Goal: Communication & Community: Ask a question

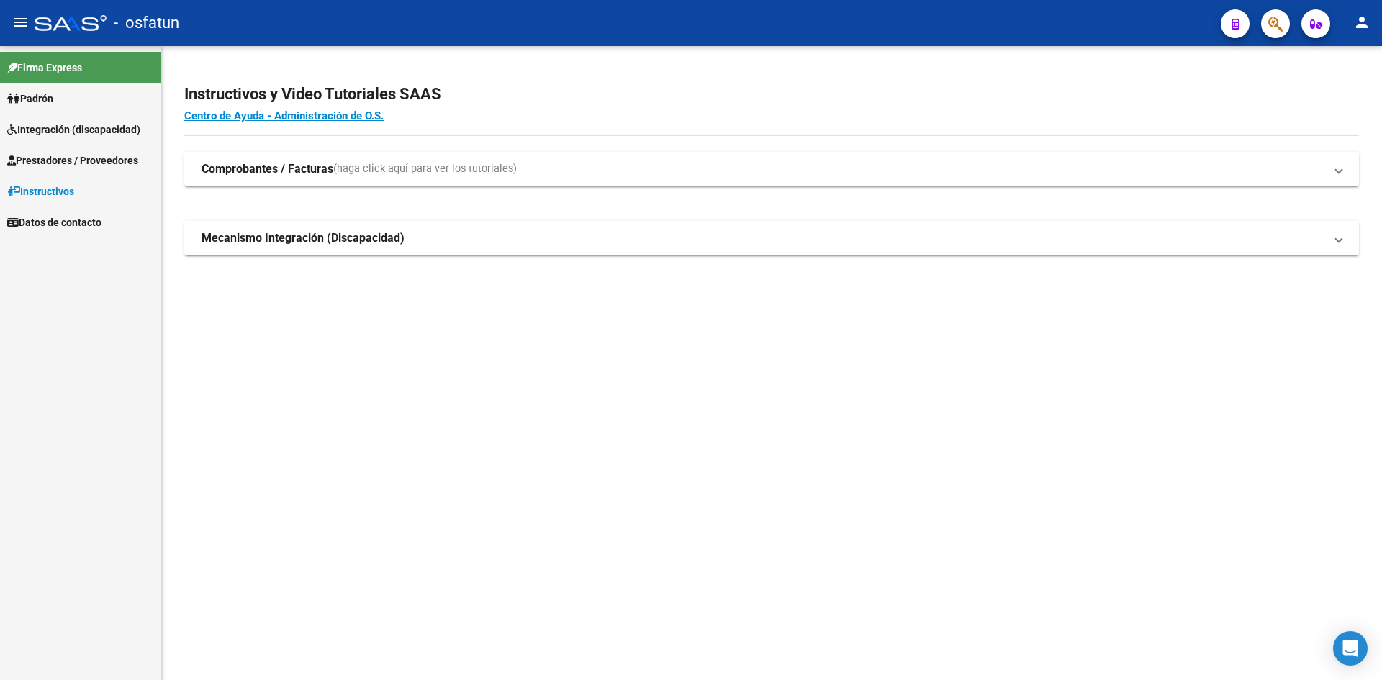
click at [125, 163] on span "Prestadores / Proveedores" at bounding box center [72, 161] width 131 height 16
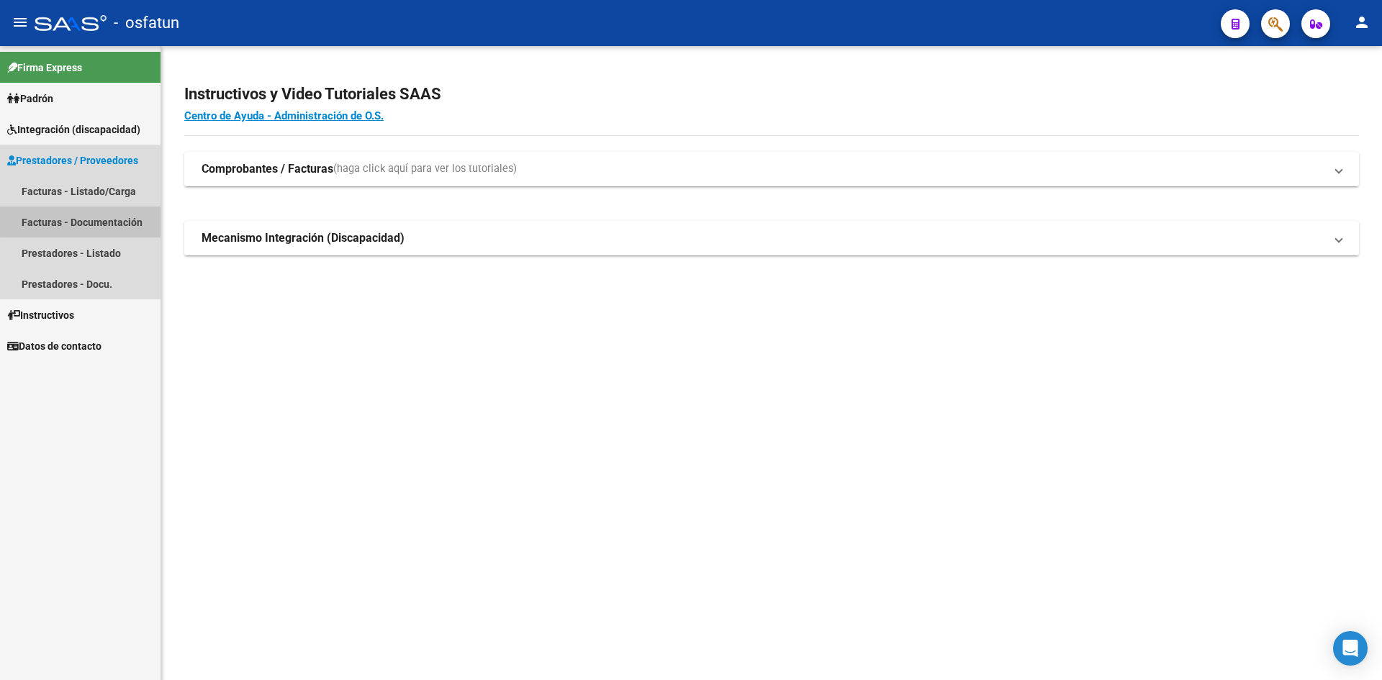
drag, startPoint x: 149, startPoint y: 216, endPoint x: 136, endPoint y: 226, distance: 16.4
click at [148, 216] on link "Facturas - Documentación" at bounding box center [80, 222] width 160 height 31
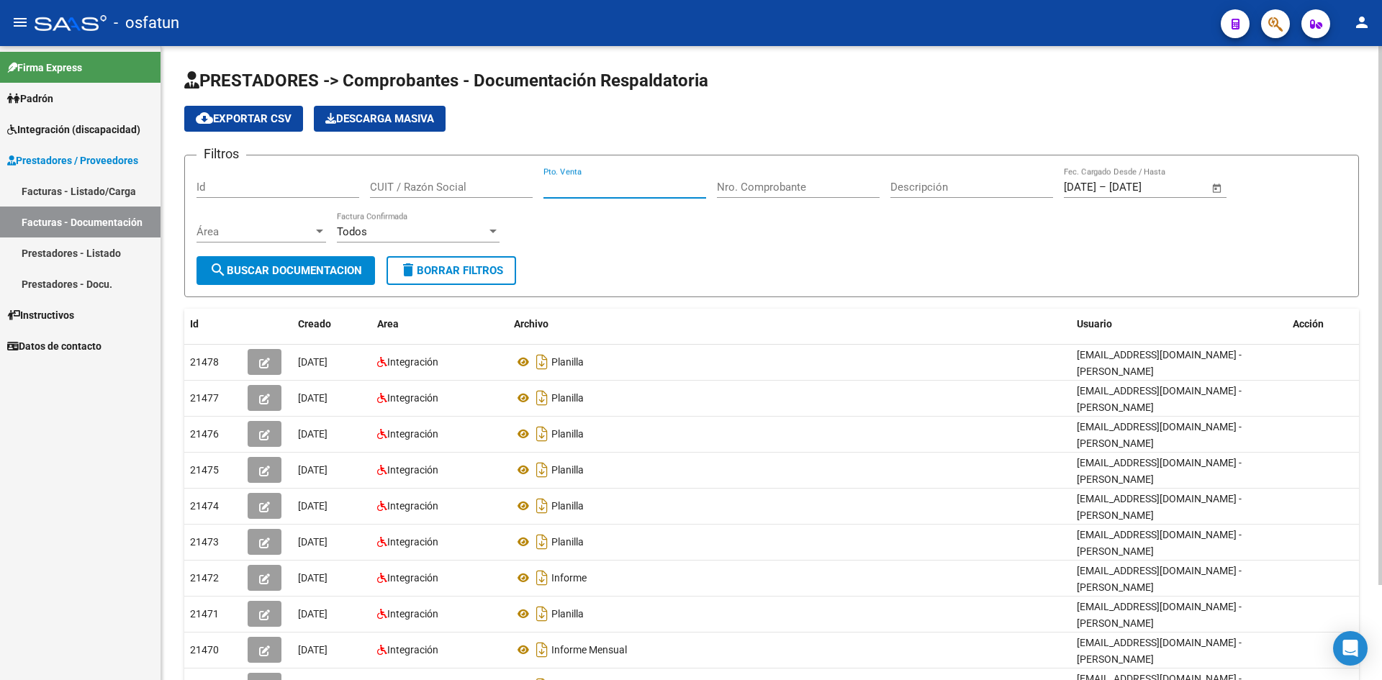
click at [629, 187] on input "Pto. Venta" at bounding box center [624, 187] width 163 height 13
type input "4"
click at [802, 189] on input "Nro. Comprobante" at bounding box center [798, 187] width 163 height 13
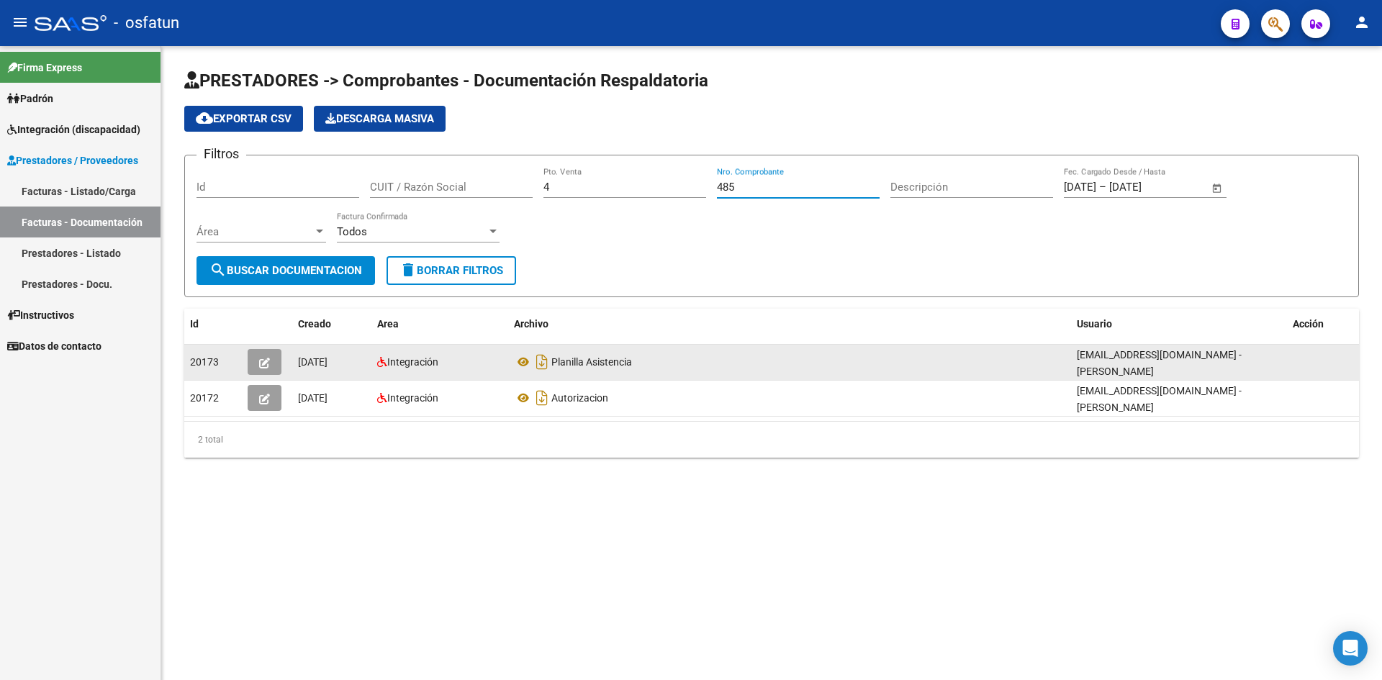
type input "485"
click at [278, 354] on button "button" at bounding box center [265, 362] width 34 height 26
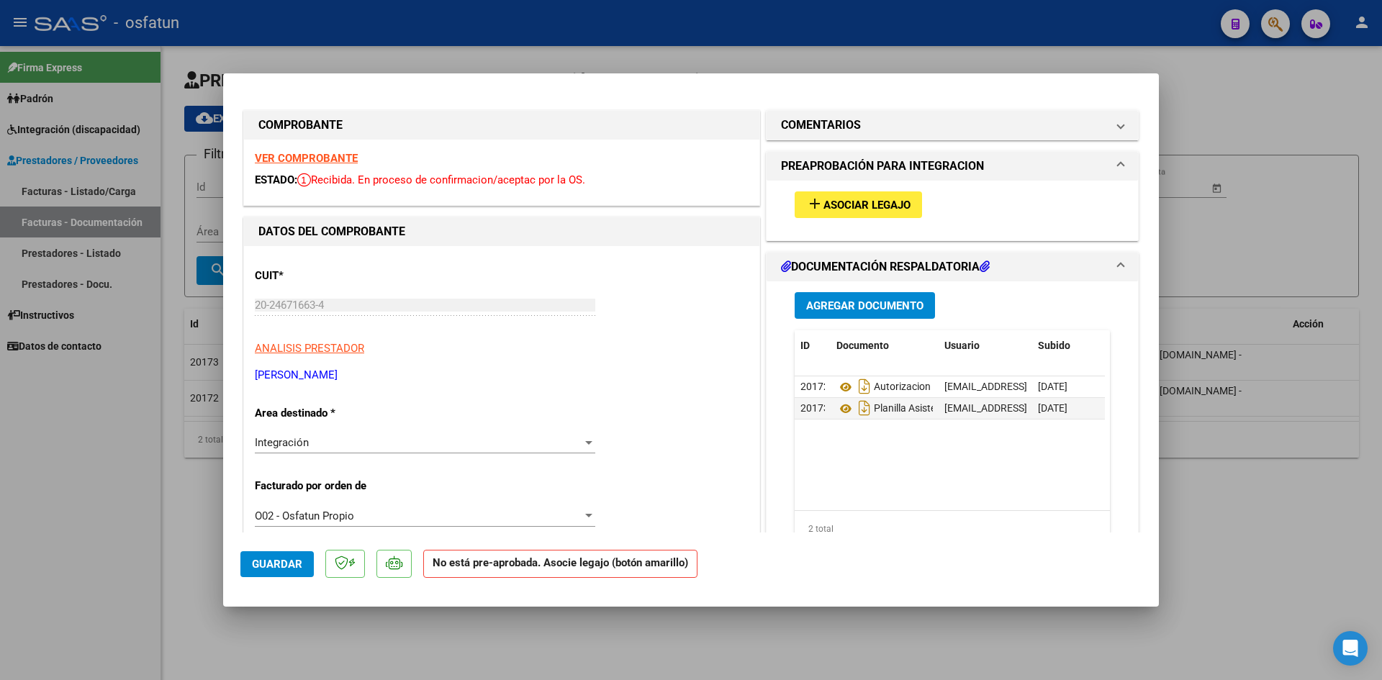
click at [849, 195] on button "add Asociar Legajo" at bounding box center [858, 204] width 127 height 27
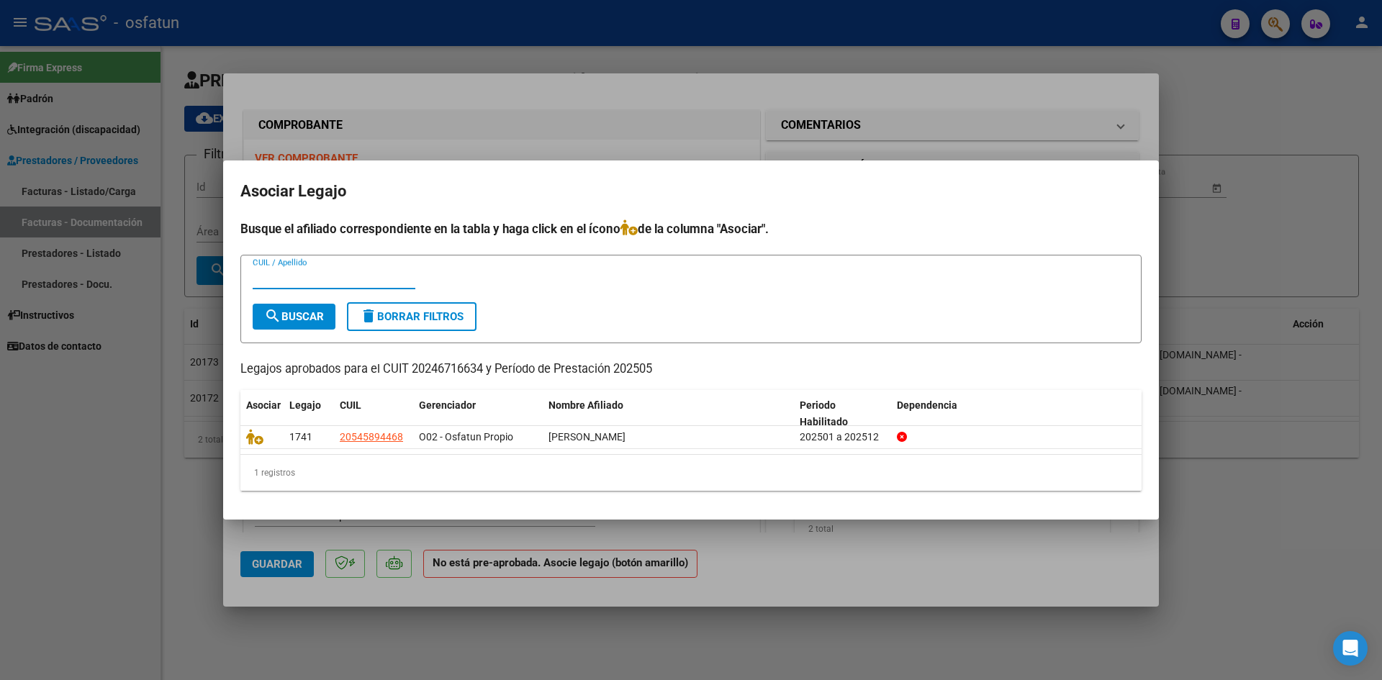
click at [702, 238] on h4 "Busque el afiliado correspondiente en la tabla y haga click en el ícono de la c…" at bounding box center [690, 229] width 901 height 19
click at [692, 154] on div at bounding box center [691, 340] width 1382 height 680
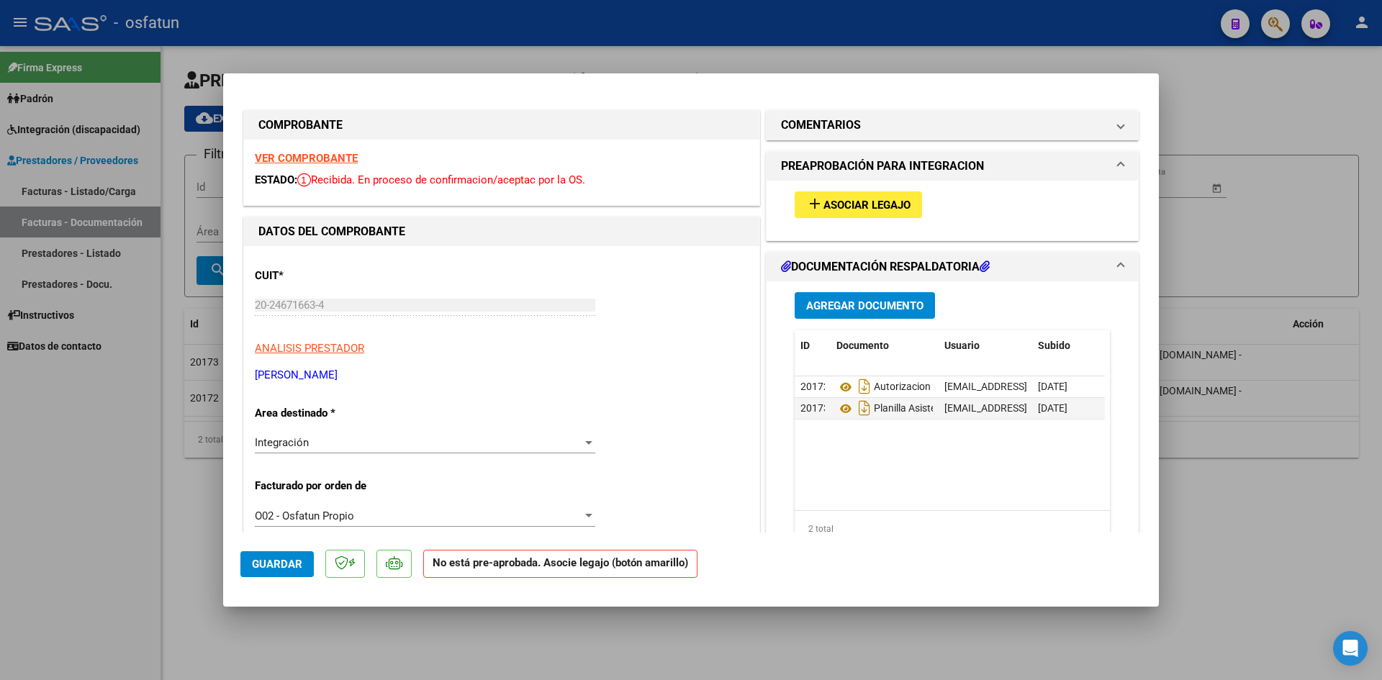
click at [317, 159] on strong "VER COMPROBANTE" at bounding box center [306, 158] width 103 height 13
click at [597, 27] on div at bounding box center [691, 340] width 1382 height 680
type input "$ 0,00"
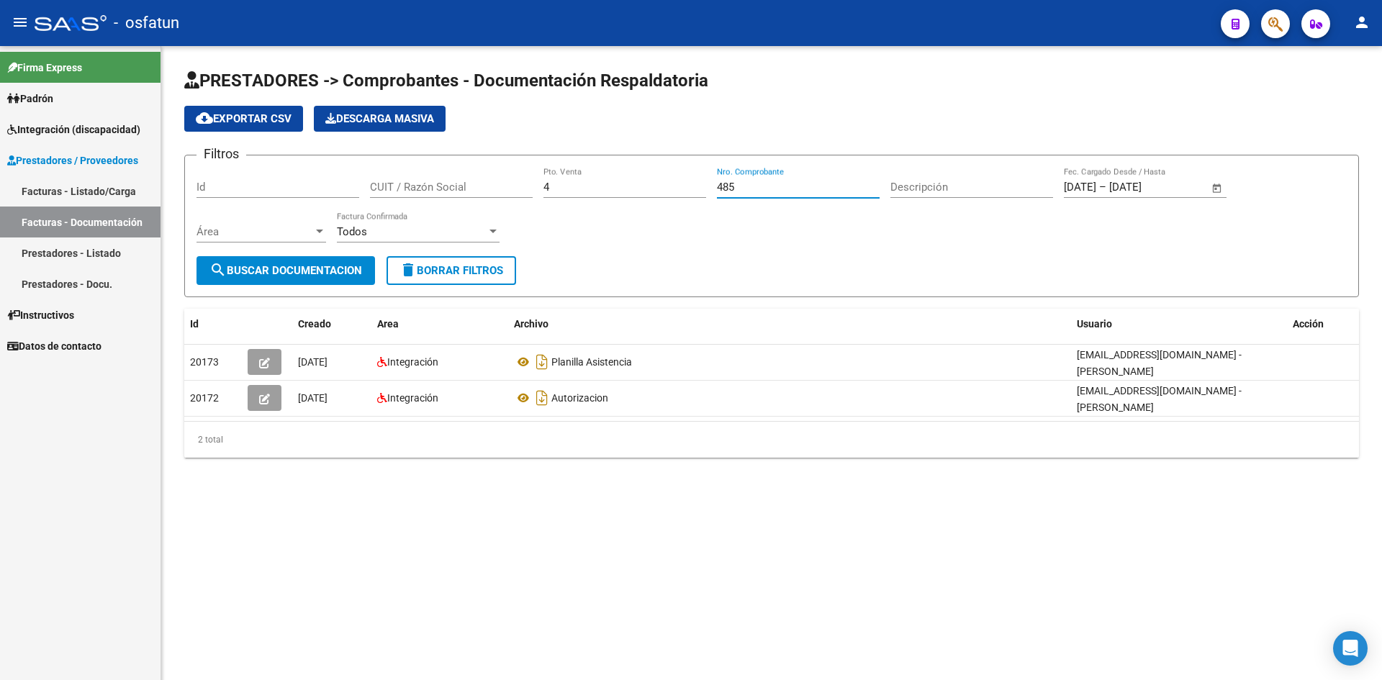
click at [746, 184] on input "485" at bounding box center [798, 187] width 163 height 13
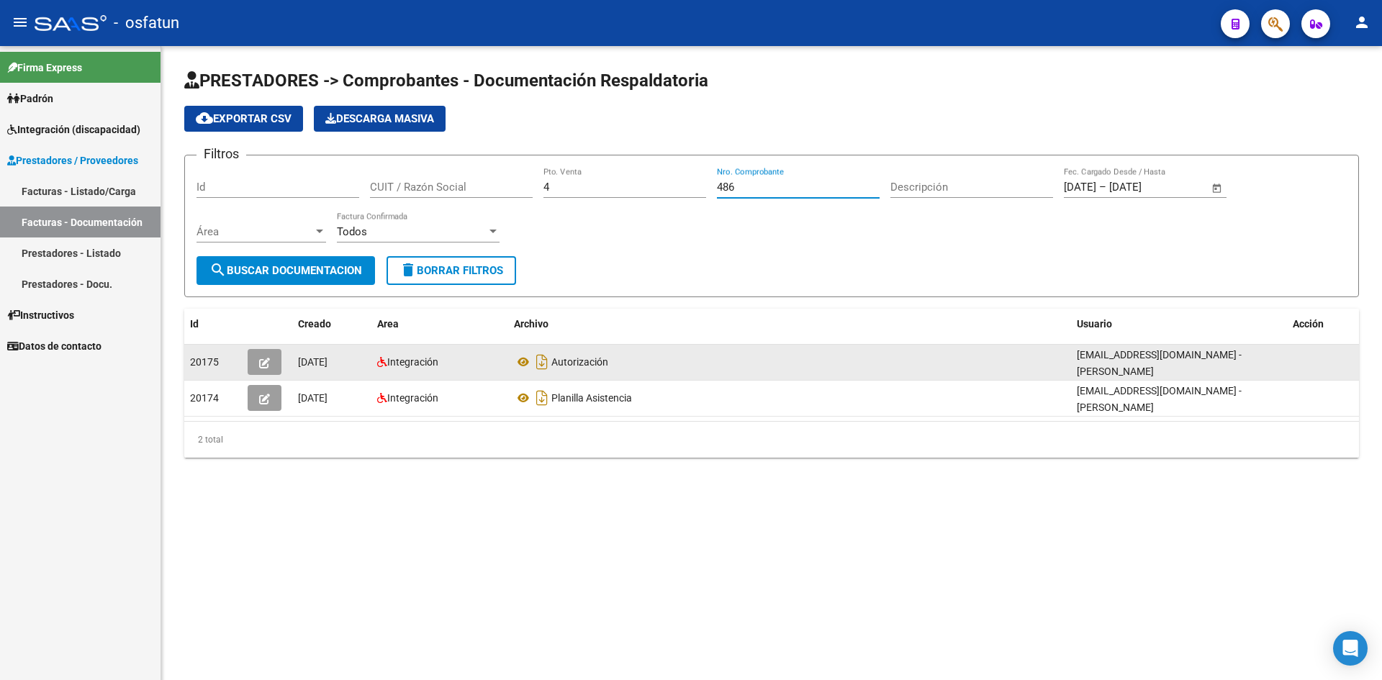
type input "486"
click at [280, 361] on button "button" at bounding box center [265, 362] width 34 height 26
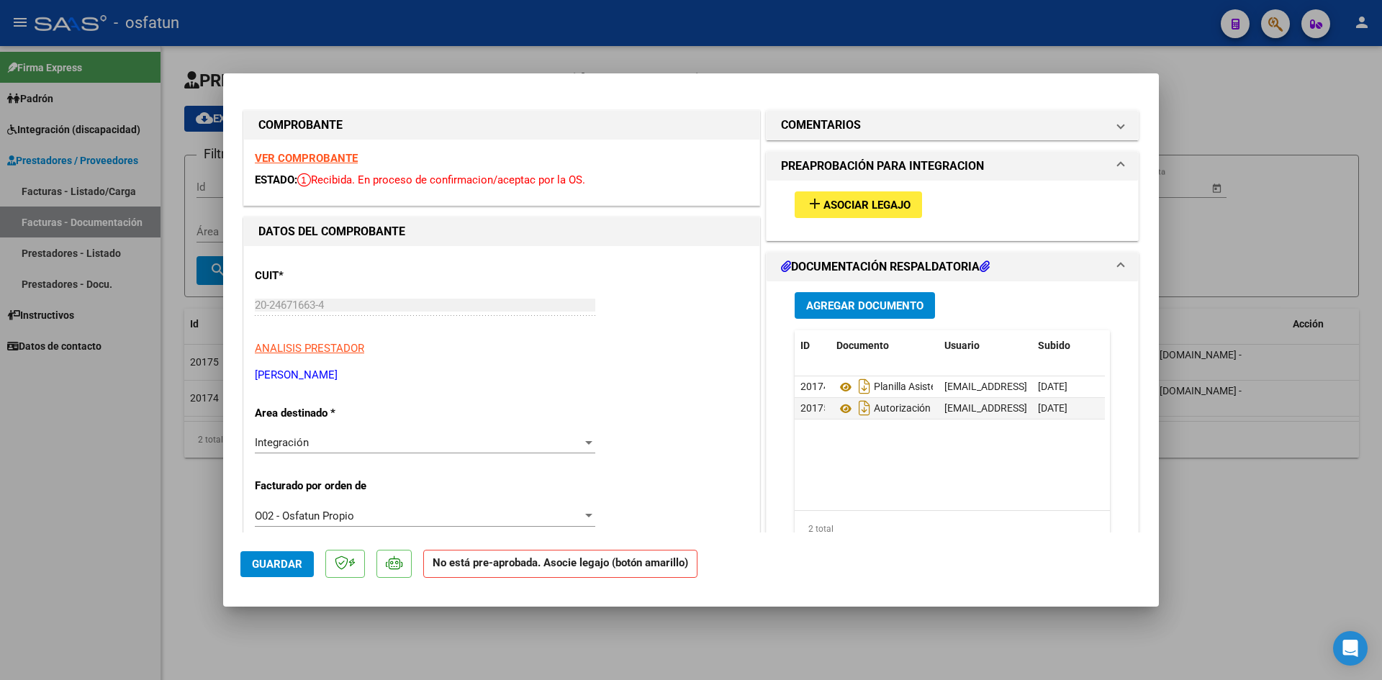
click at [296, 160] on strong "VER COMPROBANTE" at bounding box center [306, 158] width 103 height 13
click at [677, 52] on div at bounding box center [691, 340] width 1382 height 680
type input "$ 0,00"
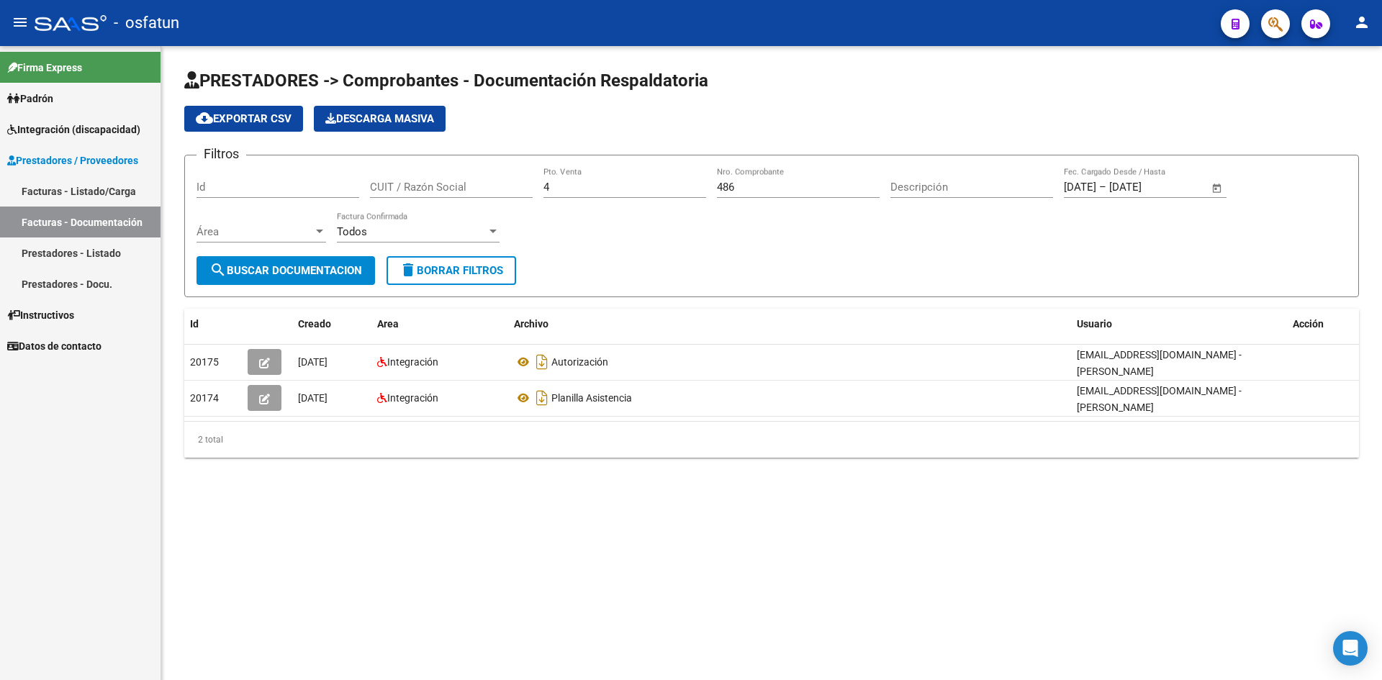
click at [84, 191] on link "Facturas - Listado/Carga" at bounding box center [80, 191] width 160 height 31
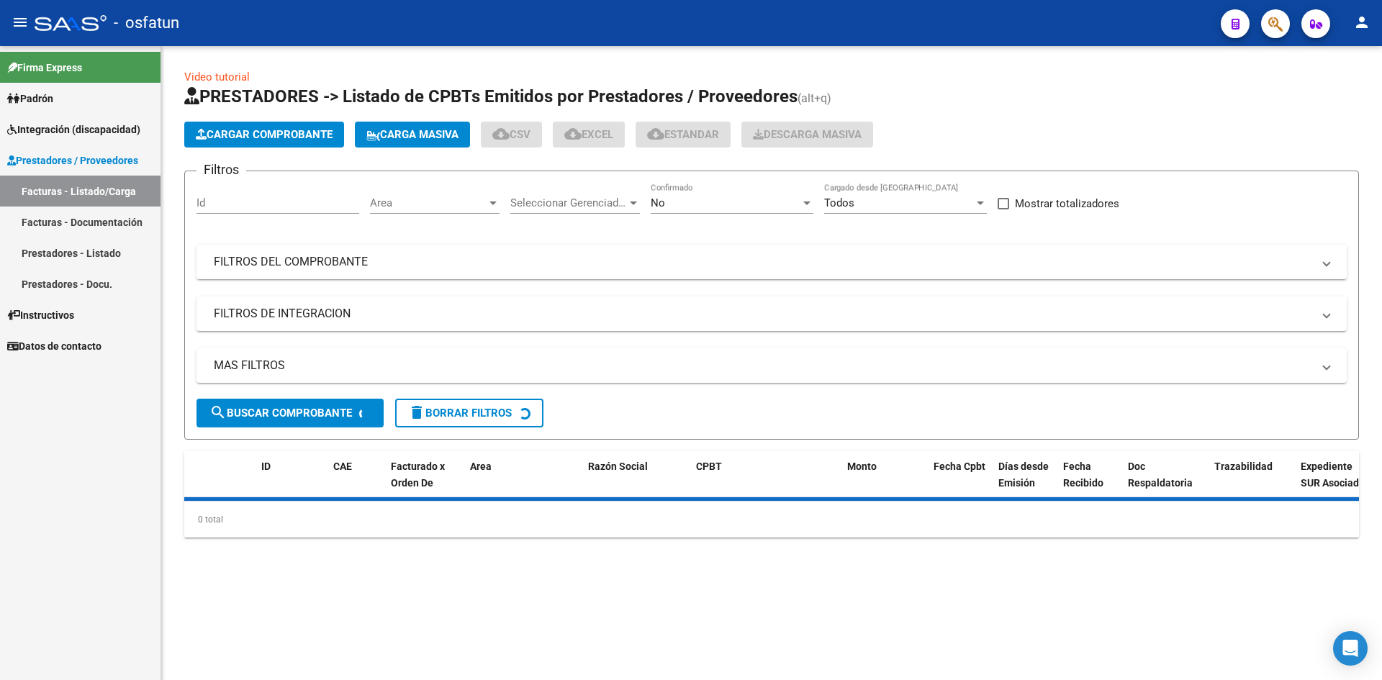
click at [83, 220] on link "Facturas - Documentación" at bounding box center [80, 222] width 160 height 31
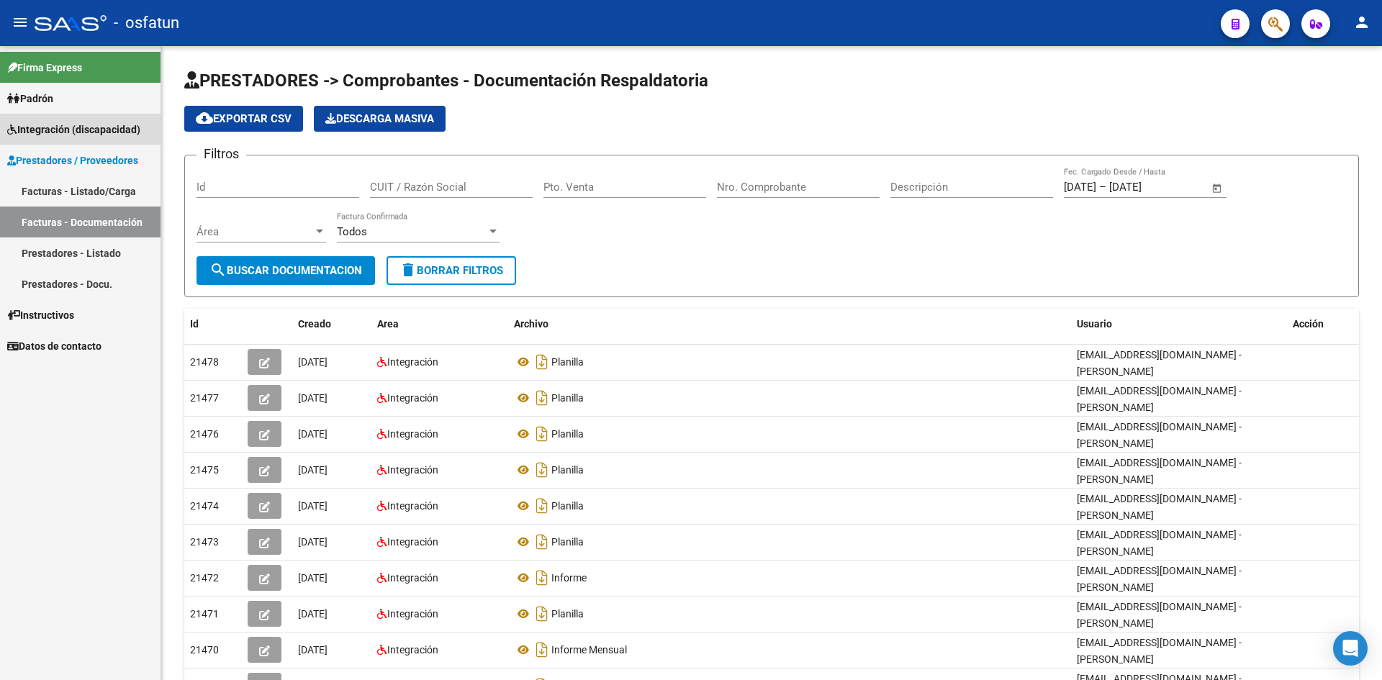
click at [96, 122] on span "Integración (discapacidad)" at bounding box center [73, 130] width 133 height 16
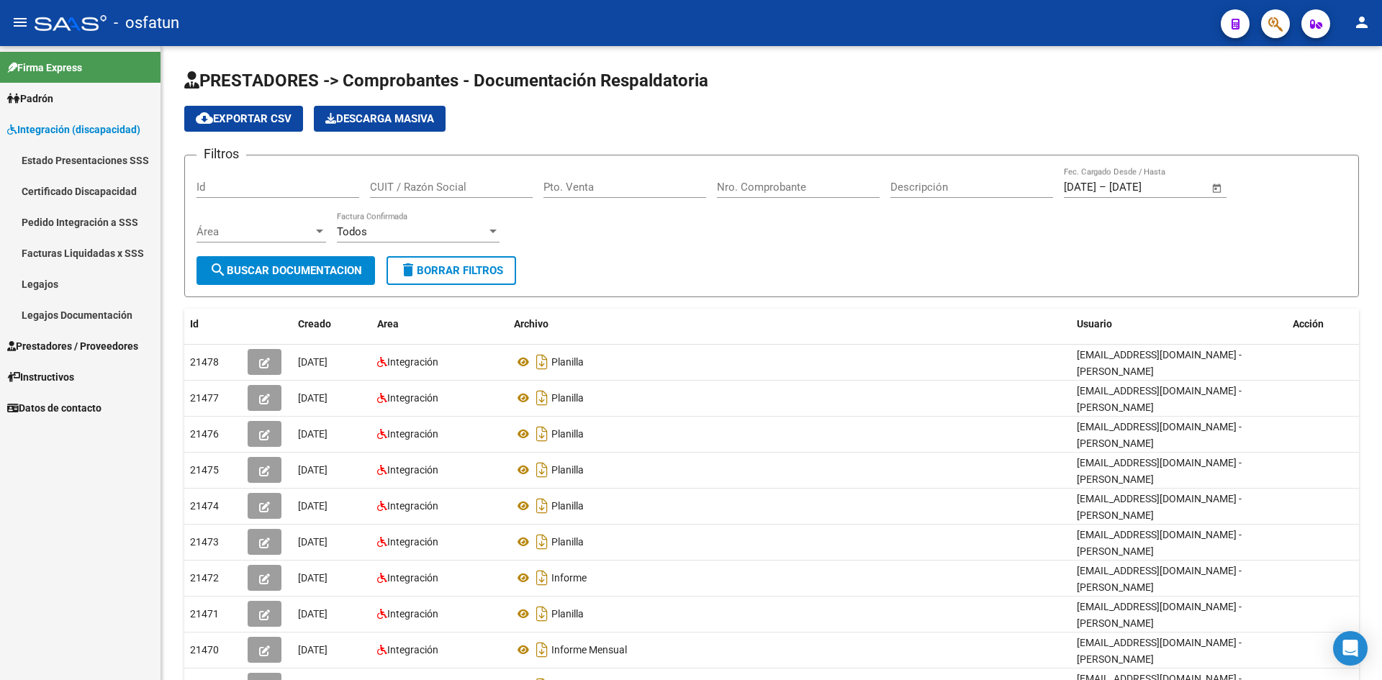
click at [61, 290] on link "Legajos" at bounding box center [80, 283] width 160 height 31
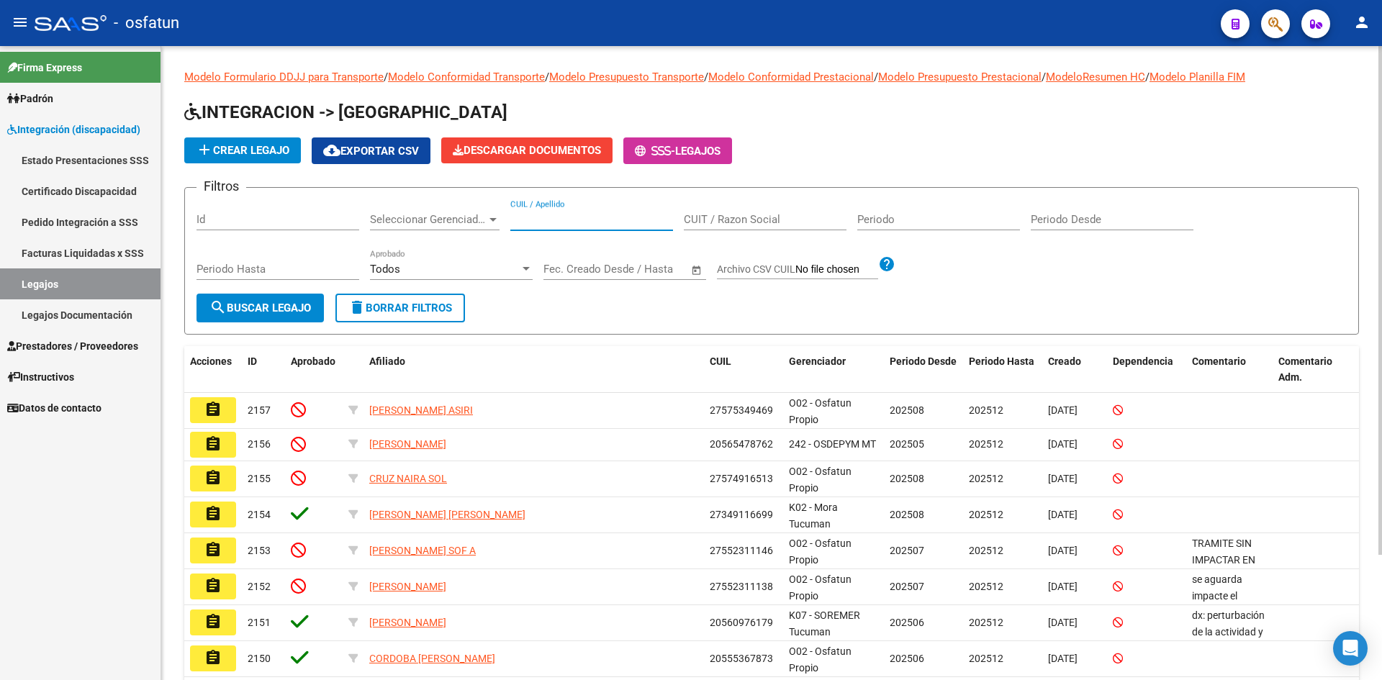
paste input "20080677902"
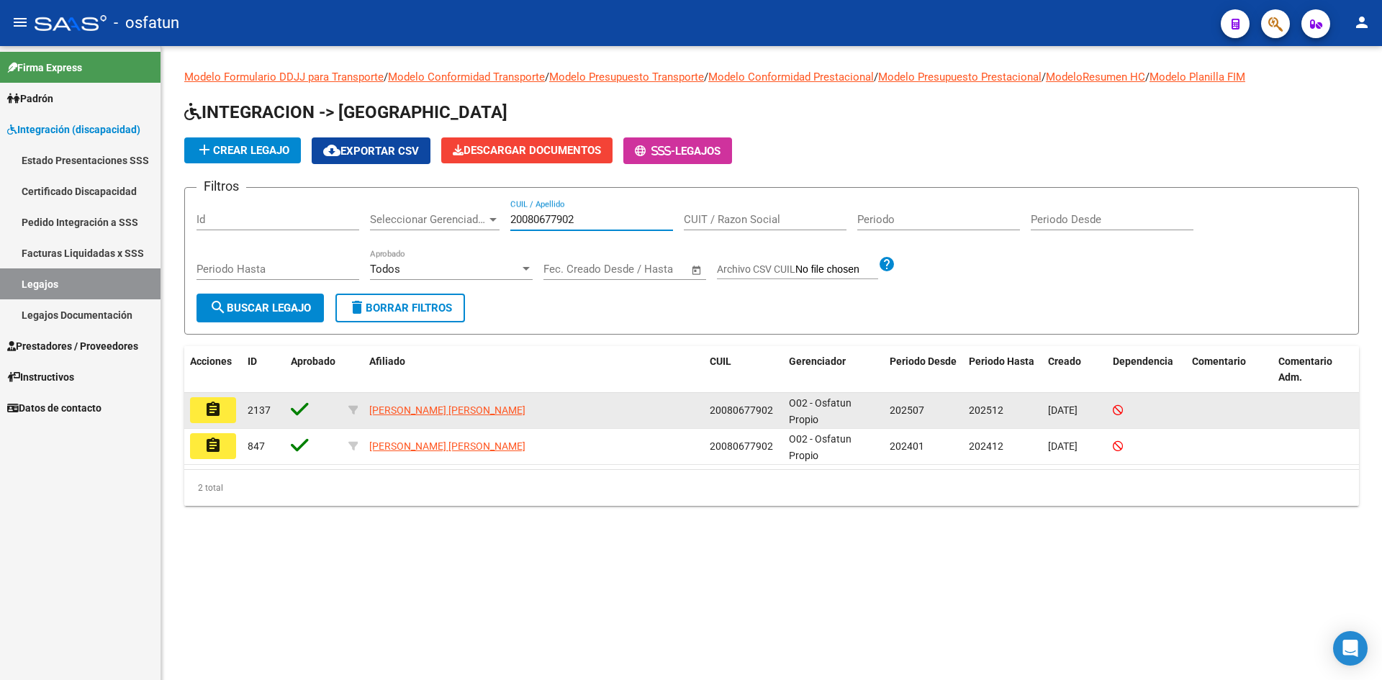
type input "20080677902"
click at [215, 406] on mat-icon "assignment" at bounding box center [212, 409] width 17 height 17
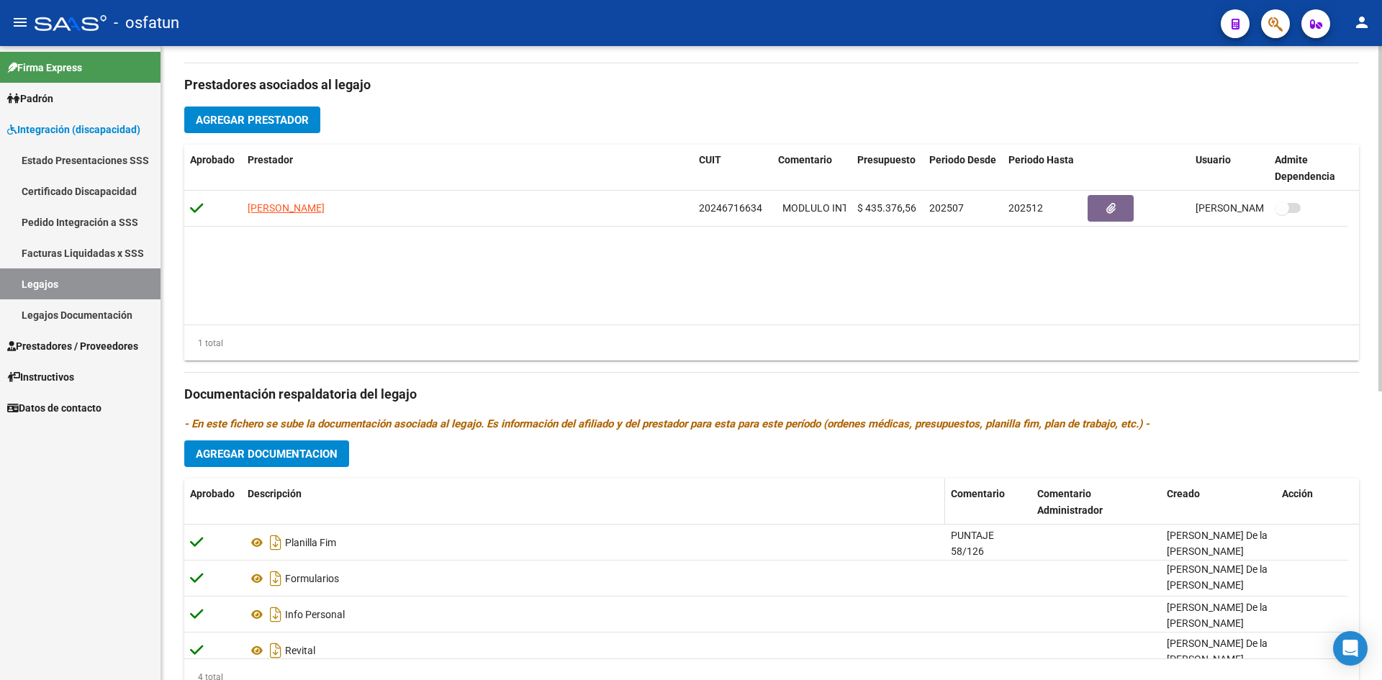
scroll to position [530, 0]
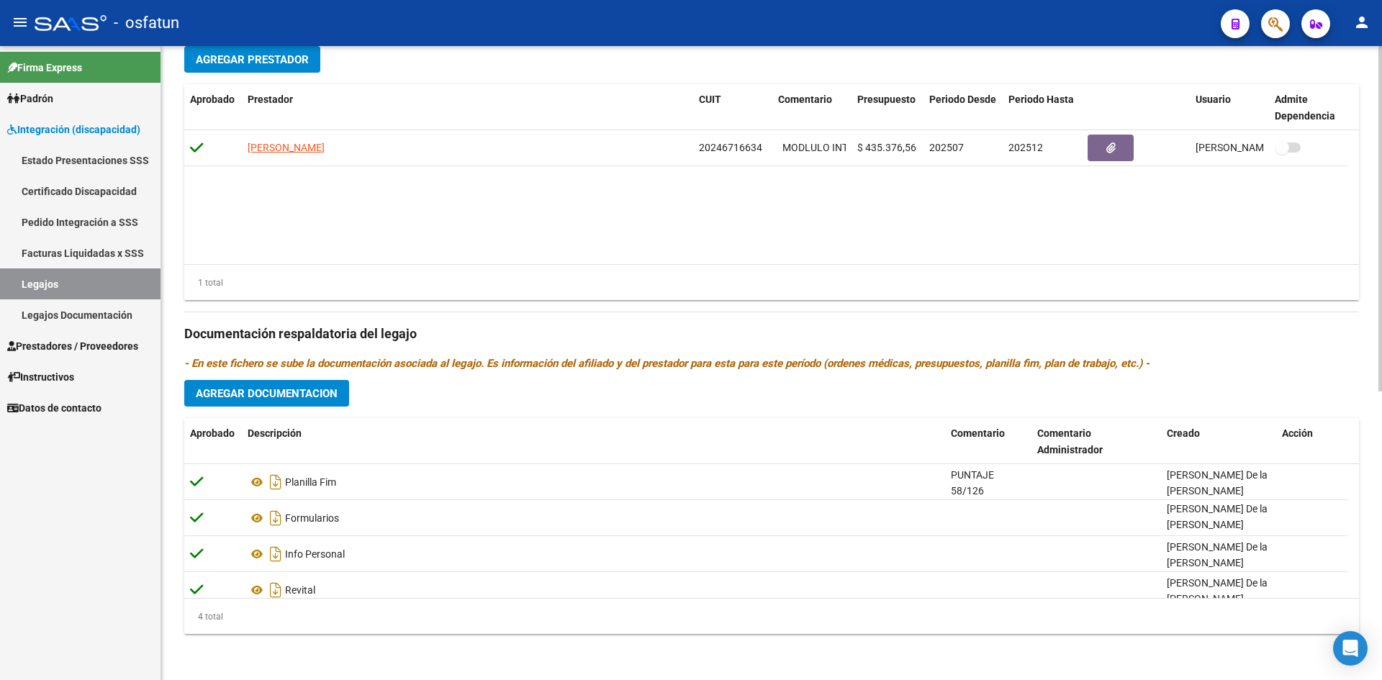
click at [191, 360] on icon "- En este fichero se sube la documentación asociada al legajo. Es información d…" at bounding box center [666, 363] width 965 height 13
drag, startPoint x: 186, startPoint y: 360, endPoint x: 1139, endPoint y: 370, distance: 953.0
click at [1139, 370] on icon "- En este fichero se sube la documentación asociada al legajo. Es información d…" at bounding box center [666, 363] width 965 height 13
drag, startPoint x: 186, startPoint y: 362, endPoint x: 1162, endPoint y: 366, distance: 975.9
click at [1162, 366] on p "- En este fichero se sube la documentación asociada al legajo. Es información d…" at bounding box center [771, 364] width 1175 height 16
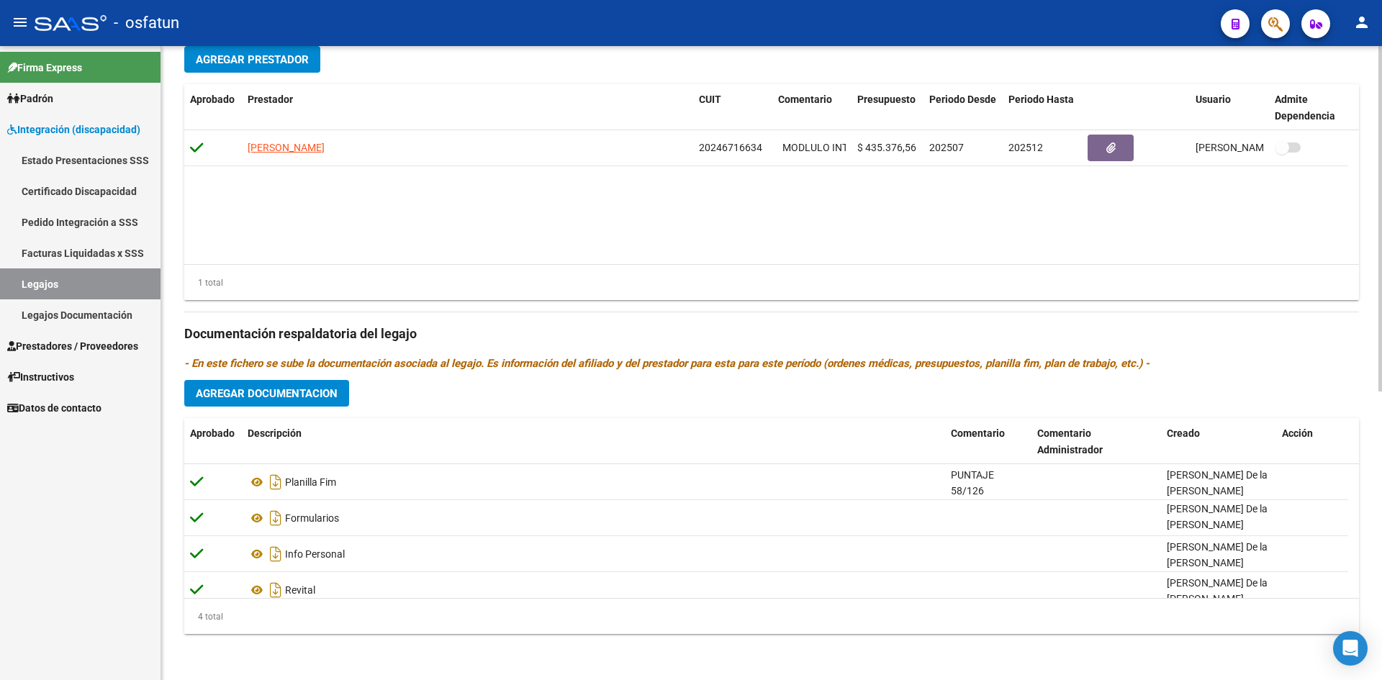
click at [559, 367] on icon "- En este fichero se sube la documentación asociada al legajo. Es información d…" at bounding box center [666, 363] width 965 height 13
click at [560, 320] on div "Prestadores asociados al legajo Agregar Prestador Aprobado Prestador CUIT Comen…" at bounding box center [771, 324] width 1175 height 643
click at [515, 335] on h3 "Documentación respaldatoria del legajo" at bounding box center [771, 334] width 1175 height 20
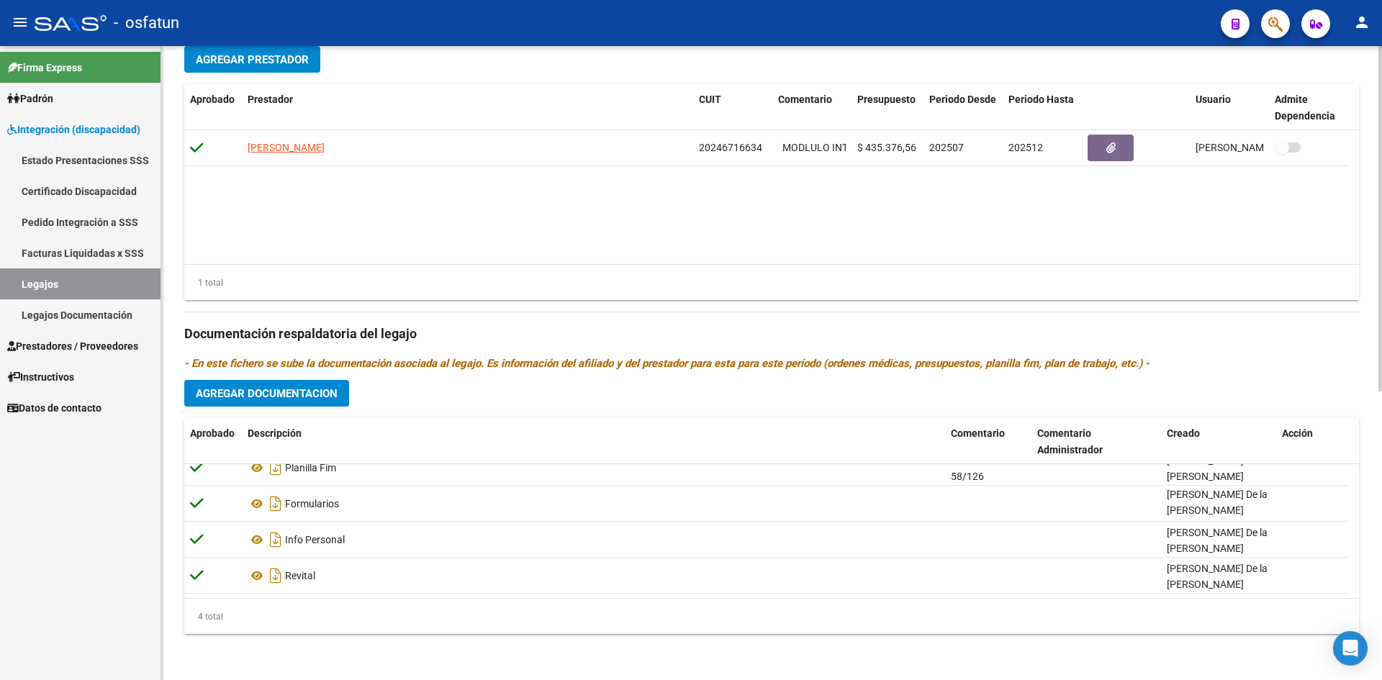
scroll to position [0, 0]
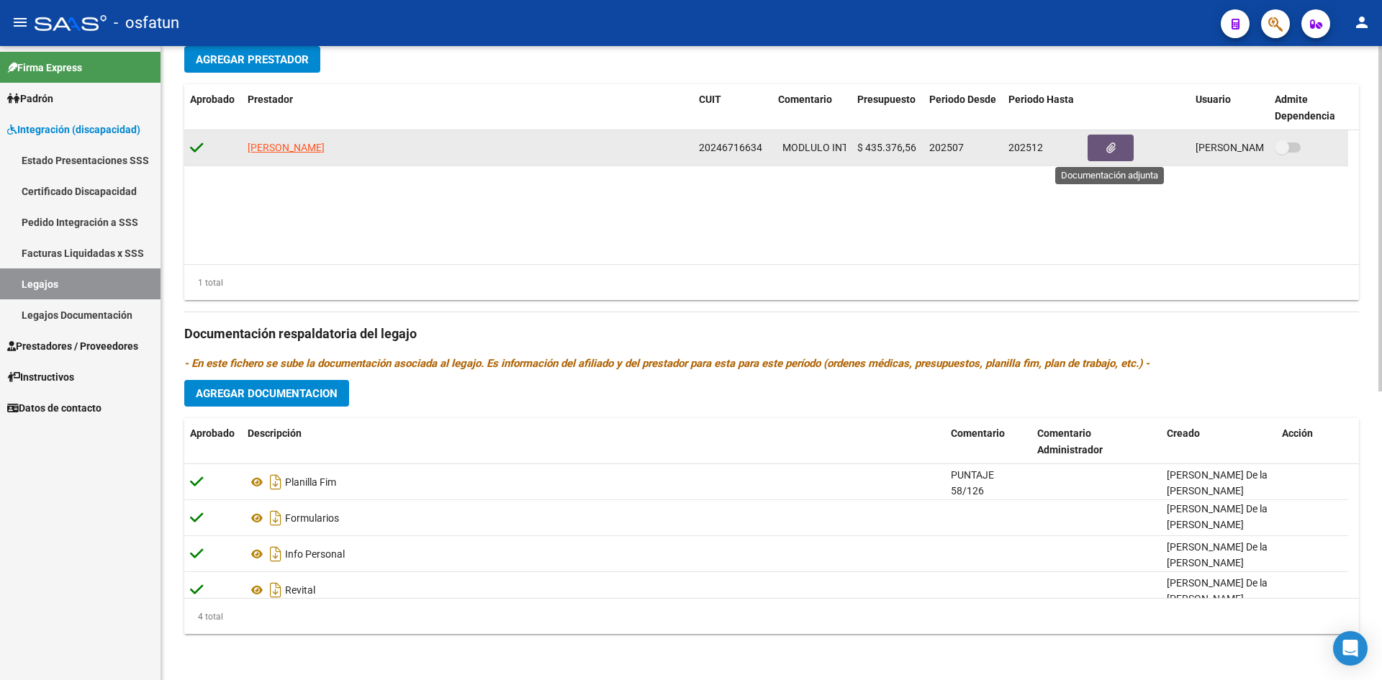
click at [1119, 150] on button "button" at bounding box center [1110, 148] width 46 height 27
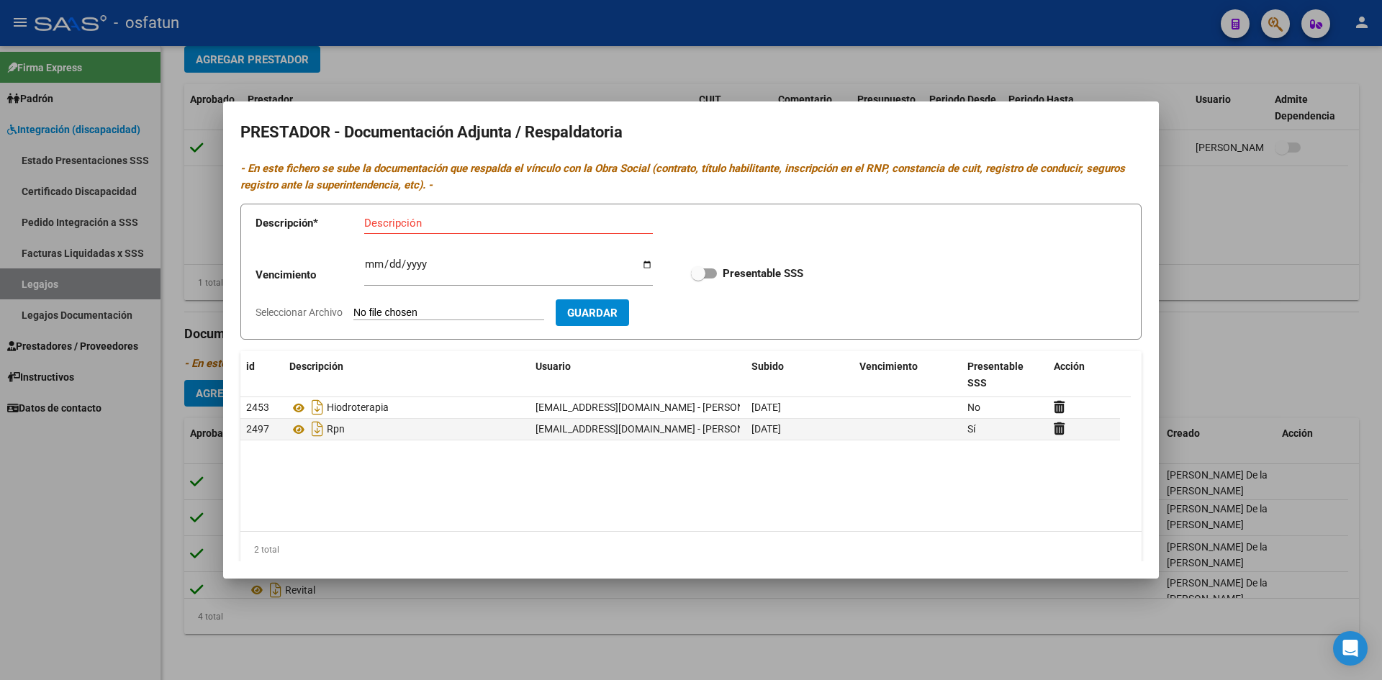
click at [794, 83] on div at bounding box center [691, 340] width 1382 height 680
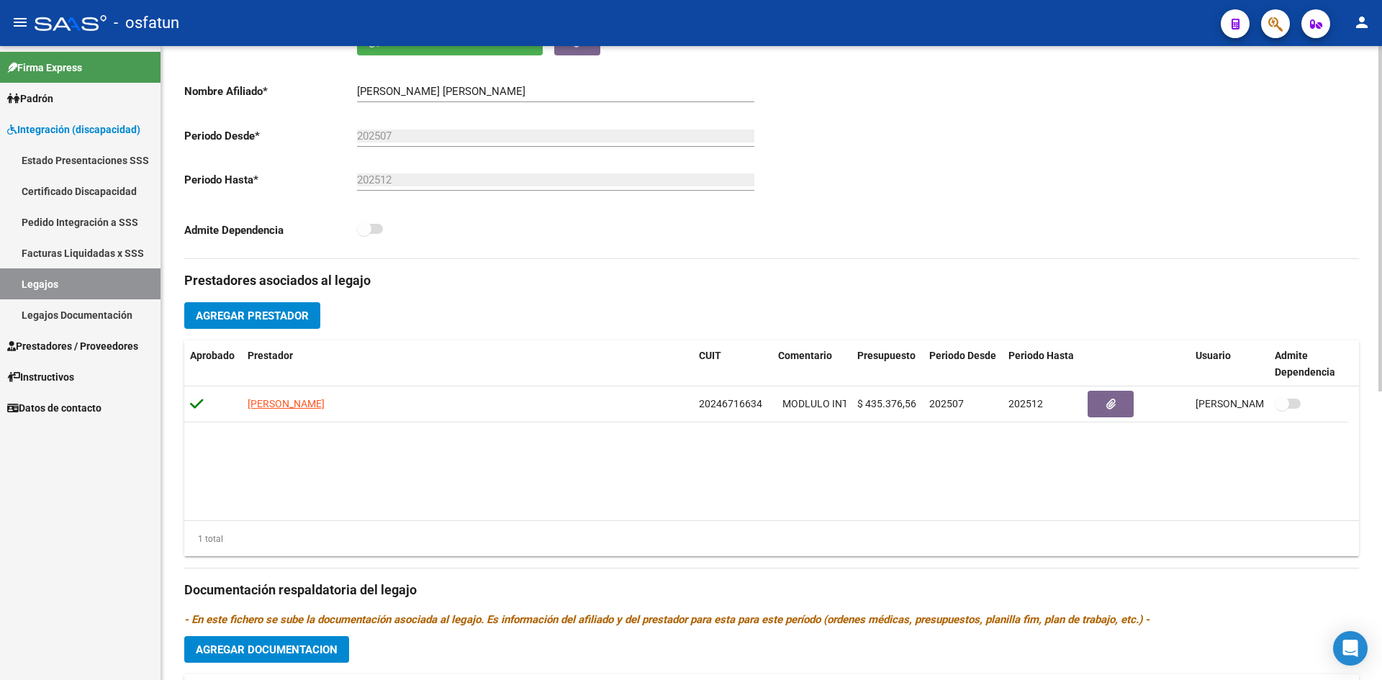
scroll to position [288, 0]
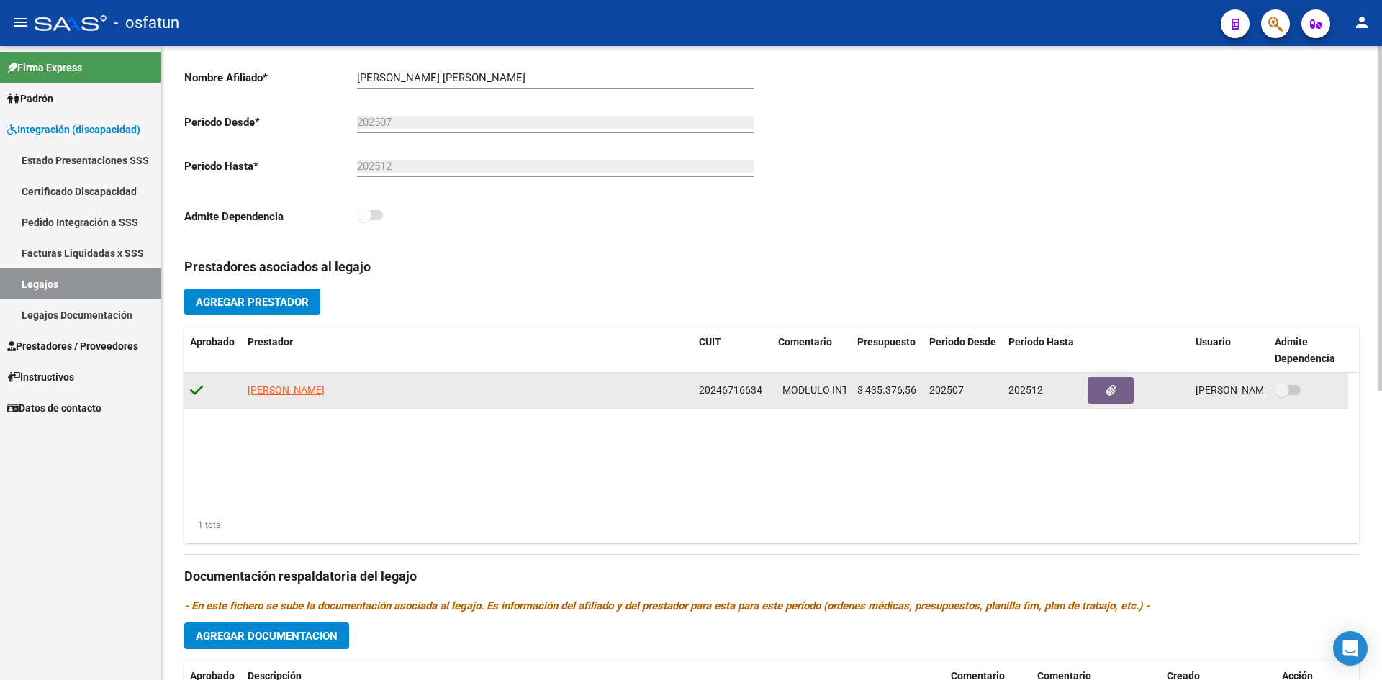
click at [194, 392] on icon at bounding box center [196, 390] width 13 height 16
click at [820, 390] on span "MODLULO INTEGRAL INTENSIVO" at bounding box center [857, 390] width 150 height 12
click at [905, 396] on span "$ 435.376,56" at bounding box center [886, 390] width 59 height 12
click at [949, 392] on span "202507" at bounding box center [946, 390] width 35 height 12
click at [1035, 389] on span "202512" at bounding box center [1025, 390] width 35 height 12
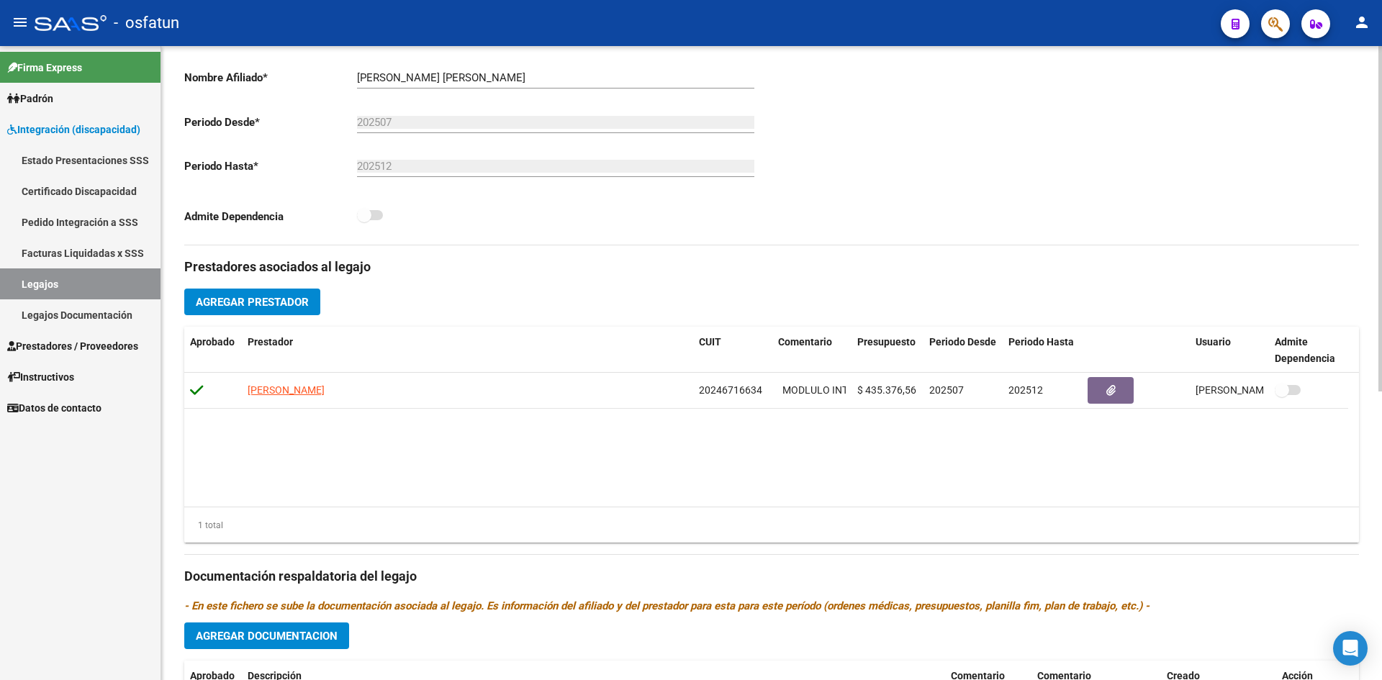
drag, startPoint x: 1028, startPoint y: 387, endPoint x: 1226, endPoint y: 443, distance: 205.5
click at [1226, 443] on datatable-body "[PERSON_NAME] 20246716634 MODLULO INTEGRAL INTENSIVO $ 435.376,56 202507 202512…" at bounding box center [771, 440] width 1175 height 134
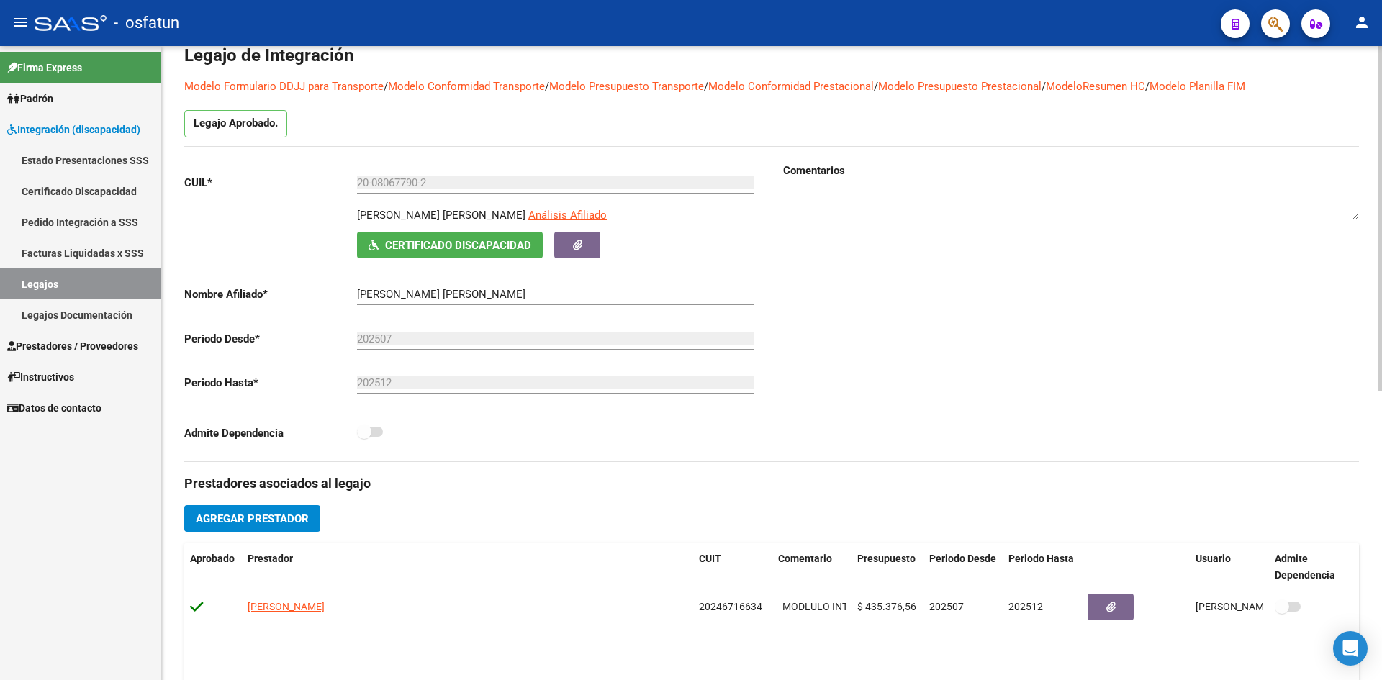
scroll to position [0, 0]
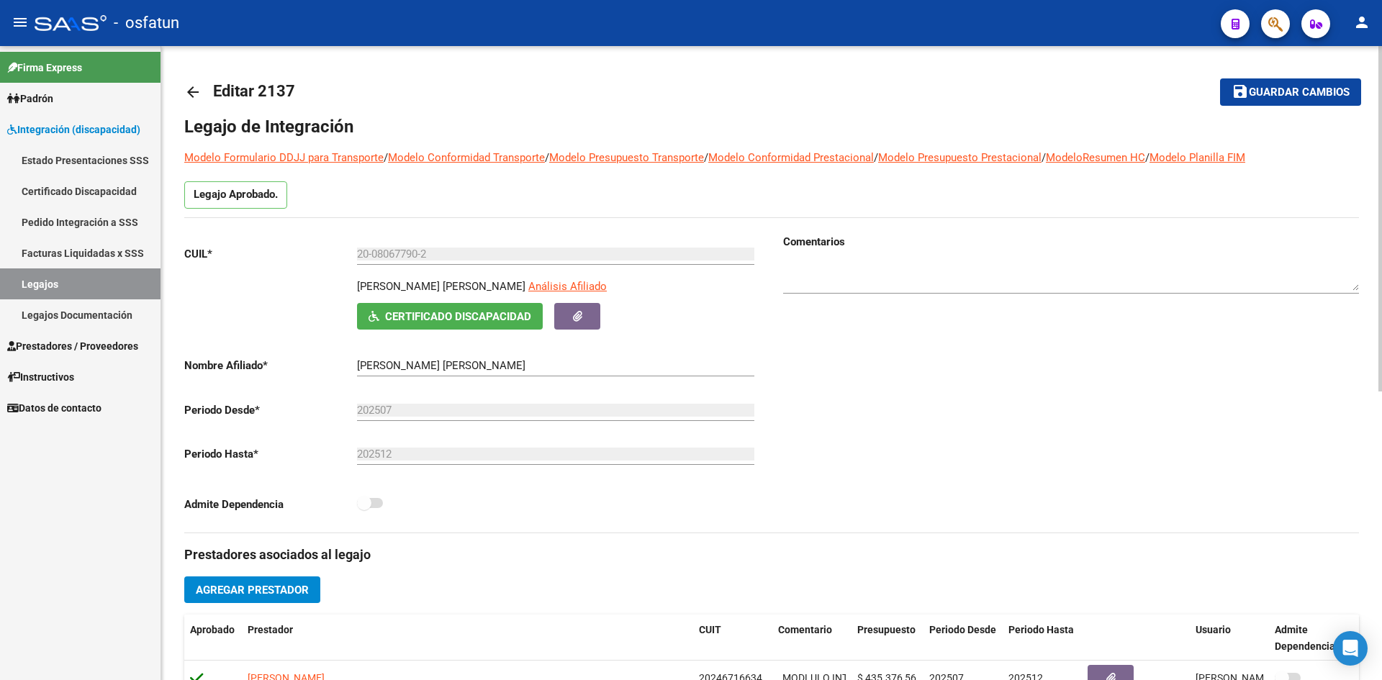
click at [196, 94] on mat-icon "arrow_back" at bounding box center [192, 91] width 17 height 17
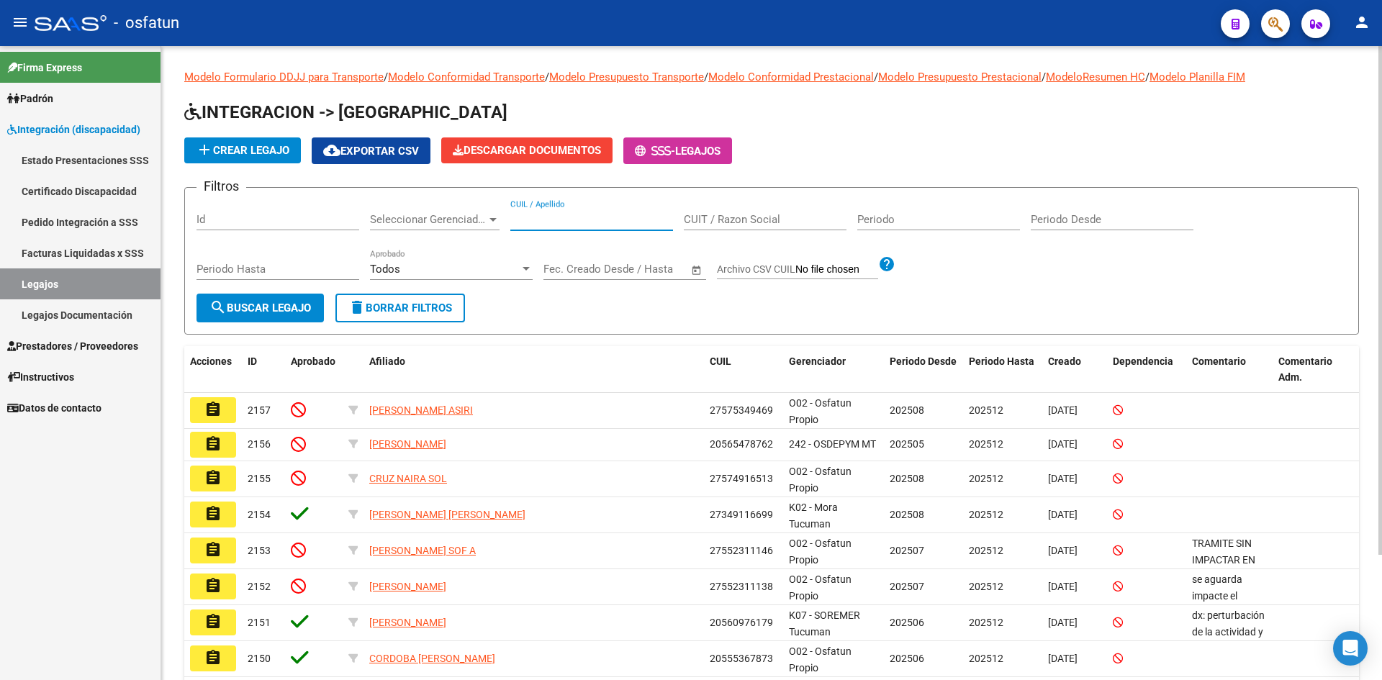
paste input "27583318548"
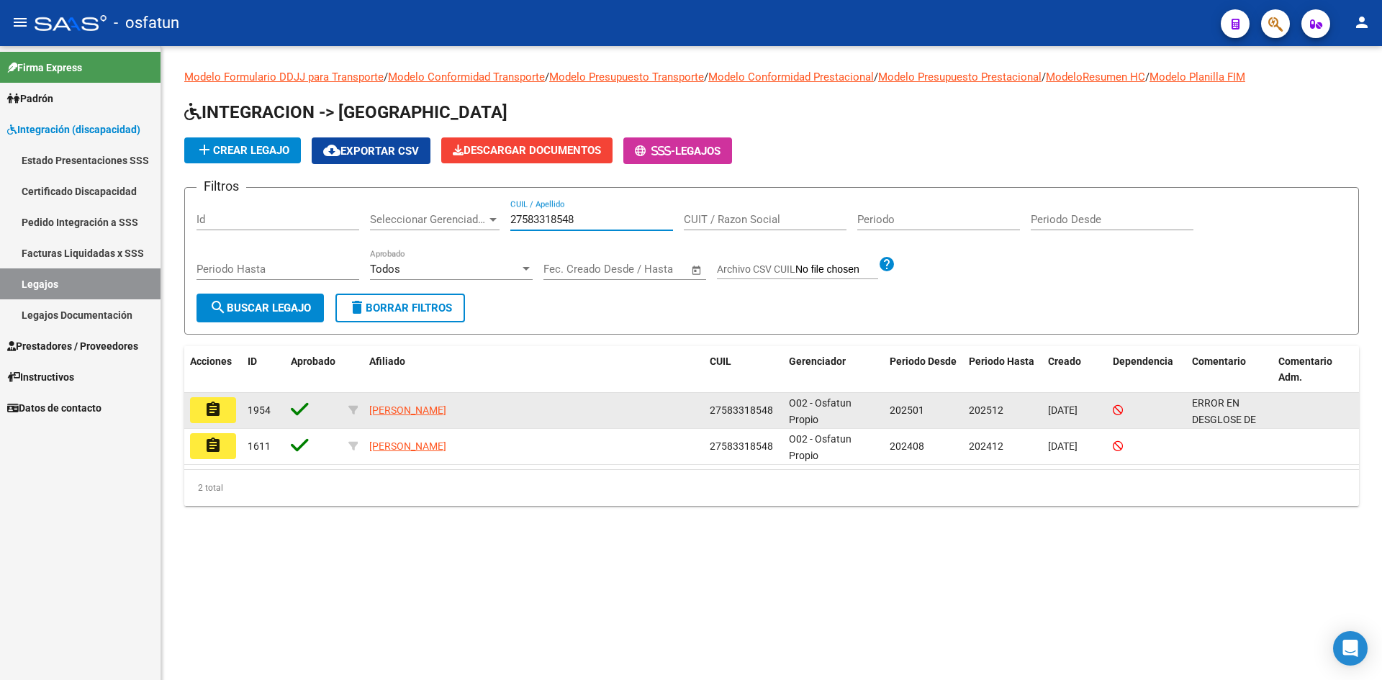
type input "27583318548"
click at [220, 417] on mat-icon "assignment" at bounding box center [212, 409] width 17 height 17
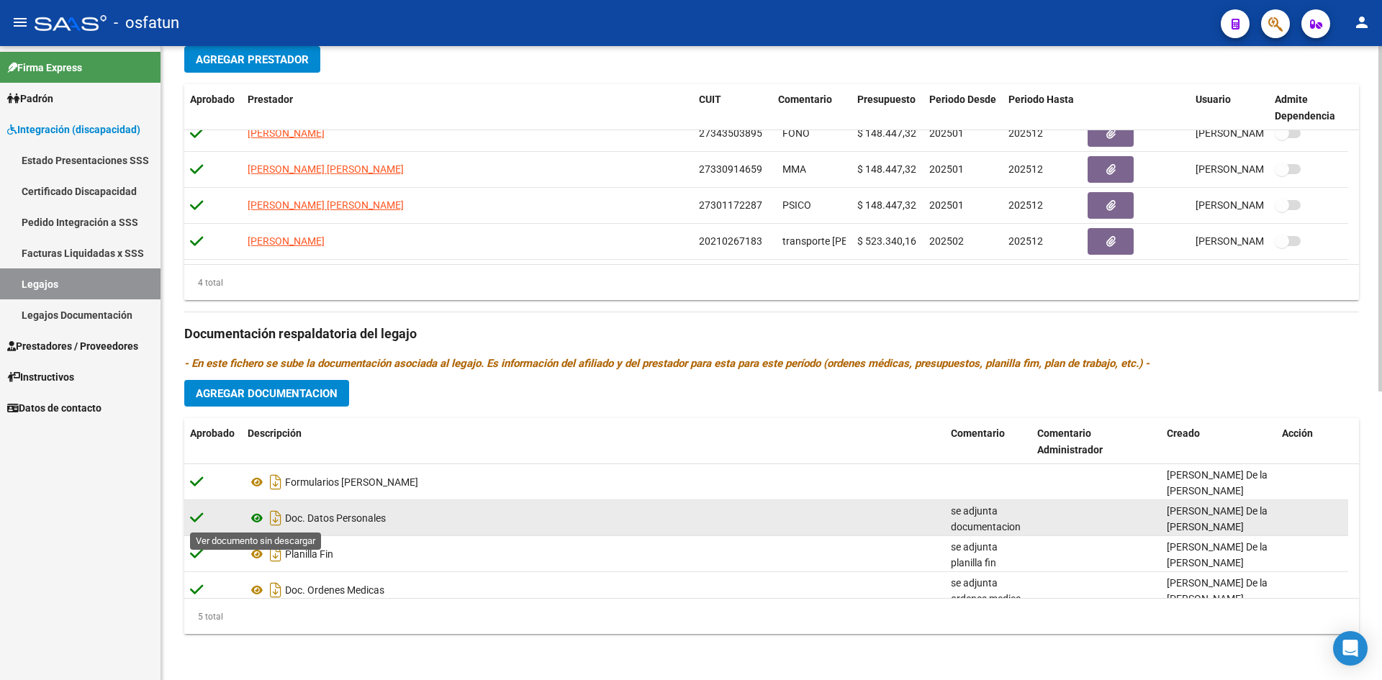
click at [259, 517] on icon at bounding box center [257, 518] width 19 height 17
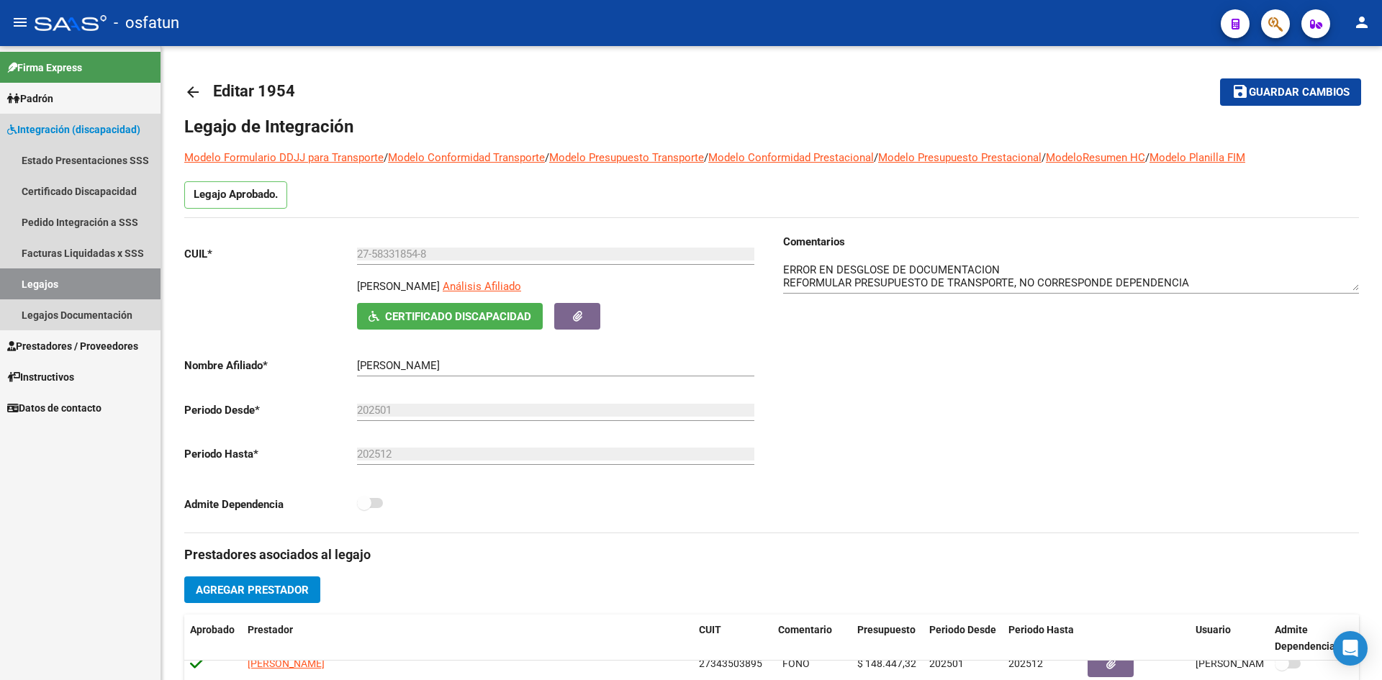
click at [81, 132] on span "Integración (discapacidad)" at bounding box center [73, 130] width 133 height 16
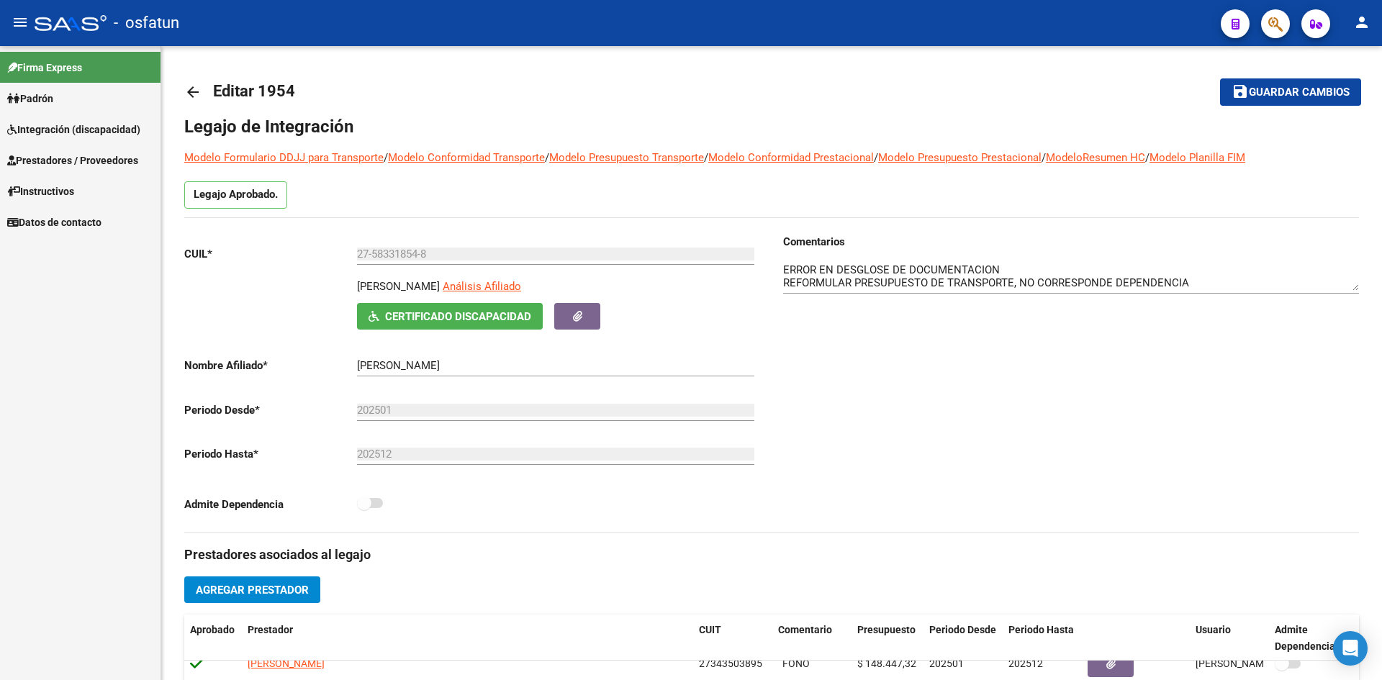
click at [76, 158] on span "Prestadores / Proveedores" at bounding box center [72, 161] width 131 height 16
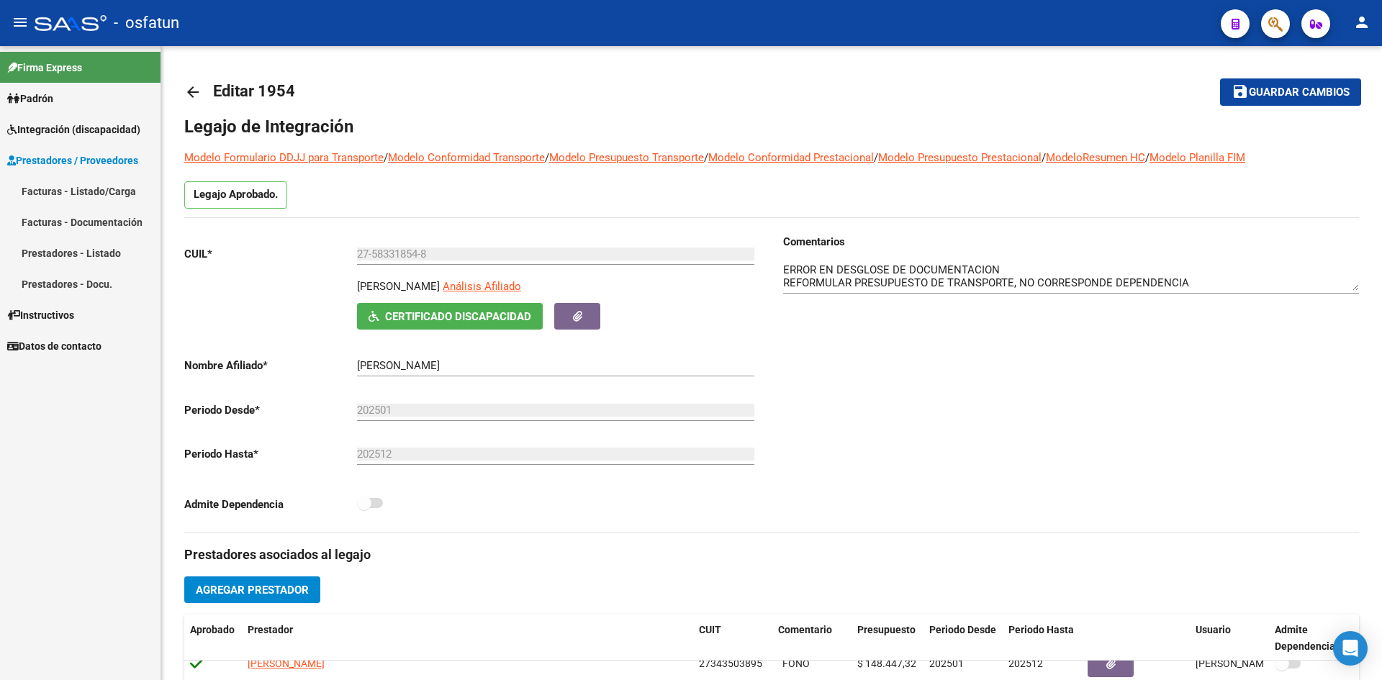
click at [111, 184] on link "Facturas - Listado/Carga" at bounding box center [80, 191] width 160 height 31
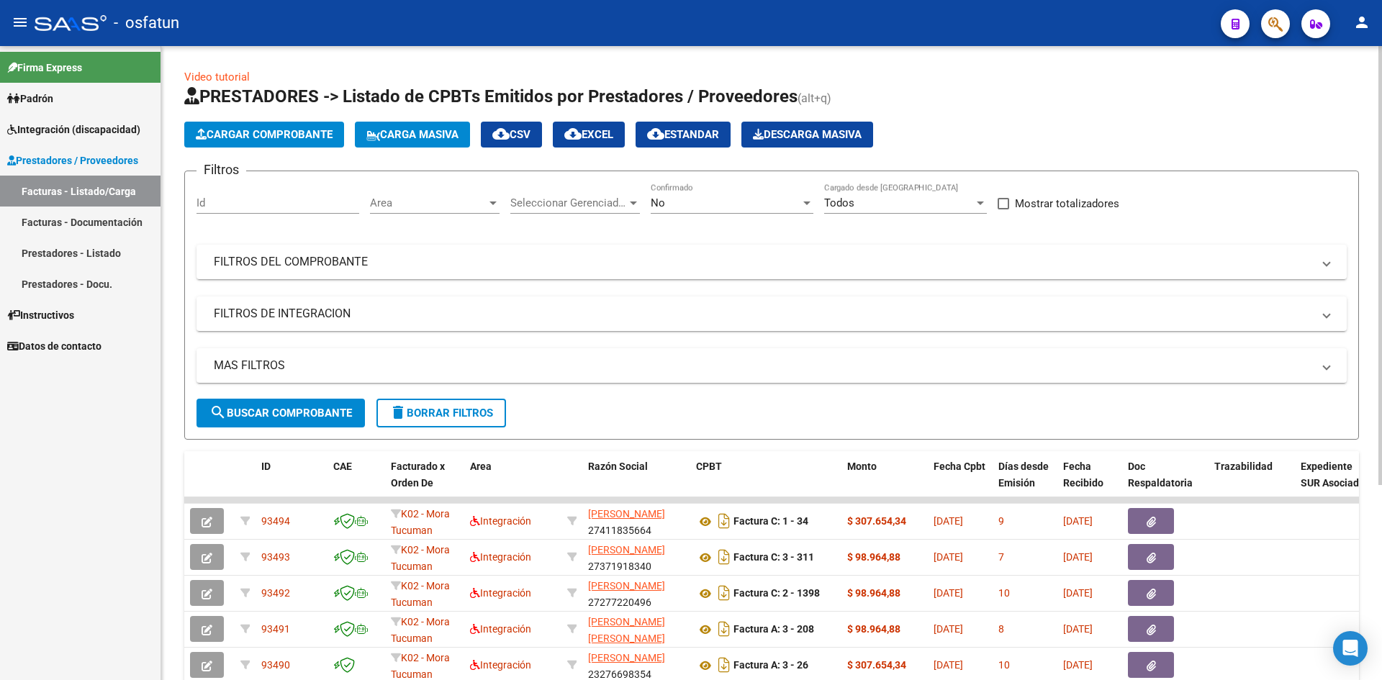
click at [721, 216] on div "No Confirmado" at bounding box center [732, 205] width 163 height 45
click at [723, 211] on div "No Confirmado" at bounding box center [732, 198] width 163 height 31
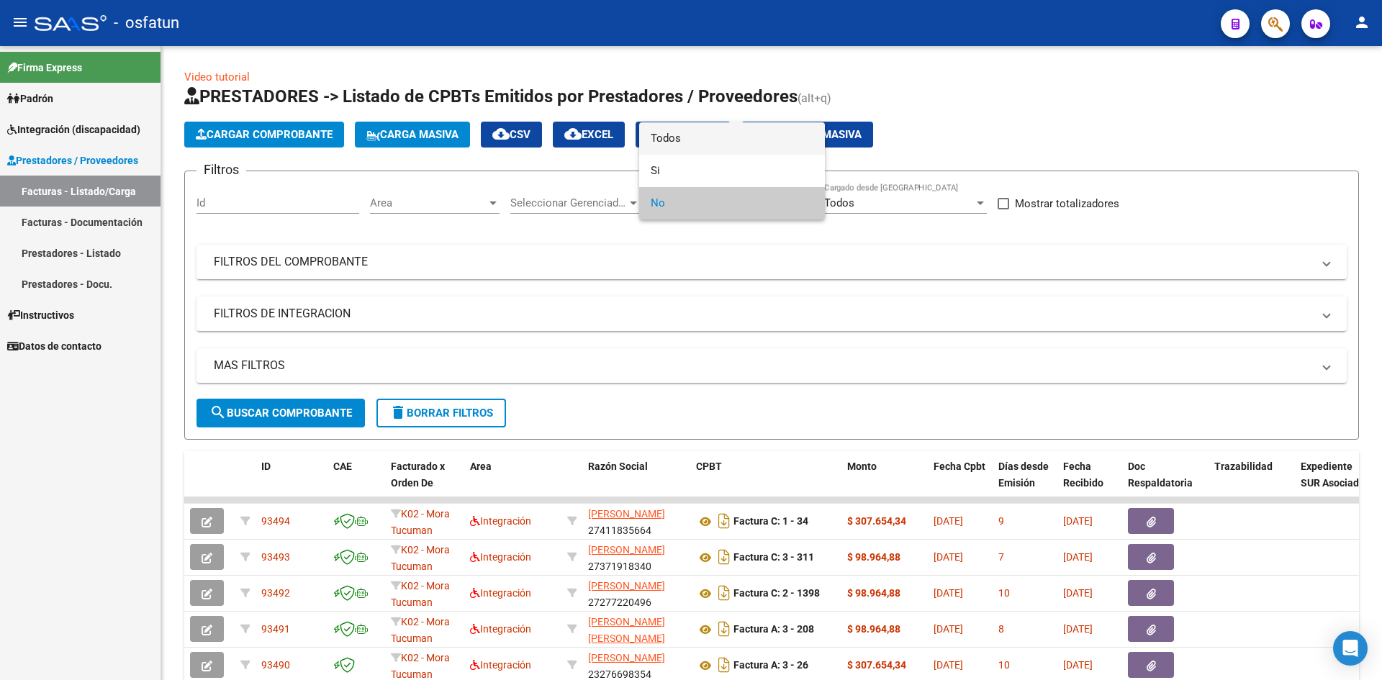
click at [716, 134] on span "Todos" at bounding box center [732, 138] width 163 height 32
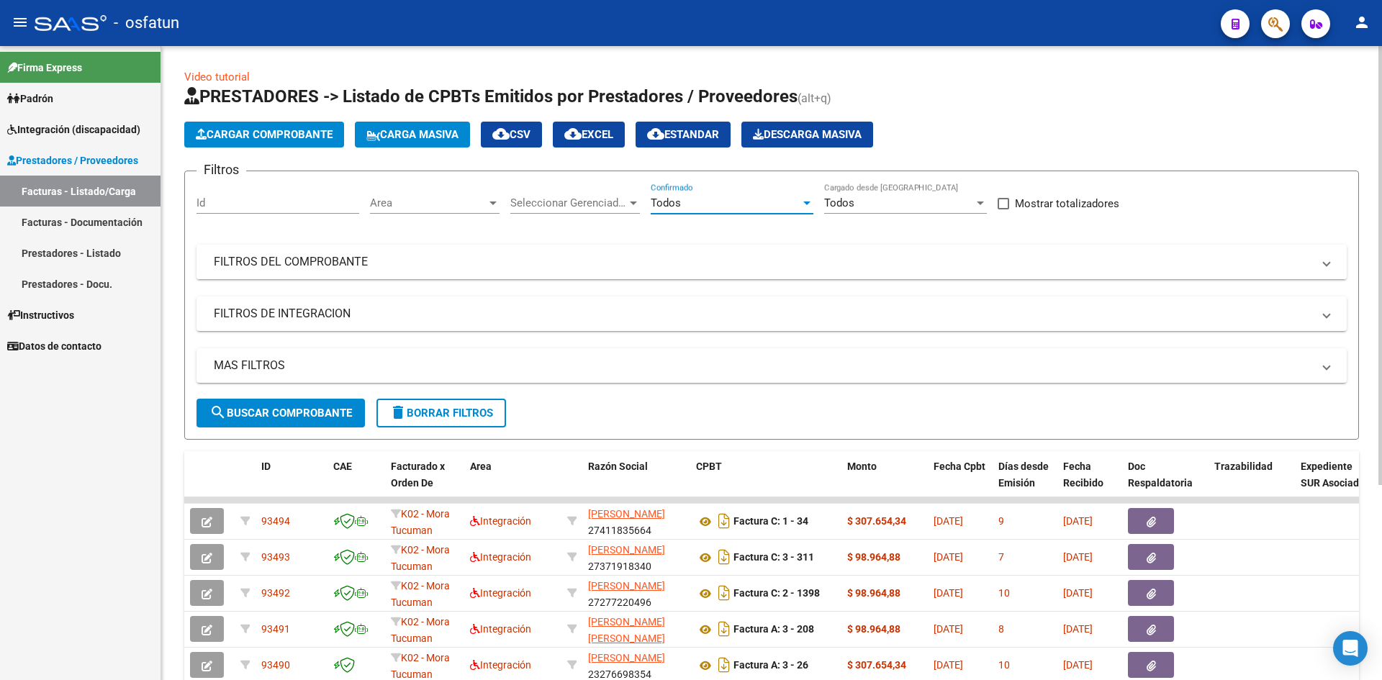
drag, startPoint x: 768, startPoint y: 266, endPoint x: 755, endPoint y: 313, distance: 49.2
click at [767, 266] on mat-panel-title "FILTROS DEL COMPROBANTE" at bounding box center [763, 262] width 1098 height 16
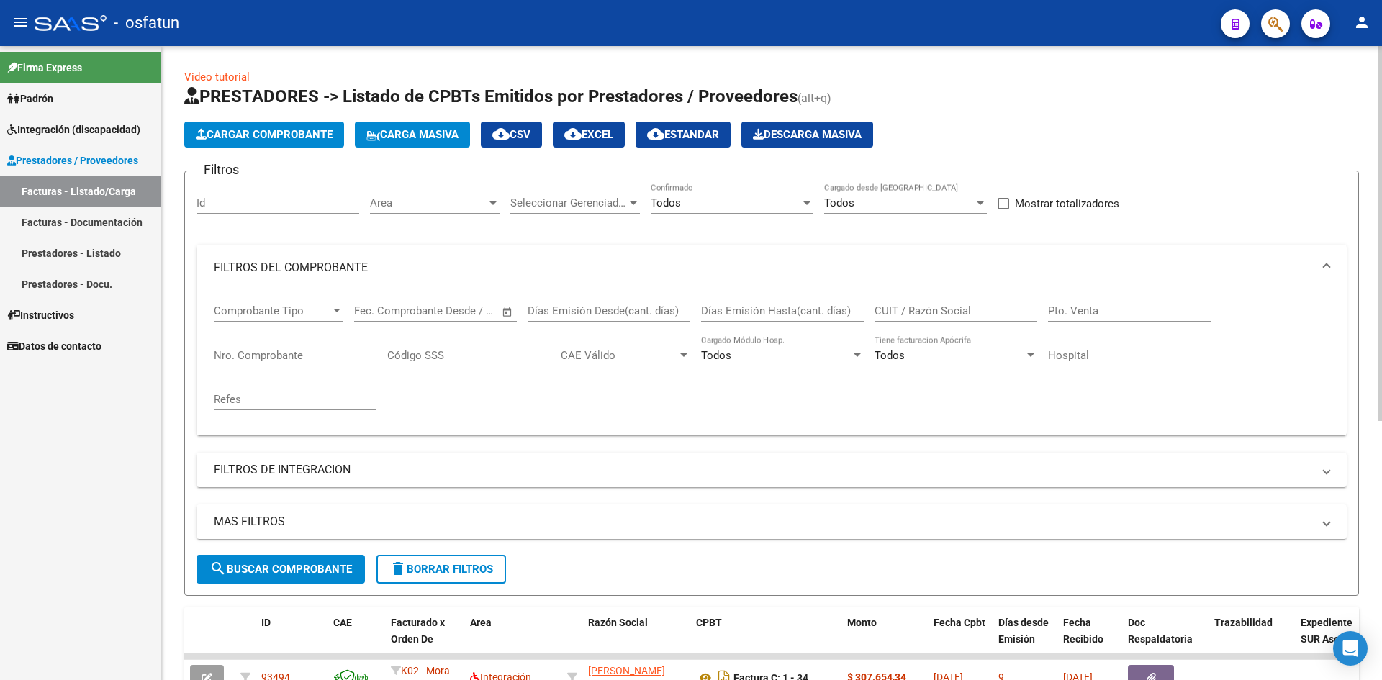
drag, startPoint x: 928, startPoint y: 307, endPoint x: 880, endPoint y: 358, distance: 70.3
click at [926, 308] on input "CUIT / Razón Social" at bounding box center [955, 310] width 163 height 13
click at [920, 312] on input "CUIT / Razón Social" at bounding box center [955, 310] width 163 height 13
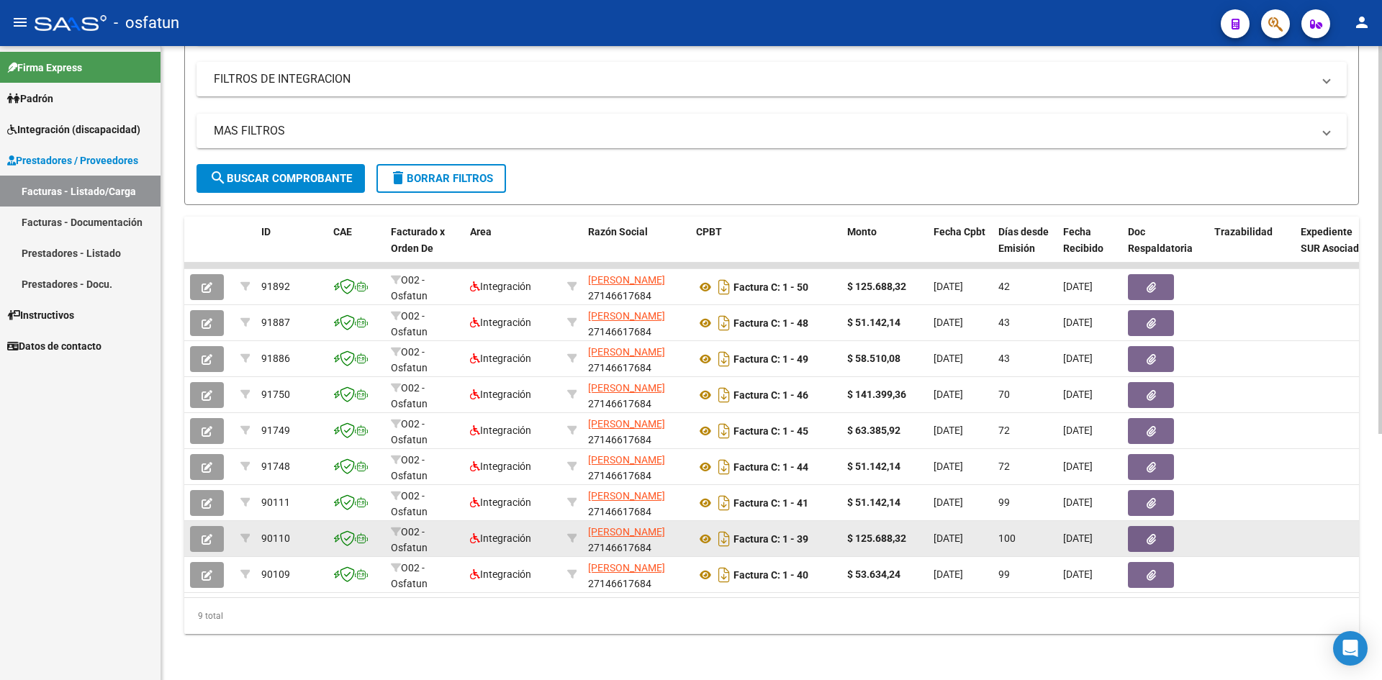
scroll to position [402, 0]
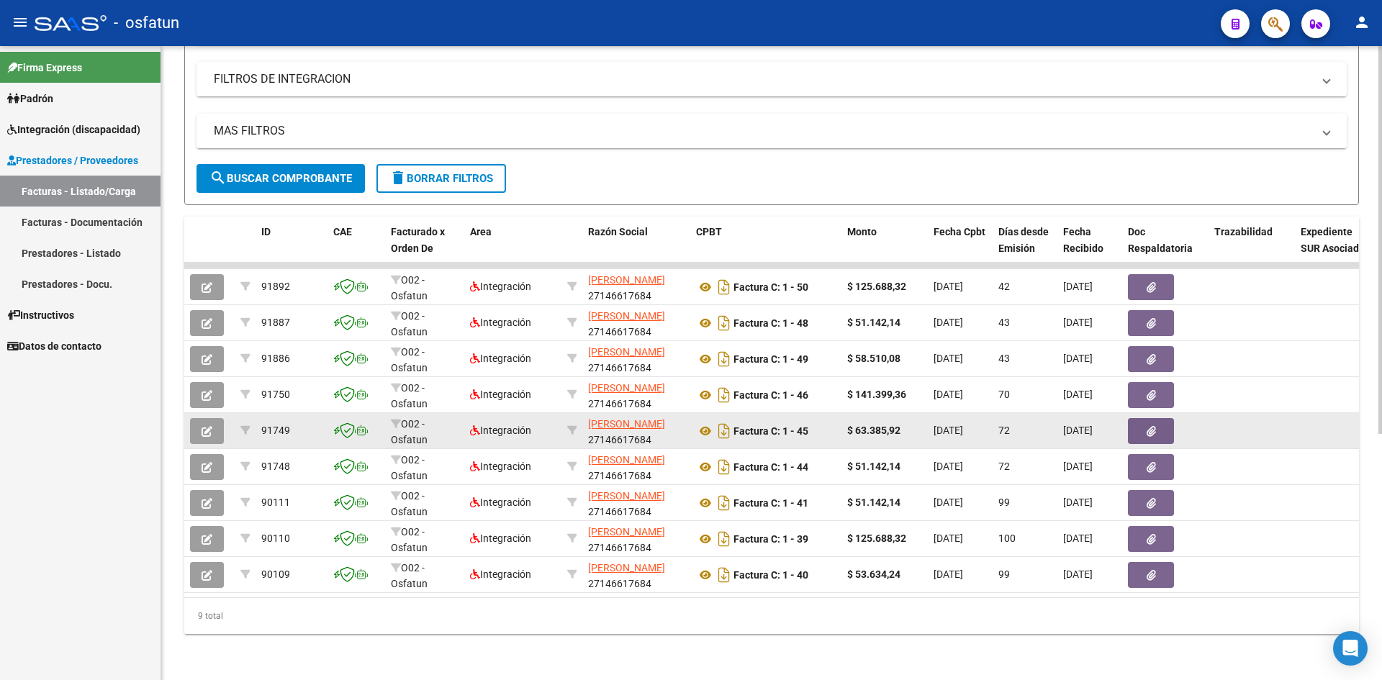
type input "27146617684"
click at [197, 424] on button "button" at bounding box center [207, 431] width 34 height 26
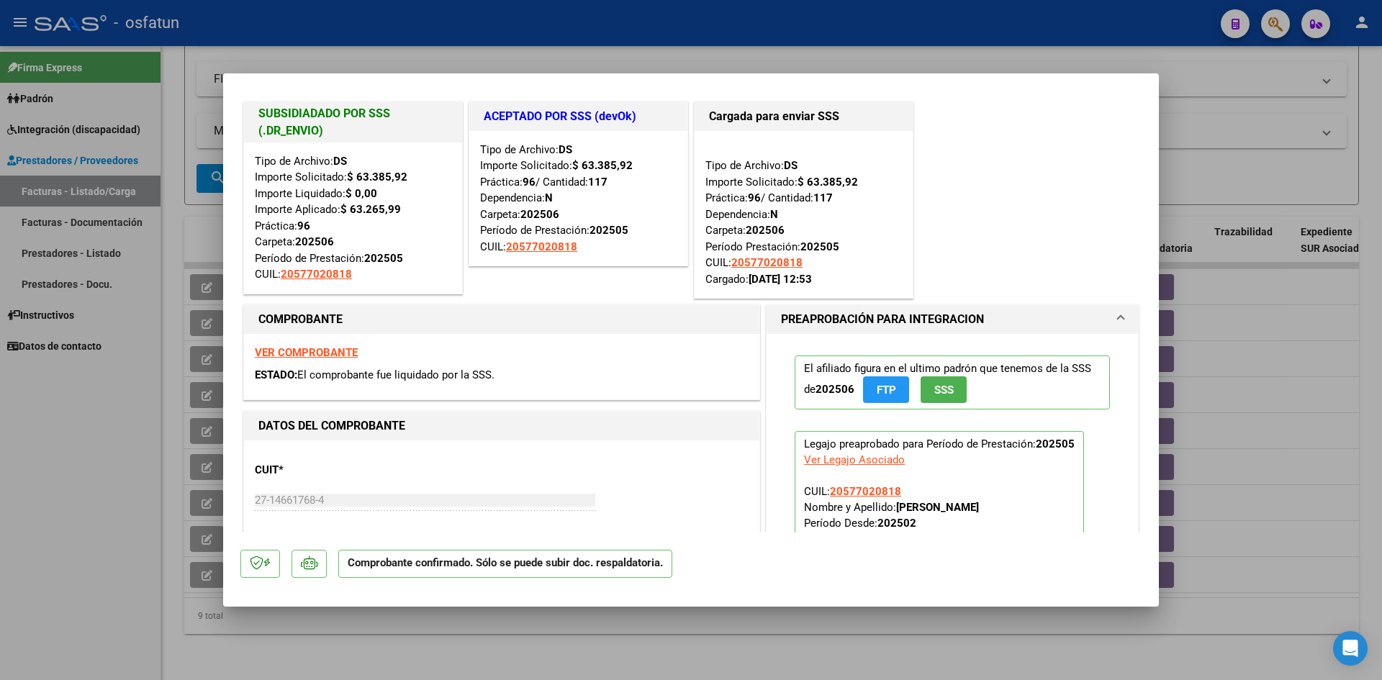
scroll to position [0, 0]
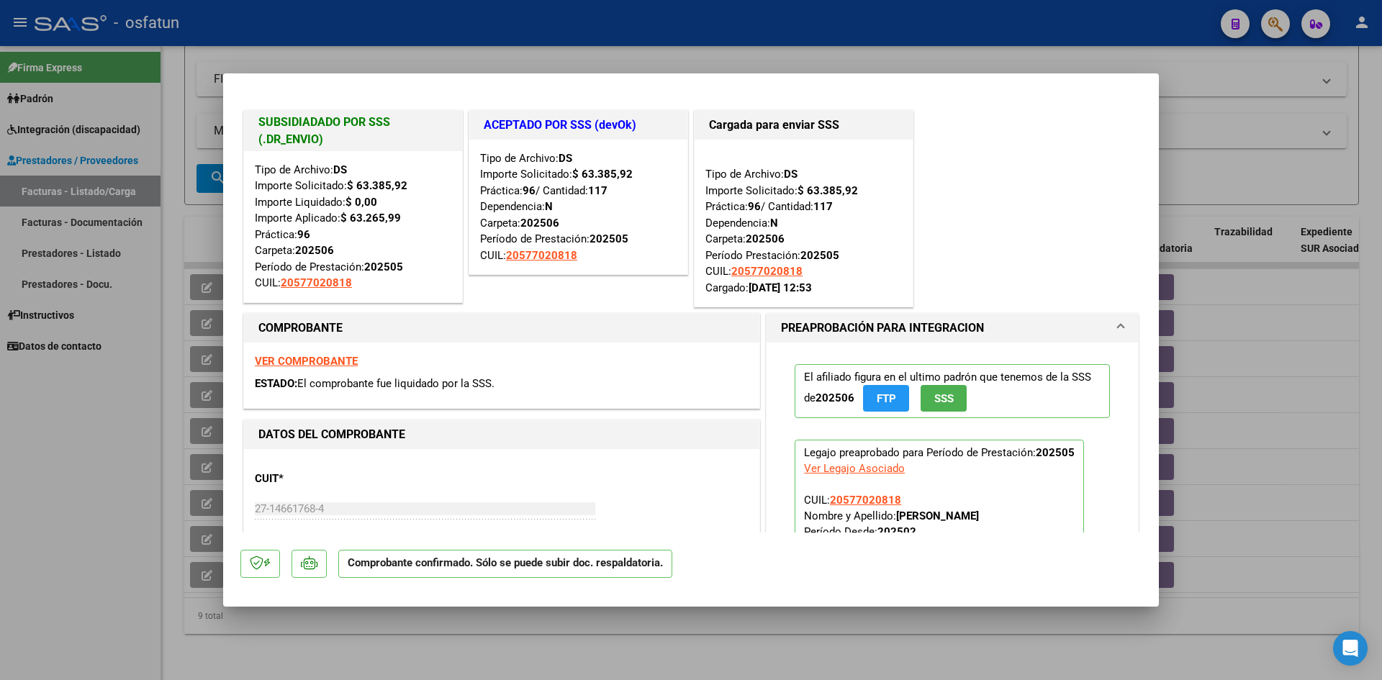
drag, startPoint x: 549, startPoint y: 46, endPoint x: 564, endPoint y: 83, distance: 40.1
click at [549, 45] on div at bounding box center [691, 340] width 1382 height 680
type input "$ 0,00"
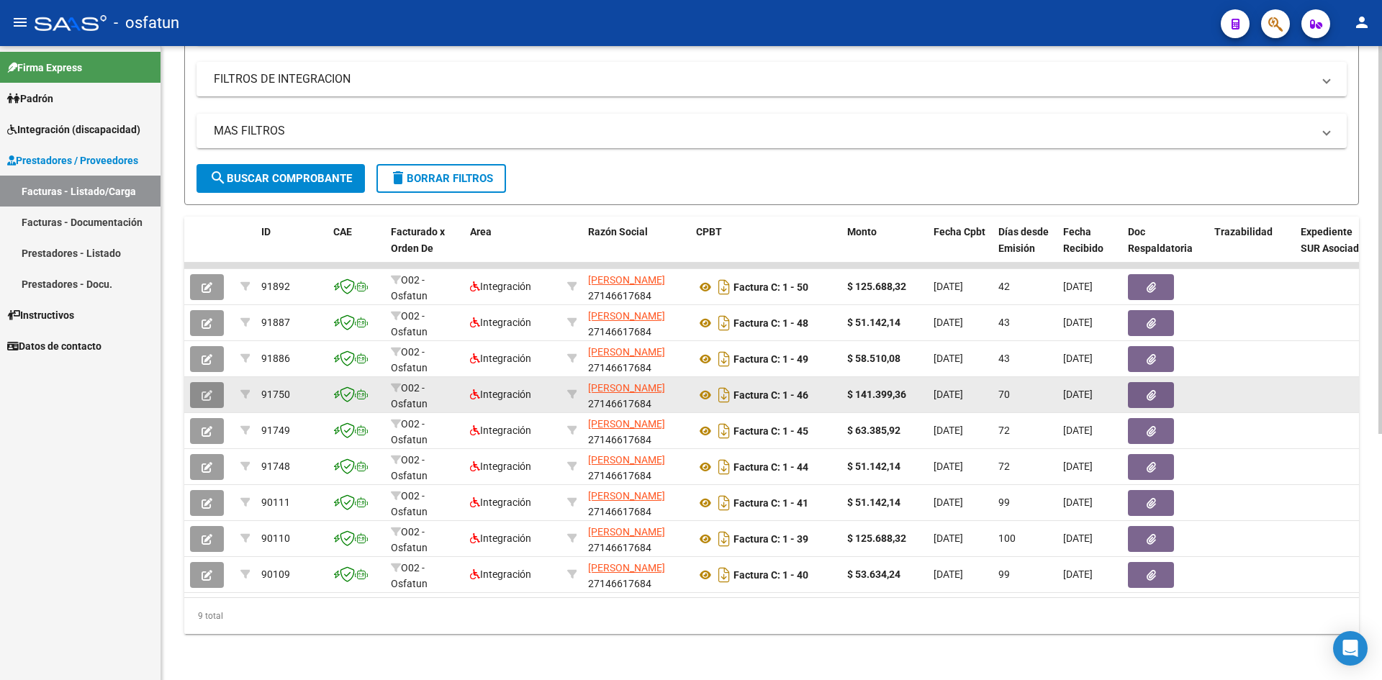
click at [209, 392] on button "button" at bounding box center [207, 395] width 34 height 26
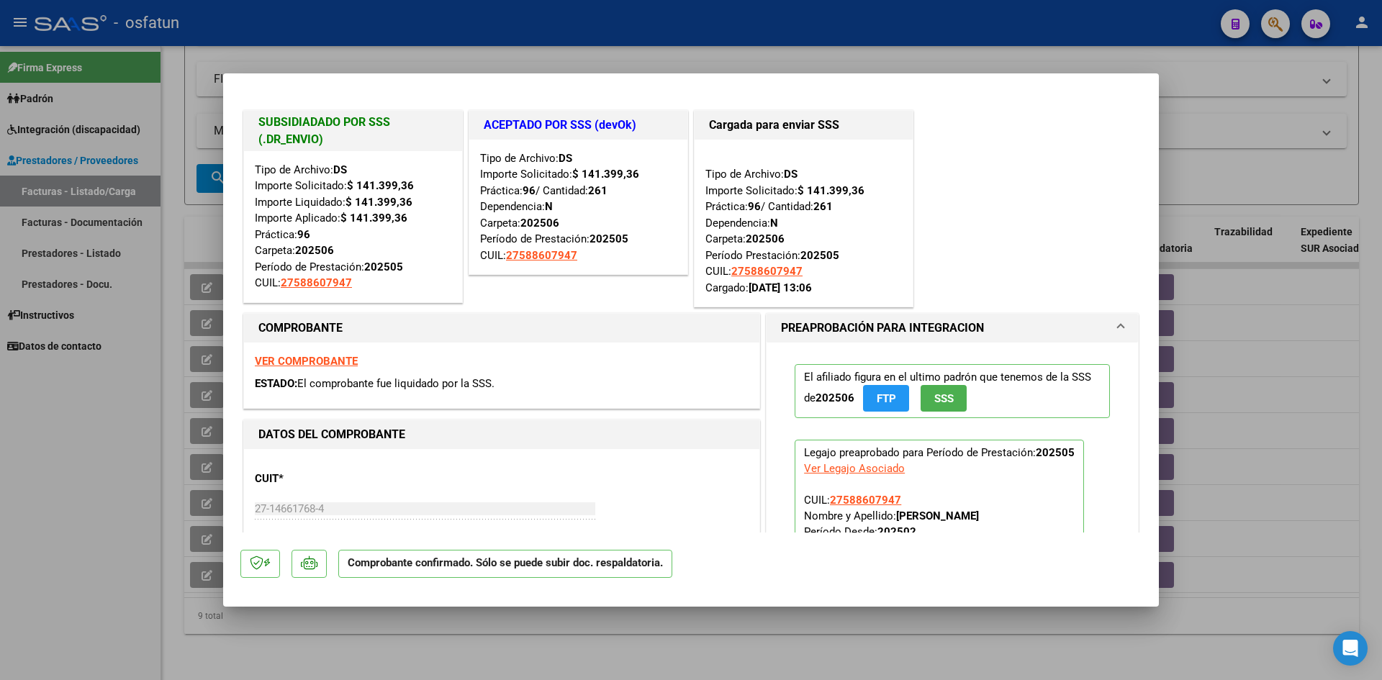
click at [658, 61] on div at bounding box center [691, 340] width 1382 height 680
type input "$ 0,00"
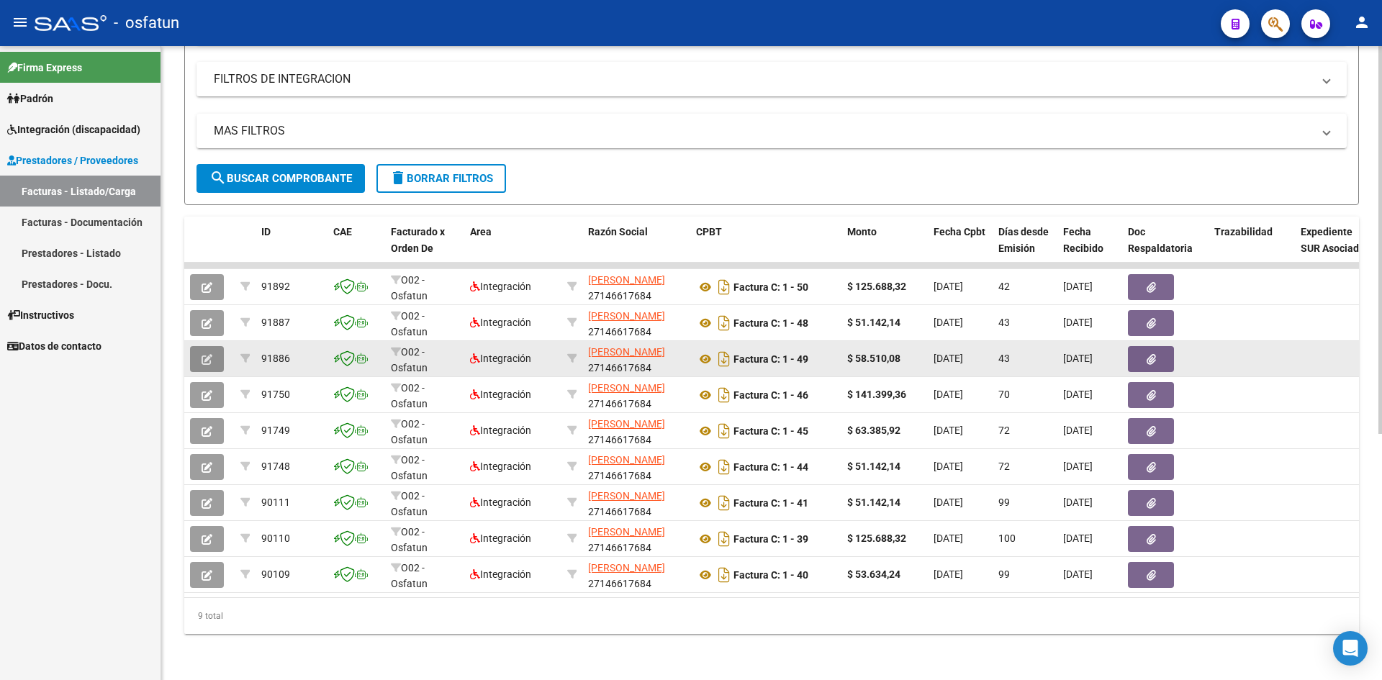
click at [215, 350] on button "button" at bounding box center [207, 359] width 34 height 26
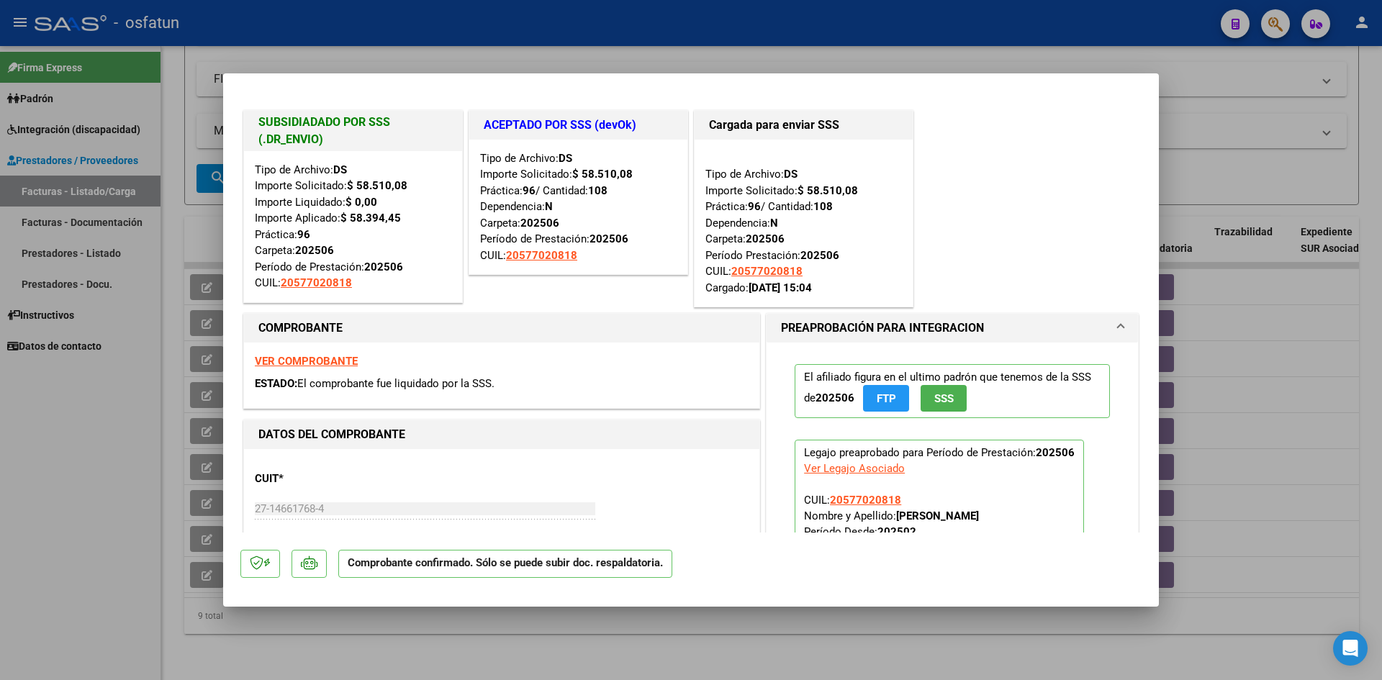
click at [674, 36] on div at bounding box center [691, 340] width 1382 height 680
type input "$ 0,00"
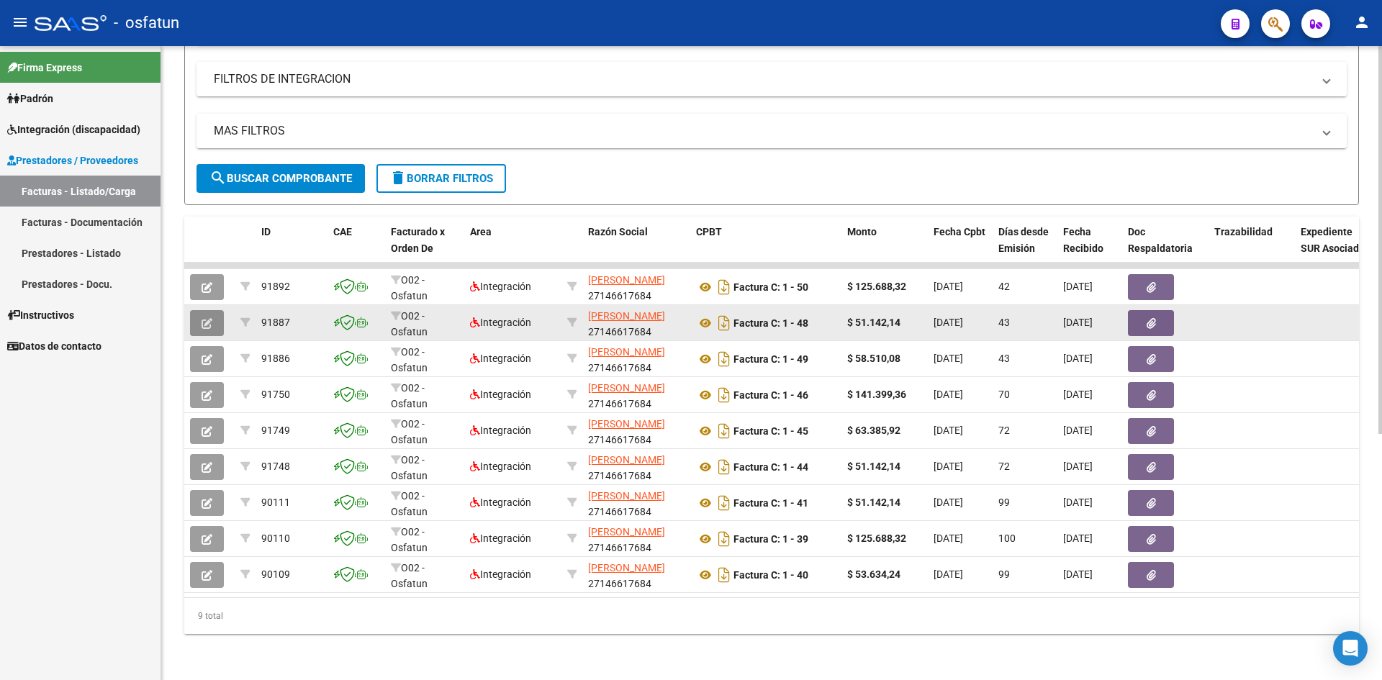
click at [209, 318] on icon "button" at bounding box center [207, 323] width 11 height 11
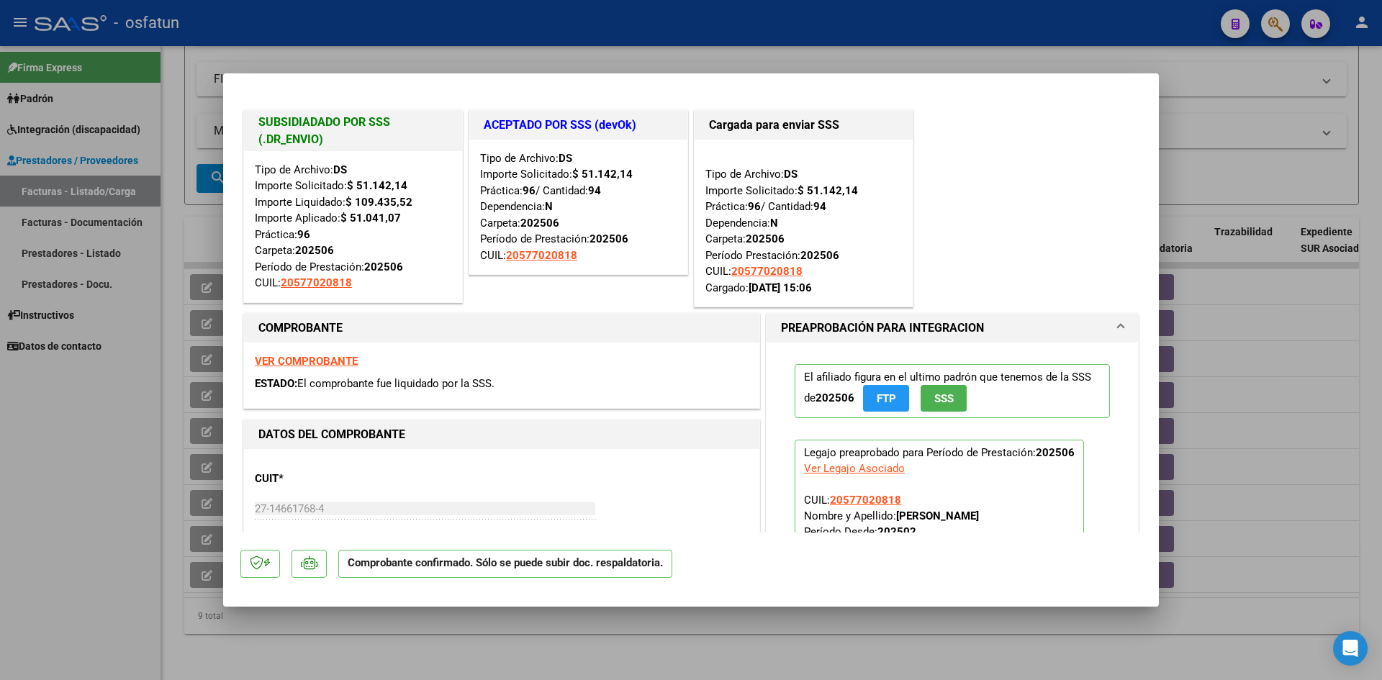
drag, startPoint x: 710, startPoint y: 42, endPoint x: 728, endPoint y: 69, distance: 32.1
click at [712, 42] on div at bounding box center [691, 340] width 1382 height 680
type input "$ 0,00"
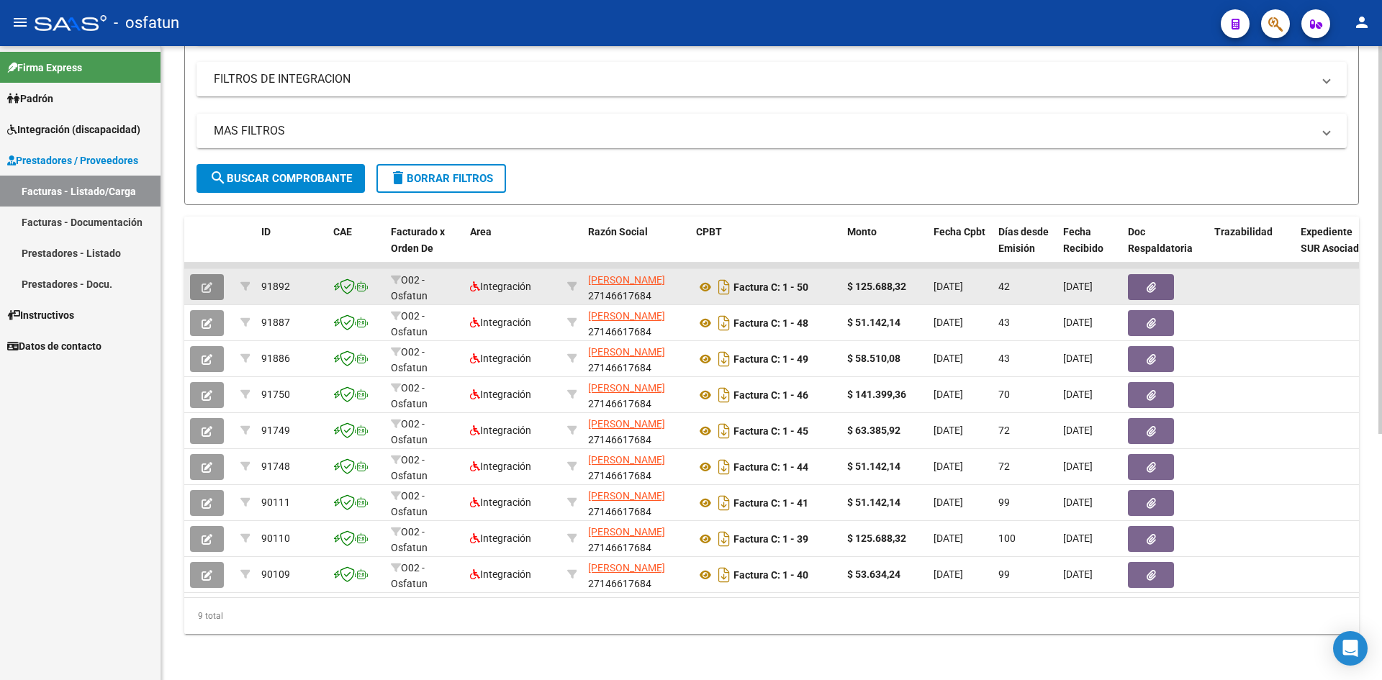
click at [214, 274] on button "button" at bounding box center [207, 287] width 34 height 26
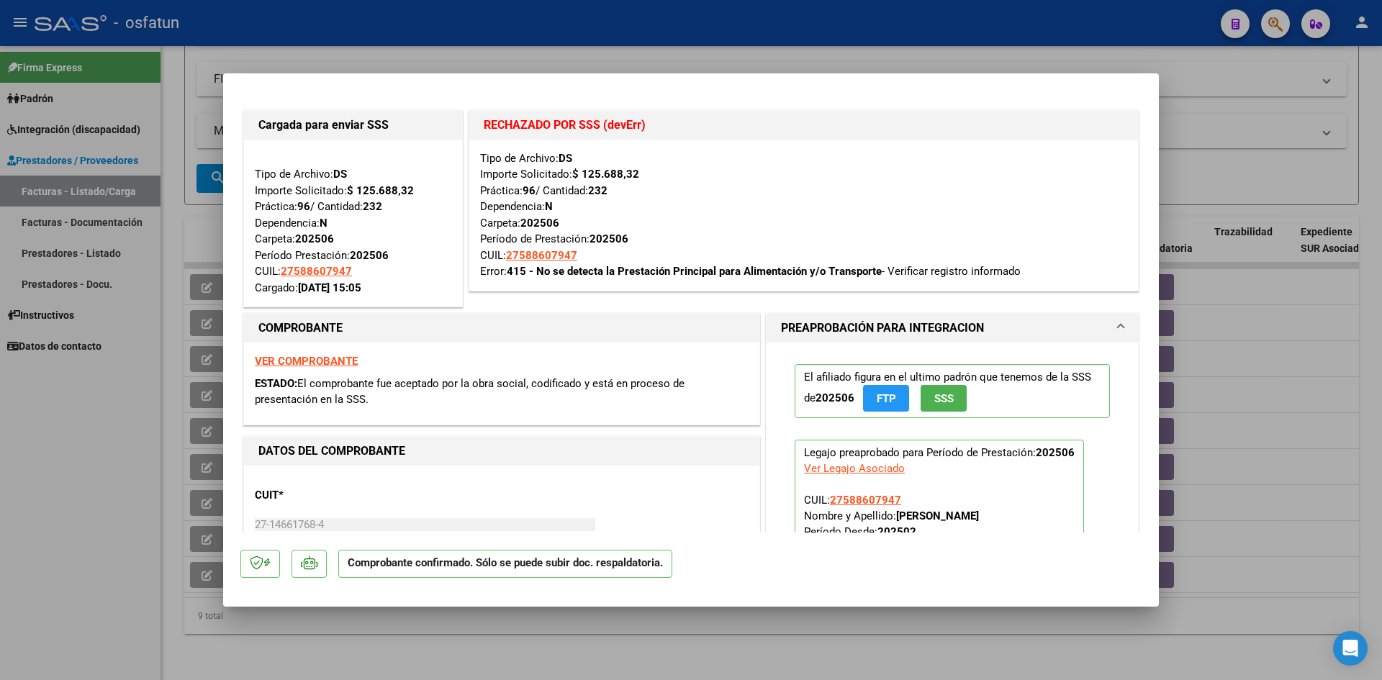
click at [641, 32] on div at bounding box center [691, 340] width 1382 height 680
type input "$ 0,00"
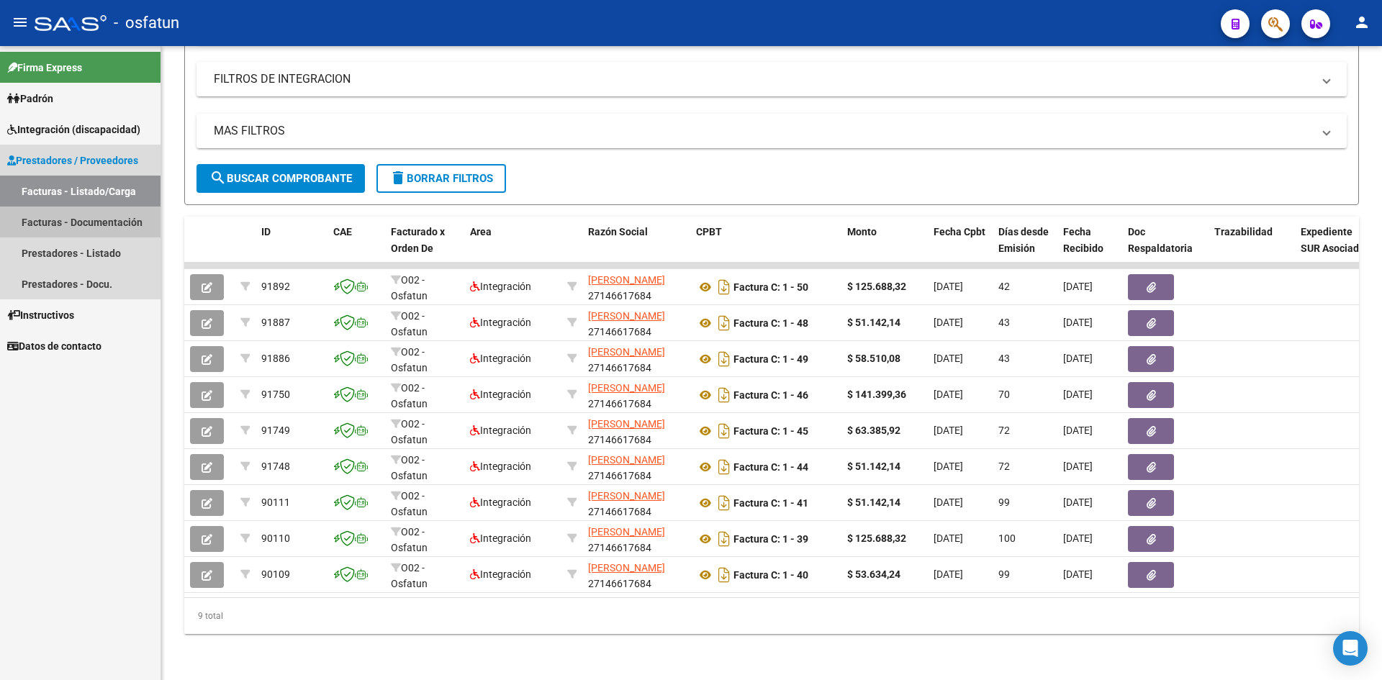
drag, startPoint x: 87, startPoint y: 225, endPoint x: 127, endPoint y: 237, distance: 41.2
click at [88, 225] on link "Facturas - Documentación" at bounding box center [80, 222] width 160 height 31
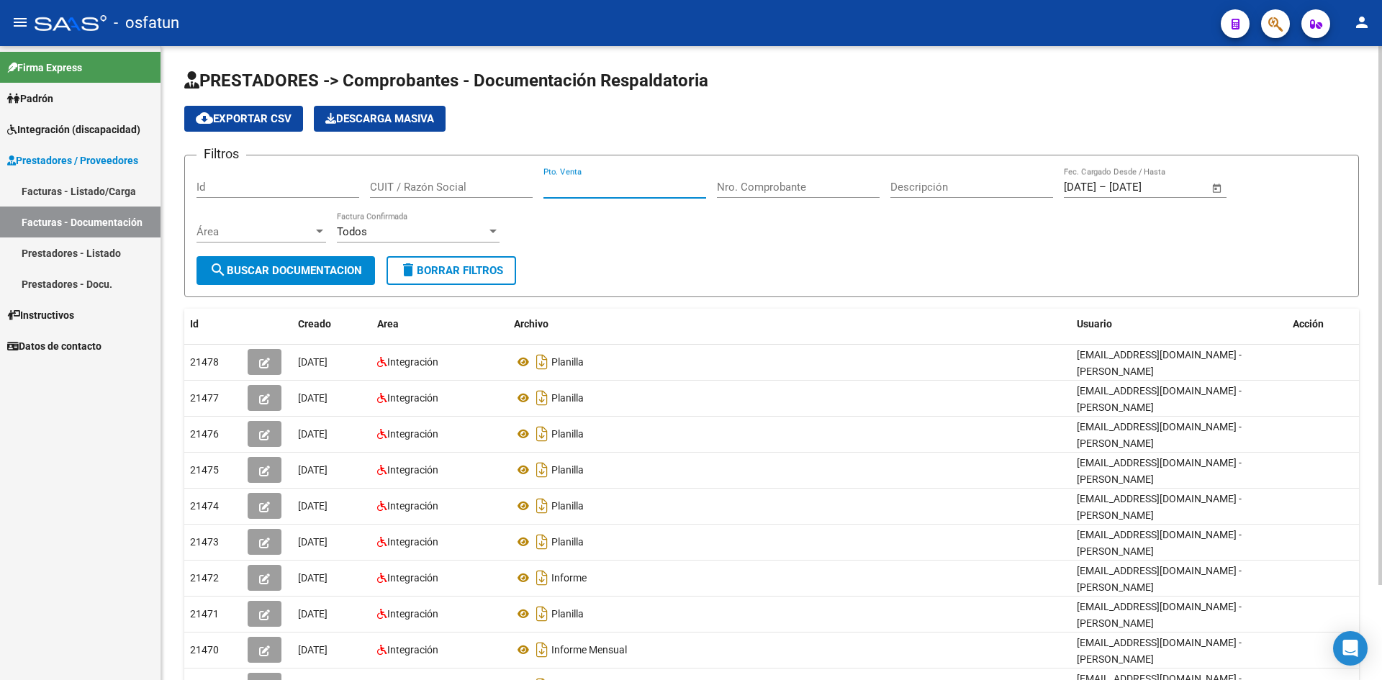
click at [644, 184] on input "Pto. Venta" at bounding box center [624, 187] width 163 height 13
type input "2"
click at [837, 196] on div "Nro. Comprobante" at bounding box center [798, 182] width 163 height 31
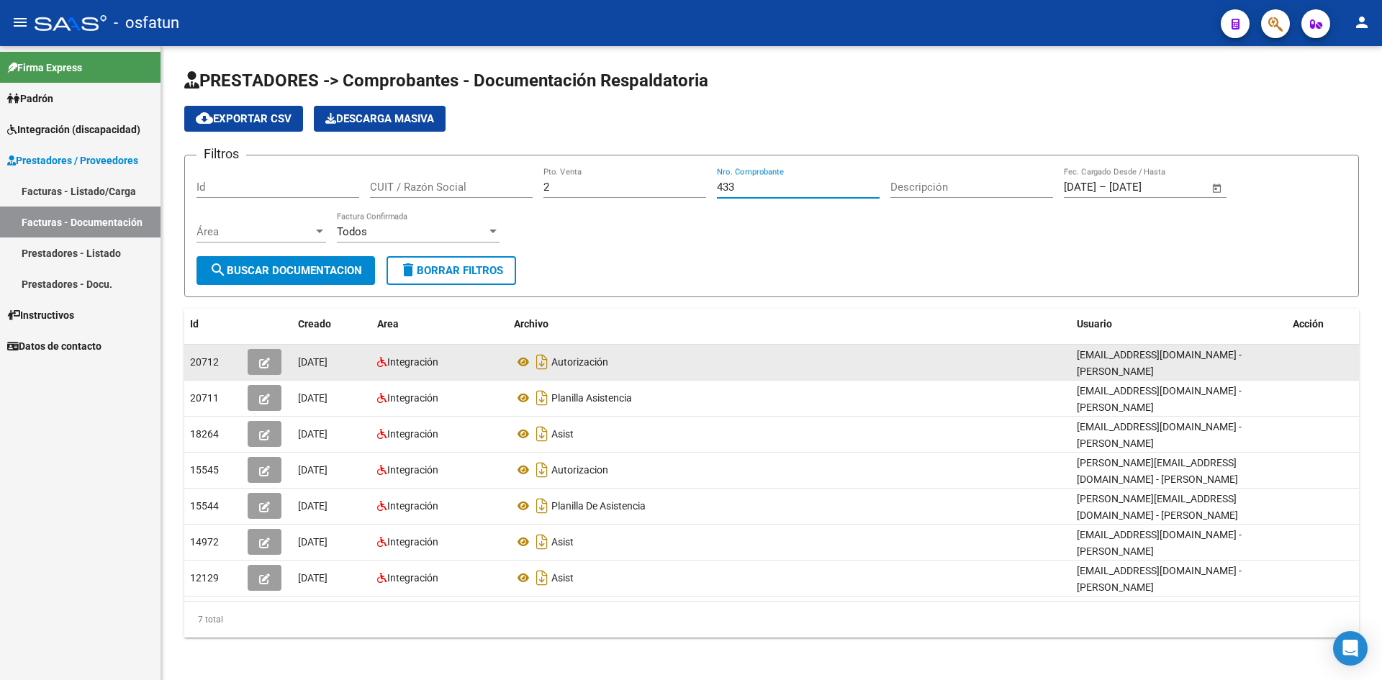
type input "433"
click at [284, 365] on div at bounding box center [267, 362] width 39 height 26
click at [256, 360] on button "button" at bounding box center [265, 362] width 34 height 26
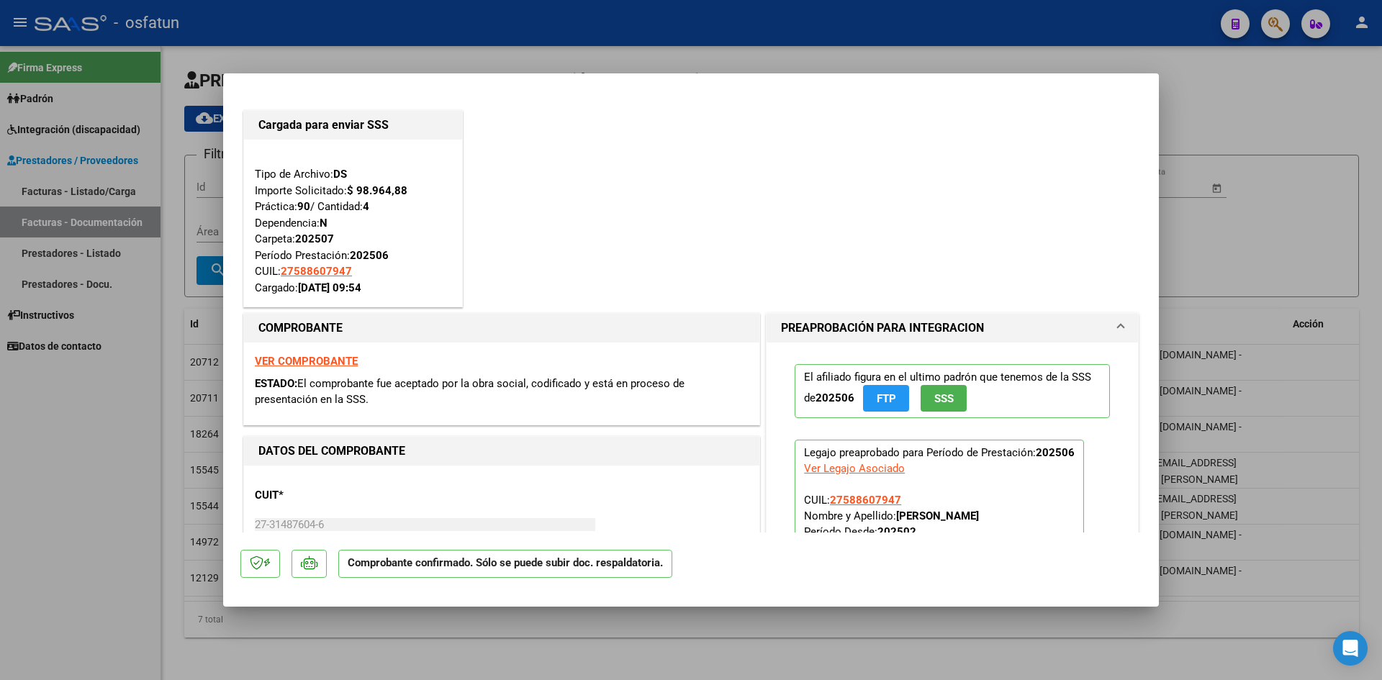
drag, startPoint x: 594, startPoint y: 22, endPoint x: 597, endPoint y: 29, distance: 7.5
click at [594, 21] on div at bounding box center [691, 340] width 1382 height 680
type input "$ 0,00"
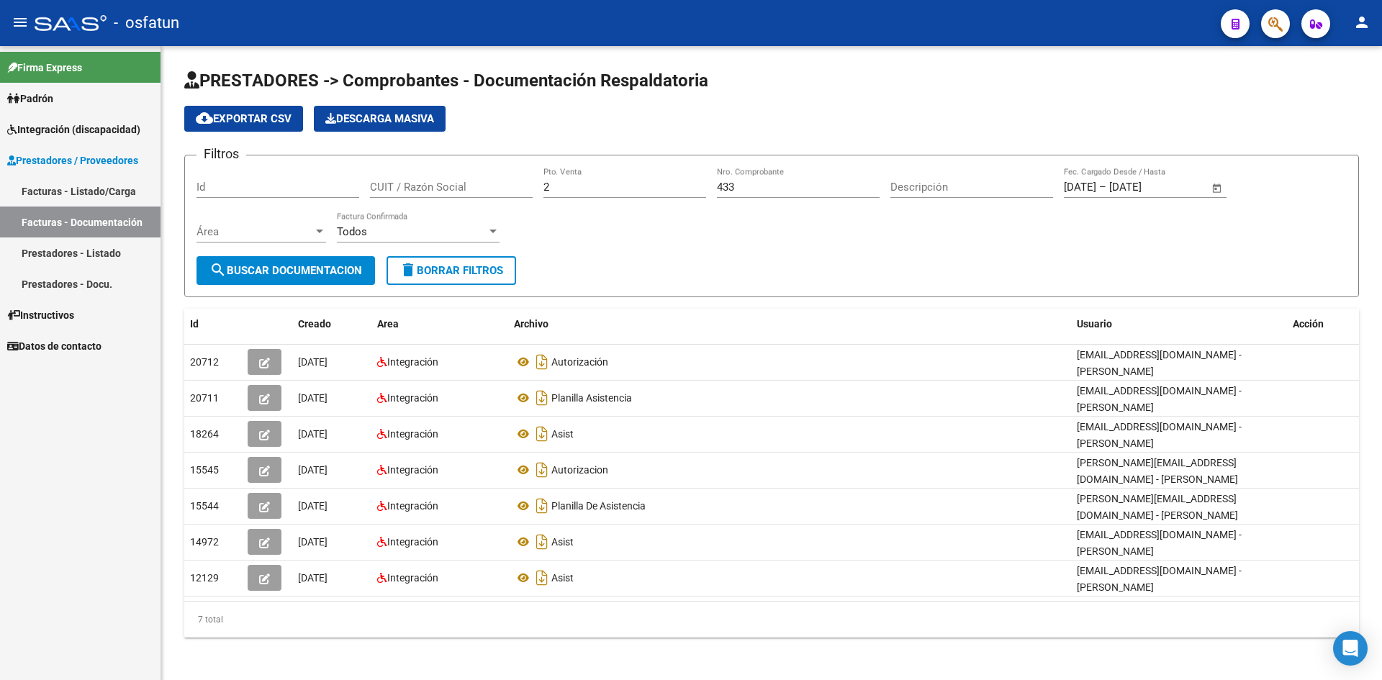
click at [98, 194] on link "Facturas - Listado/Carga" at bounding box center [80, 191] width 160 height 31
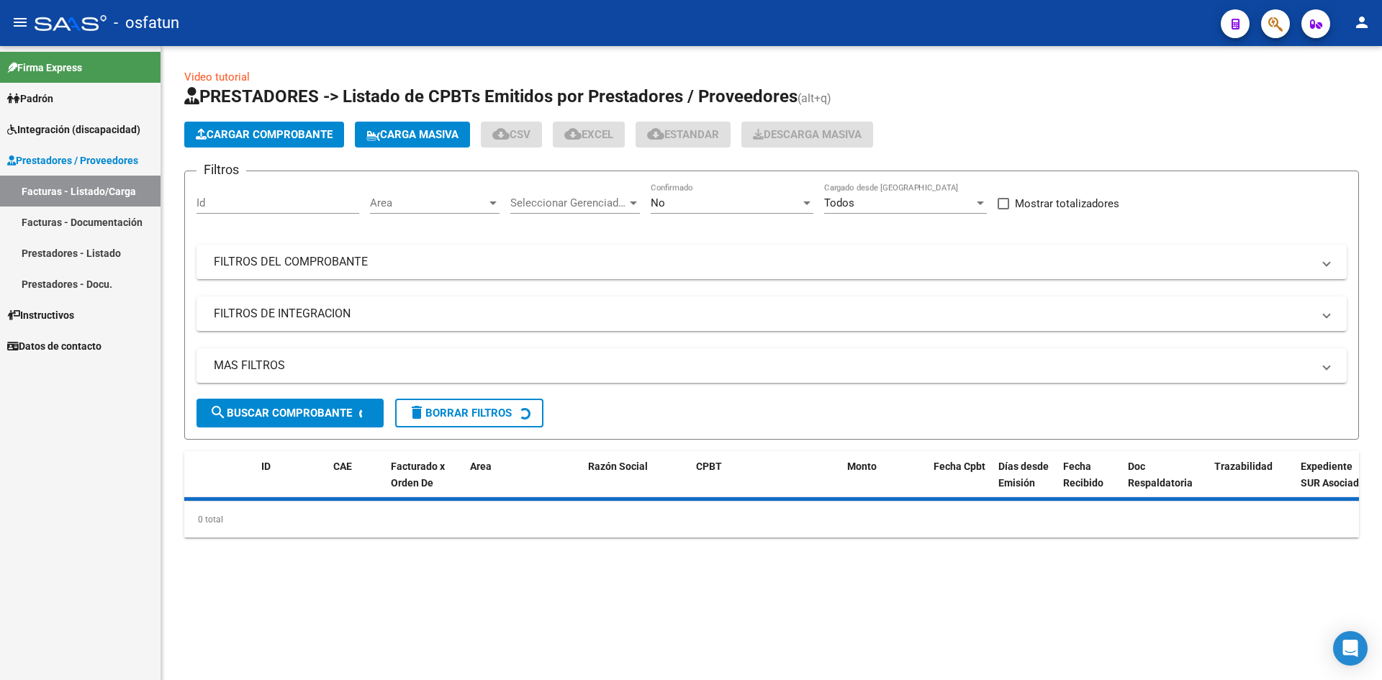
click at [729, 200] on div "No" at bounding box center [726, 202] width 150 height 13
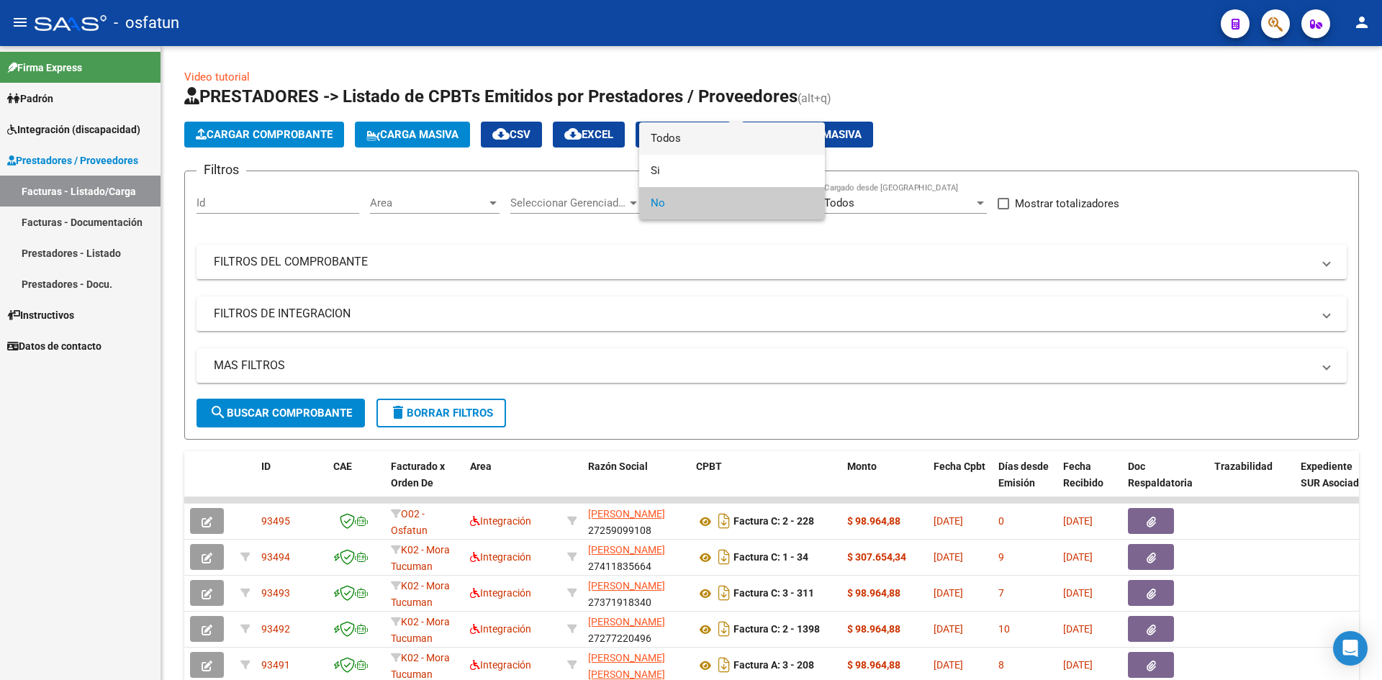
click at [693, 132] on span "Todos" at bounding box center [732, 138] width 163 height 32
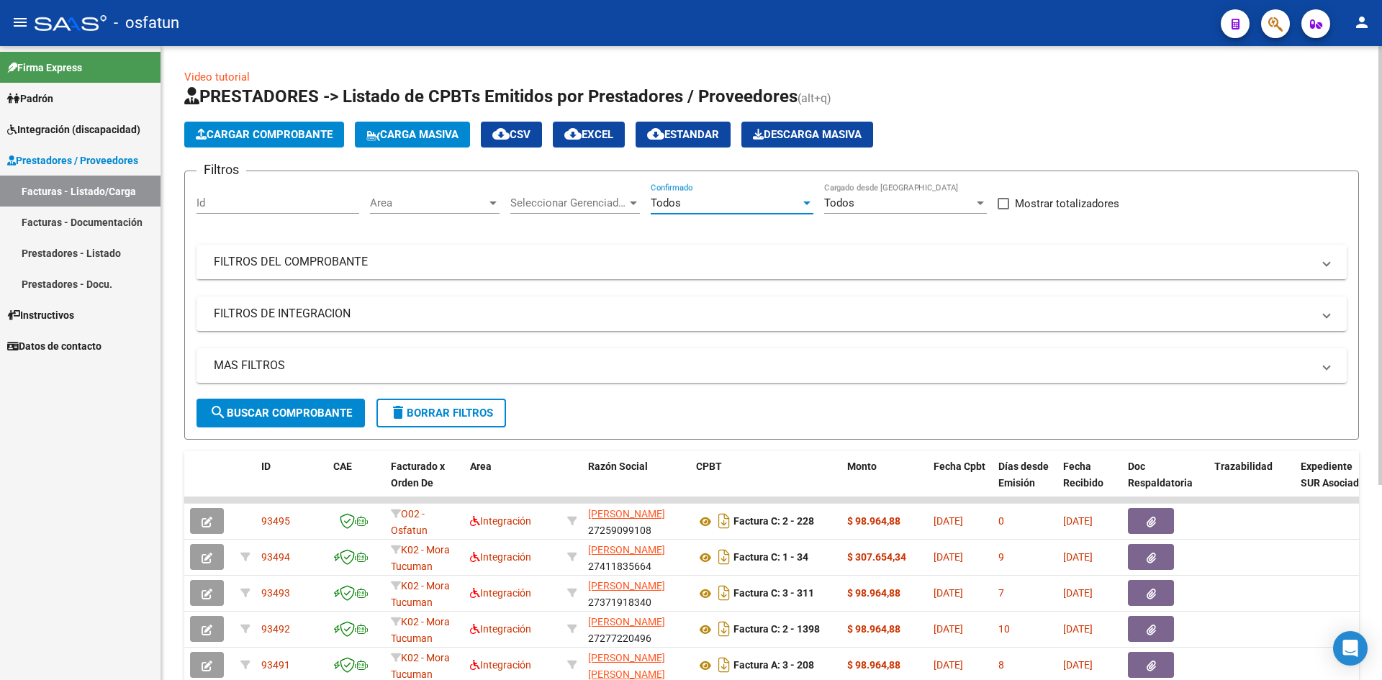
click at [853, 258] on mat-panel-title "FILTROS DEL COMPROBANTE" at bounding box center [763, 262] width 1098 height 16
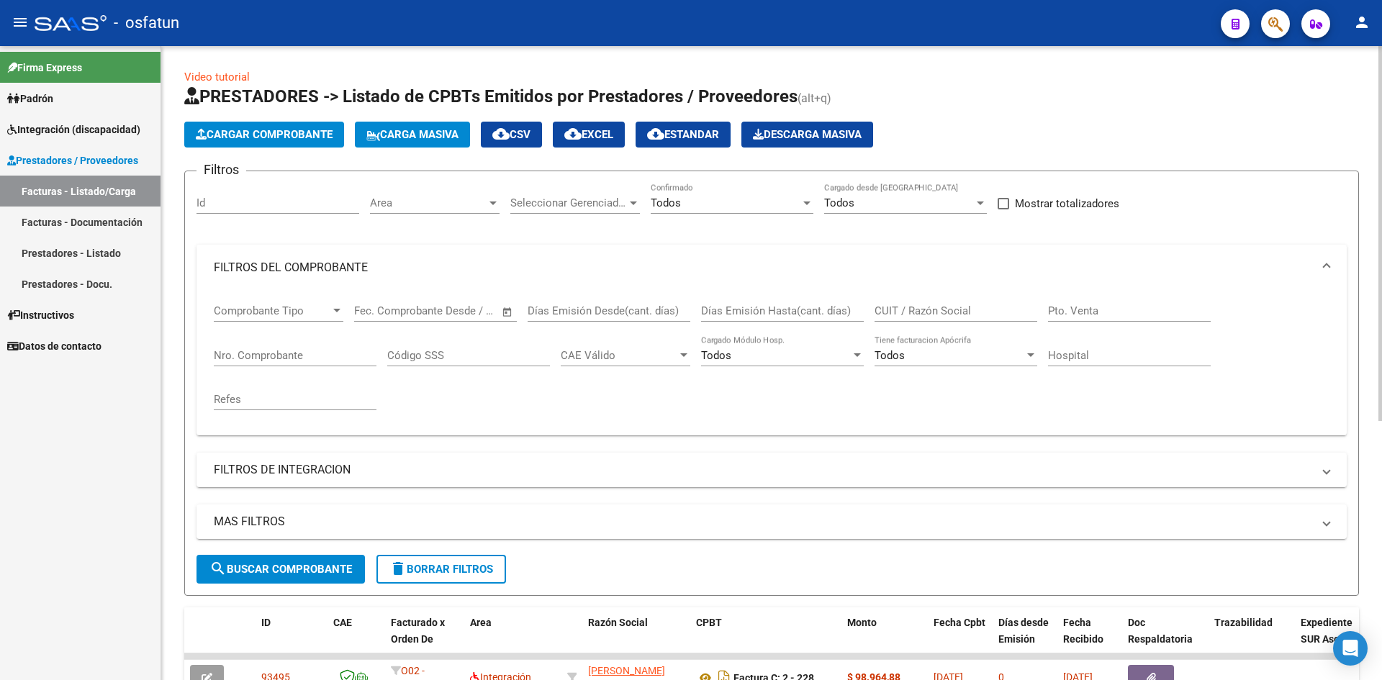
click at [925, 310] on input "CUIT / Razón Social" at bounding box center [955, 310] width 163 height 13
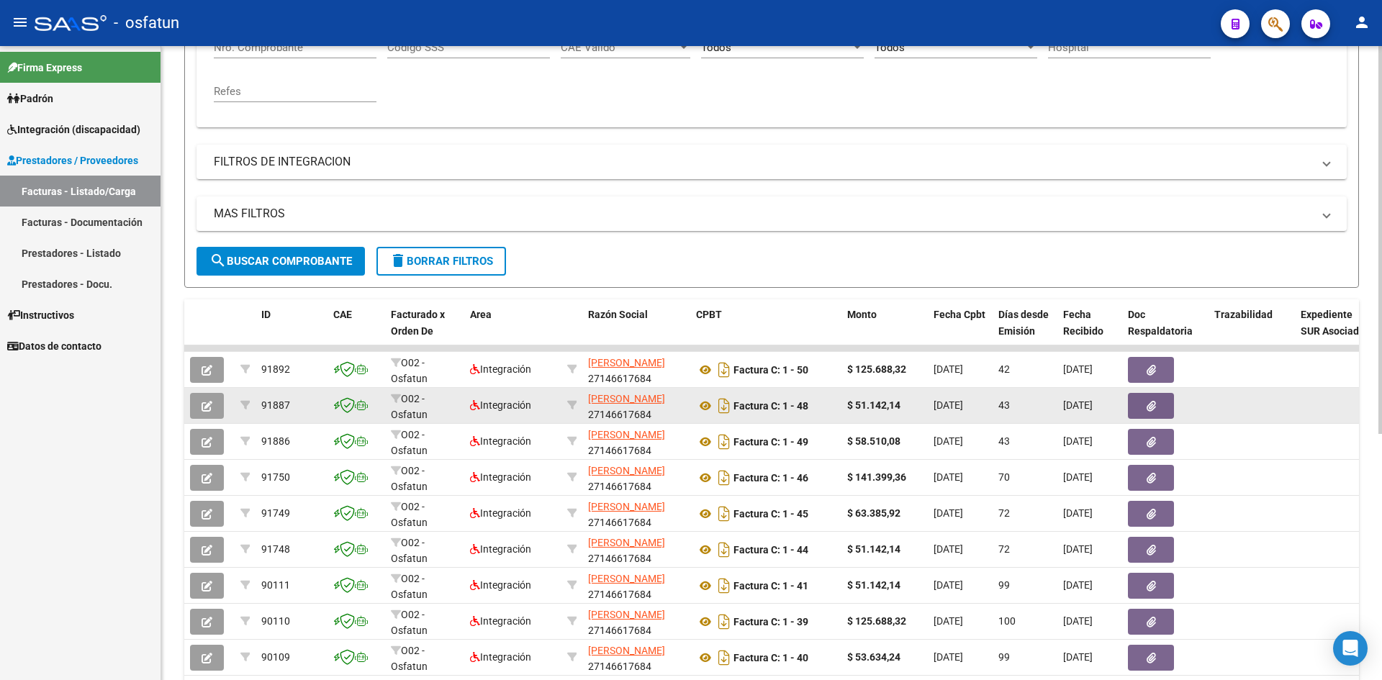
scroll to position [360, 0]
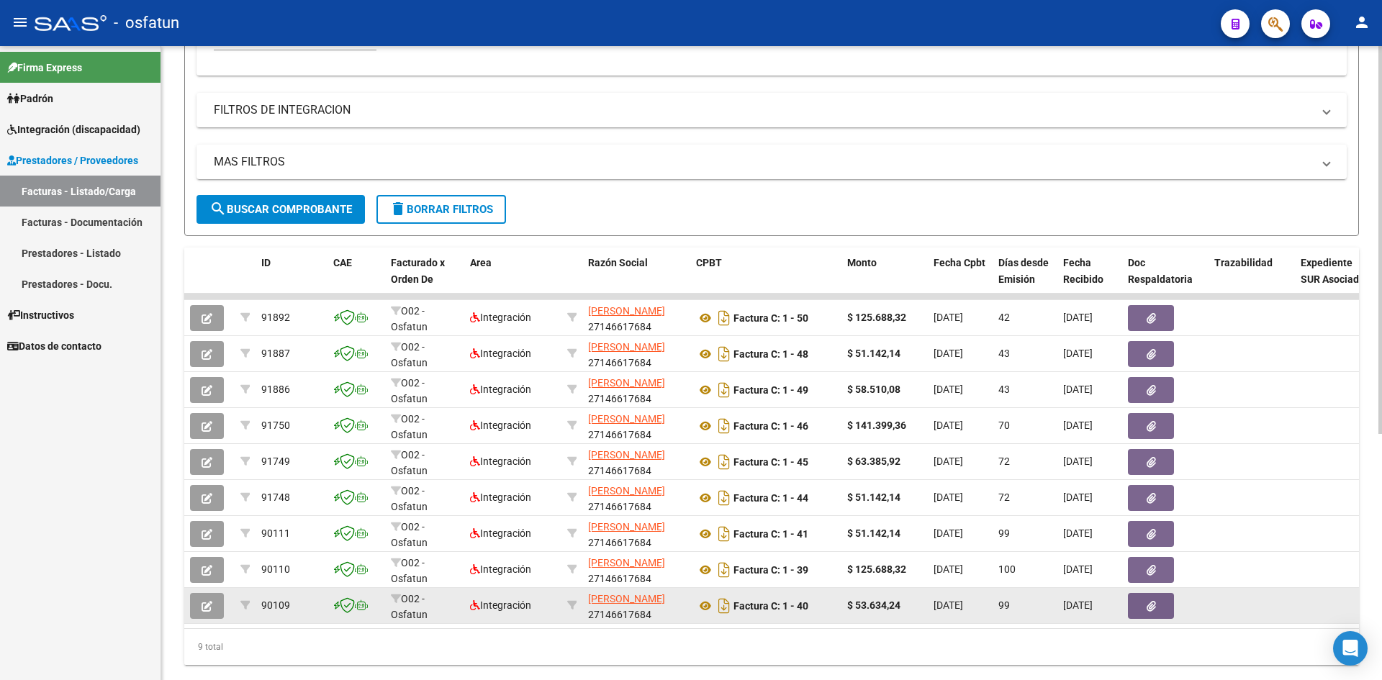
type input "27146617684"
click at [207, 600] on span "button" at bounding box center [207, 606] width 11 height 13
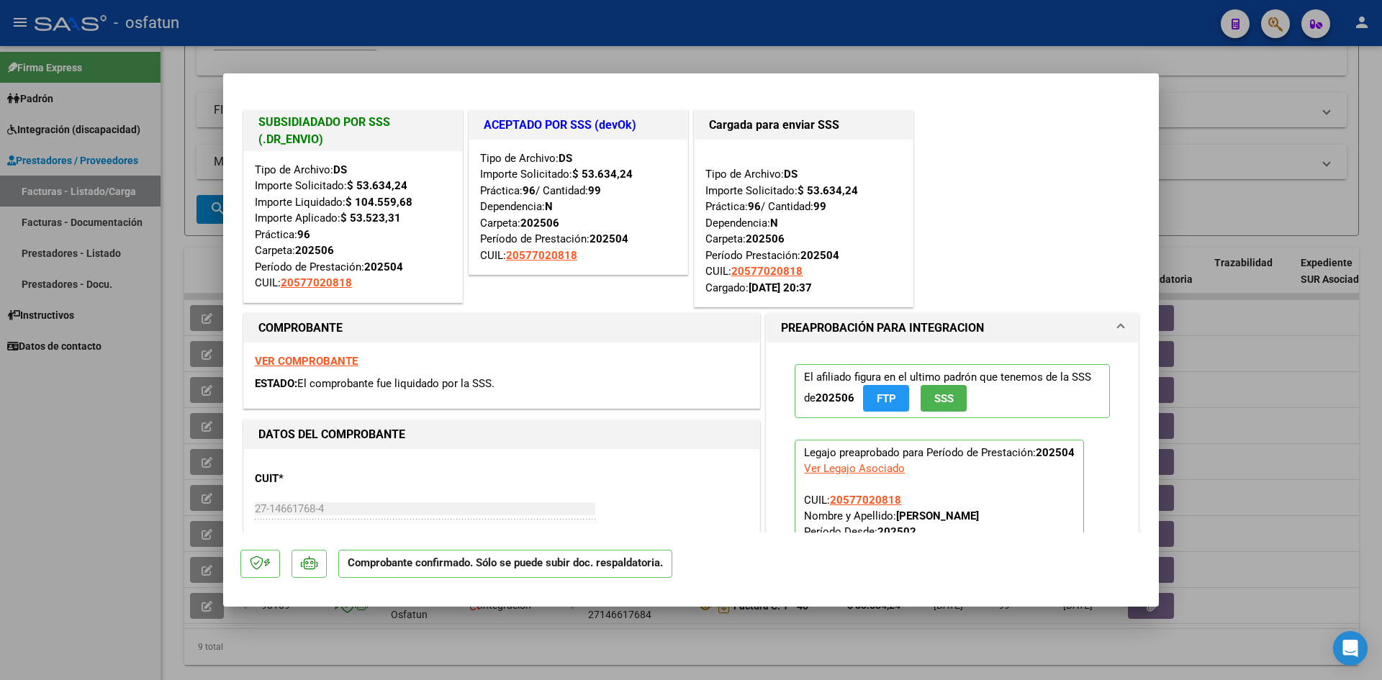
click at [422, 48] on div at bounding box center [691, 340] width 1382 height 680
type input "$ 0,00"
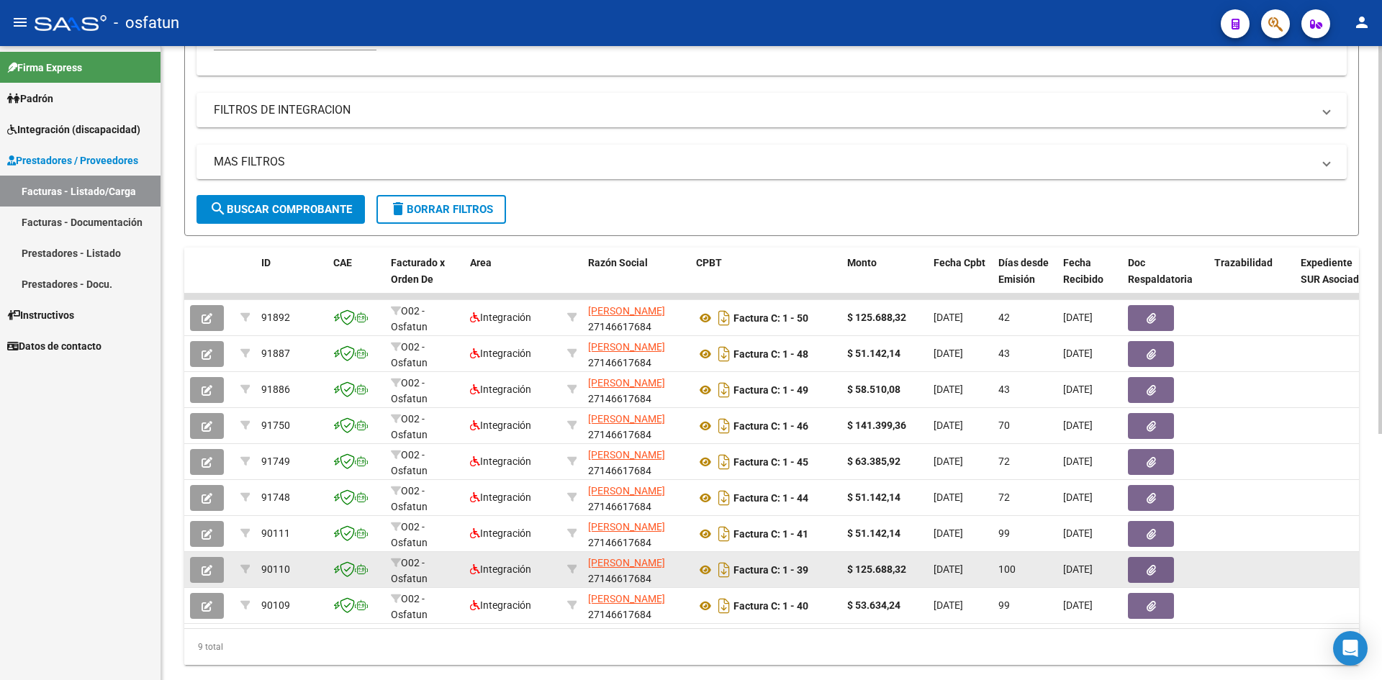
click at [202, 573] on icon "button" at bounding box center [207, 570] width 11 height 11
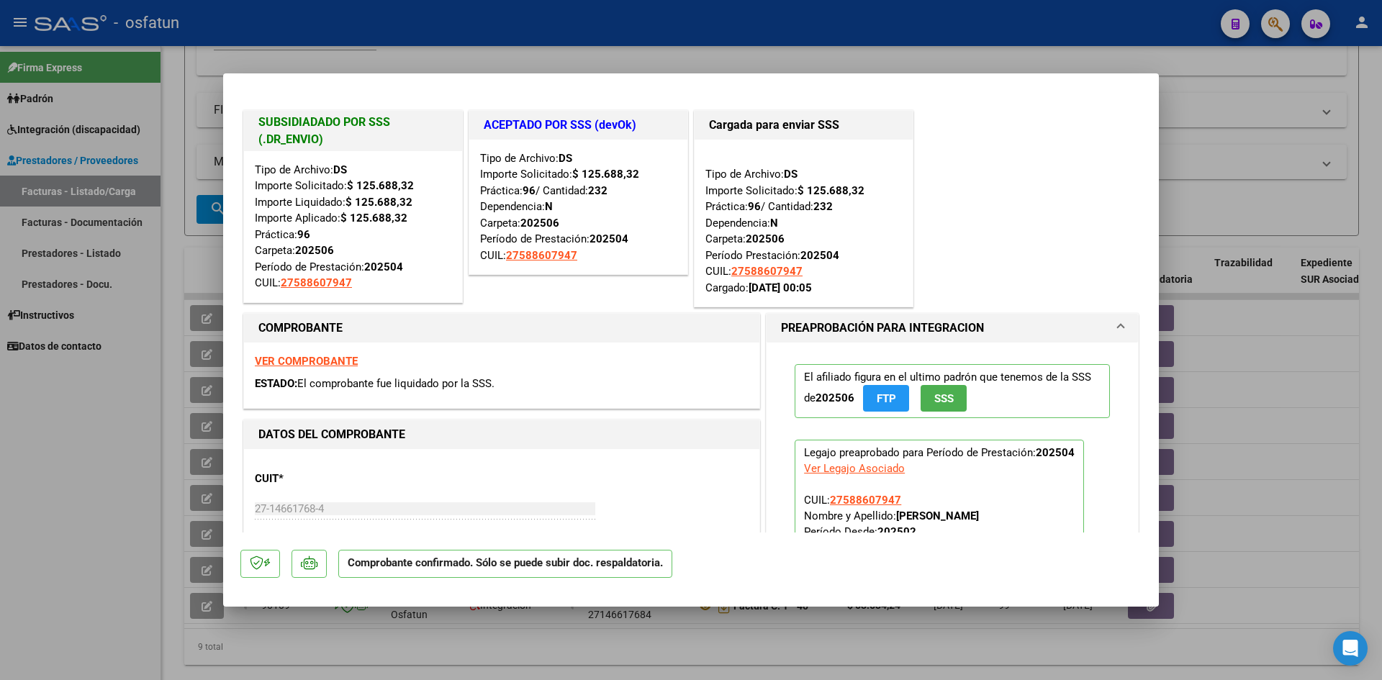
click at [616, 49] on div at bounding box center [691, 340] width 1382 height 680
type input "$ 0,00"
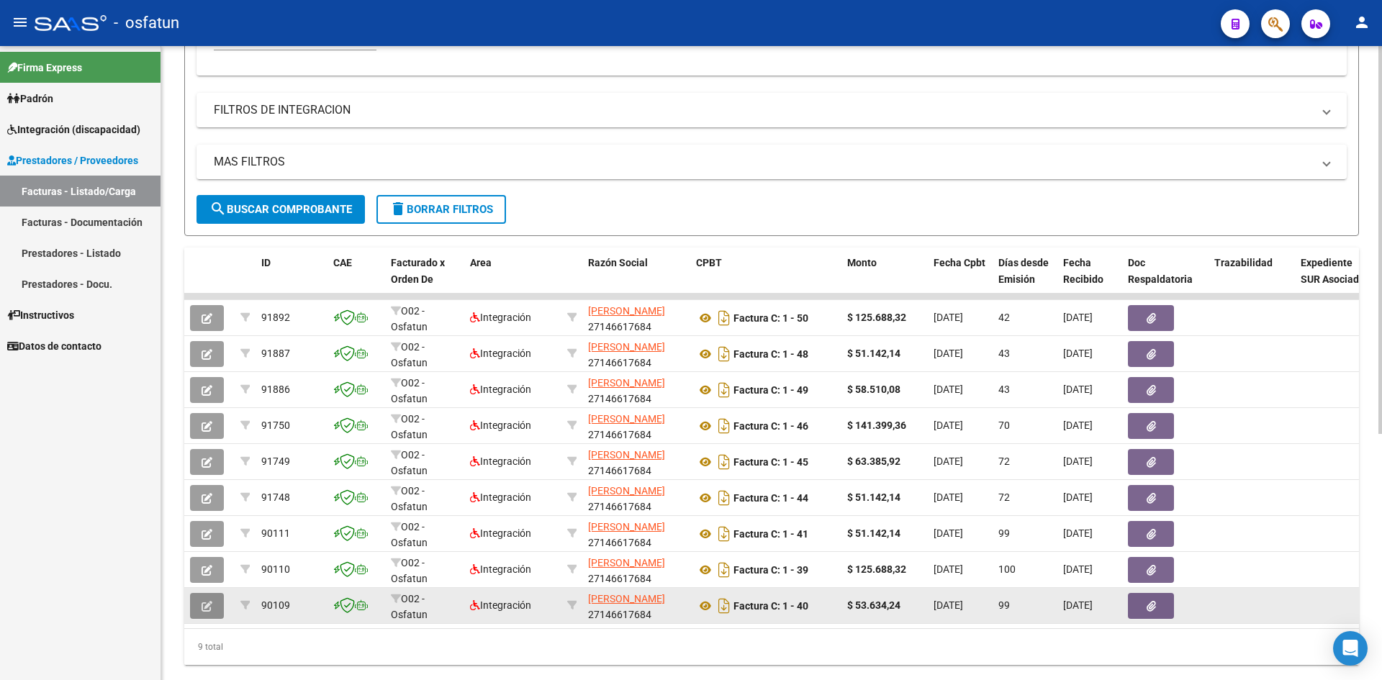
click at [206, 604] on icon "button" at bounding box center [207, 606] width 11 height 11
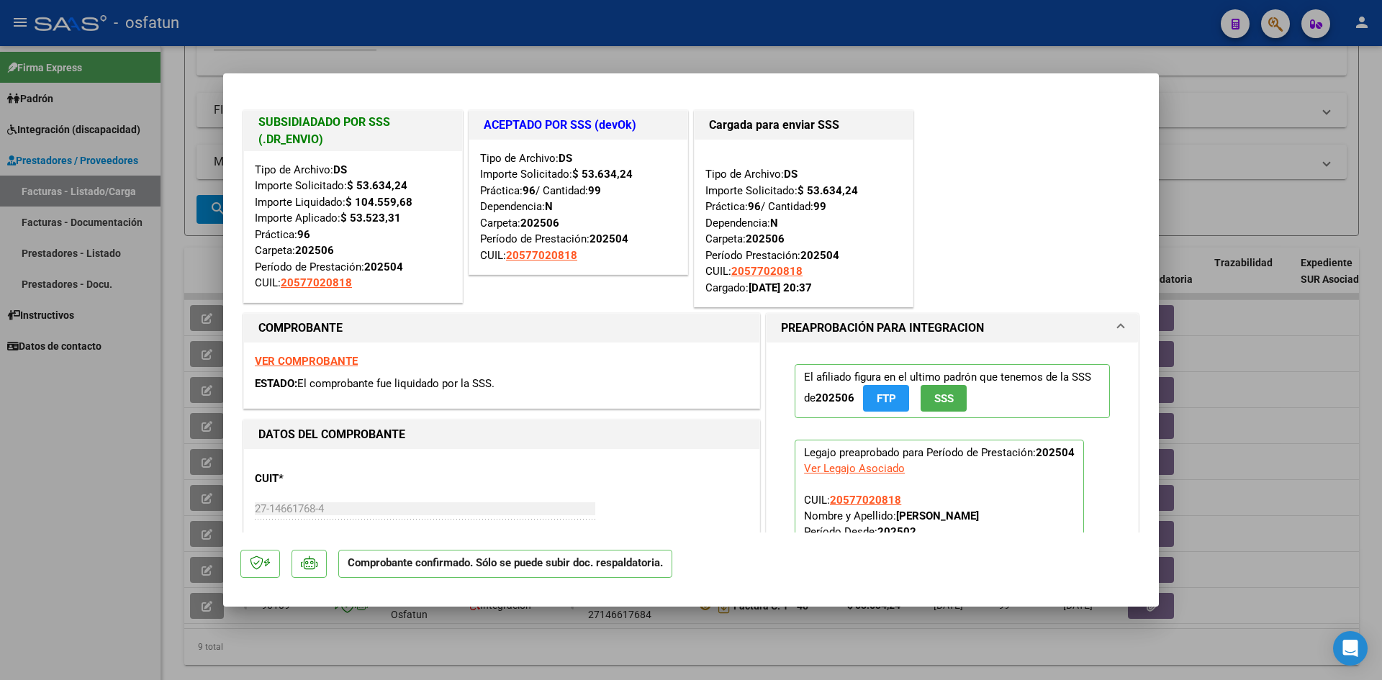
click at [537, 43] on div at bounding box center [691, 340] width 1382 height 680
type input "$ 0,00"
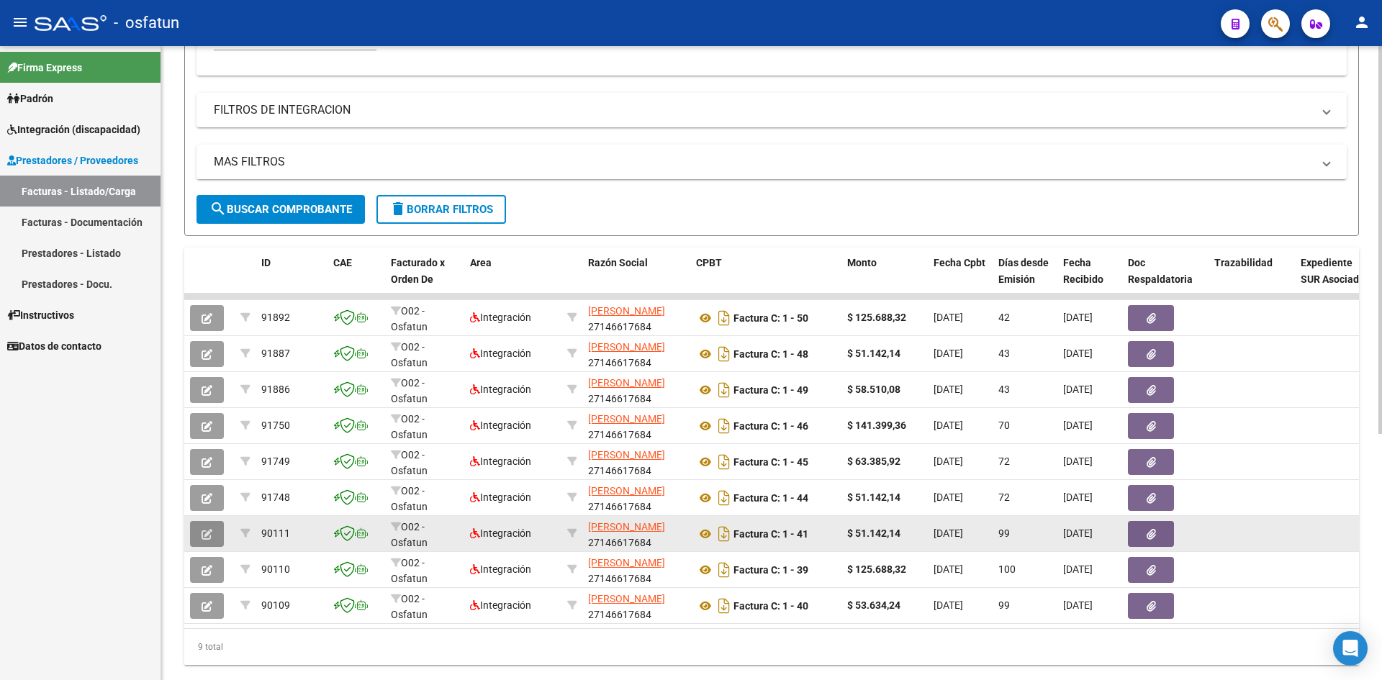
click at [212, 540] on button "button" at bounding box center [207, 534] width 34 height 26
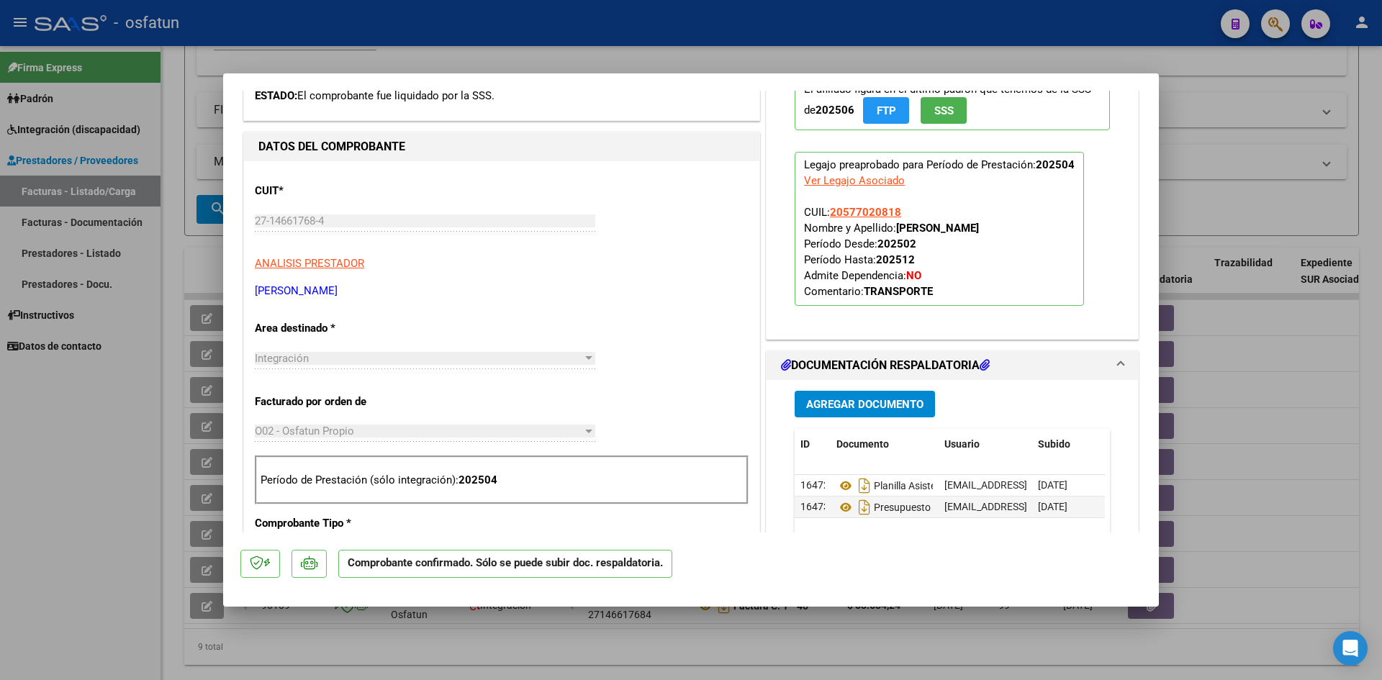
scroll to position [0, 0]
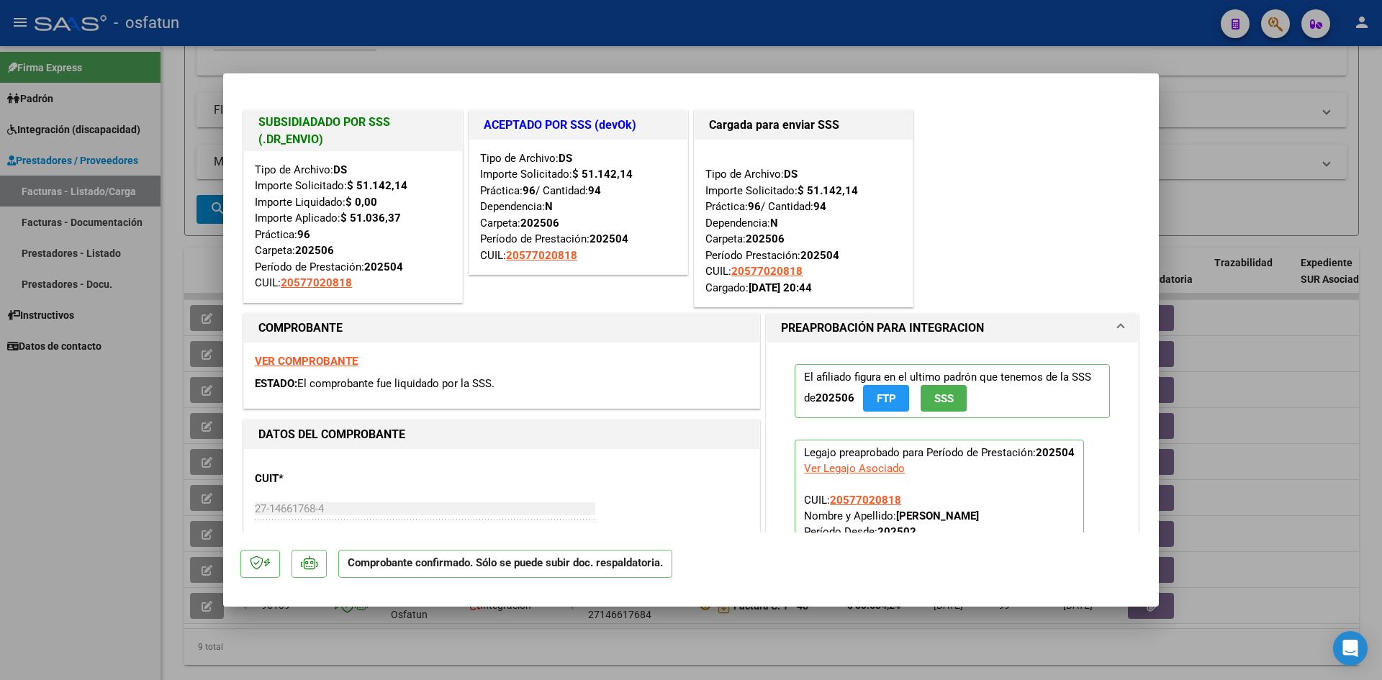
click at [456, 20] on div at bounding box center [691, 340] width 1382 height 680
type input "$ 0,00"
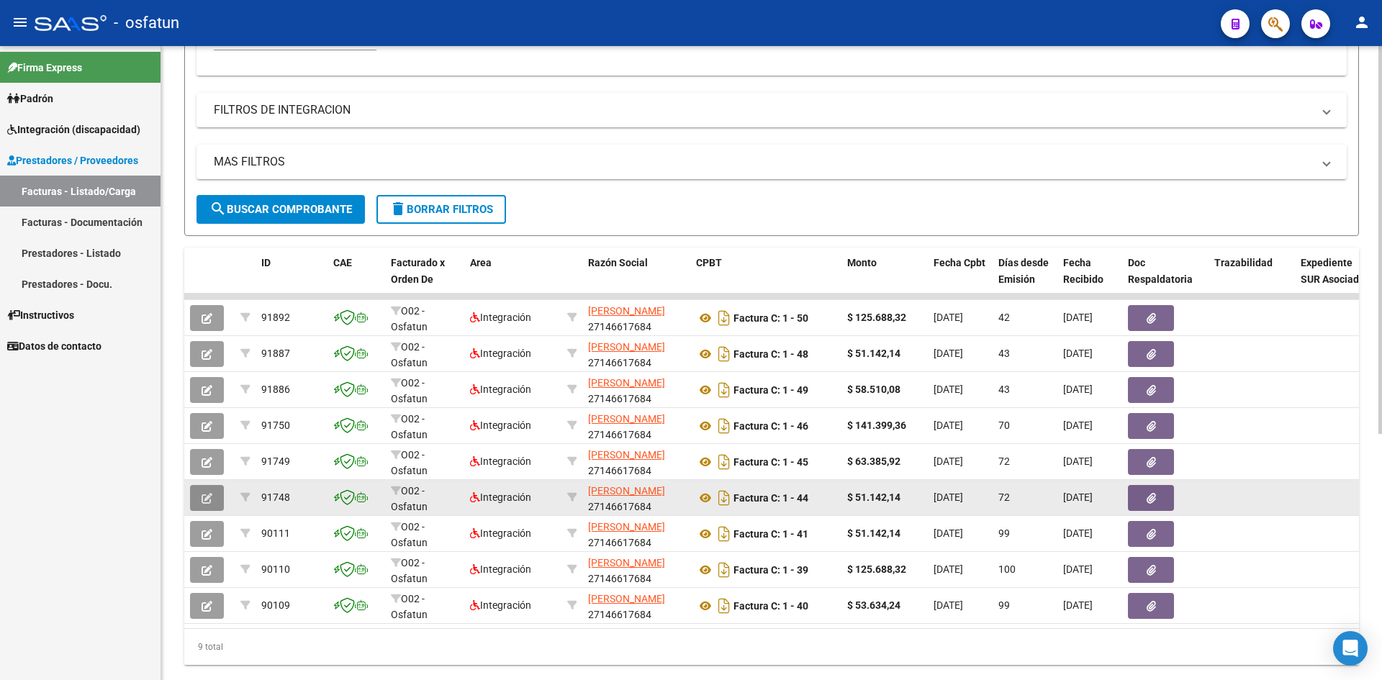
click at [209, 503] on icon "button" at bounding box center [207, 498] width 11 height 11
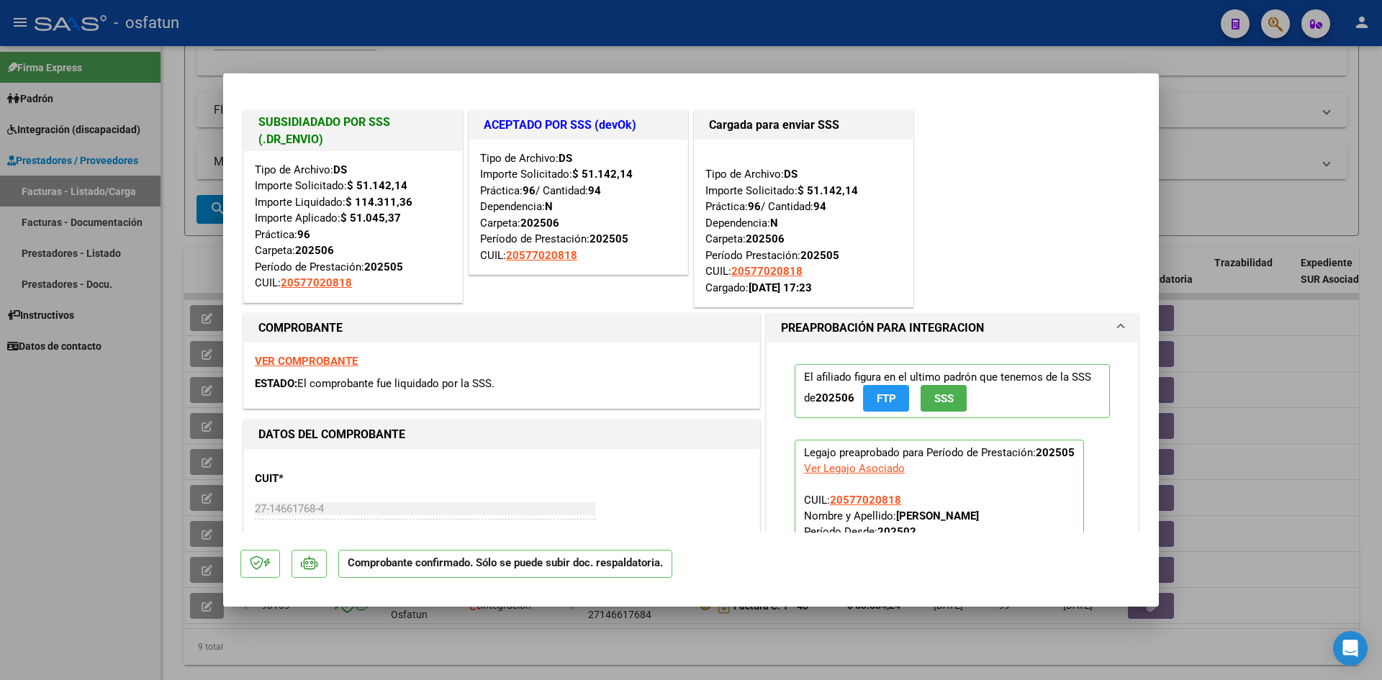
click at [550, 29] on div at bounding box center [691, 340] width 1382 height 680
type input "$ 0,00"
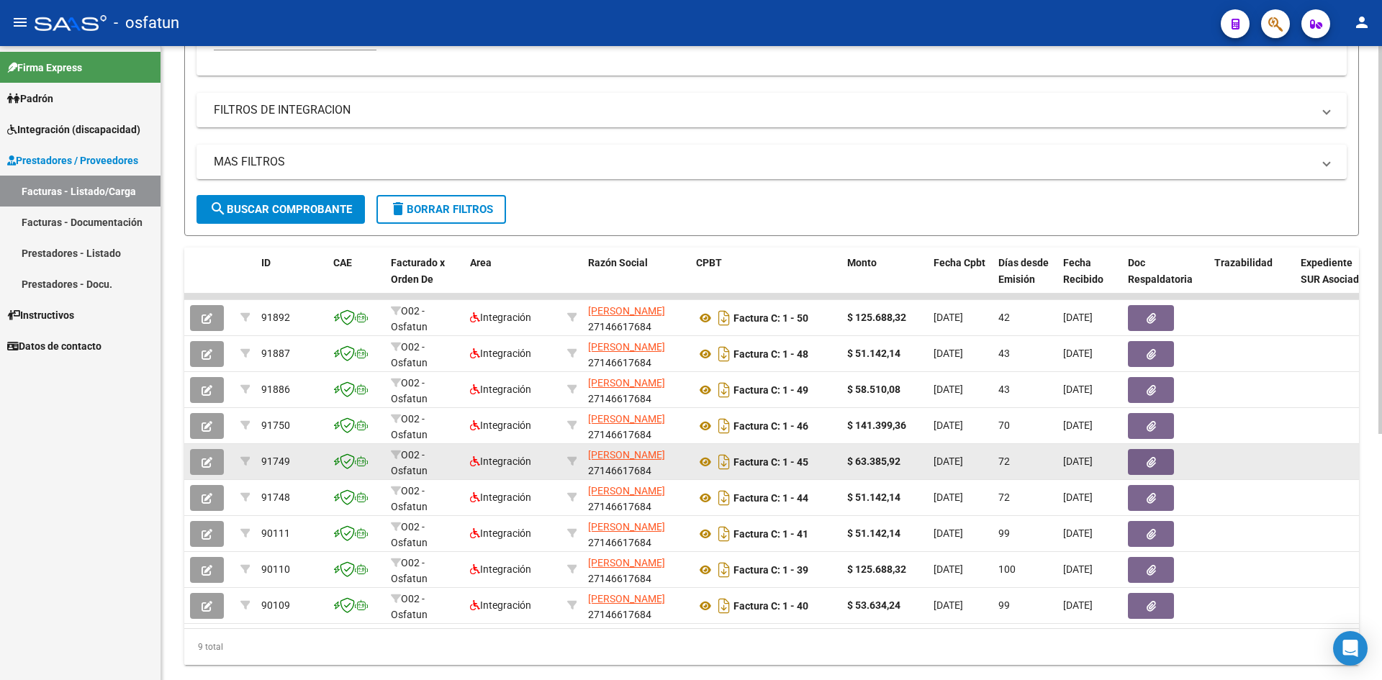
click at [208, 459] on icon "button" at bounding box center [207, 462] width 11 height 11
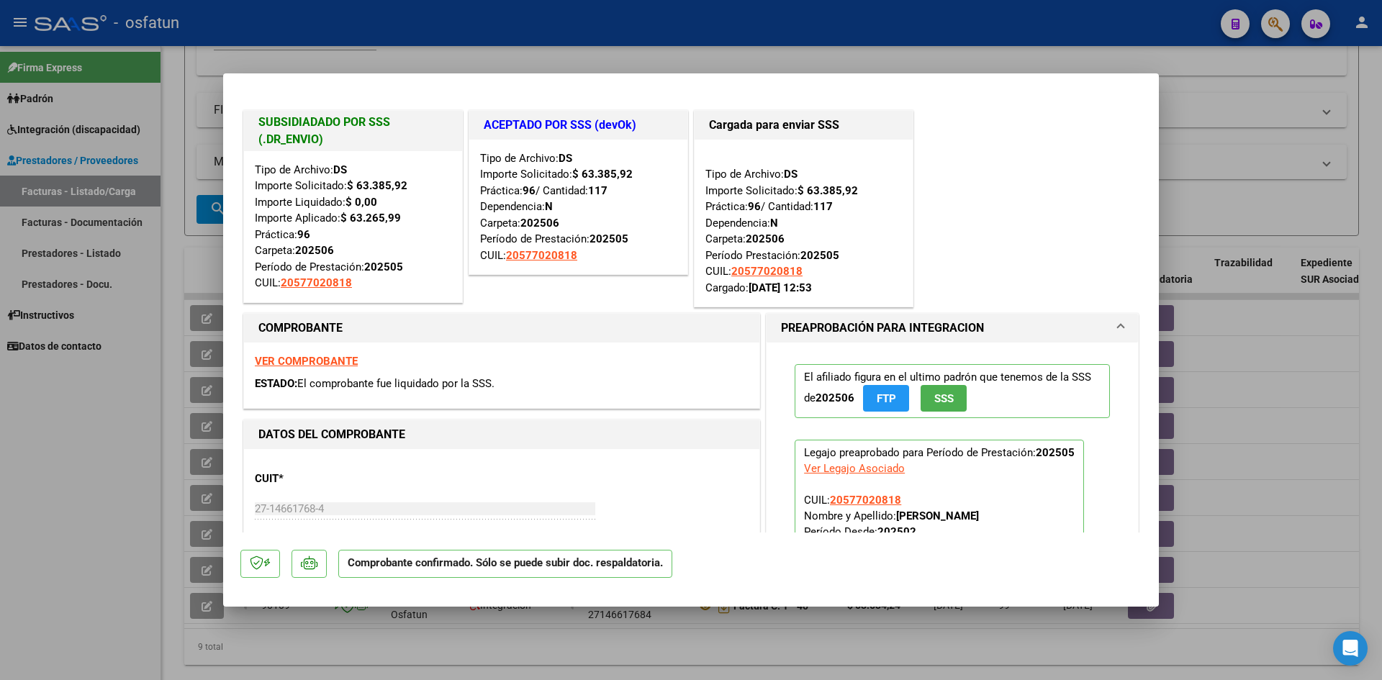
click at [555, 6] on div at bounding box center [691, 340] width 1382 height 680
type input "$ 0,00"
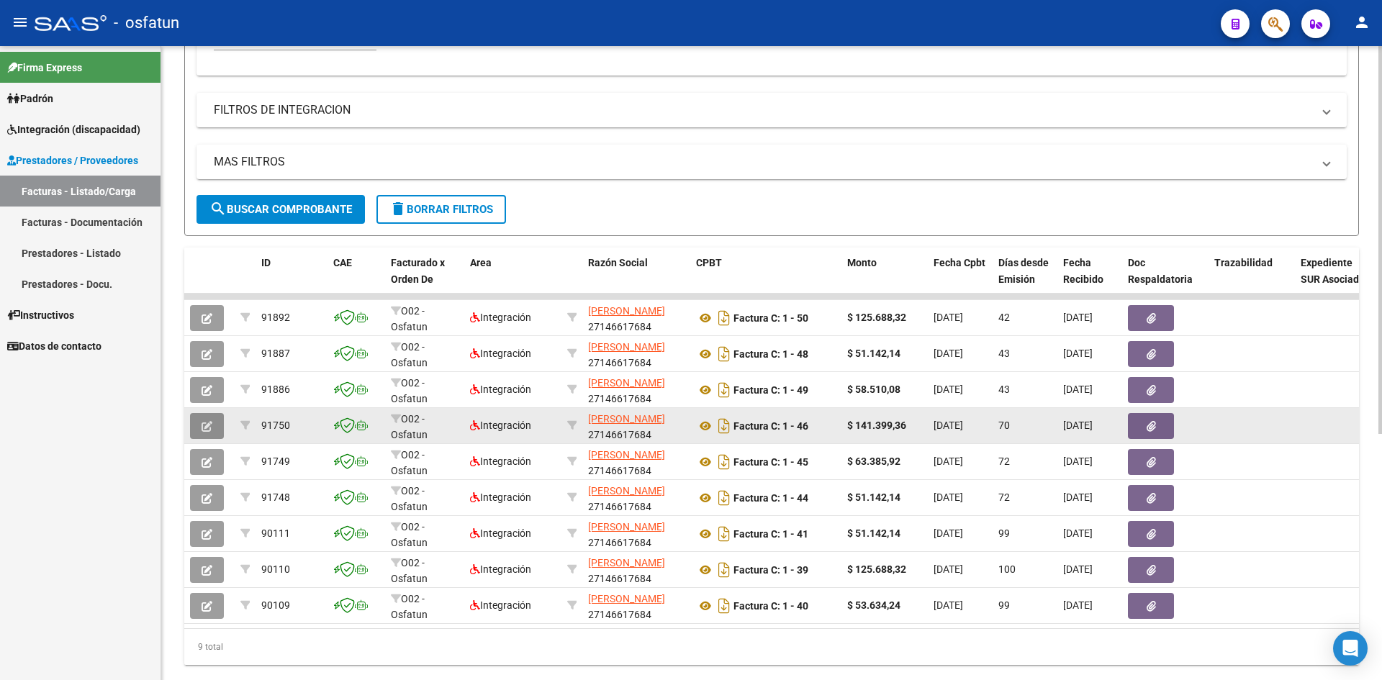
click at [204, 425] on icon "button" at bounding box center [207, 426] width 11 height 11
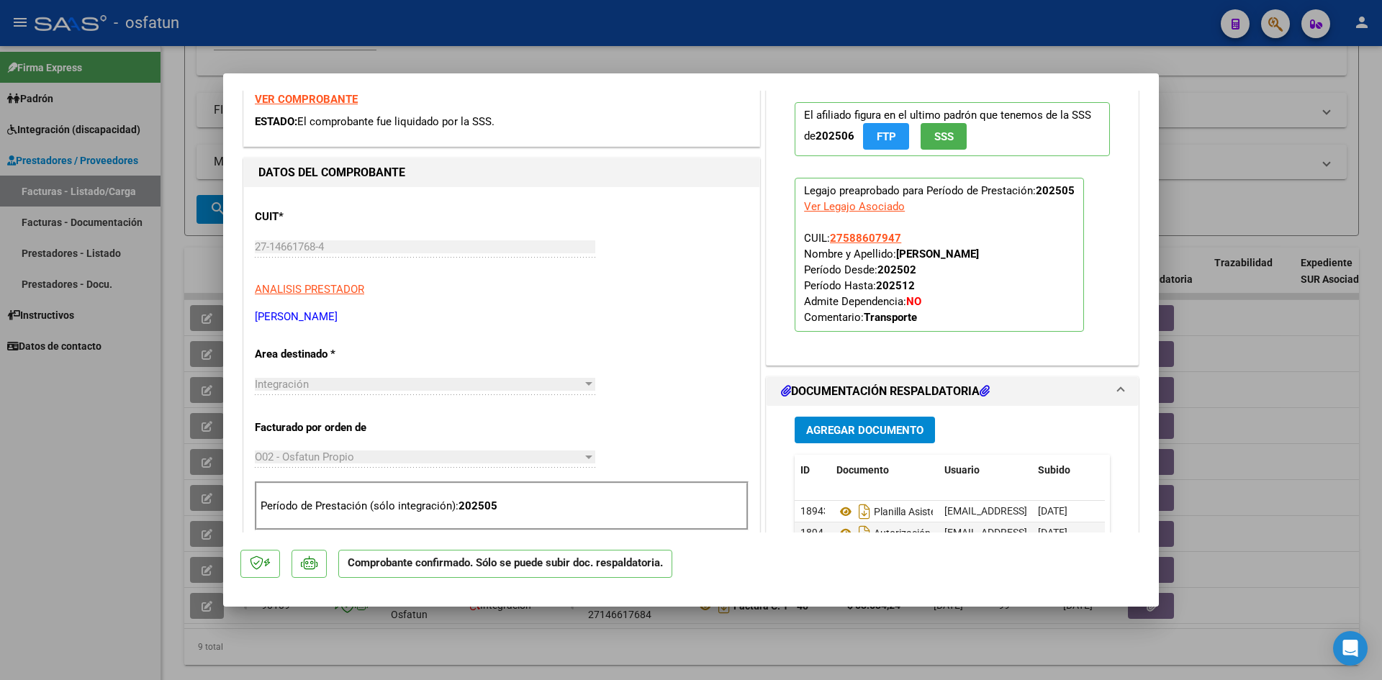
scroll to position [288, 0]
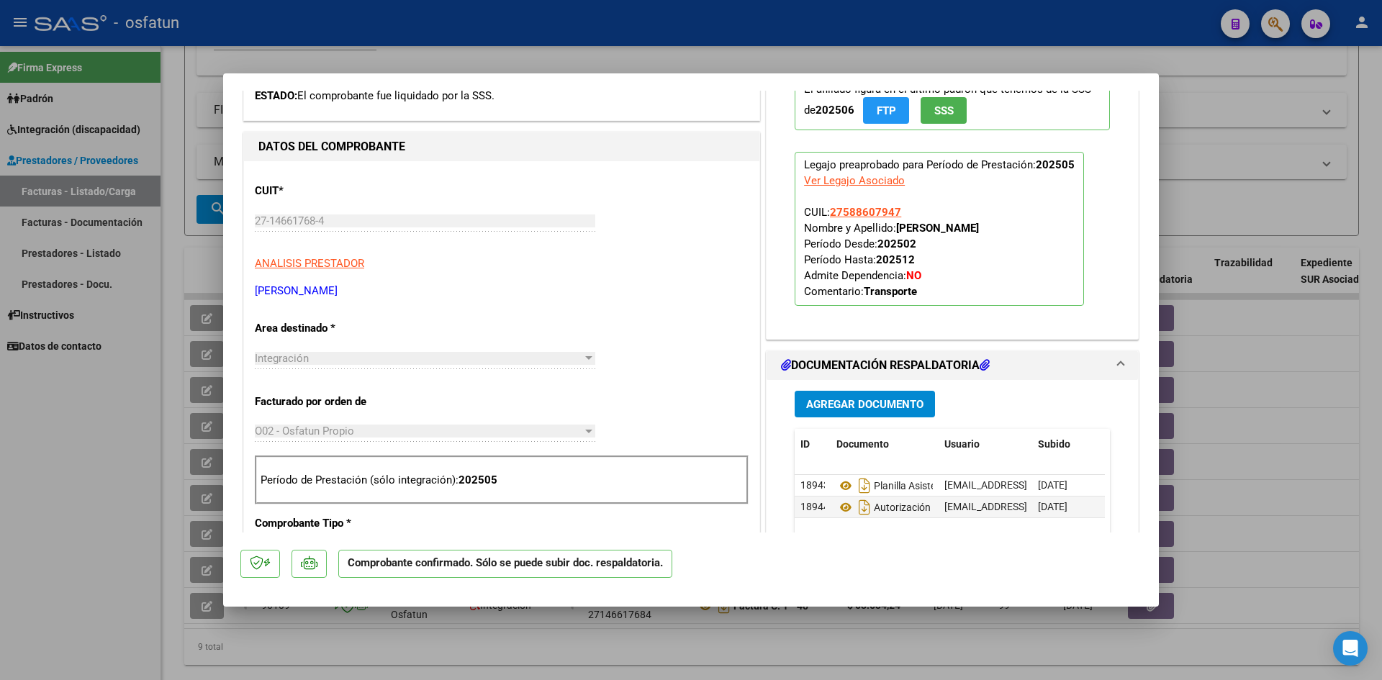
click at [670, 21] on div at bounding box center [691, 340] width 1382 height 680
type input "$ 0,00"
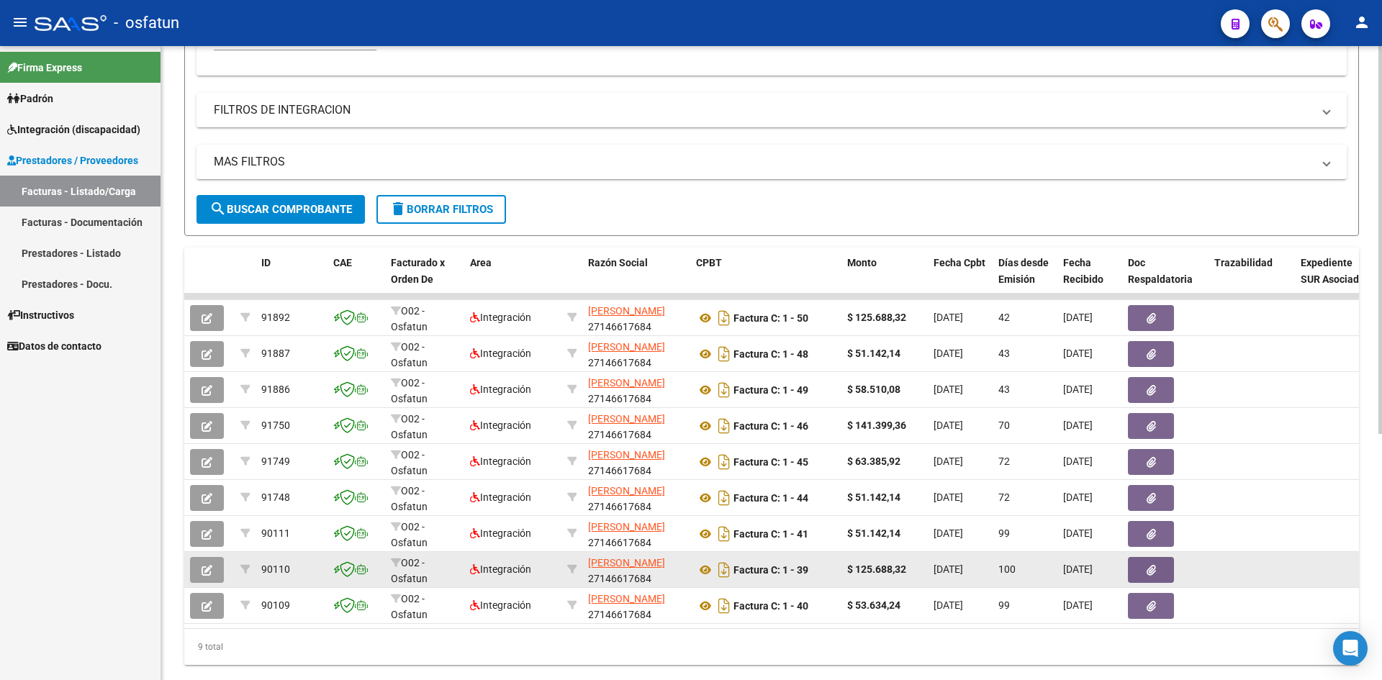
click at [217, 566] on button "button" at bounding box center [207, 570] width 34 height 26
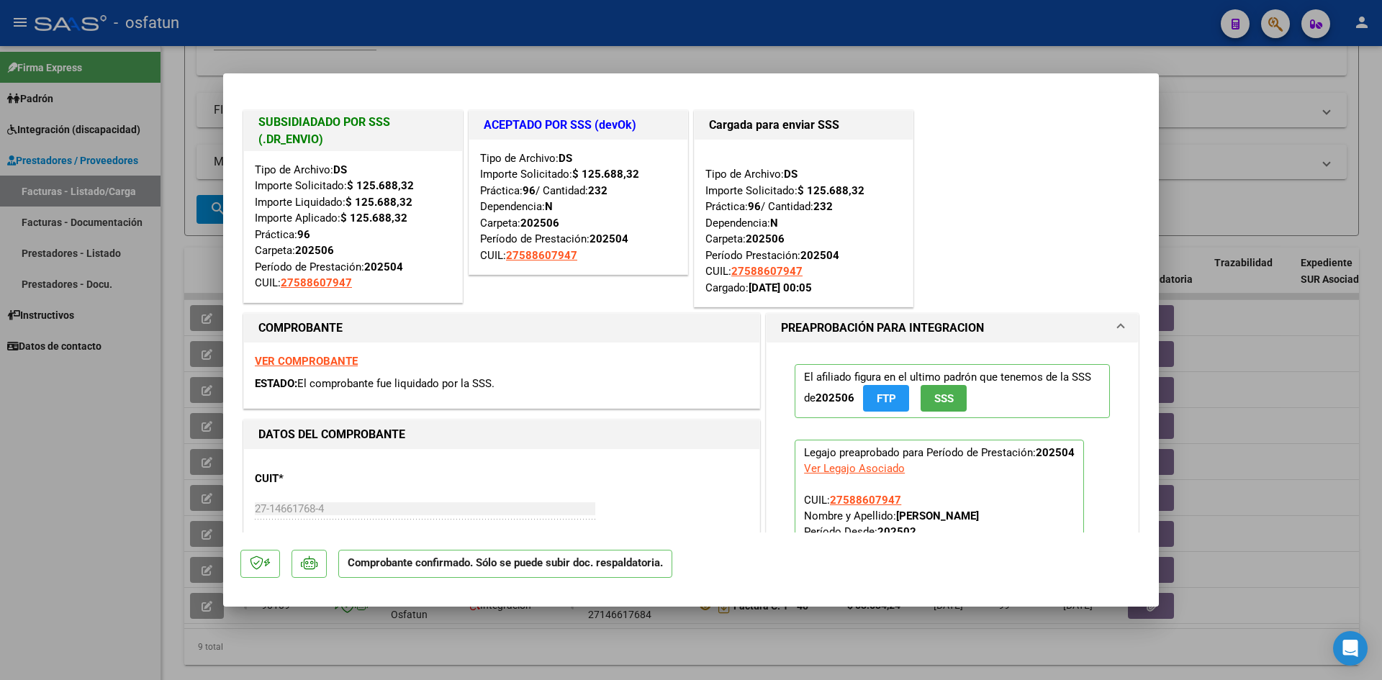
click at [546, 37] on div at bounding box center [691, 340] width 1382 height 680
type input "$ 0,00"
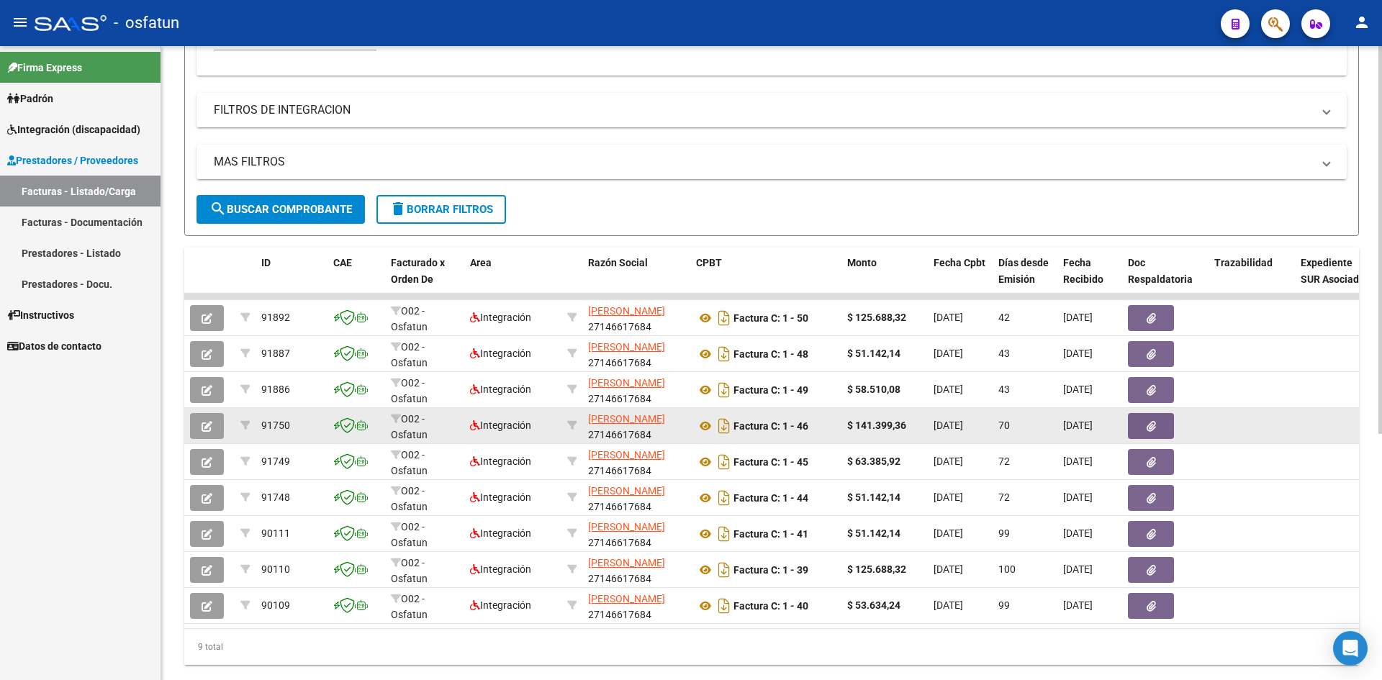
click at [207, 427] on icon "button" at bounding box center [207, 426] width 11 height 11
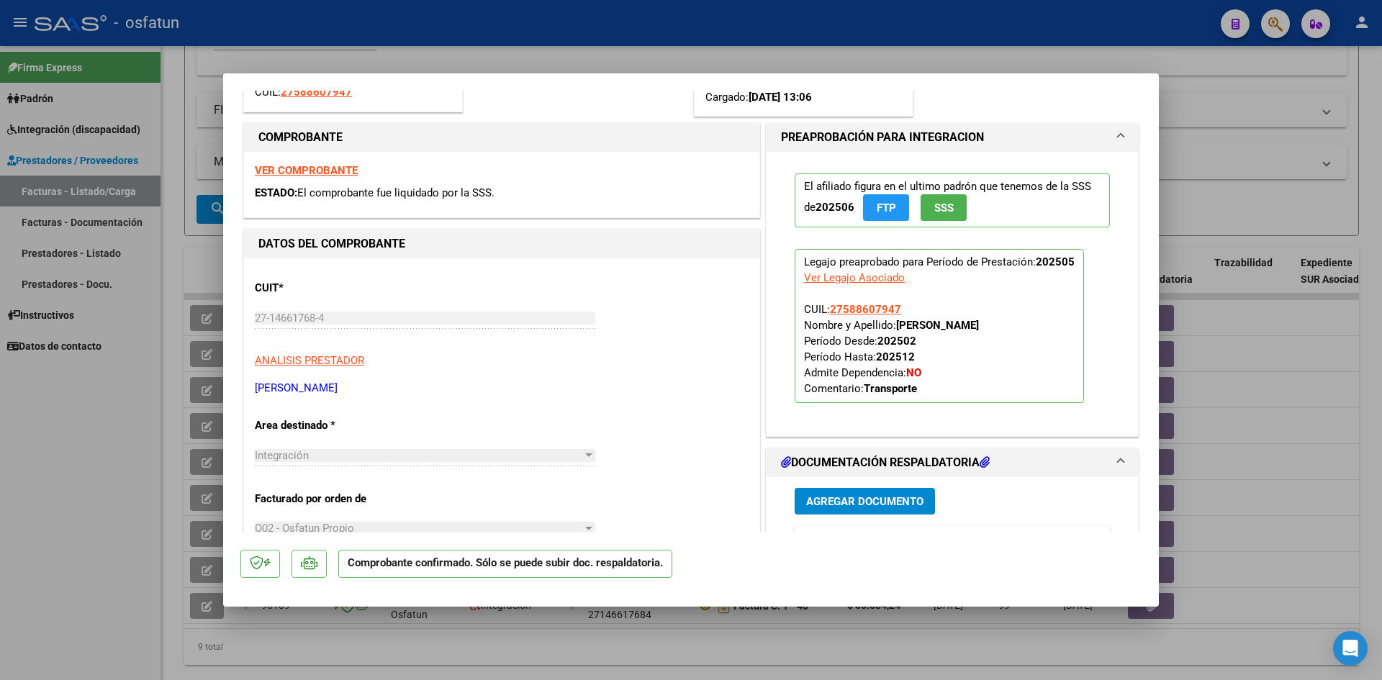
scroll to position [216, 0]
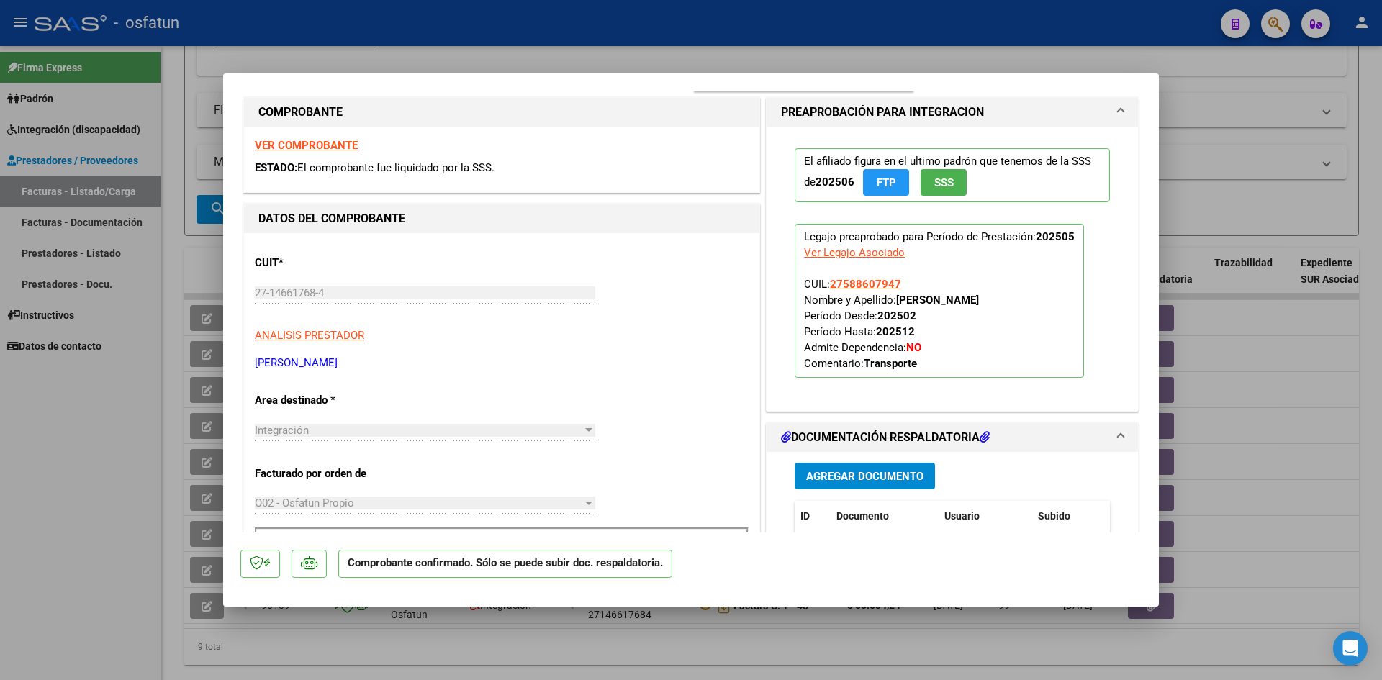
drag, startPoint x: 510, startPoint y: 30, endPoint x: 528, endPoint y: 21, distance: 20.9
click at [510, 30] on div at bounding box center [691, 340] width 1382 height 680
type input "$ 0,00"
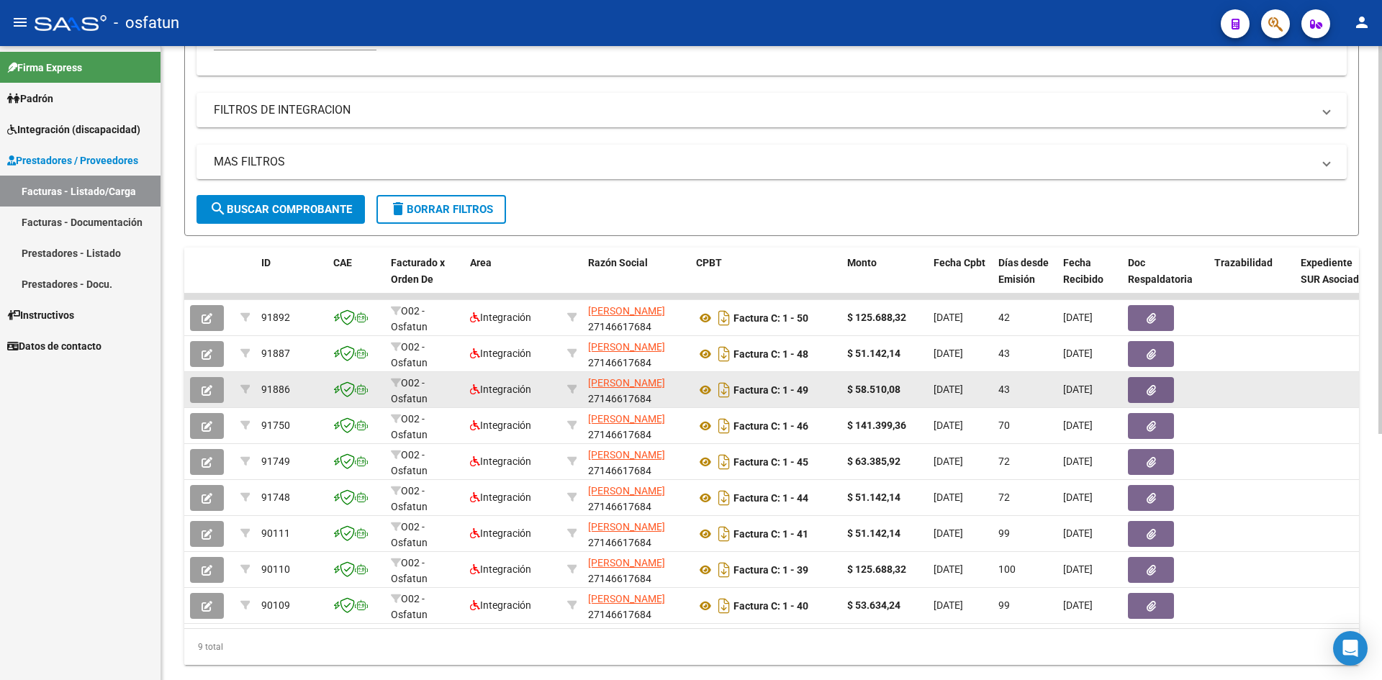
click at [199, 392] on button "button" at bounding box center [207, 390] width 34 height 26
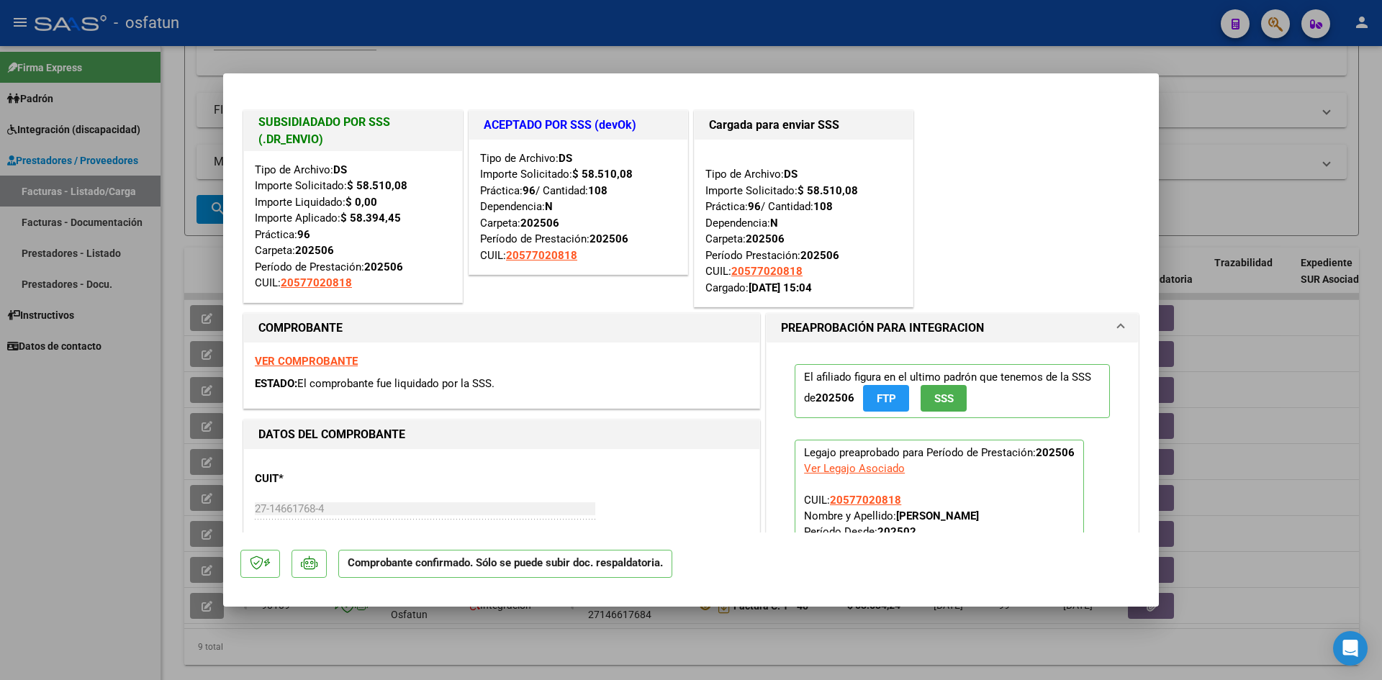
click at [435, 48] on div at bounding box center [691, 340] width 1382 height 680
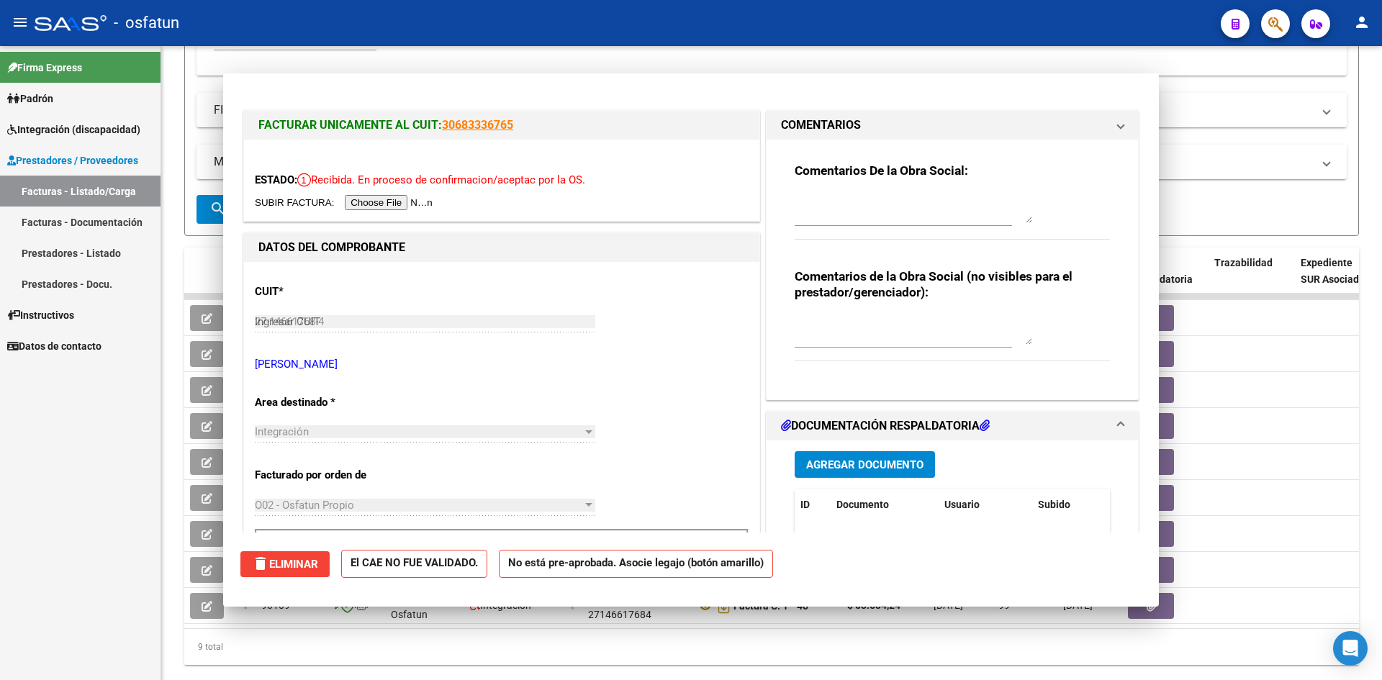
type input "$ 0,00"
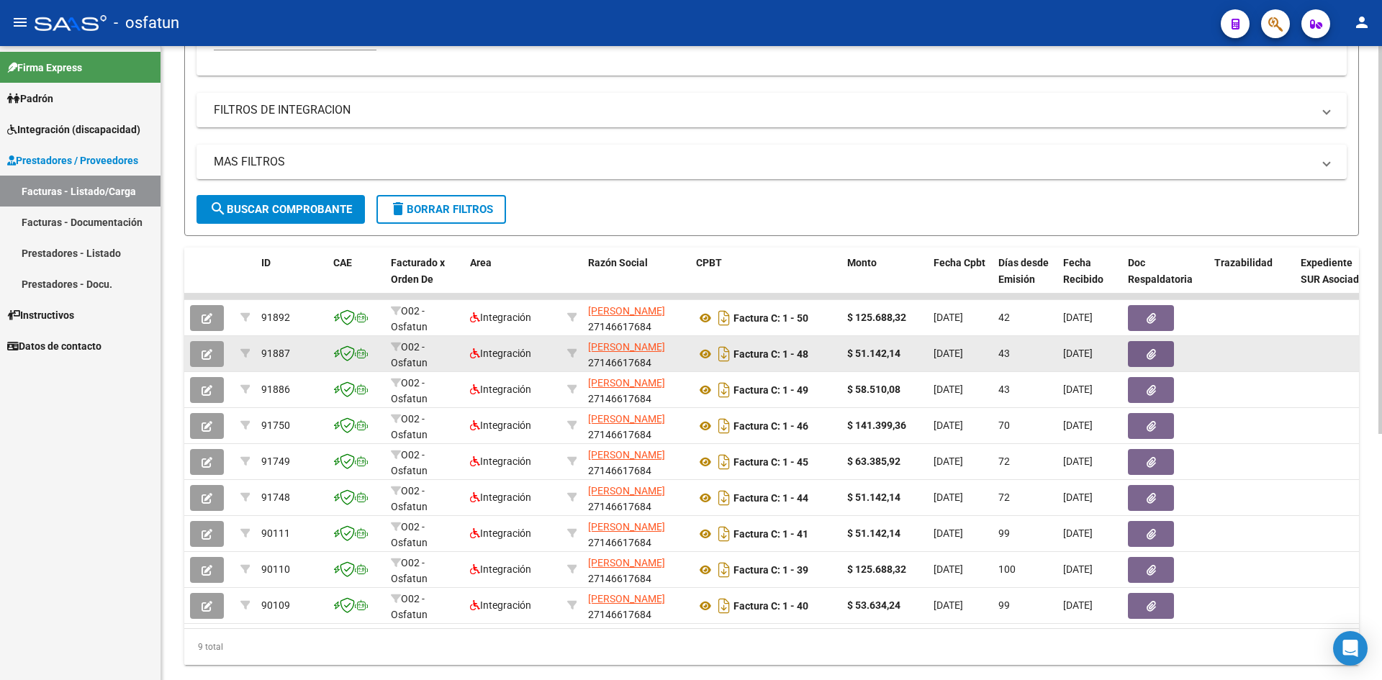
click at [209, 356] on icon "button" at bounding box center [207, 354] width 11 height 11
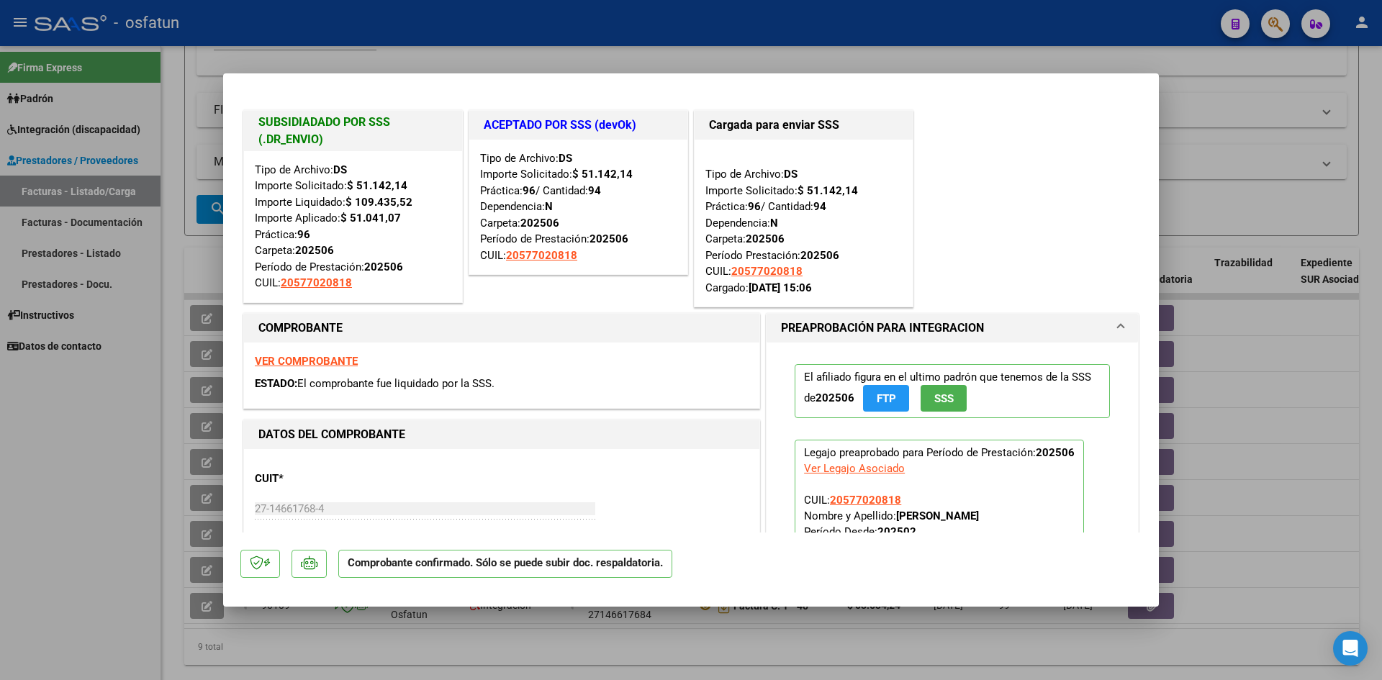
click at [579, 19] on div at bounding box center [691, 340] width 1382 height 680
type input "$ 0,00"
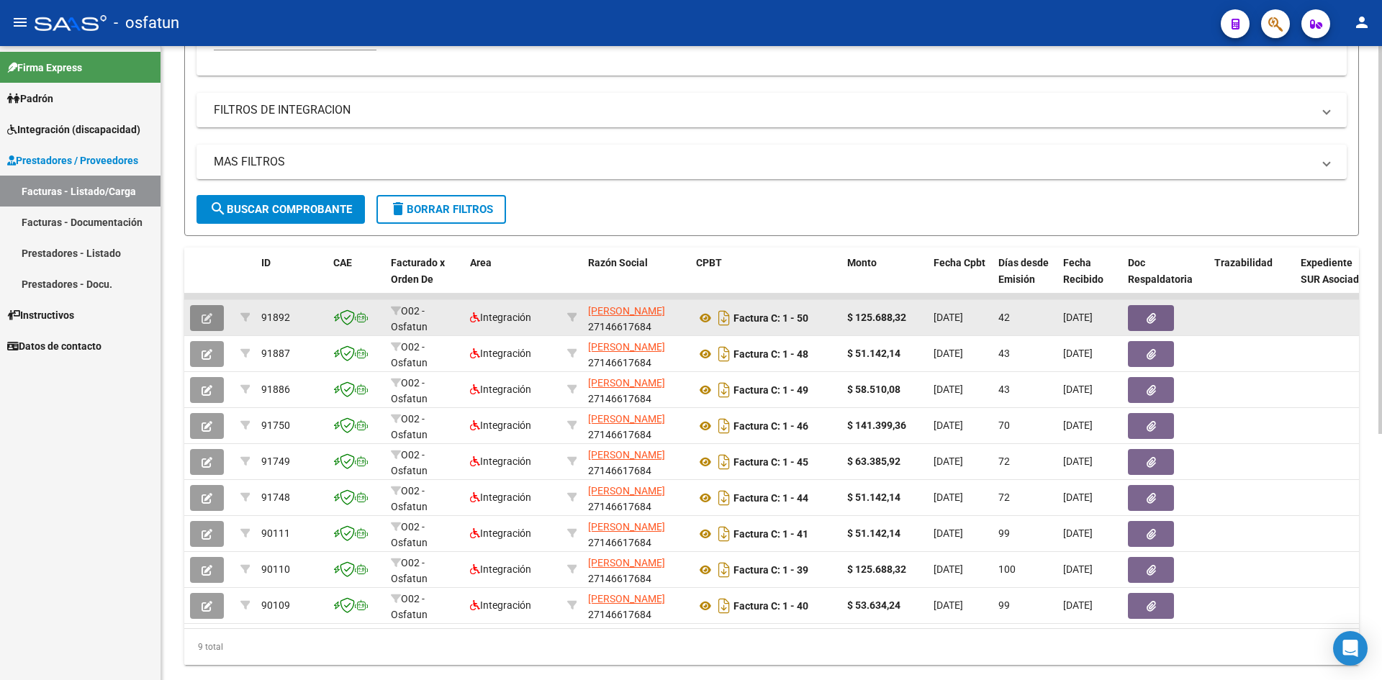
click at [212, 316] on icon "button" at bounding box center [207, 318] width 11 height 11
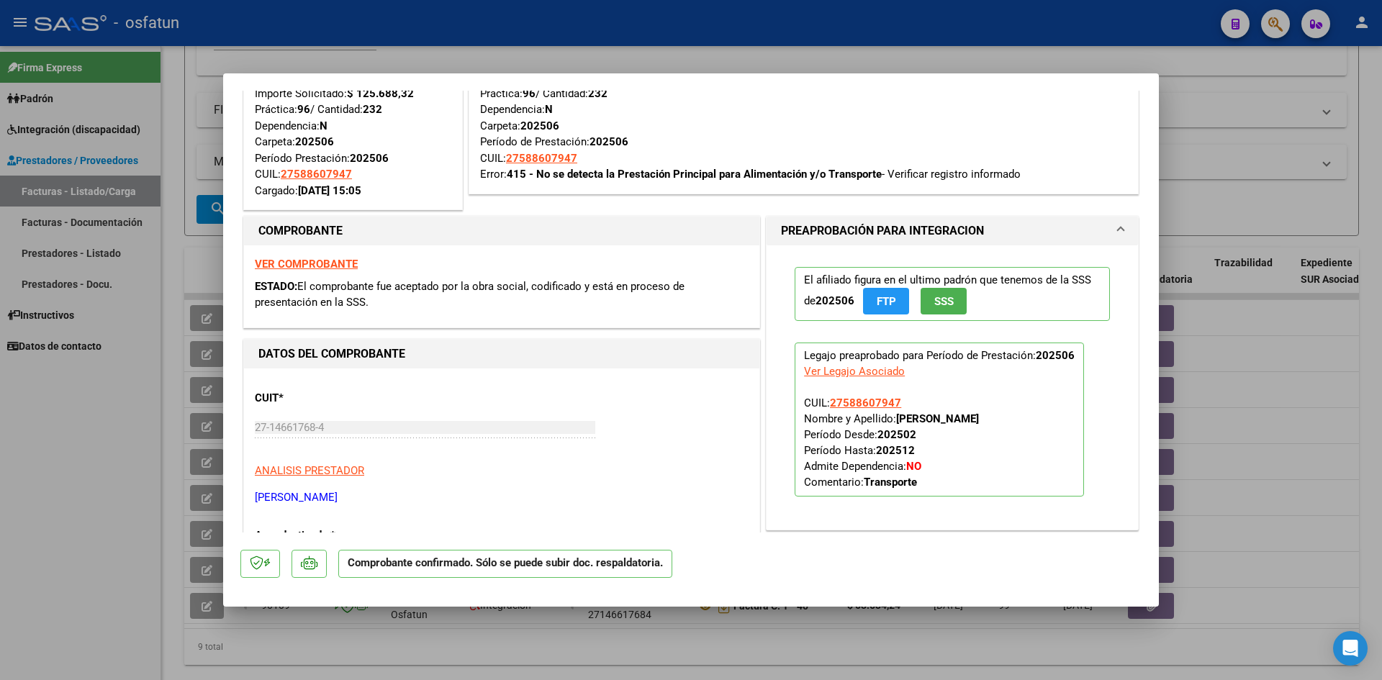
scroll to position [0, 0]
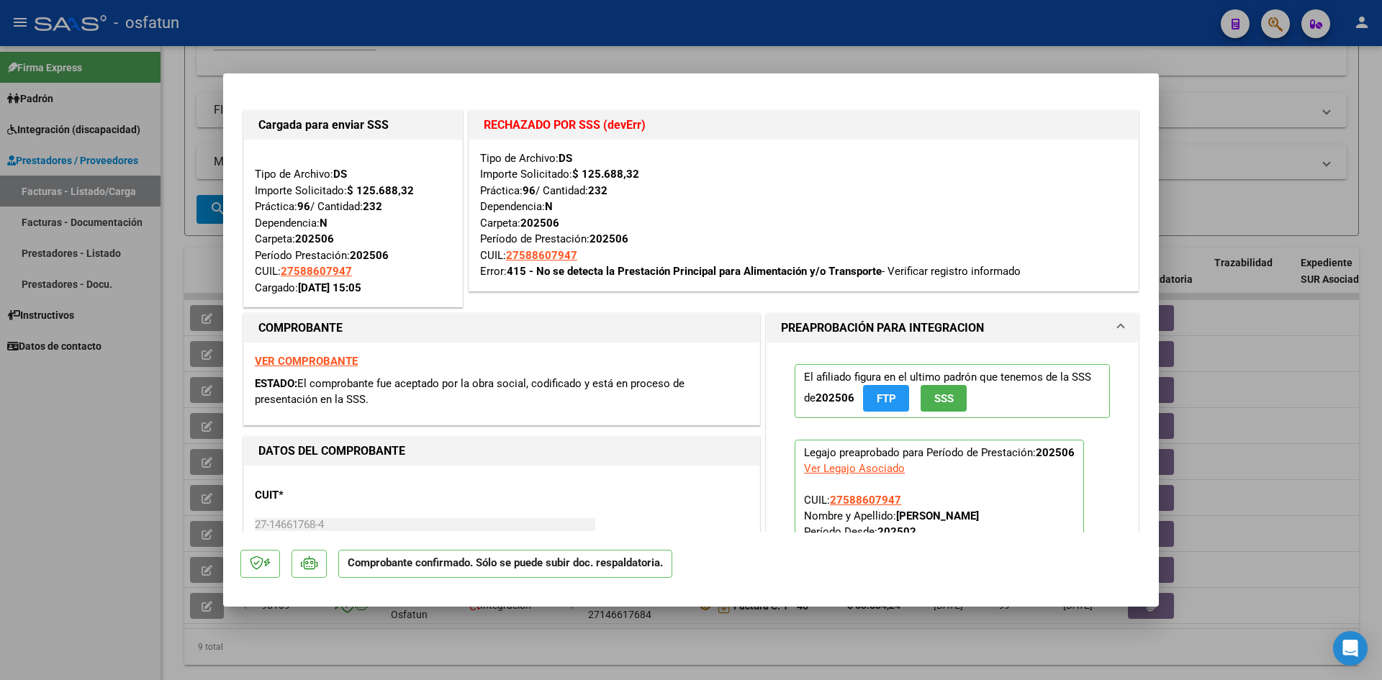
click at [302, 365] on strong "VER COMPROBANTE" at bounding box center [306, 361] width 103 height 13
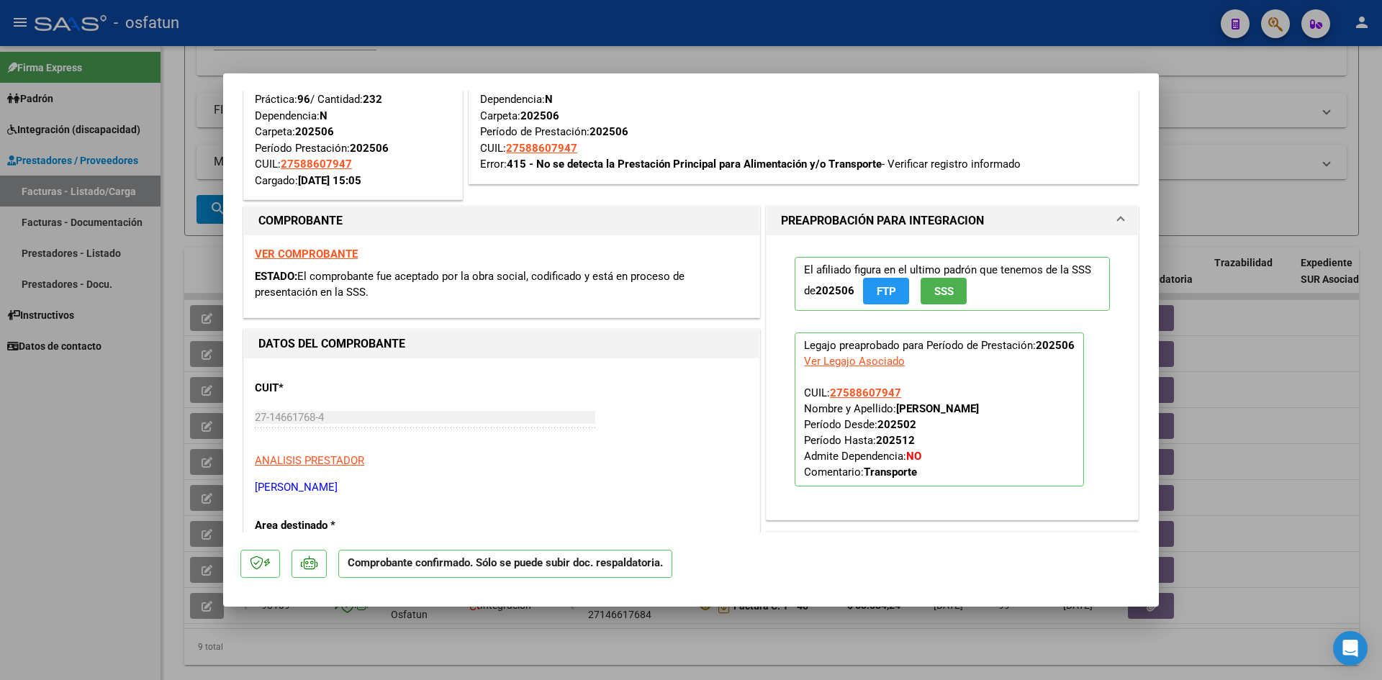
scroll to position [72, 0]
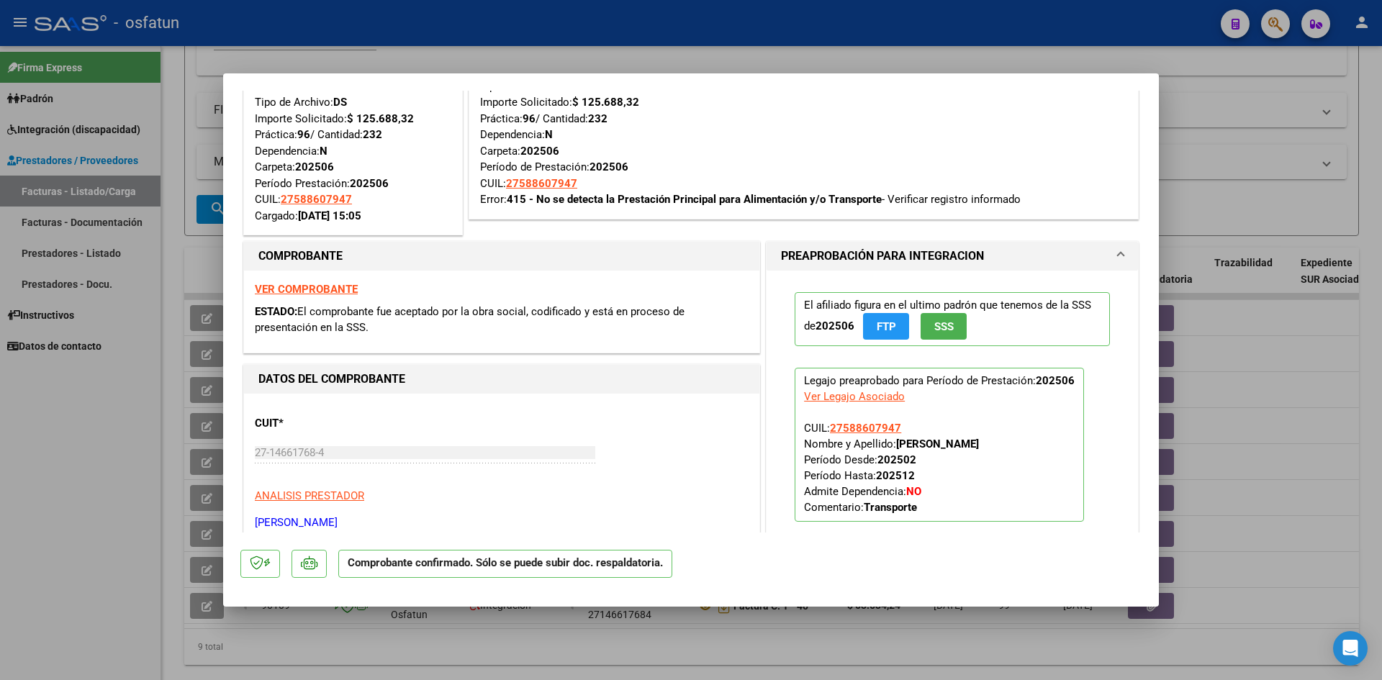
click at [451, 28] on div at bounding box center [691, 340] width 1382 height 680
type input "$ 0,00"
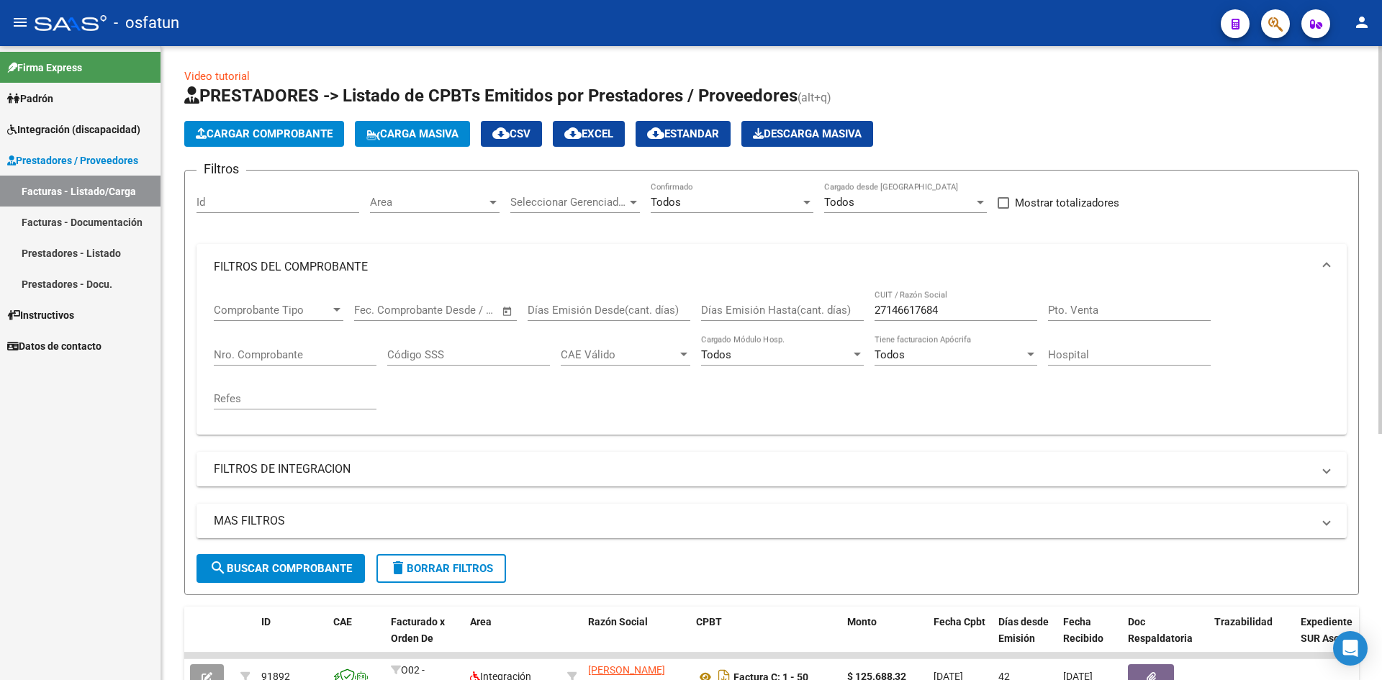
scroll to position [0, 0]
drag, startPoint x: 955, startPoint y: 315, endPoint x: 878, endPoint y: 315, distance: 77.0
click at [878, 315] on input "27146617684" at bounding box center [955, 310] width 163 height 13
type input "2"
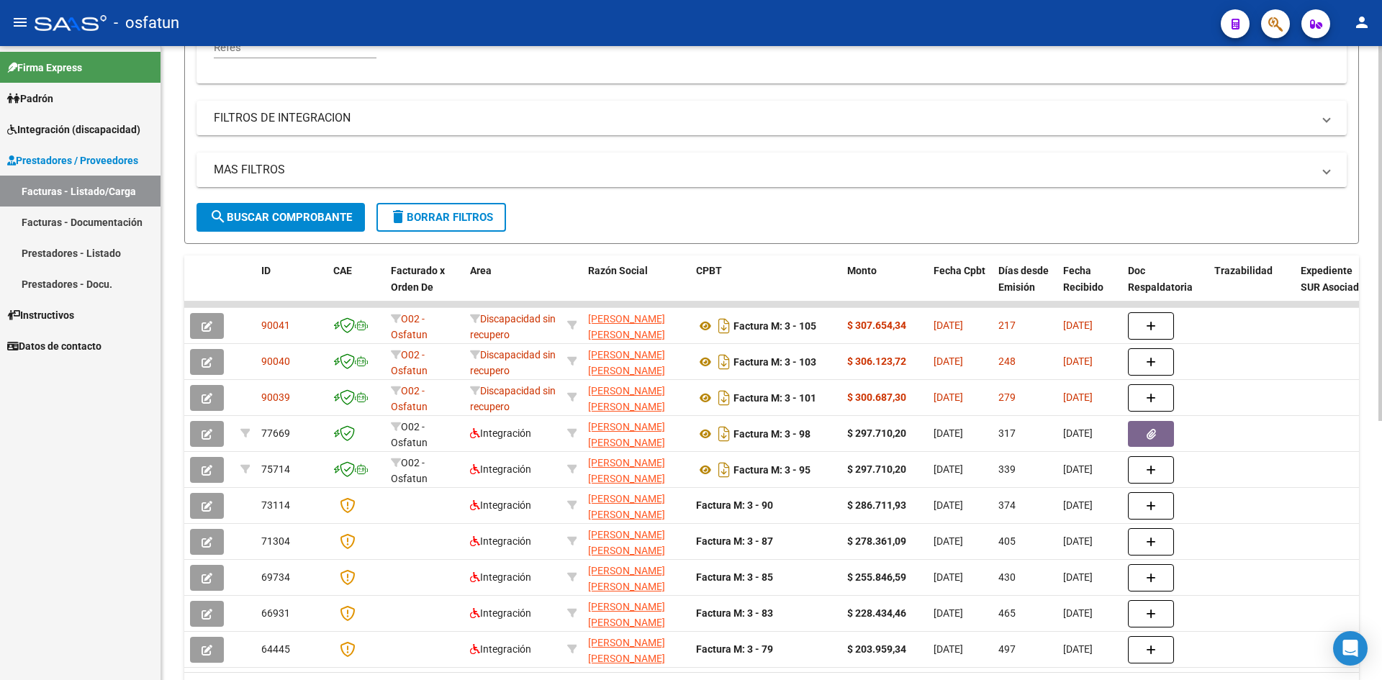
scroll to position [432, 0]
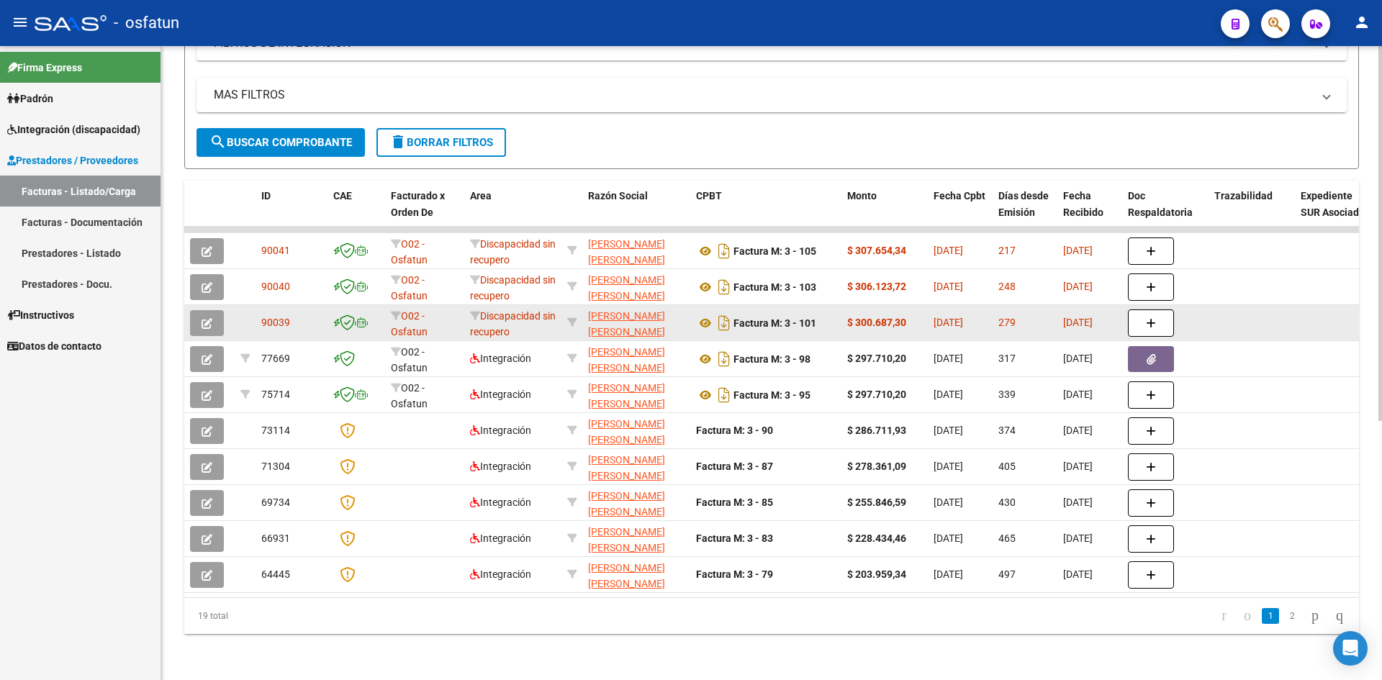
type input "27355210753"
click at [202, 320] on button "button" at bounding box center [207, 323] width 34 height 26
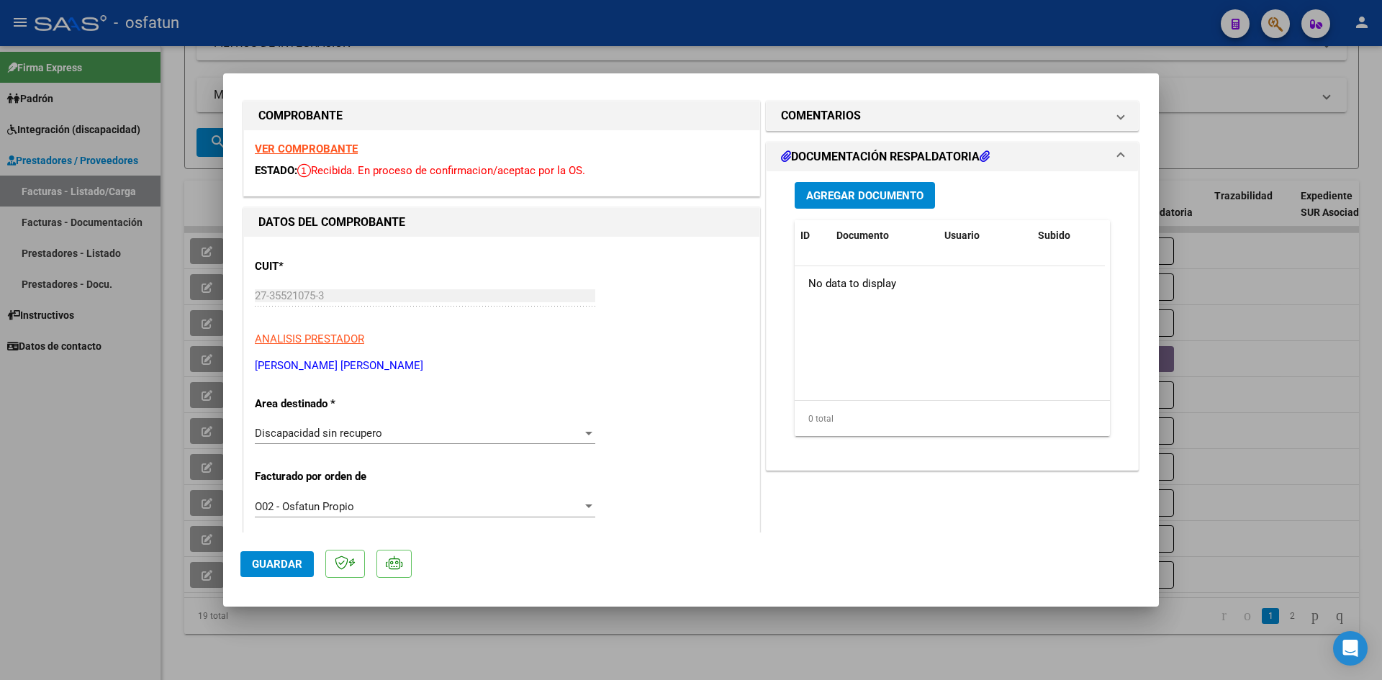
scroll to position [0, 0]
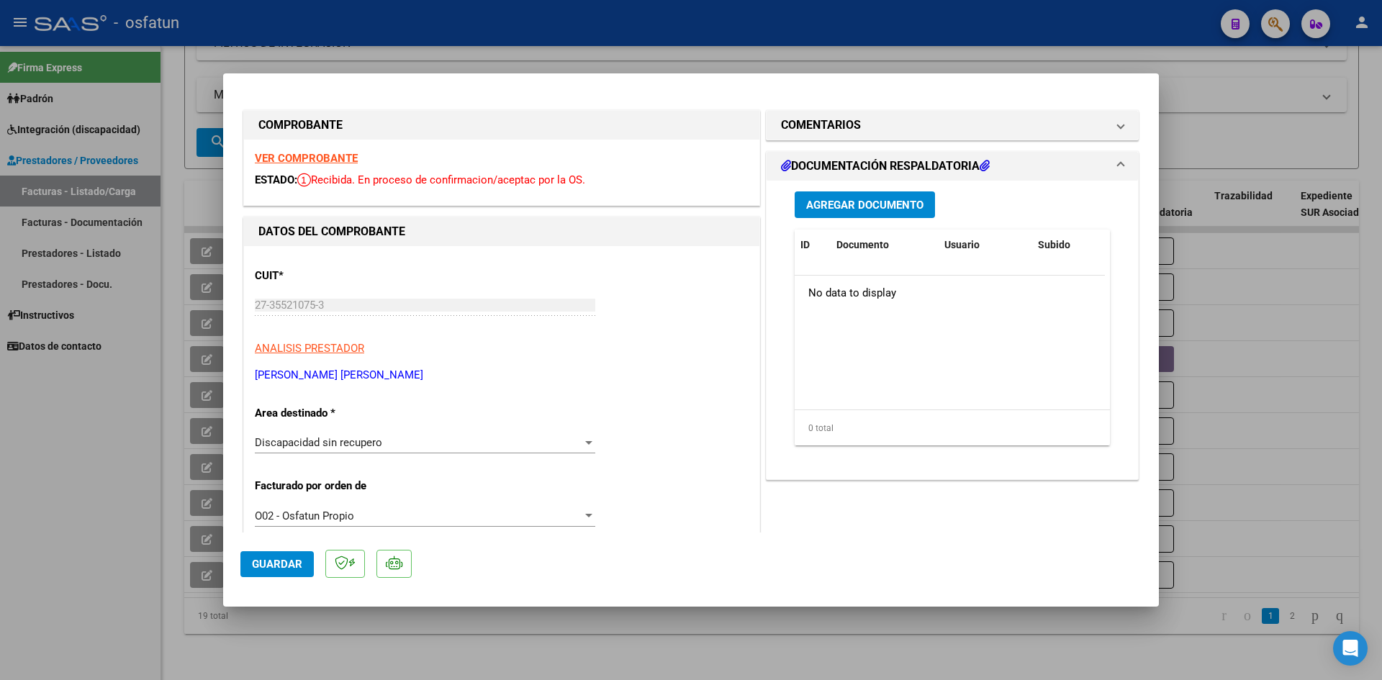
click at [446, 9] on div at bounding box center [691, 340] width 1382 height 680
type input "$ 0,00"
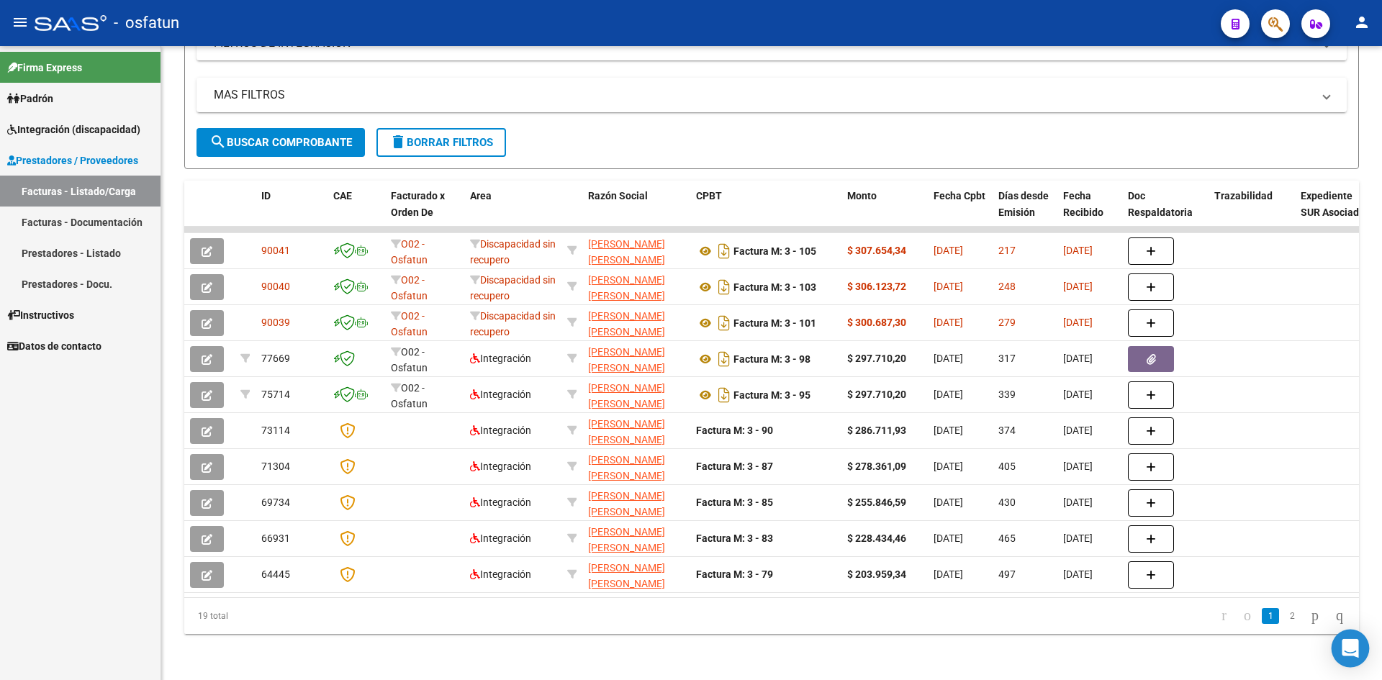
click at [1361, 655] on div "Open Intercom Messenger" at bounding box center [1350, 649] width 38 height 38
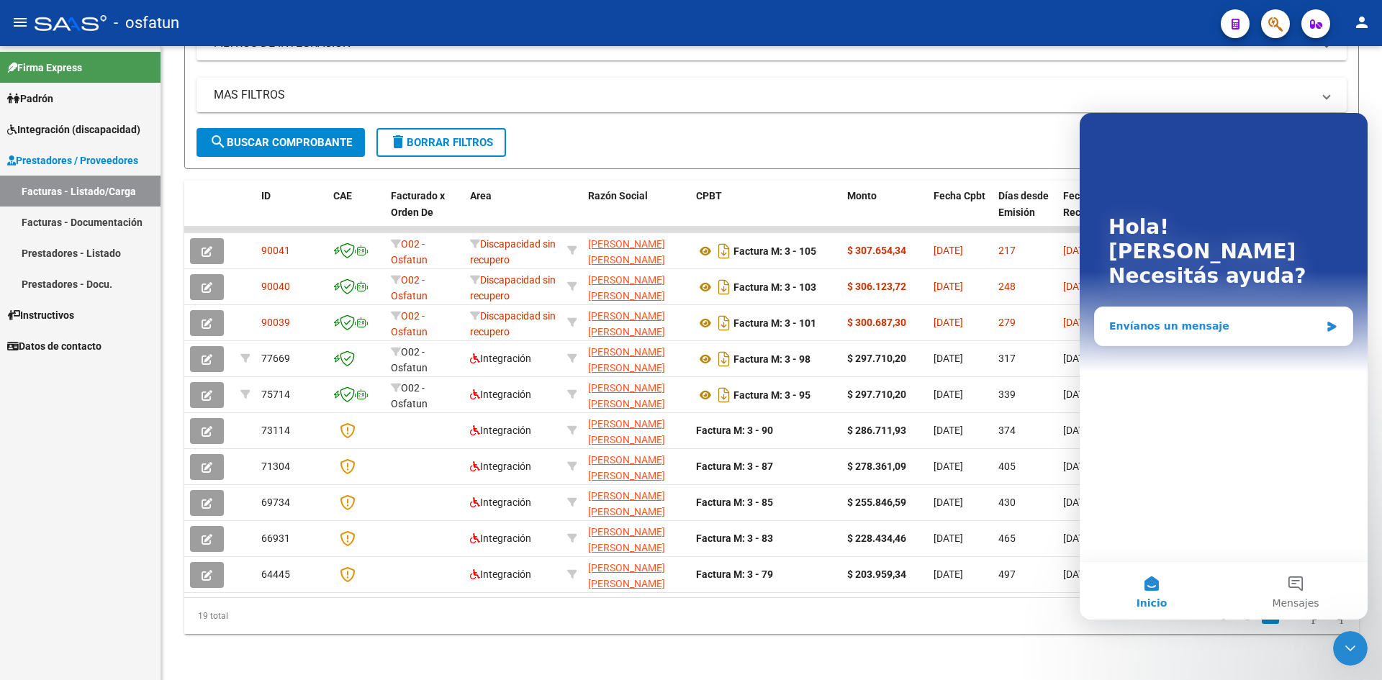
drag, startPoint x: 1293, startPoint y: 304, endPoint x: 1287, endPoint y: 309, distance: 8.1
click at [1287, 309] on div "Envíanos un mensaje" at bounding box center [1224, 326] width 258 height 38
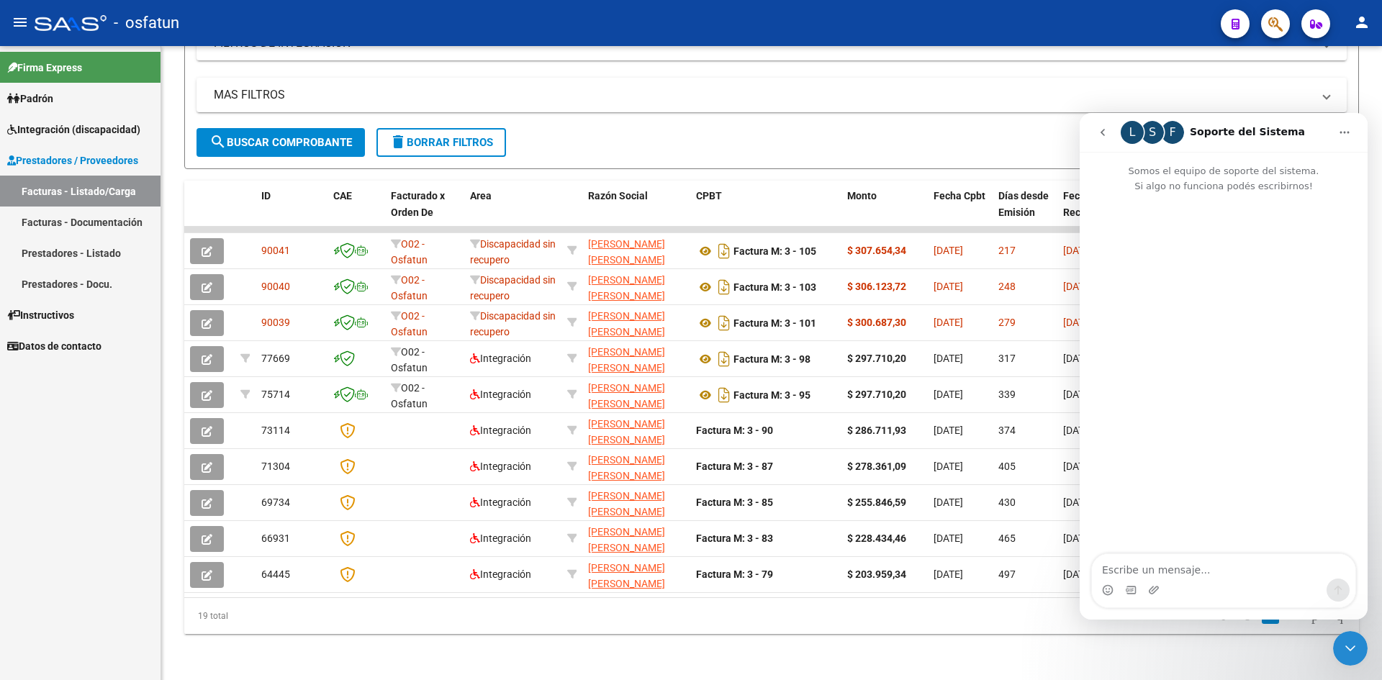
click at [1191, 582] on div "Intercom Messenger" at bounding box center [1223, 590] width 263 height 23
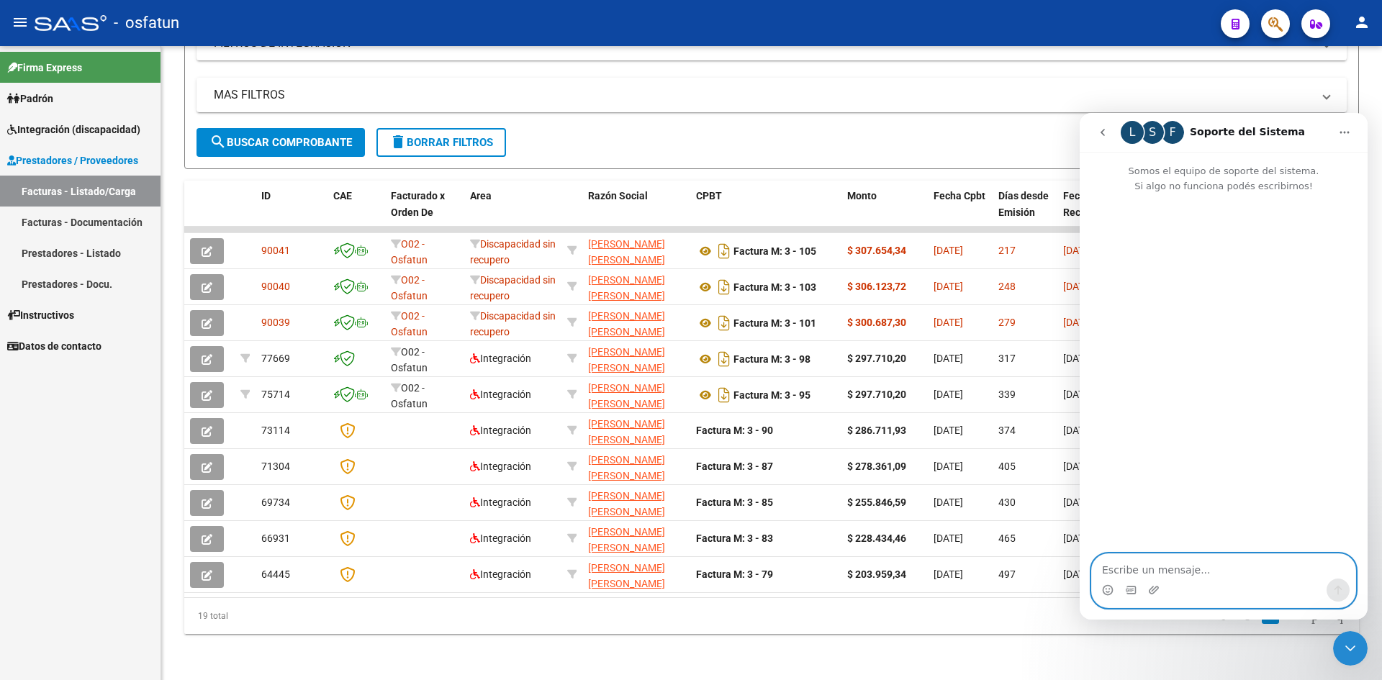
click at [1192, 561] on textarea "Escribe un mensaje..." at bounding box center [1223, 566] width 263 height 24
type textarea "Hola Buen día"
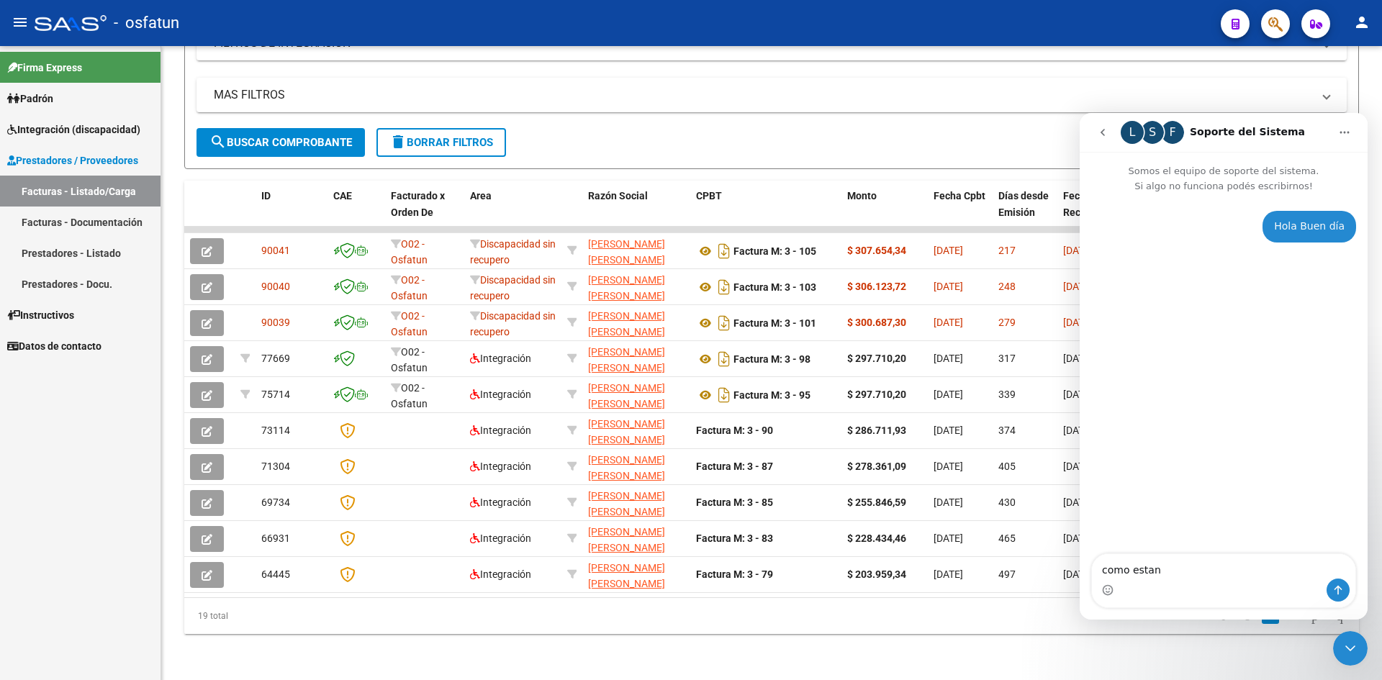
type textarea "como estan?"
type textarea "les hago una consulta"
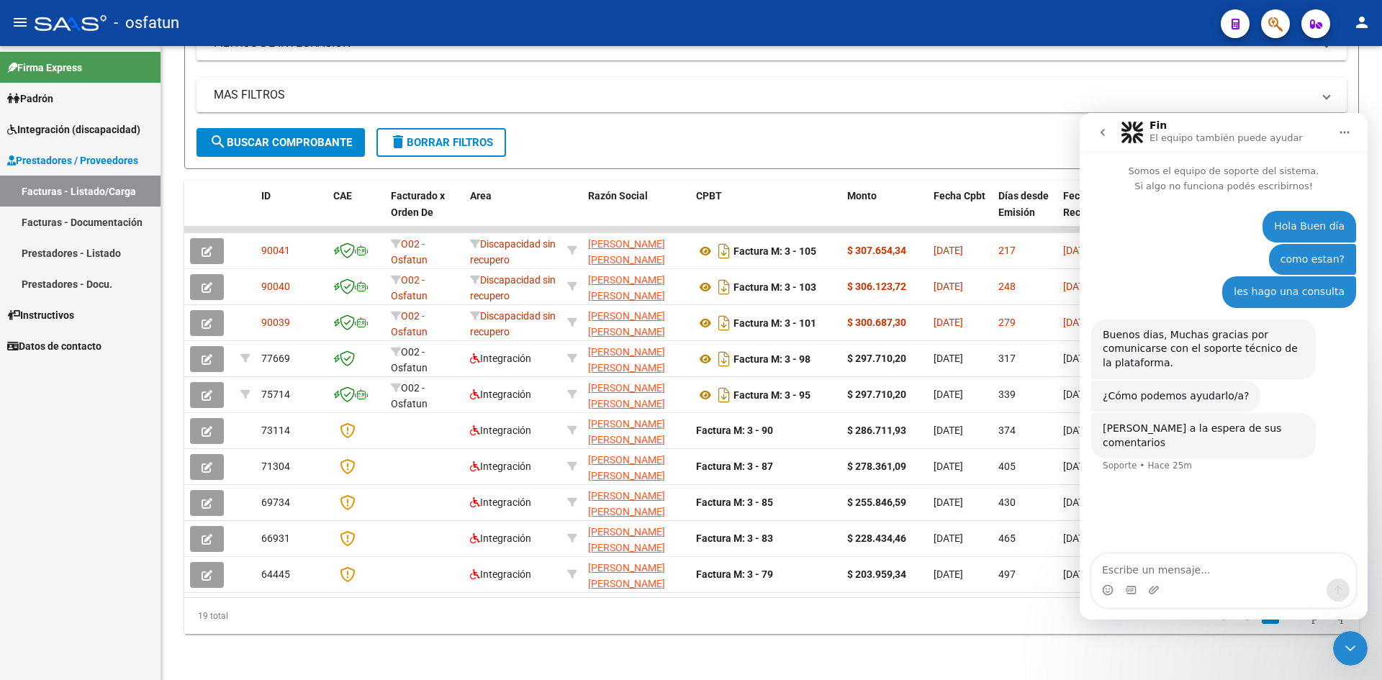
click at [1098, 134] on icon "go back" at bounding box center [1103, 133] width 12 height 12
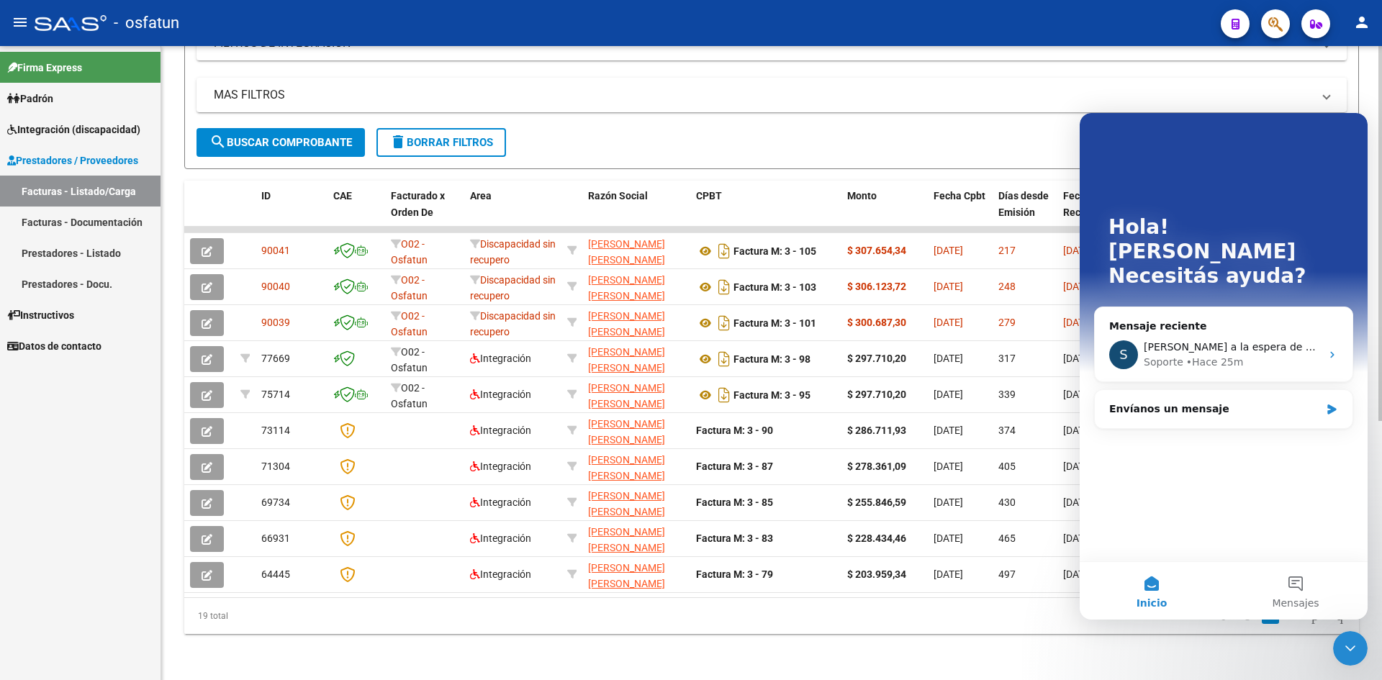
click at [1087, 87] on mat-panel-title "MAS FILTROS" at bounding box center [763, 95] width 1098 height 16
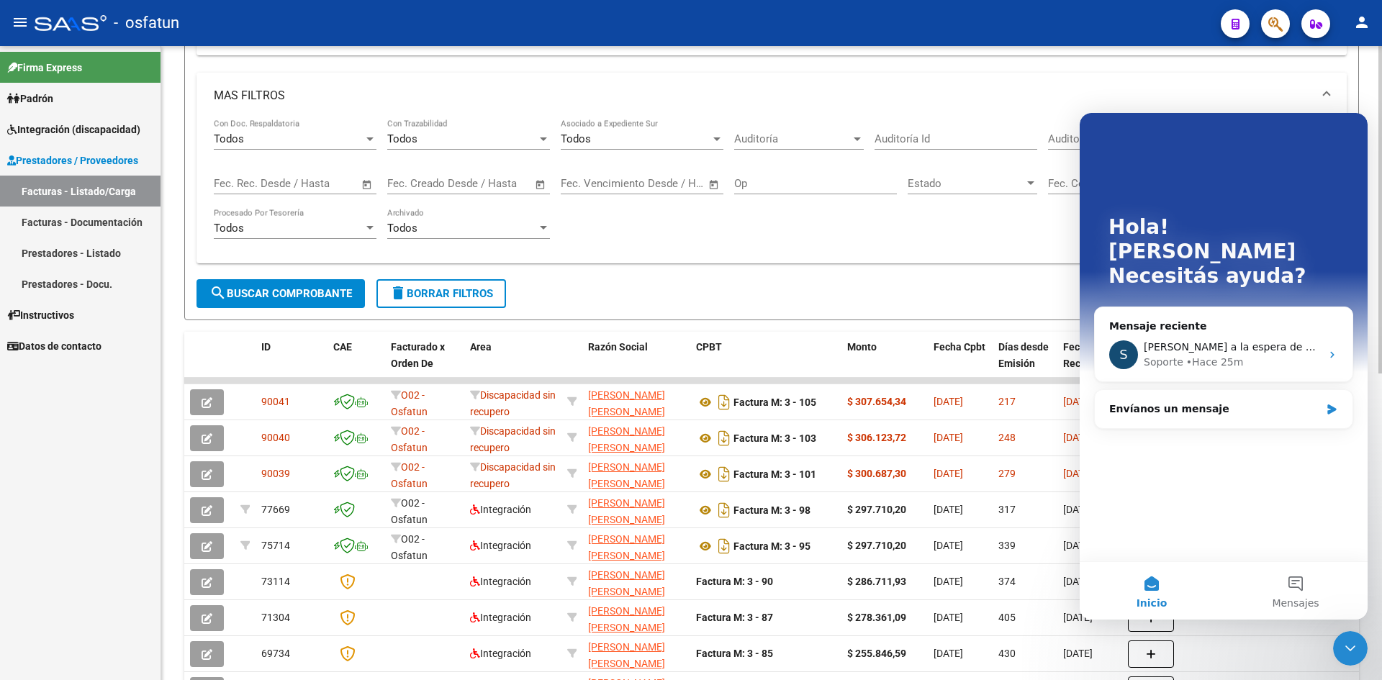
click at [1066, 95] on mat-panel-title "MAS FILTROS" at bounding box center [763, 96] width 1098 height 16
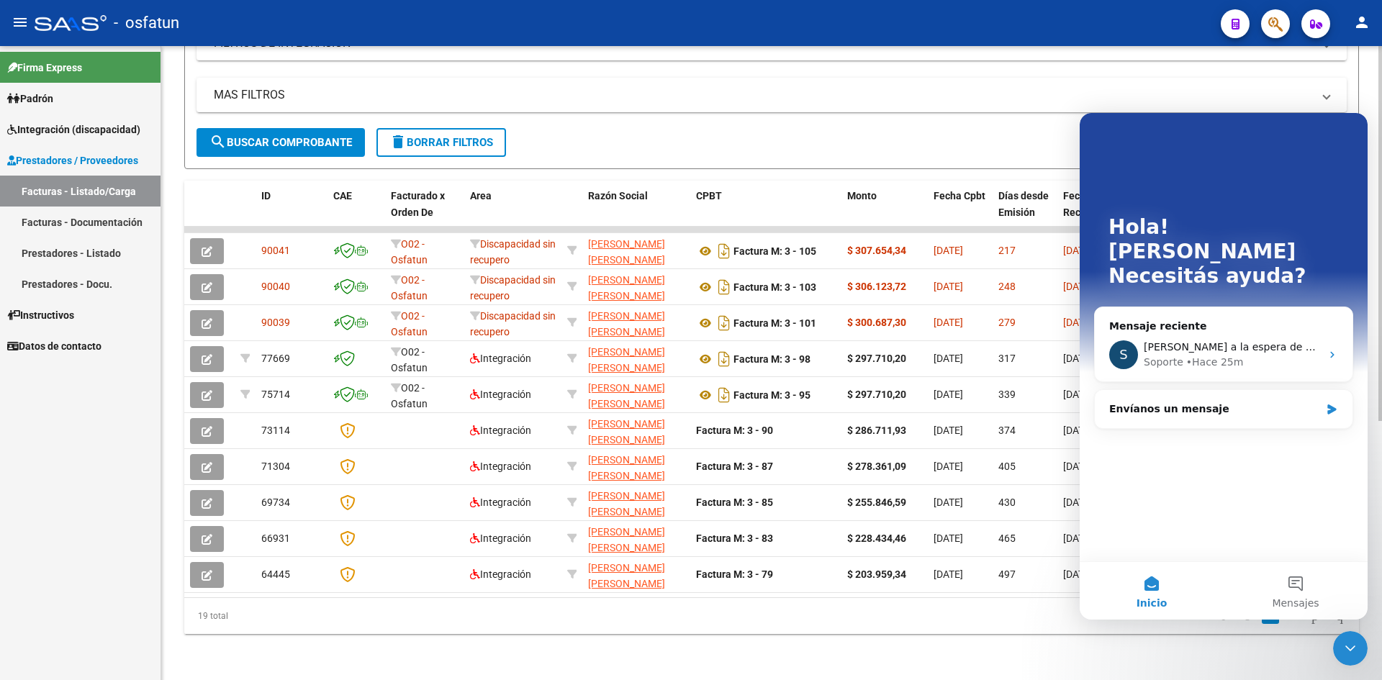
click at [1185, 673] on div "Video tutorial PRESTADORES -> Listado de CPBTs Emitidos por Prestadores / Prove…" at bounding box center [771, 149] width 1221 height 1061
click at [1263, 348] on div "S Quedamos a la espera de sus comentarios Soporte • Hace 32m" at bounding box center [1224, 354] width 258 height 53
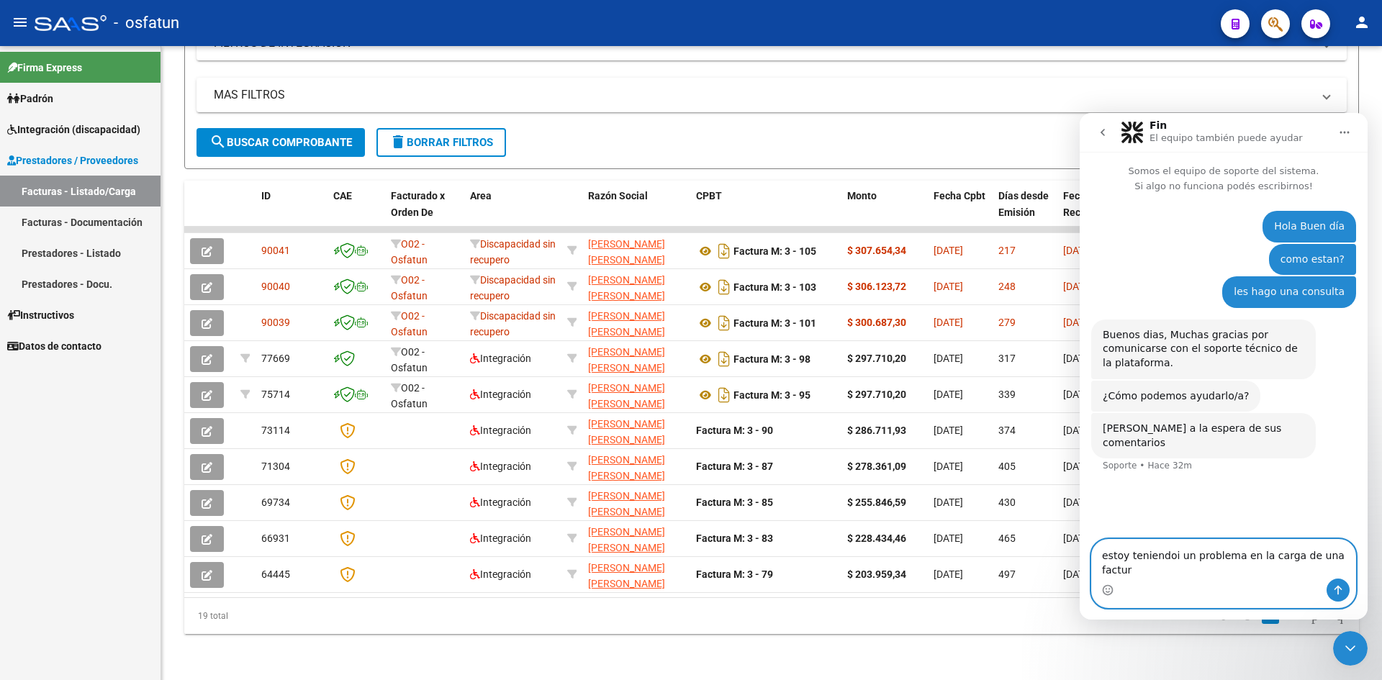
type textarea "estoy teniendoi un problema en la carga de una factura"
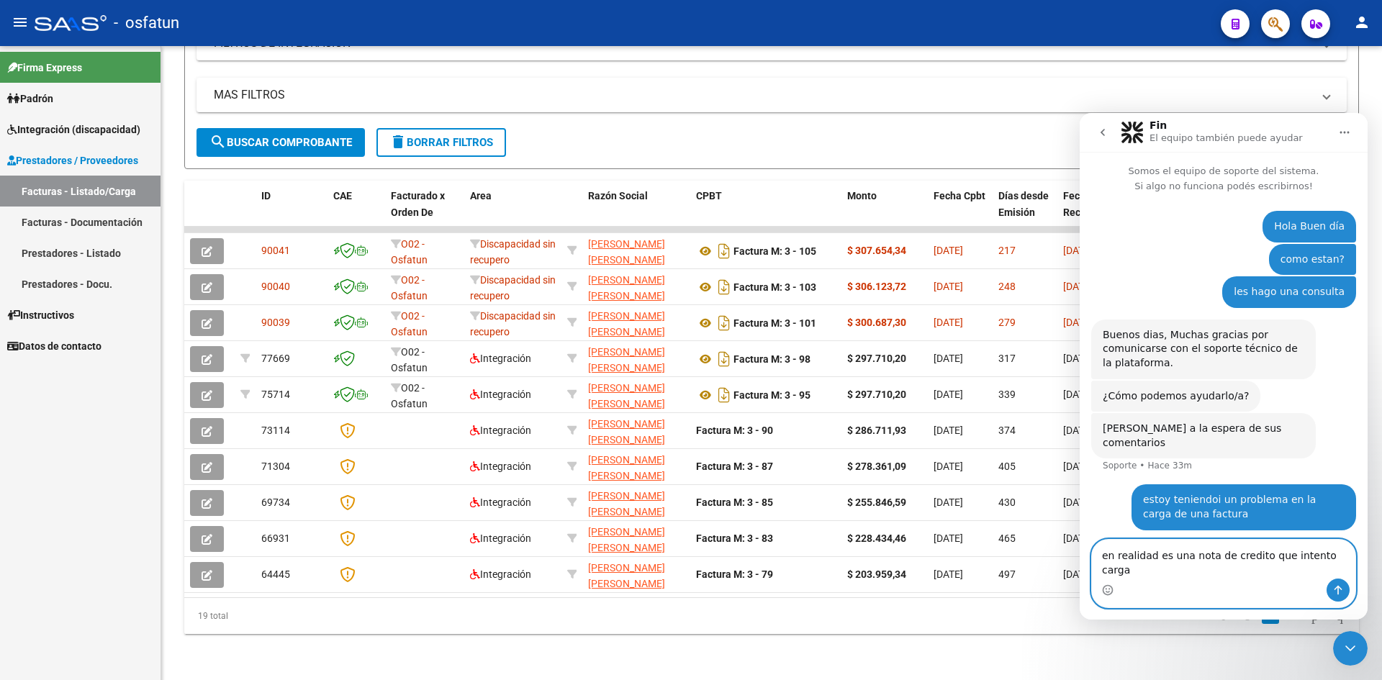
type textarea "en realidad es una nota de credito que intento cargar"
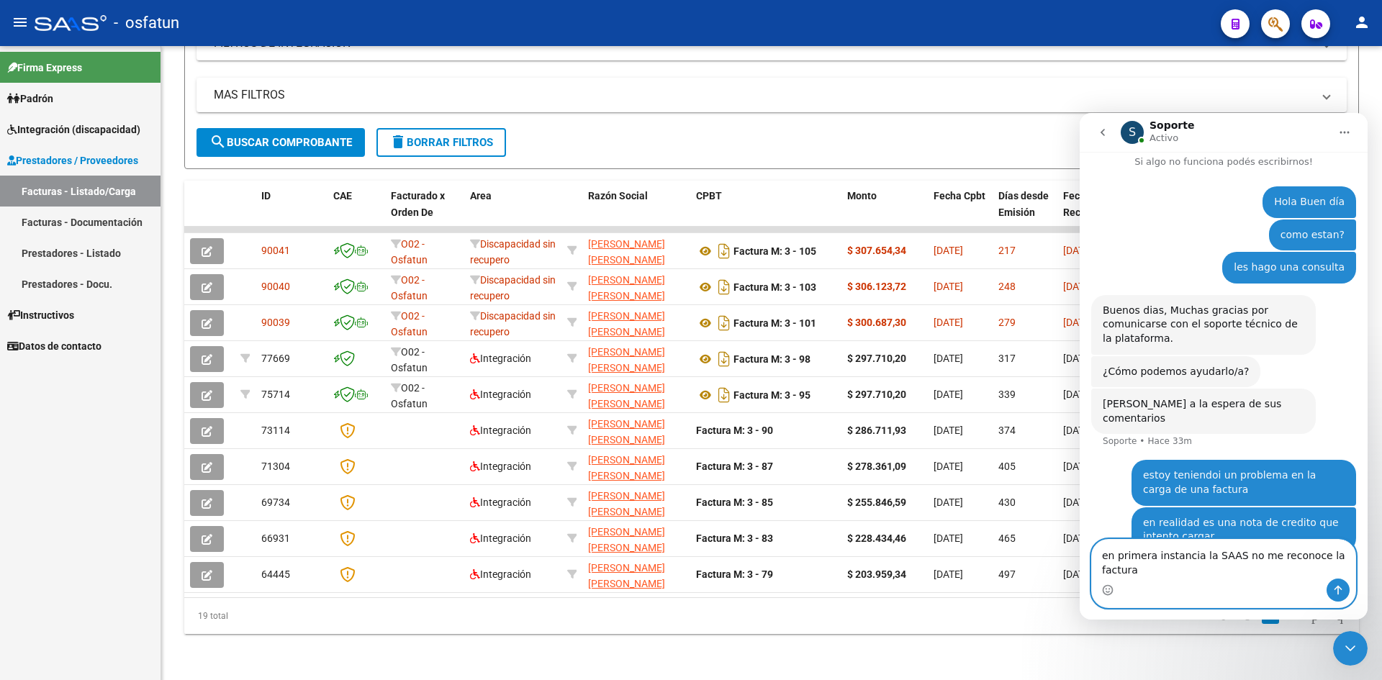
type textarea "en primera instancia la SAAS no me reconoce la factura"
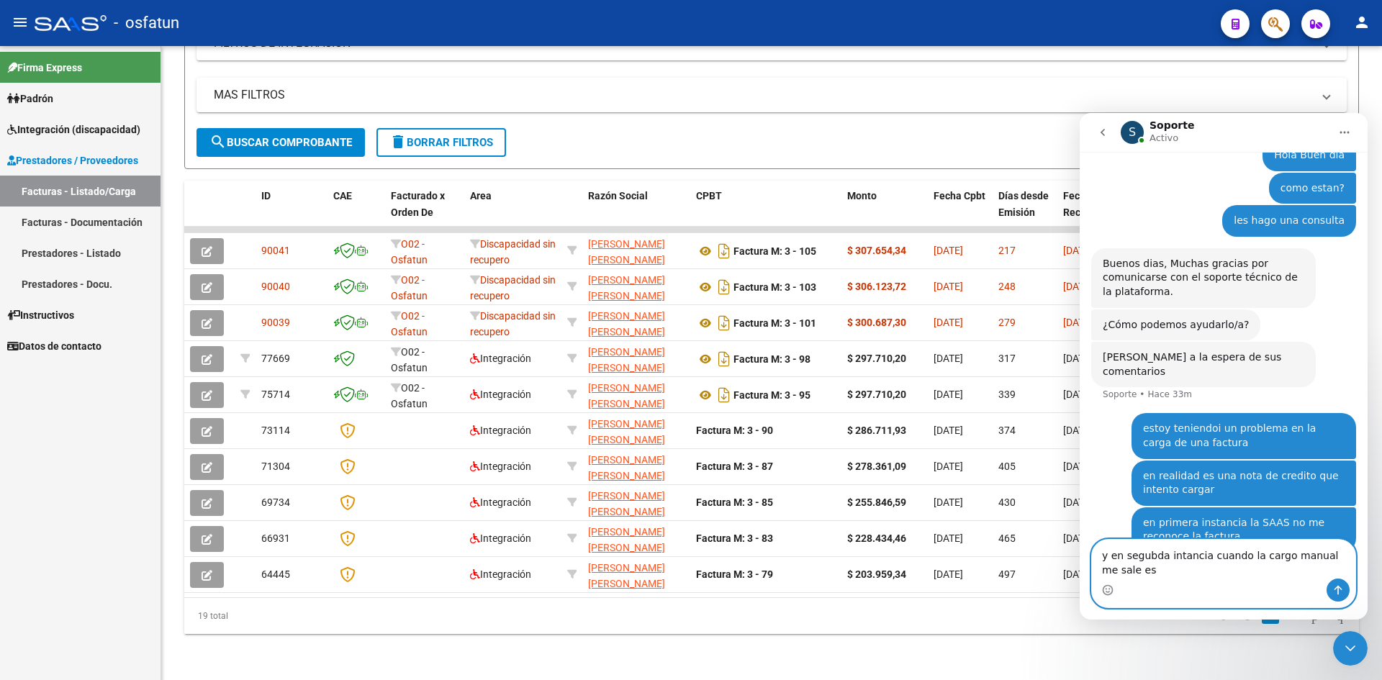
scroll to position [86, 0]
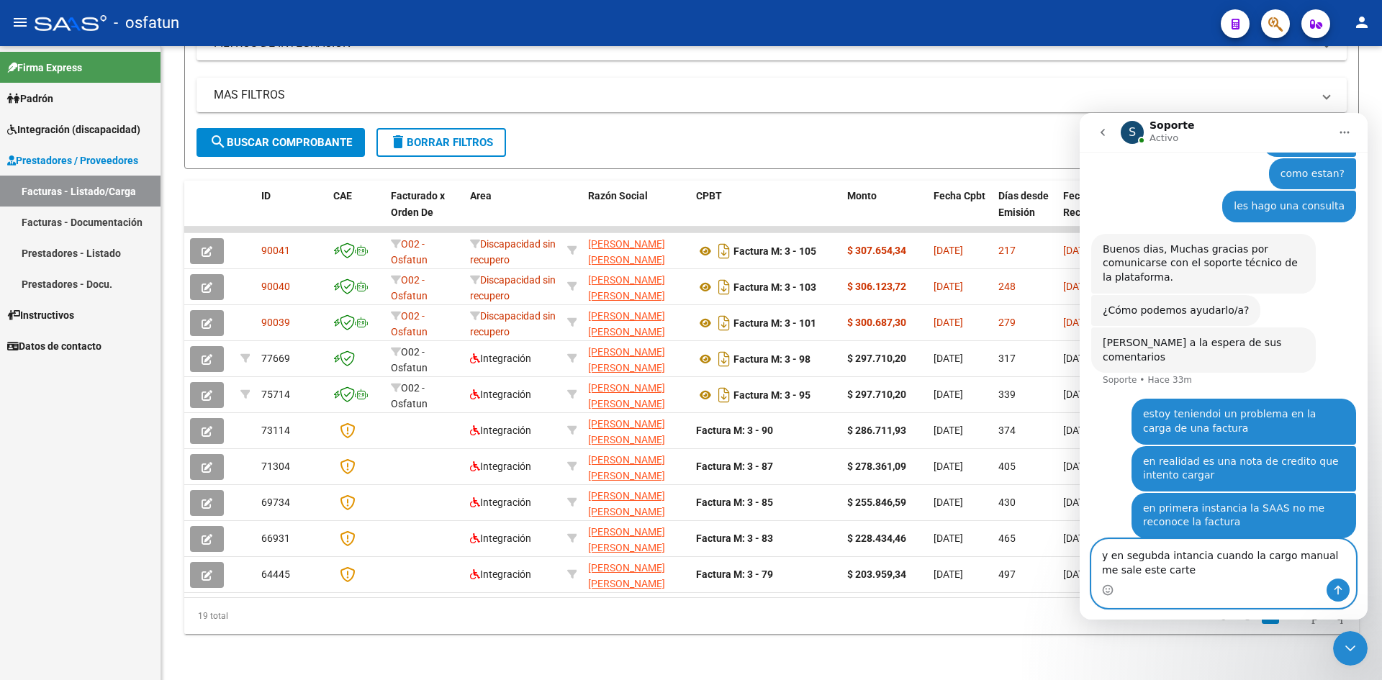
type textarea "y en segubda intancia cuando la cargo manual me sale este cartel"
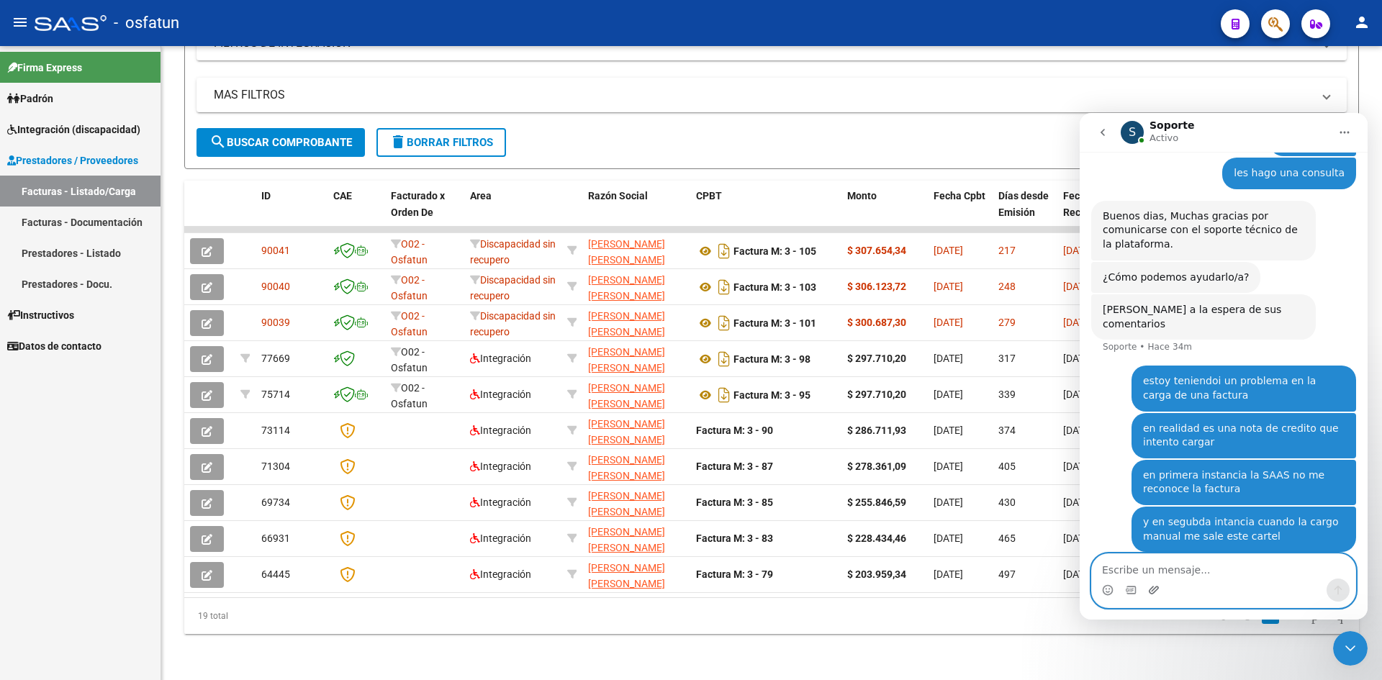
click at [1154, 590] on icon "Adjuntar un archivo" at bounding box center [1154, 590] width 12 height 12
paste textarea "Escribe un mensaje..."
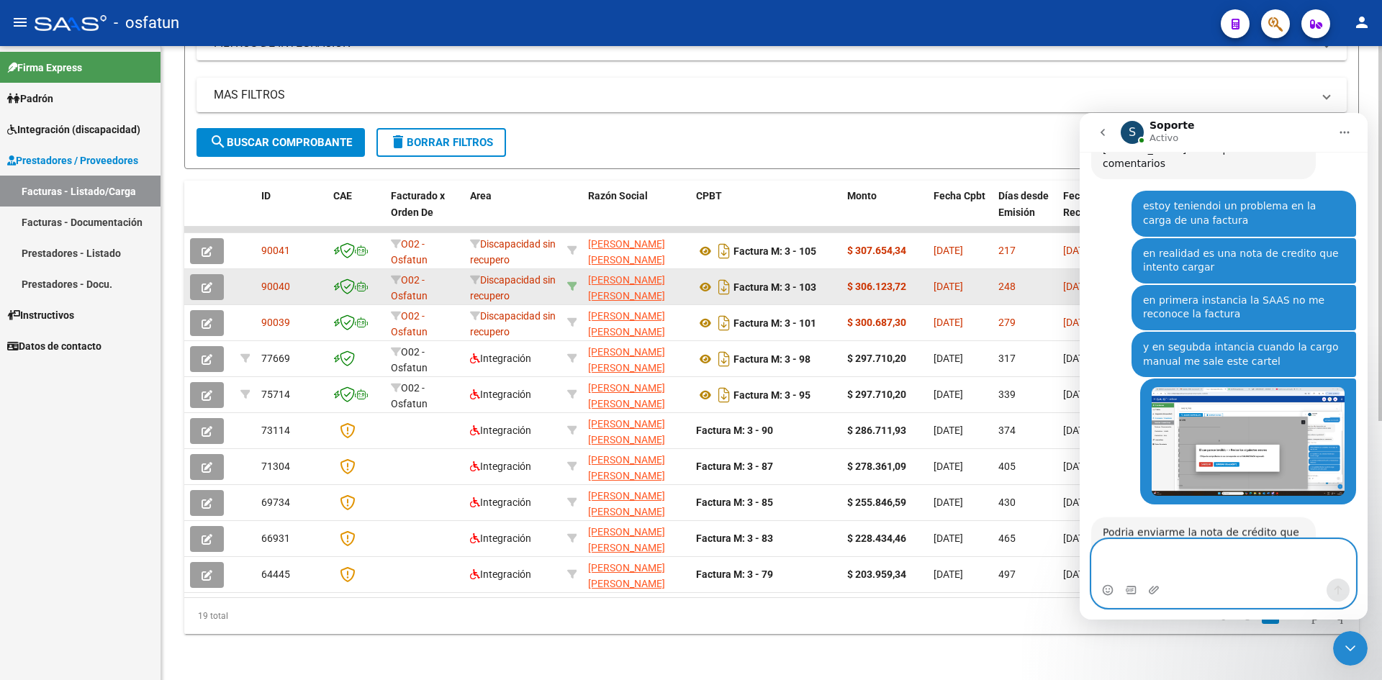
scroll to position [317, 0]
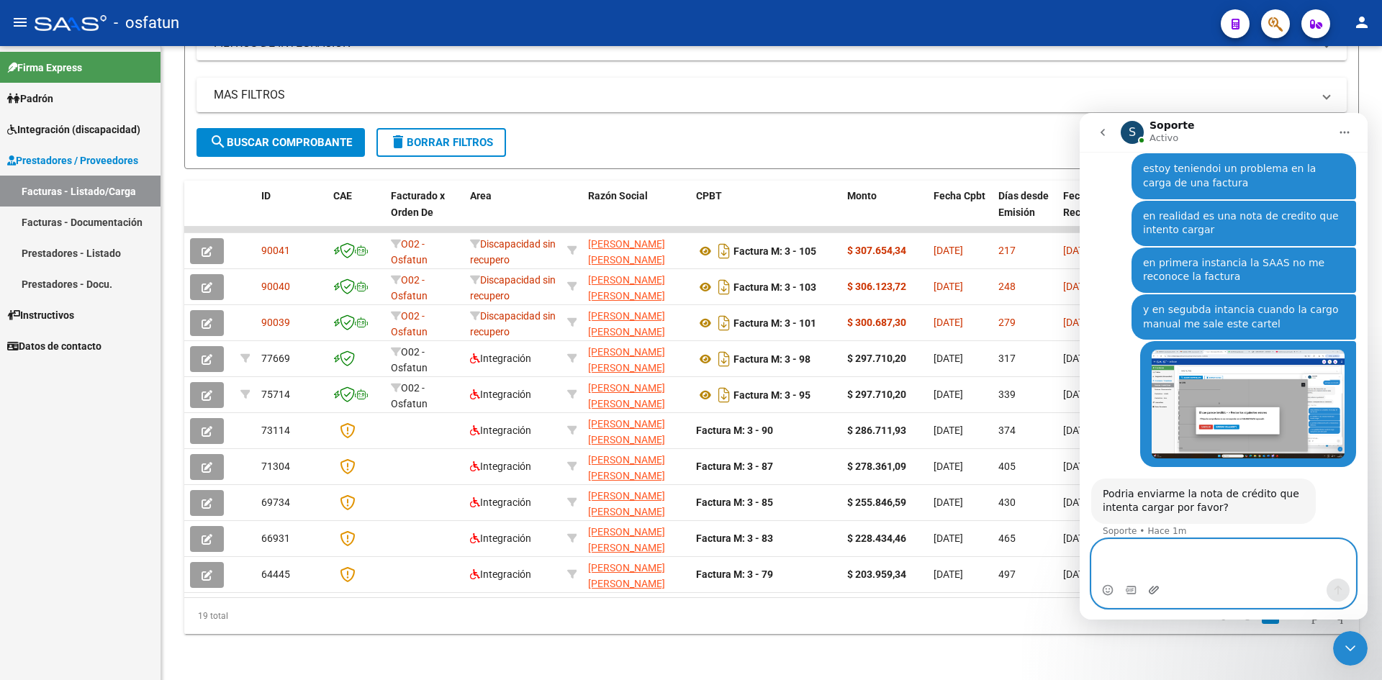
click at [1157, 593] on icon "Adjuntar un archivo" at bounding box center [1154, 590] width 12 height 12
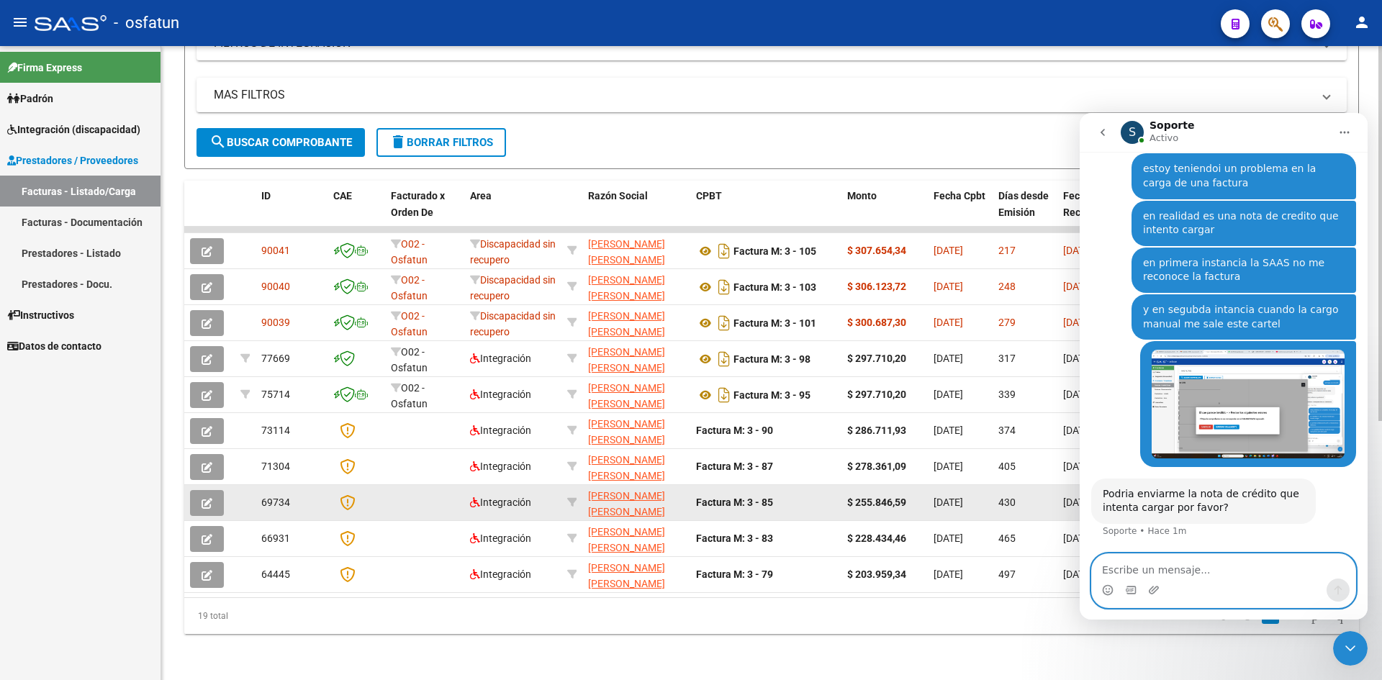
scroll to position [347, 0]
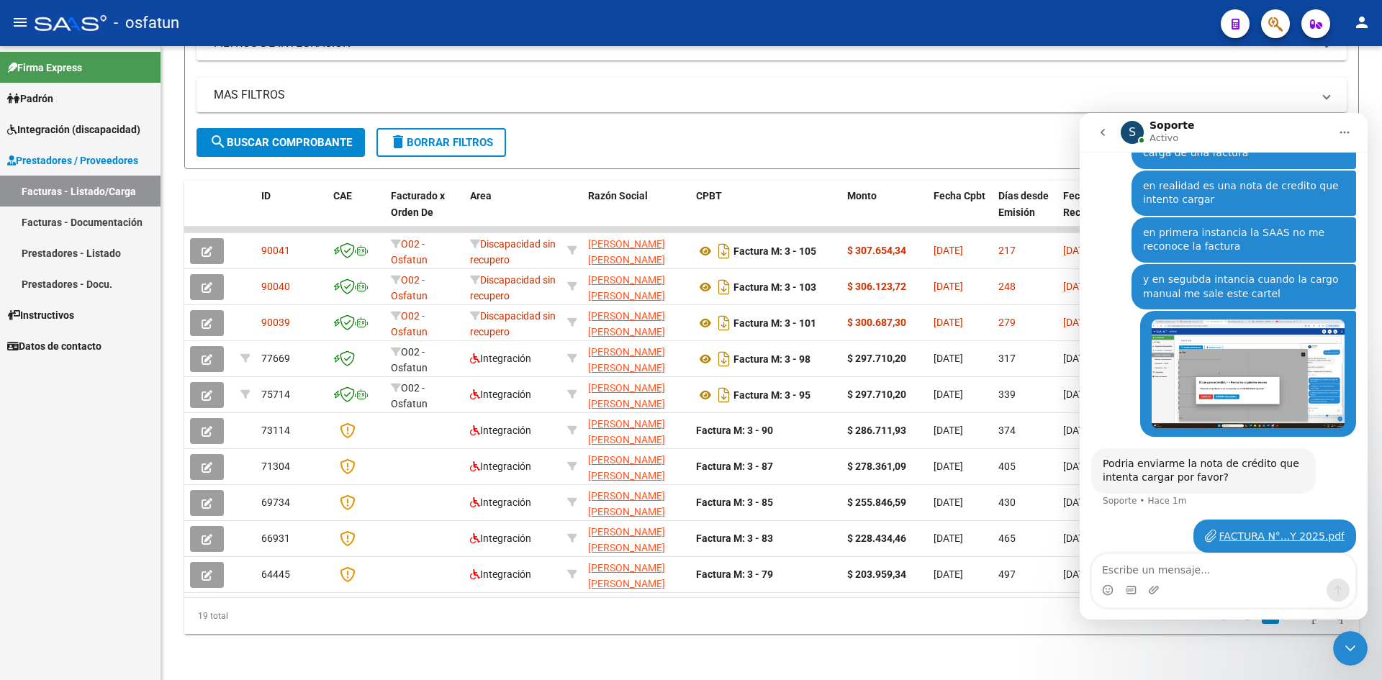
click at [1260, 529] on div "FACTURA N°...Y 2025.pdf" at bounding box center [1281, 536] width 125 height 15
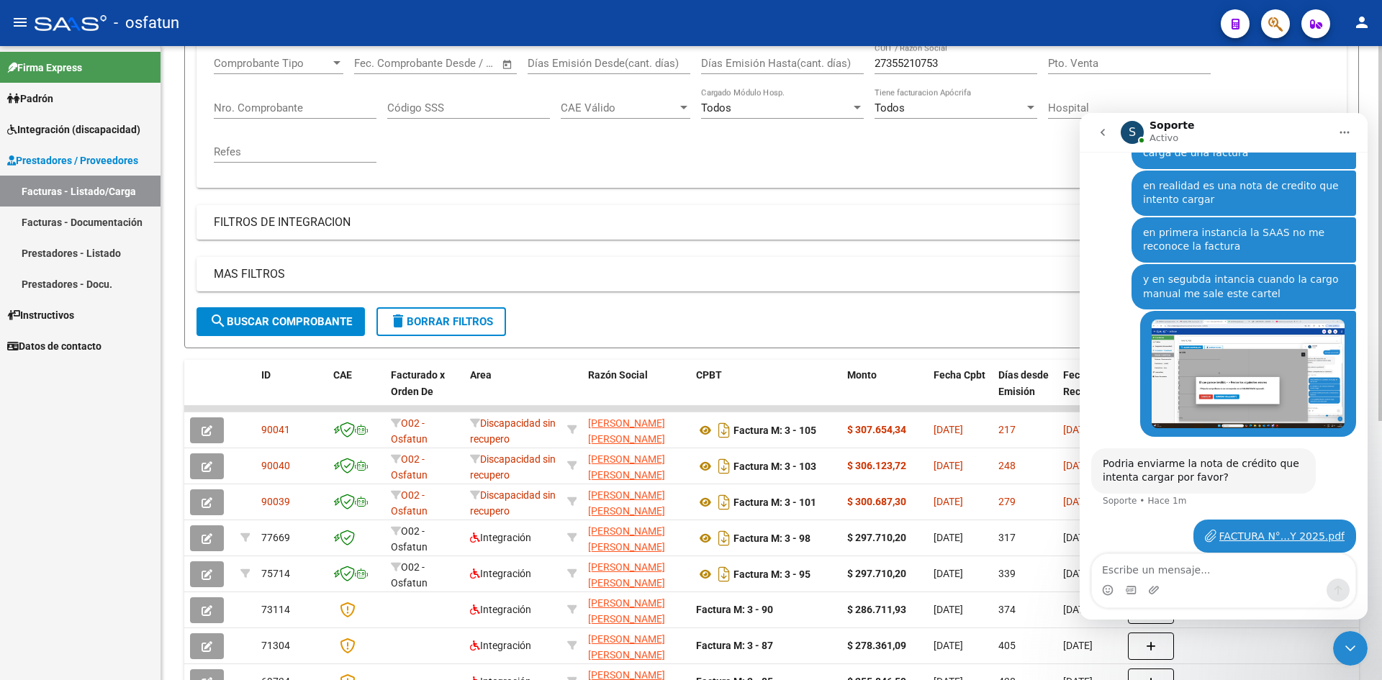
scroll to position [144, 0]
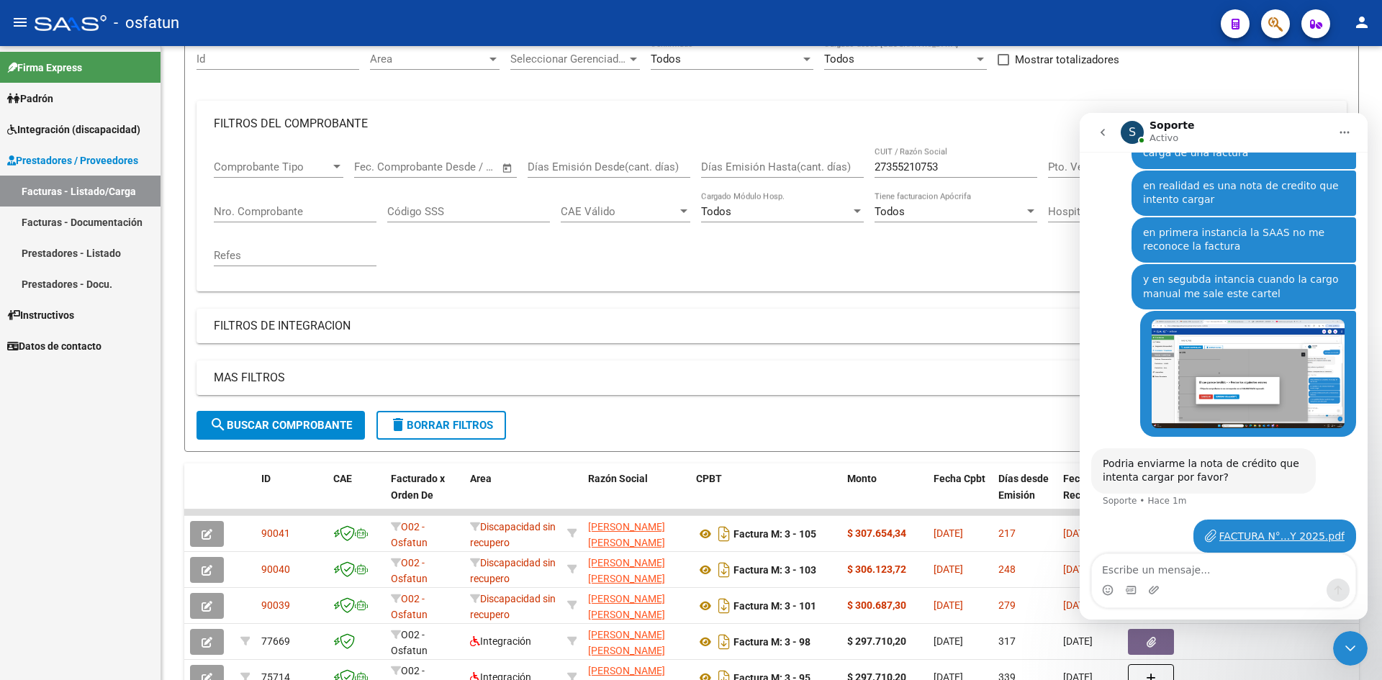
click at [116, 214] on link "Facturas - Documentación" at bounding box center [80, 222] width 160 height 31
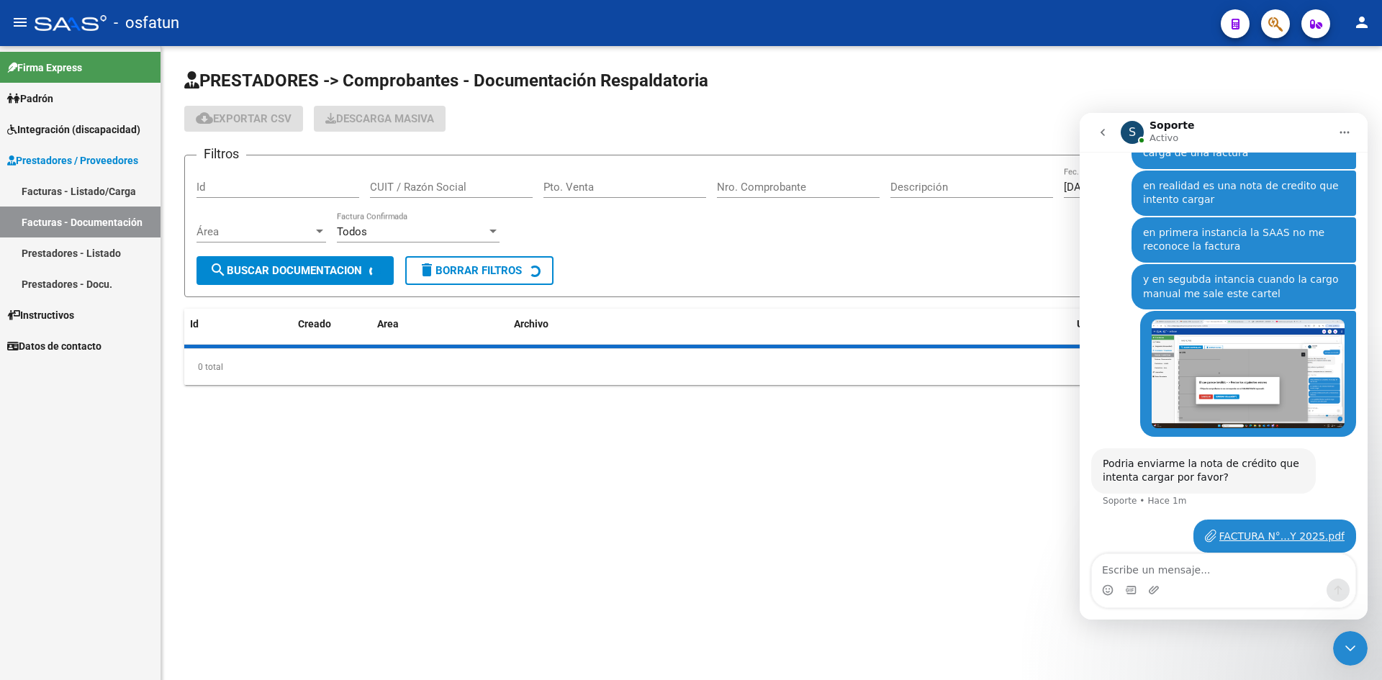
click at [628, 189] on input "Pto. Venta" at bounding box center [624, 187] width 163 height 13
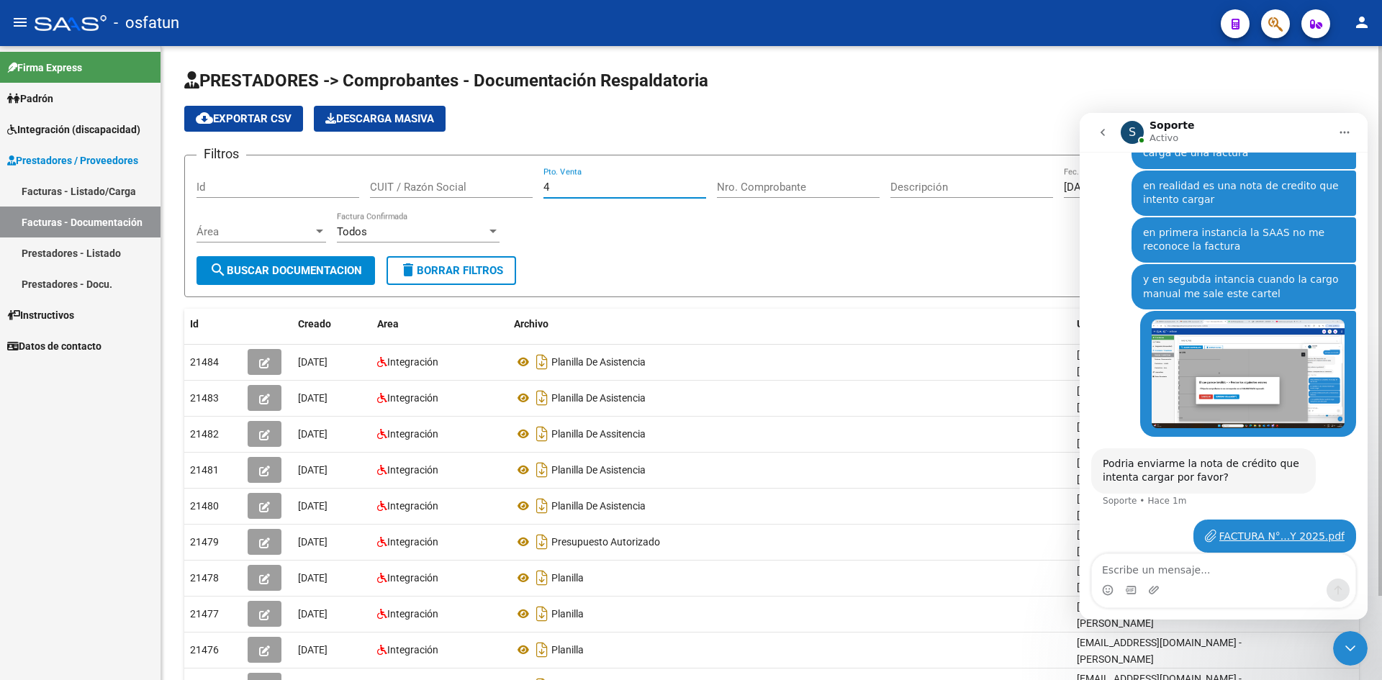
type input "4"
click at [802, 178] on div "Nro. Comprobante" at bounding box center [798, 182] width 163 height 31
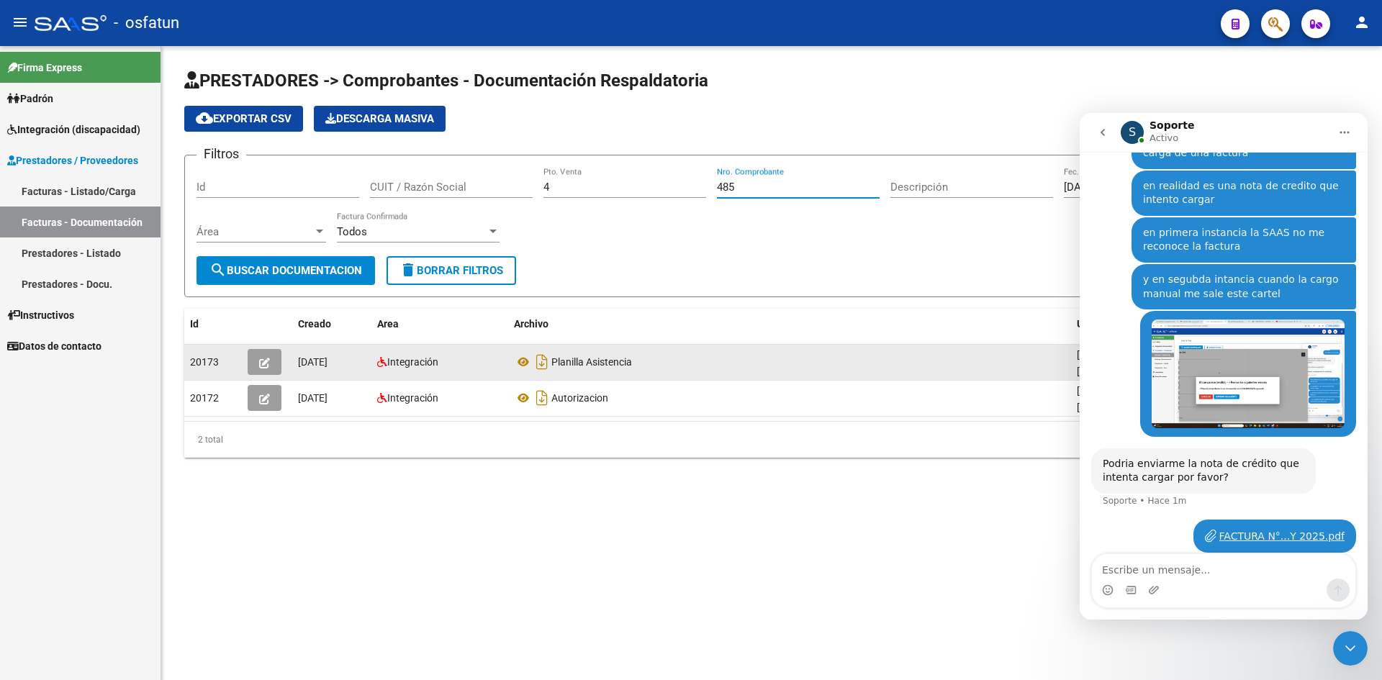
type input "485"
click at [266, 366] on icon "button" at bounding box center [264, 363] width 11 height 11
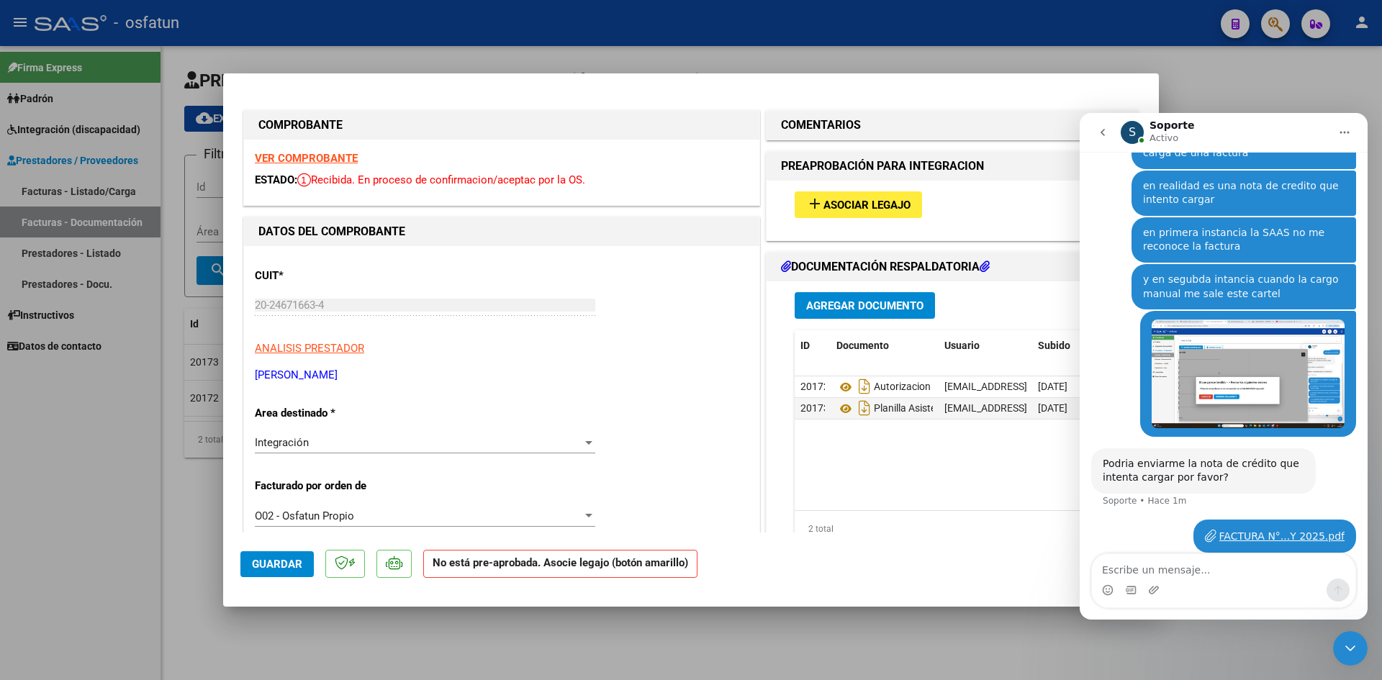
scroll to position [72, 0]
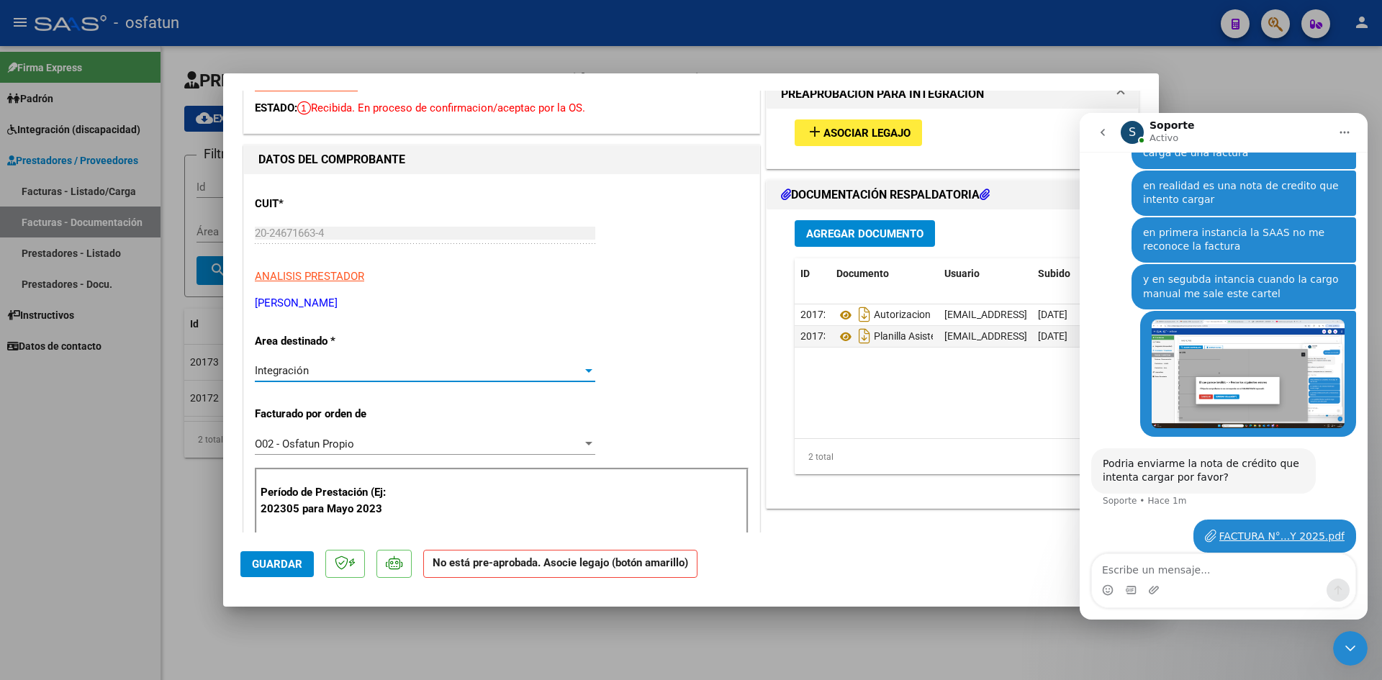
click at [503, 374] on div "Integración" at bounding box center [418, 370] width 327 height 13
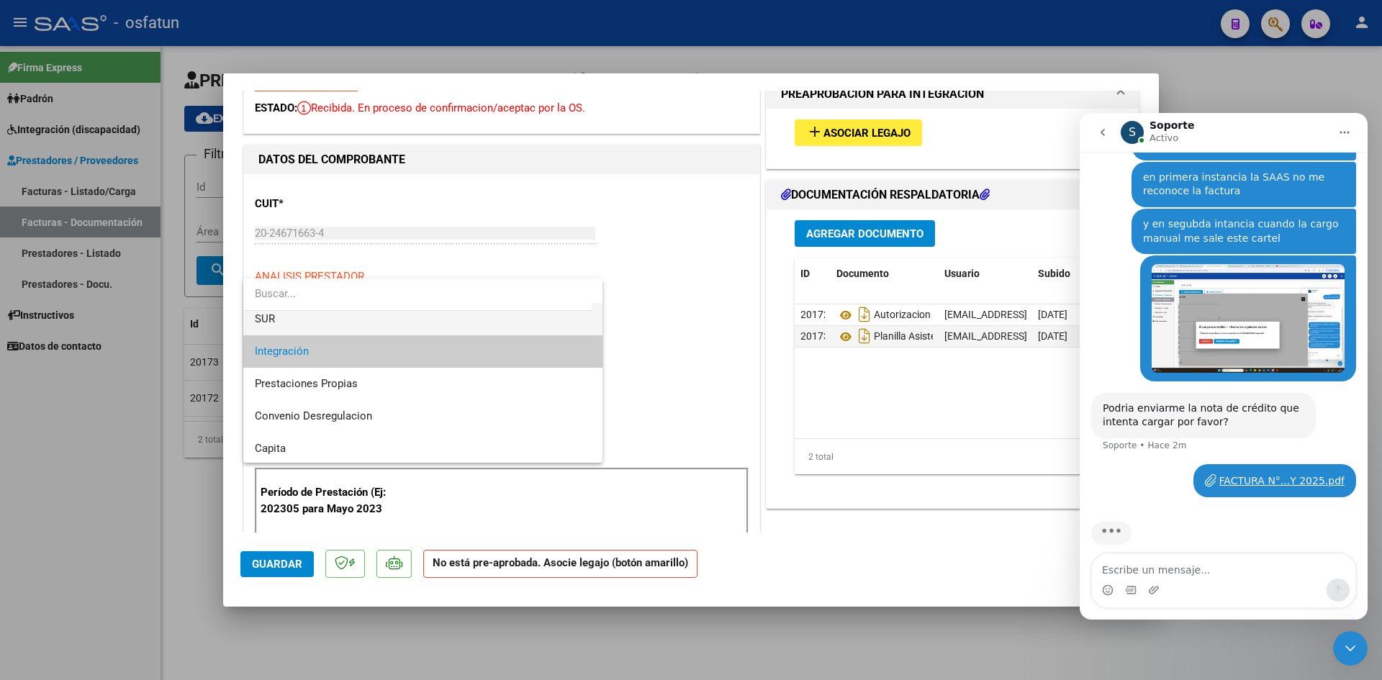
scroll to position [144, 0]
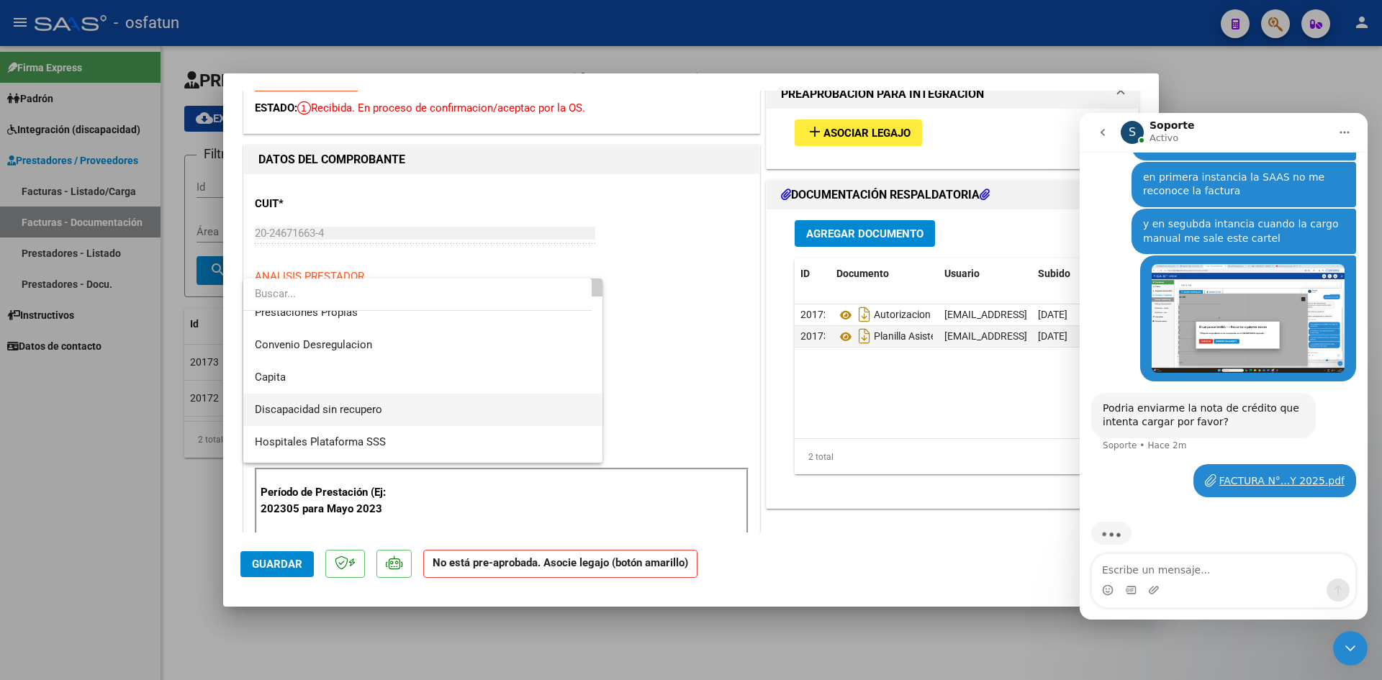
drag, startPoint x: 404, startPoint y: 402, endPoint x: 487, endPoint y: 412, distance: 83.3
click at [404, 402] on span "Discapacidad sin recupero" at bounding box center [423, 410] width 336 height 32
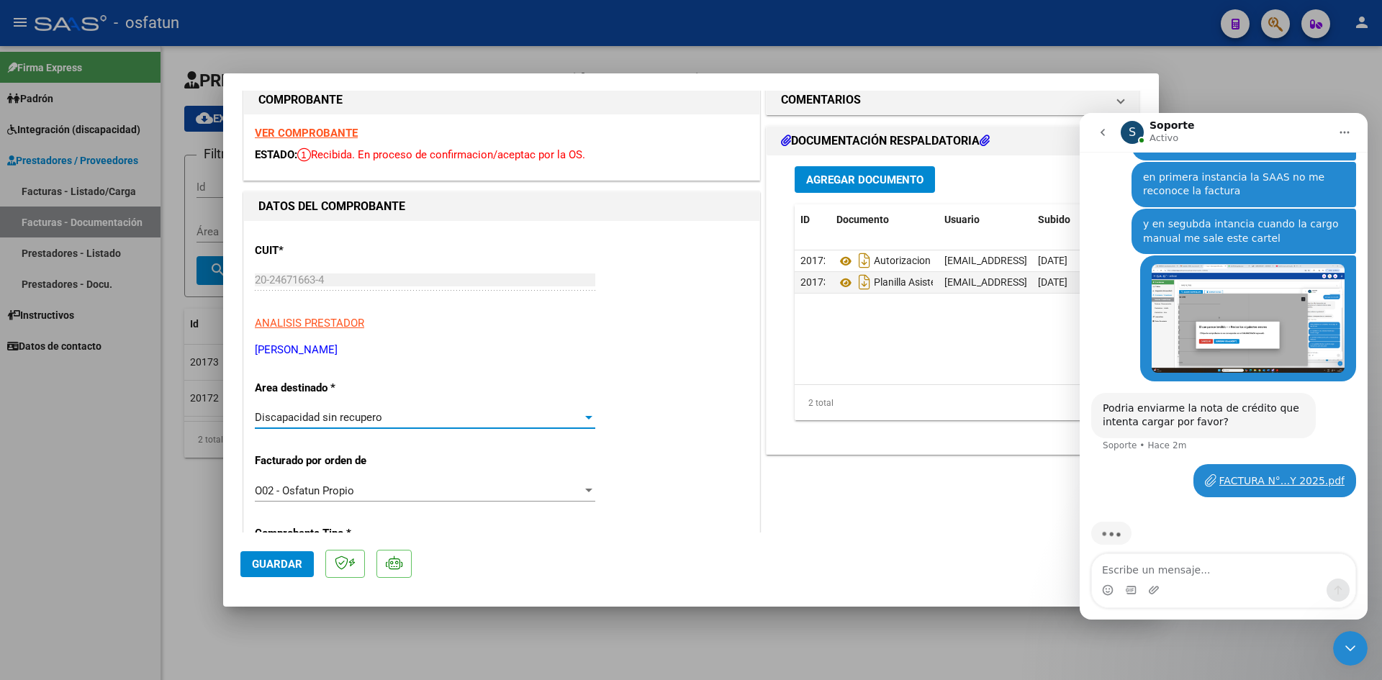
scroll to position [0, 0]
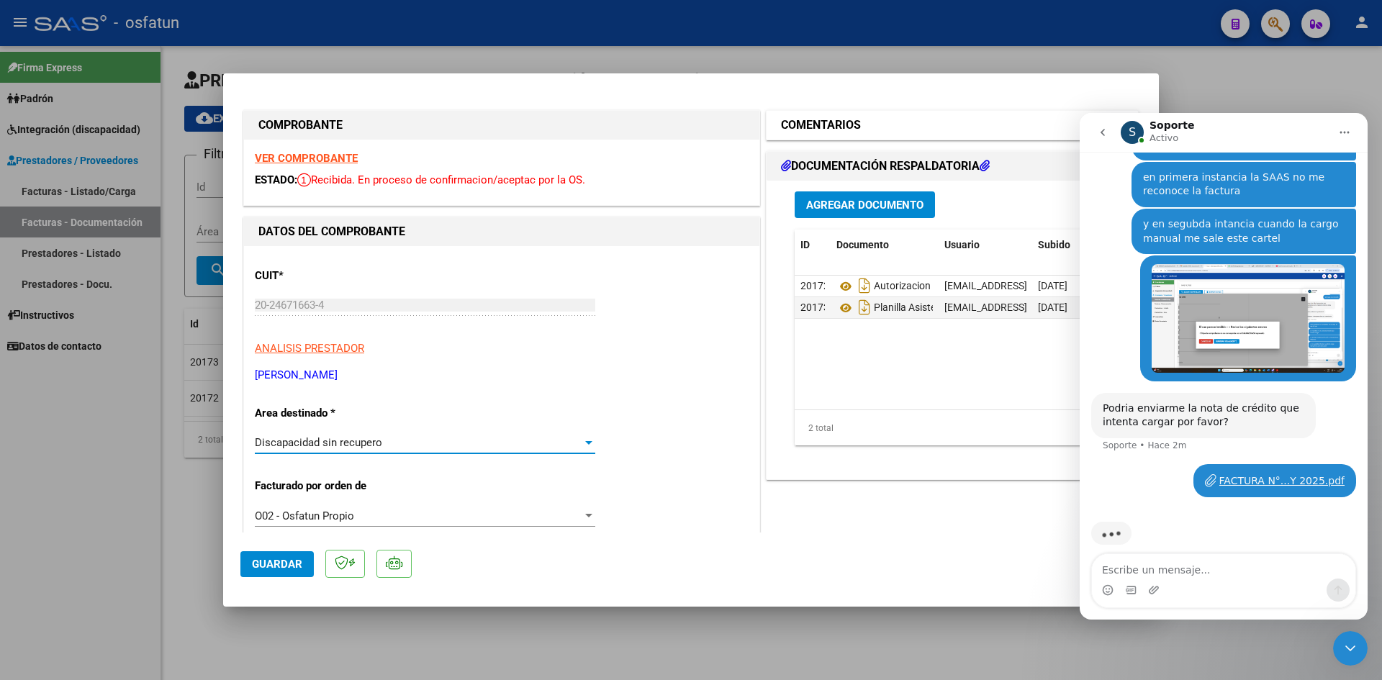
click at [913, 124] on mat-panel-title "COMENTARIOS" at bounding box center [943, 125] width 325 height 17
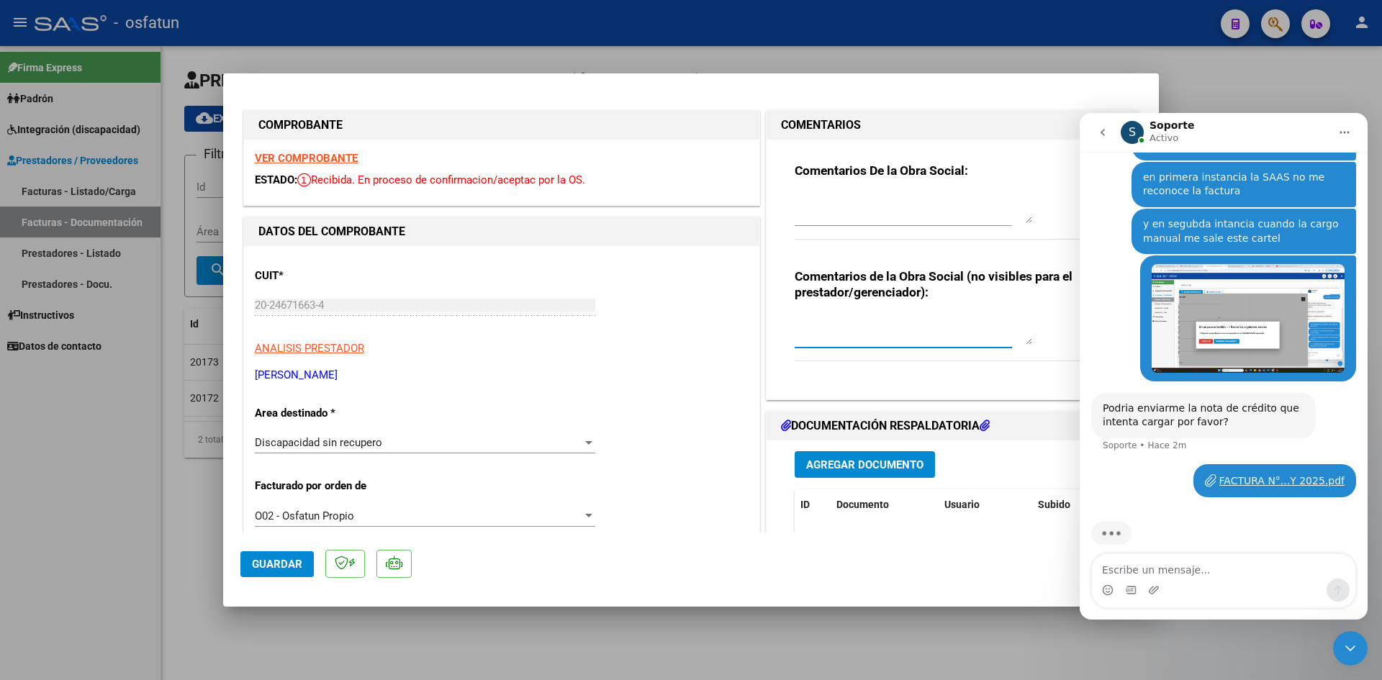
click at [846, 332] on textarea at bounding box center [914, 330] width 238 height 29
type textarea "n"
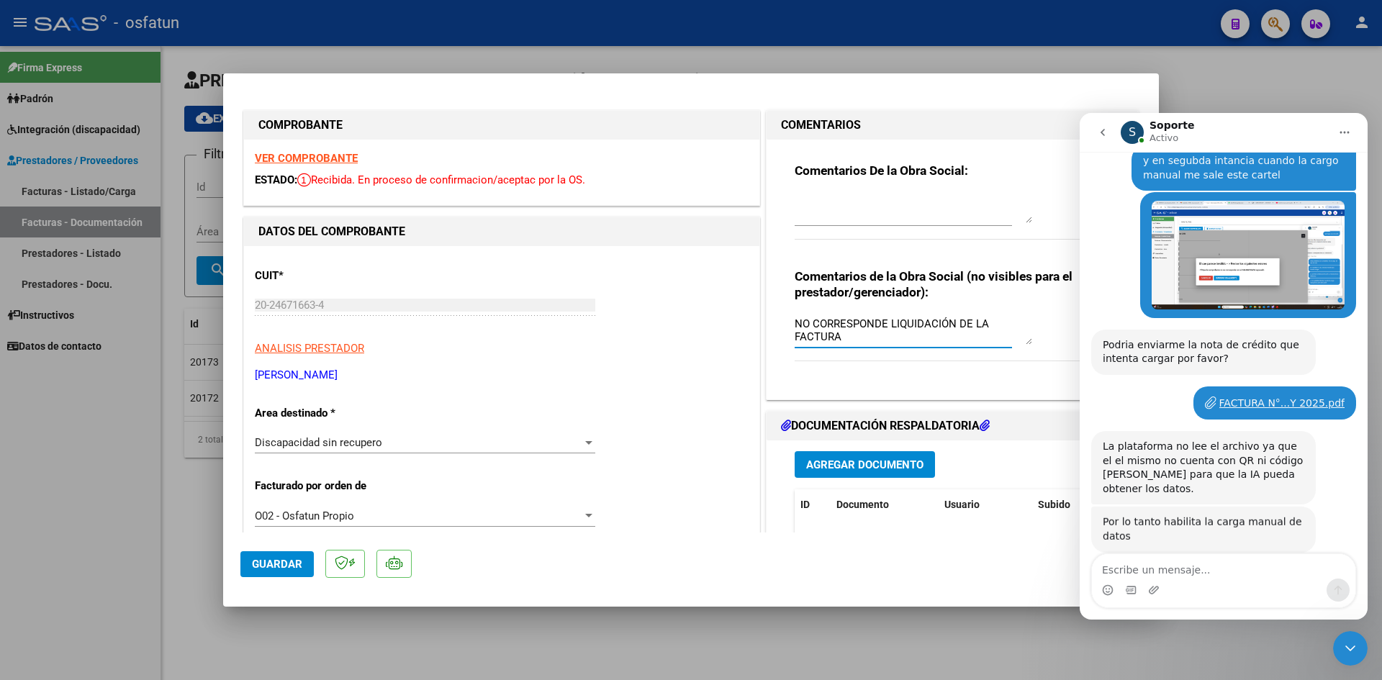
scroll to position [465, 0]
type textarea "NO CORRESPONDE LIQUIDACIÓN DE LA FACTURA"
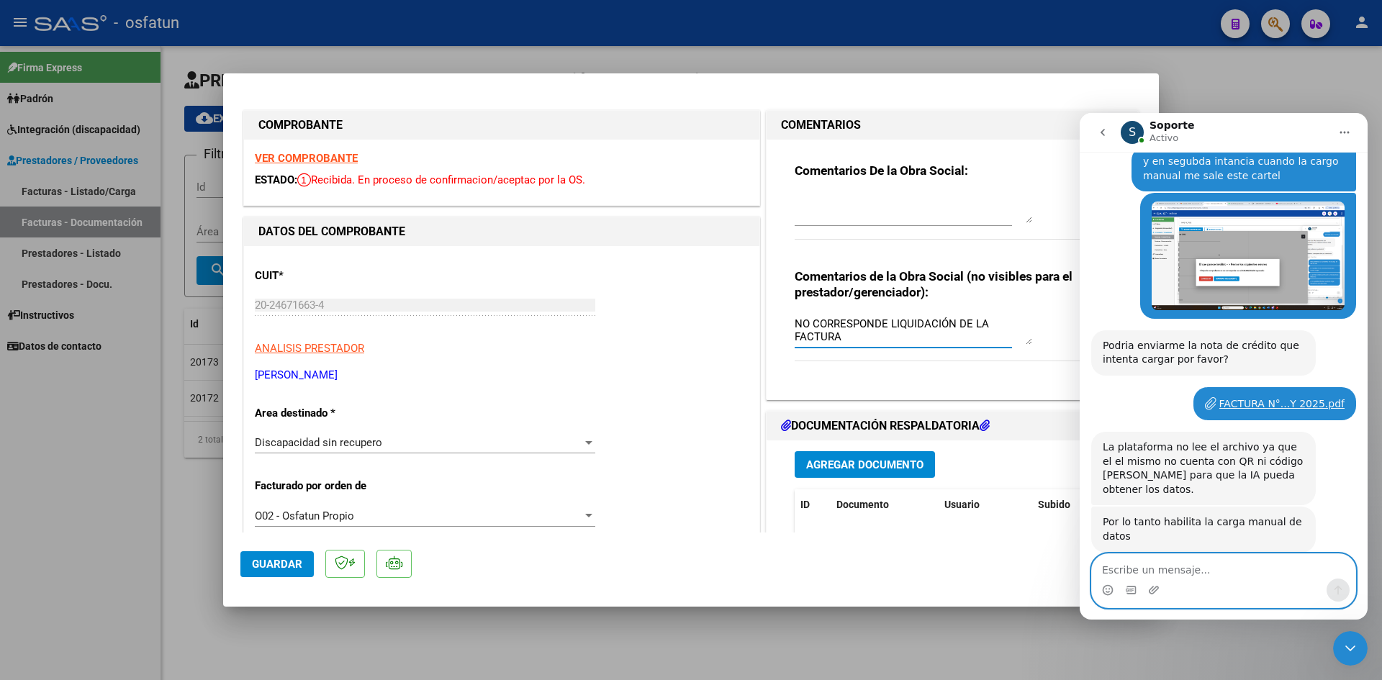
drag, startPoint x: 1134, startPoint y: 564, endPoint x: 1126, endPoint y: 541, distance: 25.0
click at [1135, 565] on textarea "Escribe un mensaje..." at bounding box center [1223, 566] width 263 height 24
type textarea "P"
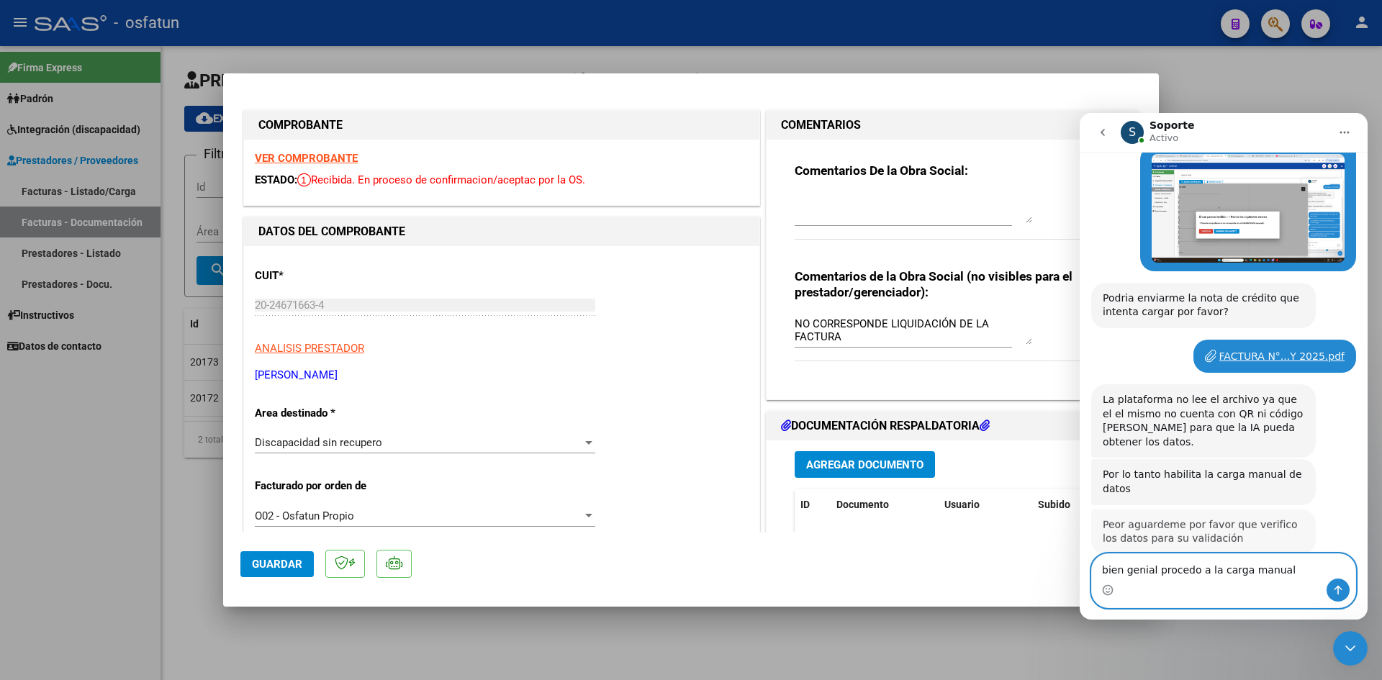
scroll to position [512, 0]
type textarea "b"
type textarea "dale"
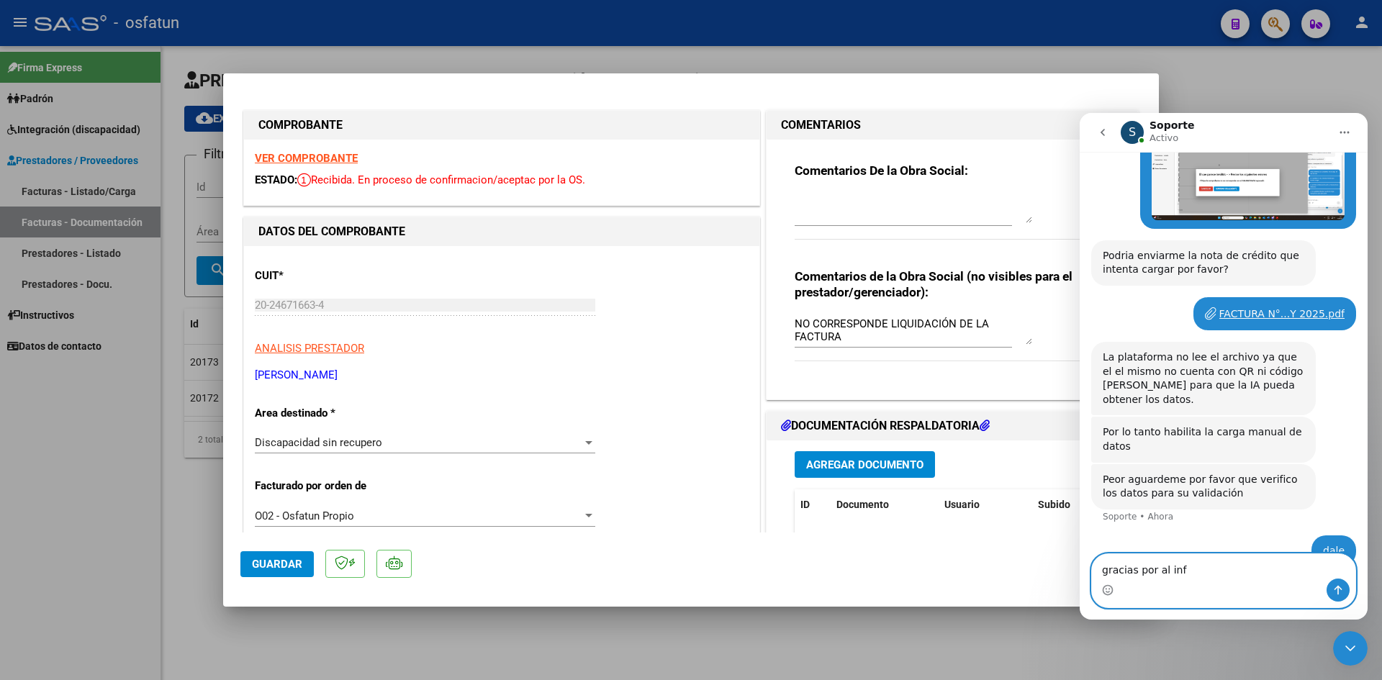
type textarea "gracias por al info"
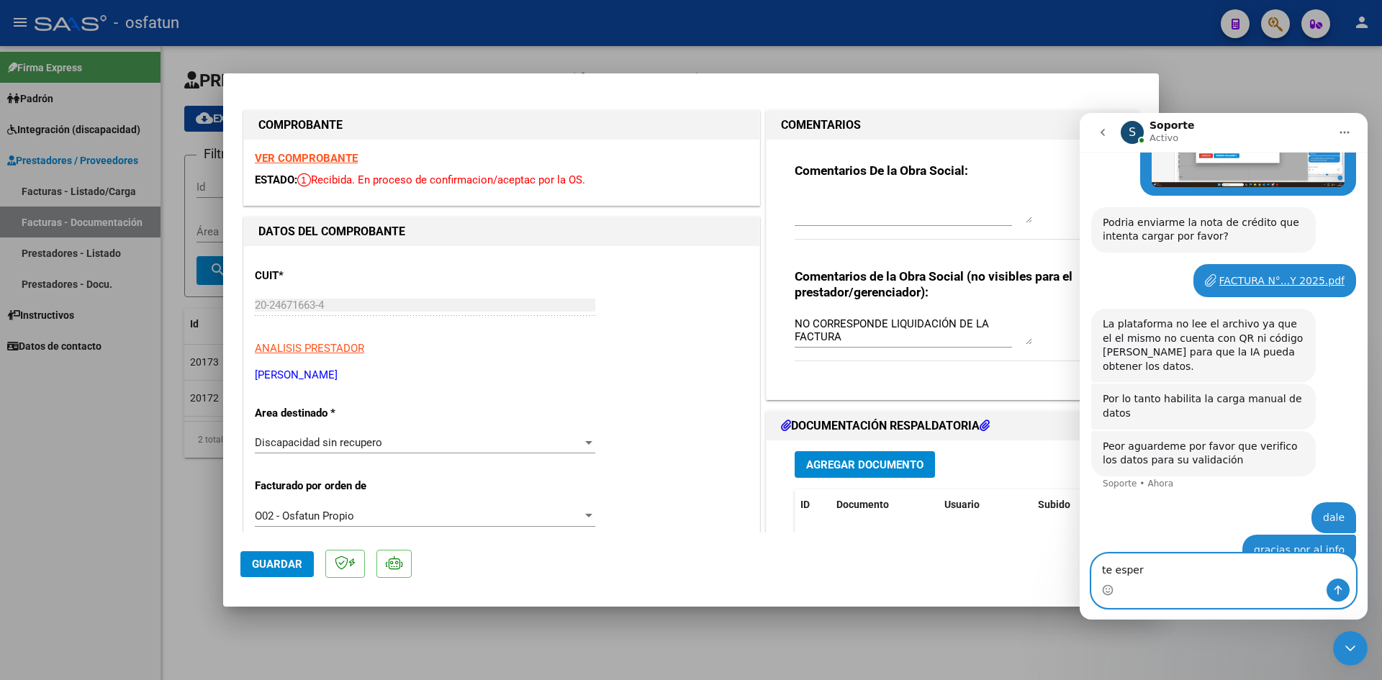
type textarea "te espero"
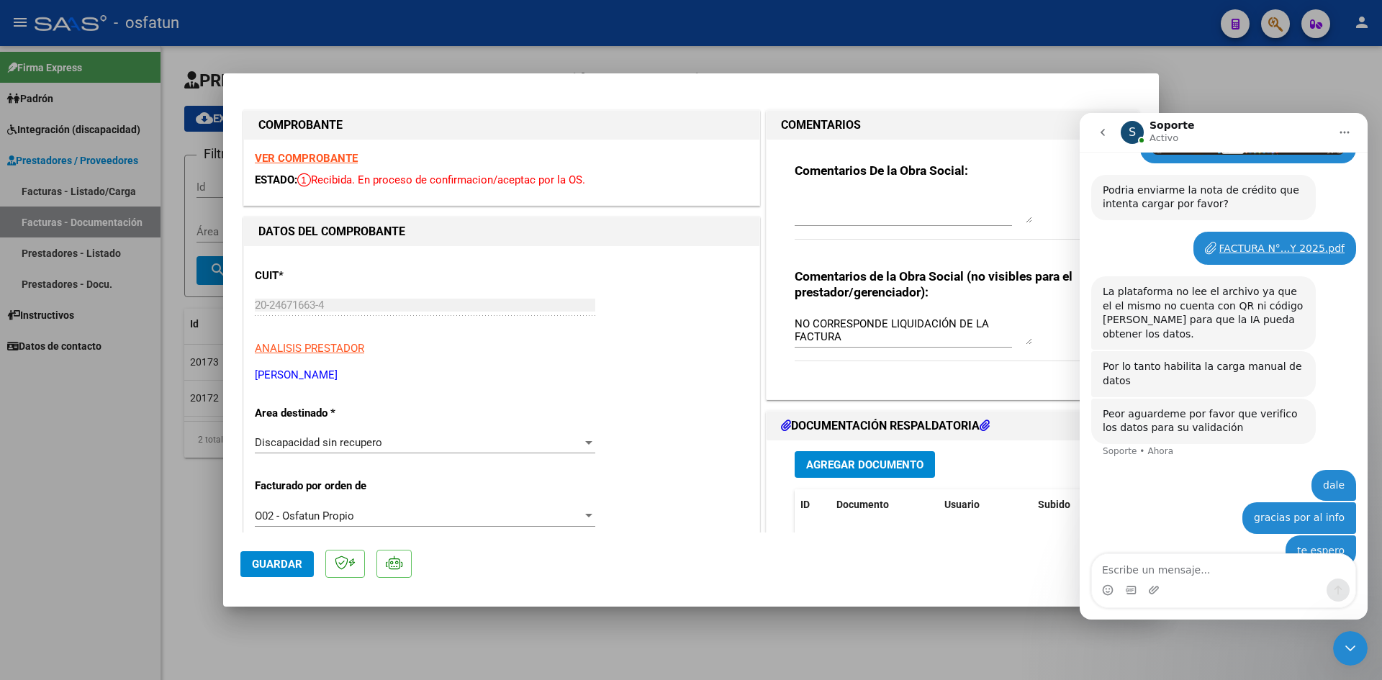
click at [840, 337] on textarea "NO CORRESPONDE LIQUIDACIÓN DE LA FACTURA" at bounding box center [914, 330] width 238 height 29
drag, startPoint x: 791, startPoint y: 323, endPoint x: 990, endPoint y: 343, distance: 200.3
click at [990, 343] on textarea "NO CORRESPONDE LIQUIDACIÓN DE LA FACTURA YA QUE EL PRESUPUESTO SE AUTORIZA DE J…" at bounding box center [914, 330] width 238 height 29
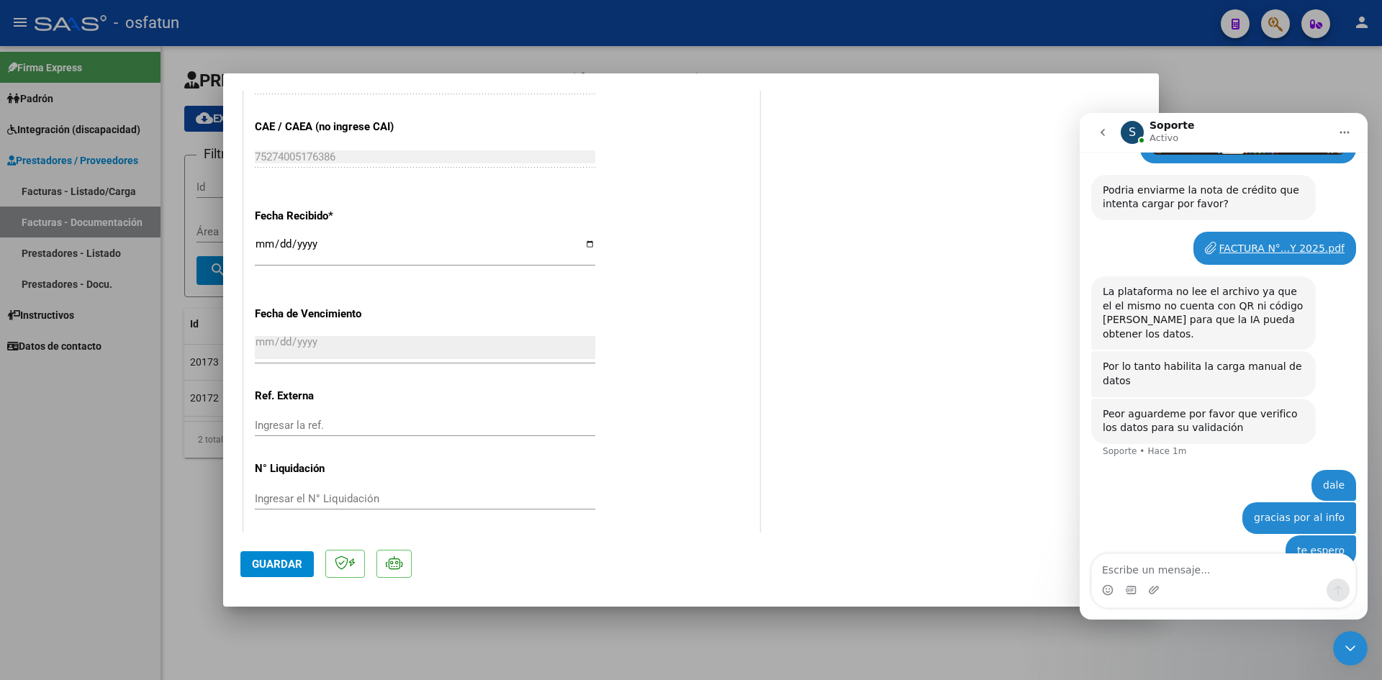
scroll to position [810, 0]
drag, startPoint x: 296, startPoint y: 553, endPoint x: 314, endPoint y: 548, distance: 18.5
click at [297, 553] on button "Guardar" at bounding box center [276, 564] width 73 height 26
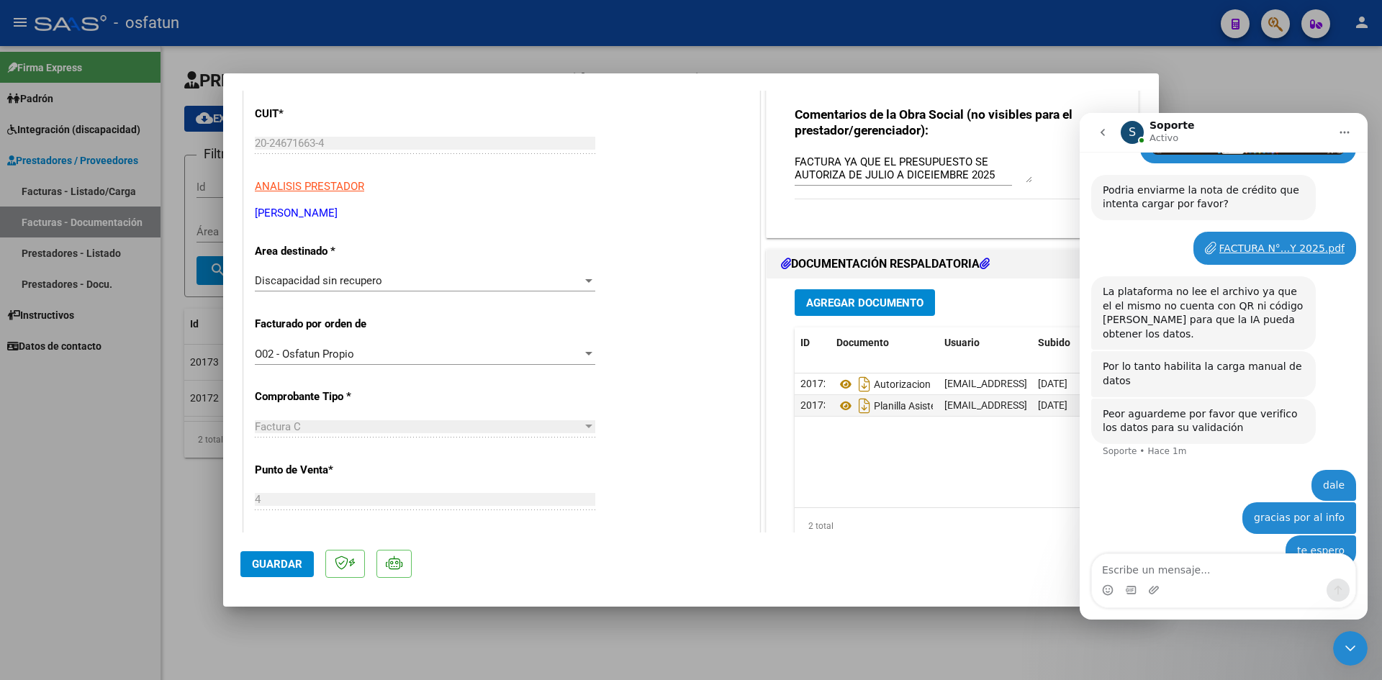
scroll to position [90, 0]
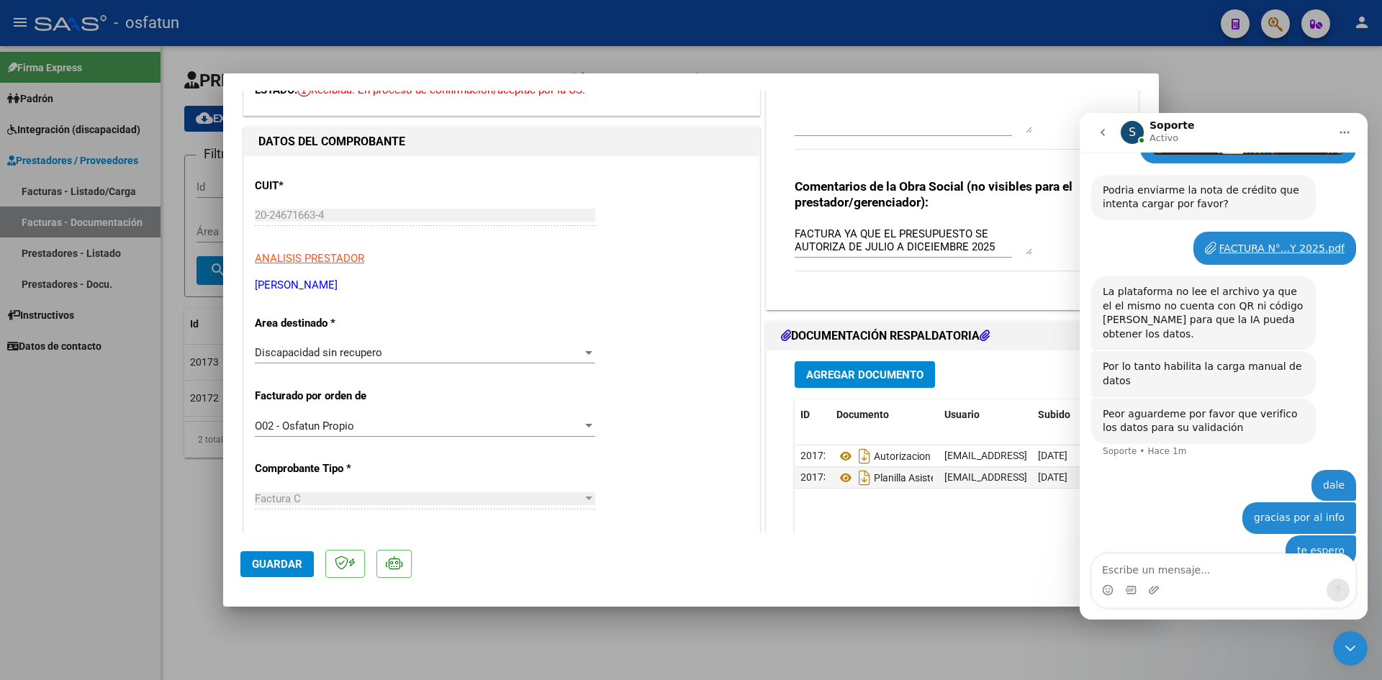
click at [451, 31] on div at bounding box center [691, 340] width 1382 height 680
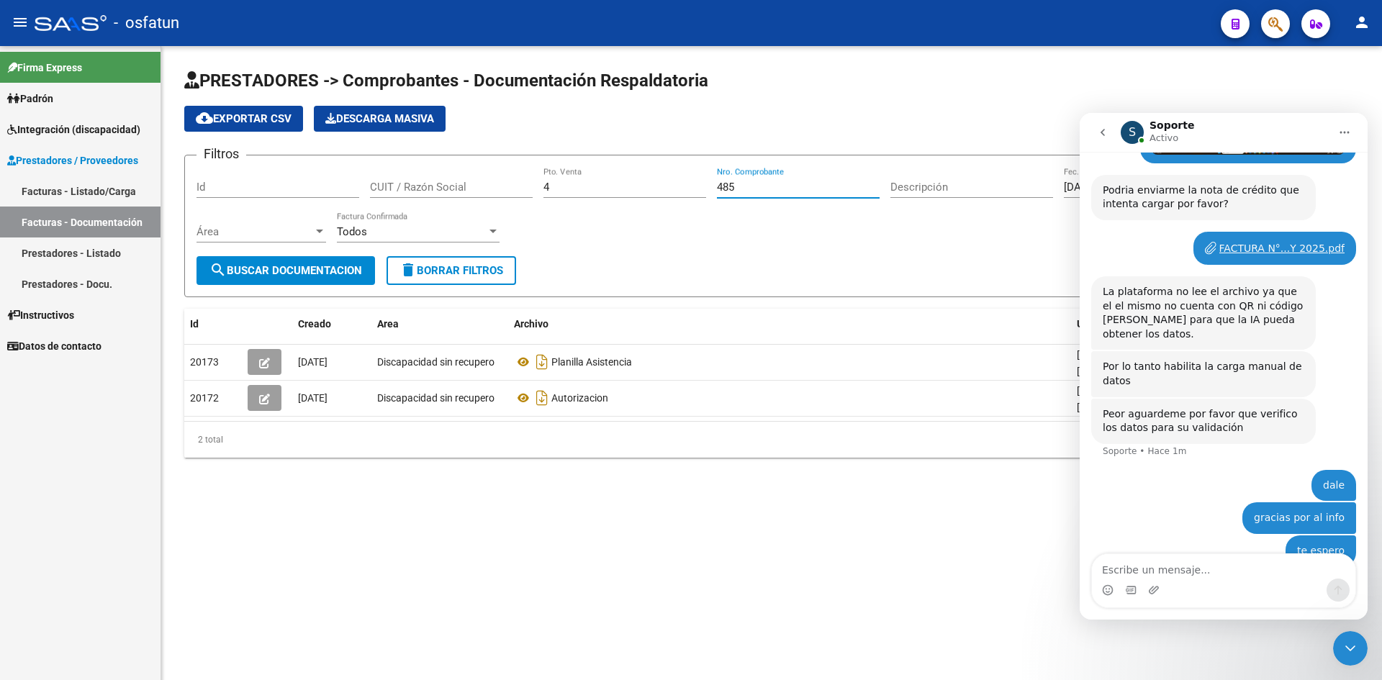
click at [743, 190] on input "485" at bounding box center [798, 187] width 163 height 13
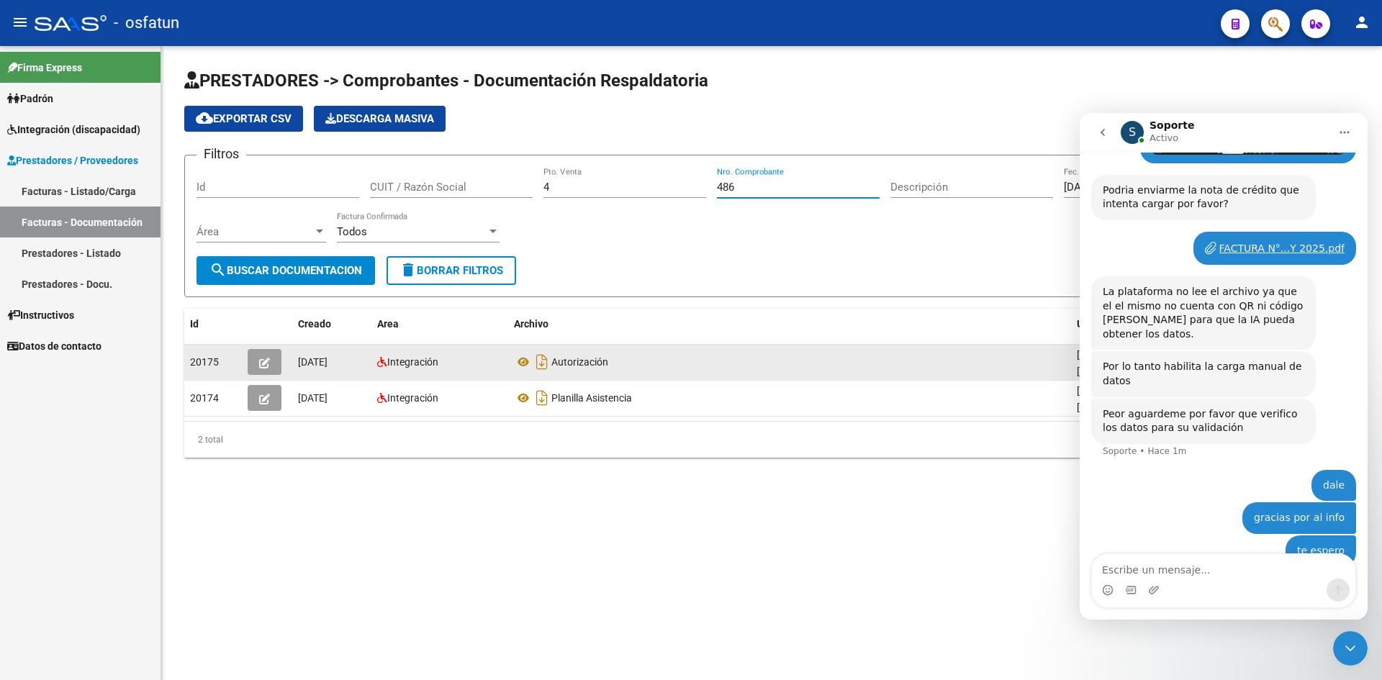
click at [269, 363] on icon "button" at bounding box center [264, 363] width 11 height 11
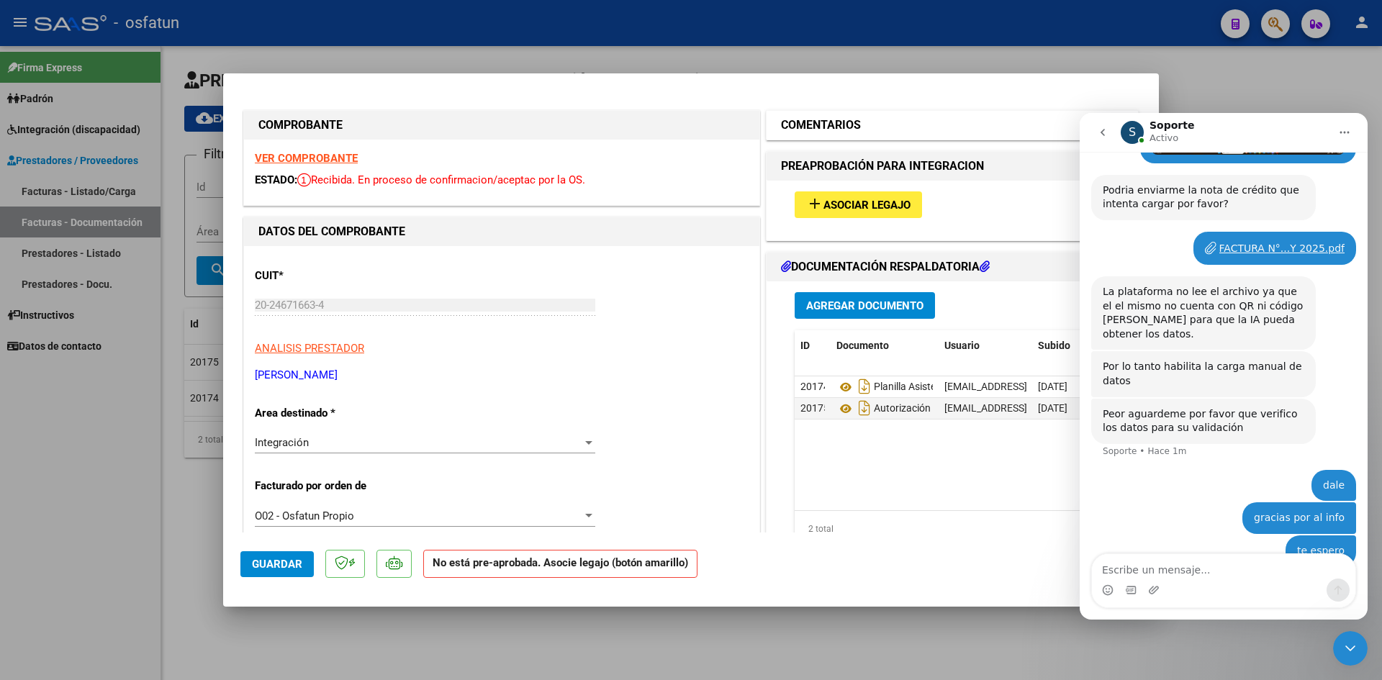
click at [824, 127] on h1 "COMENTARIOS" at bounding box center [821, 125] width 80 height 17
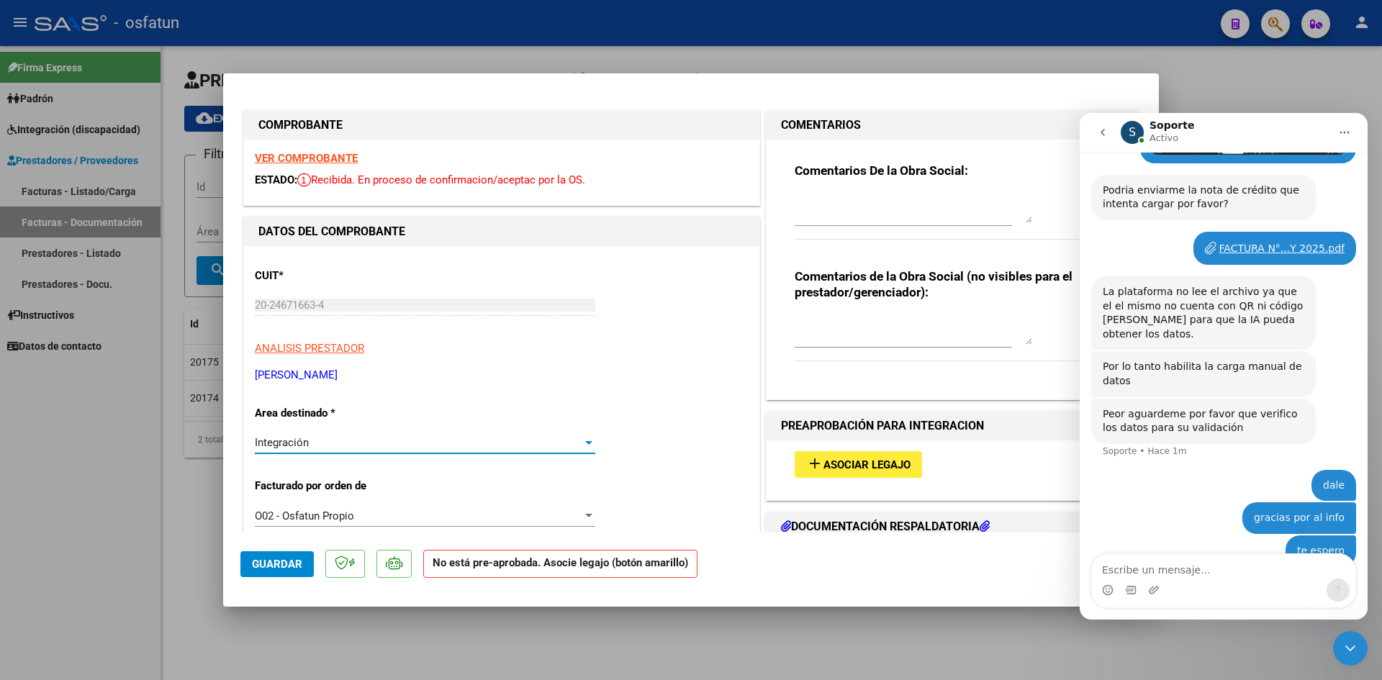
click at [364, 444] on div "Integración" at bounding box center [418, 442] width 327 height 13
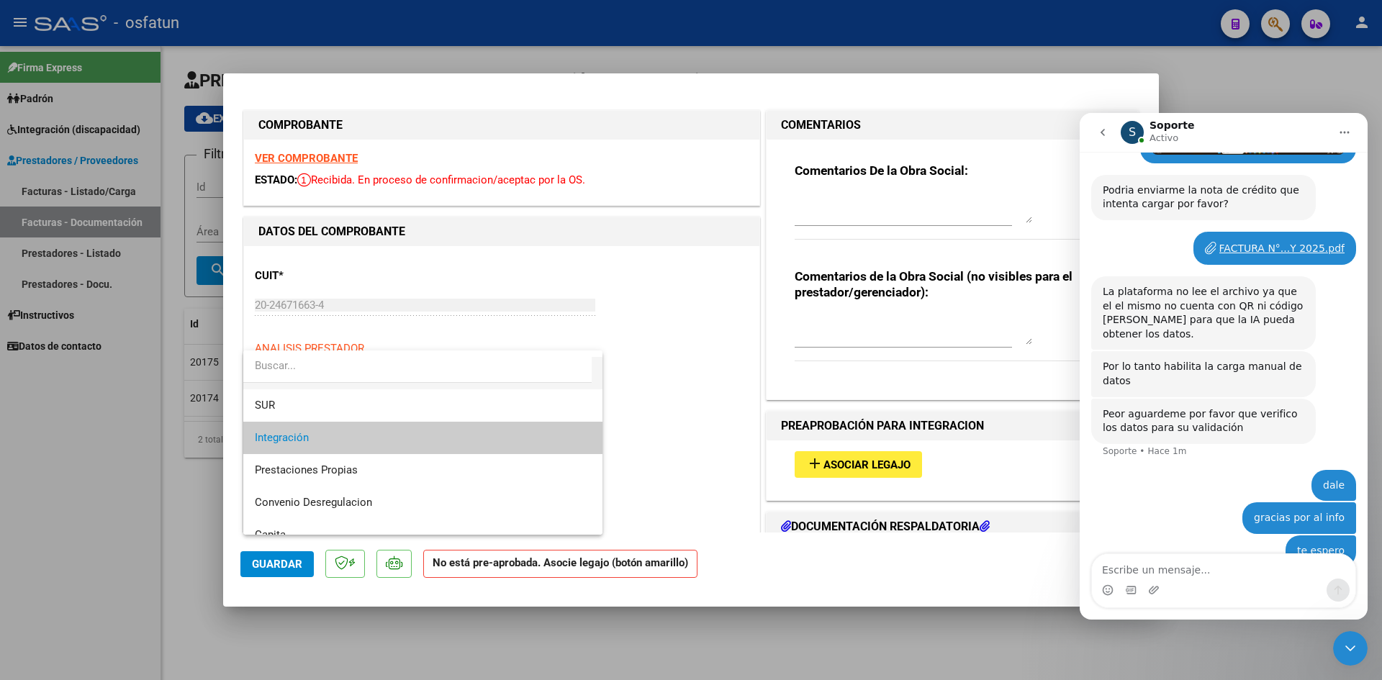
scroll to position [144, 0]
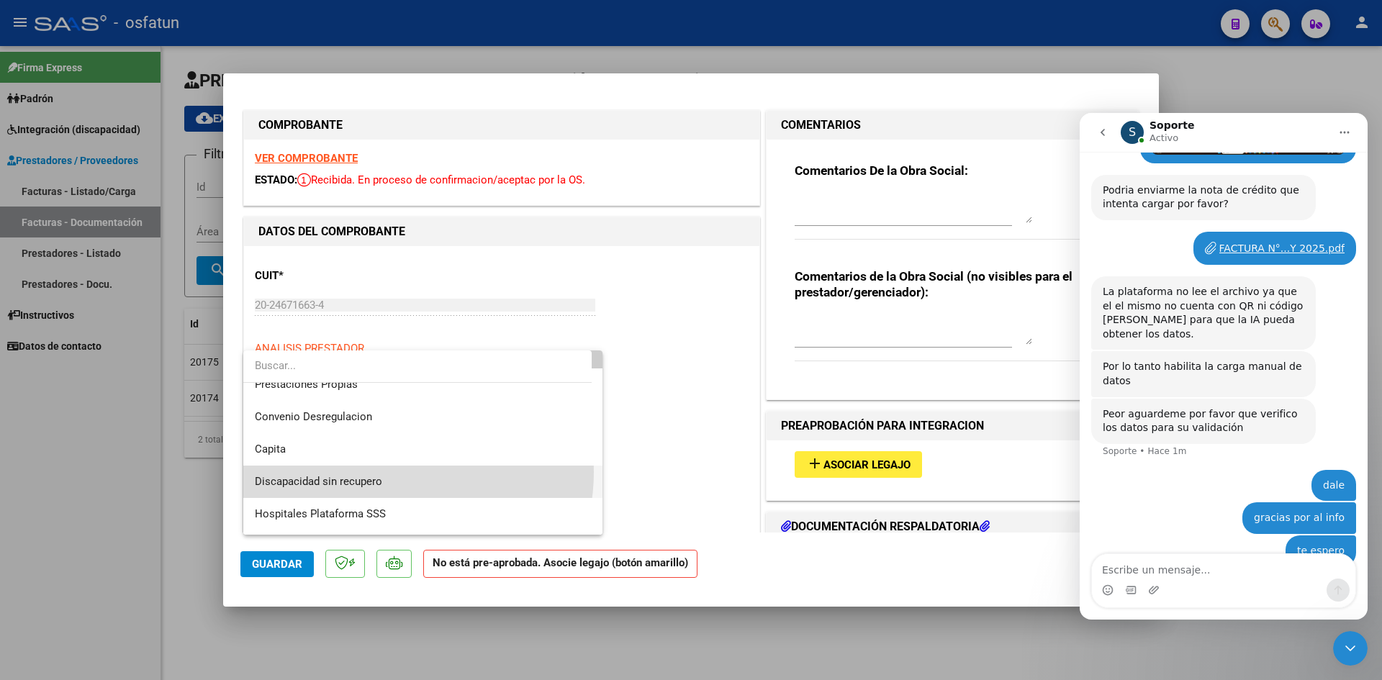
drag, startPoint x: 387, startPoint y: 472, endPoint x: 479, endPoint y: 474, distance: 91.4
click at [388, 472] on span "Discapacidad sin recupero" at bounding box center [423, 482] width 336 height 32
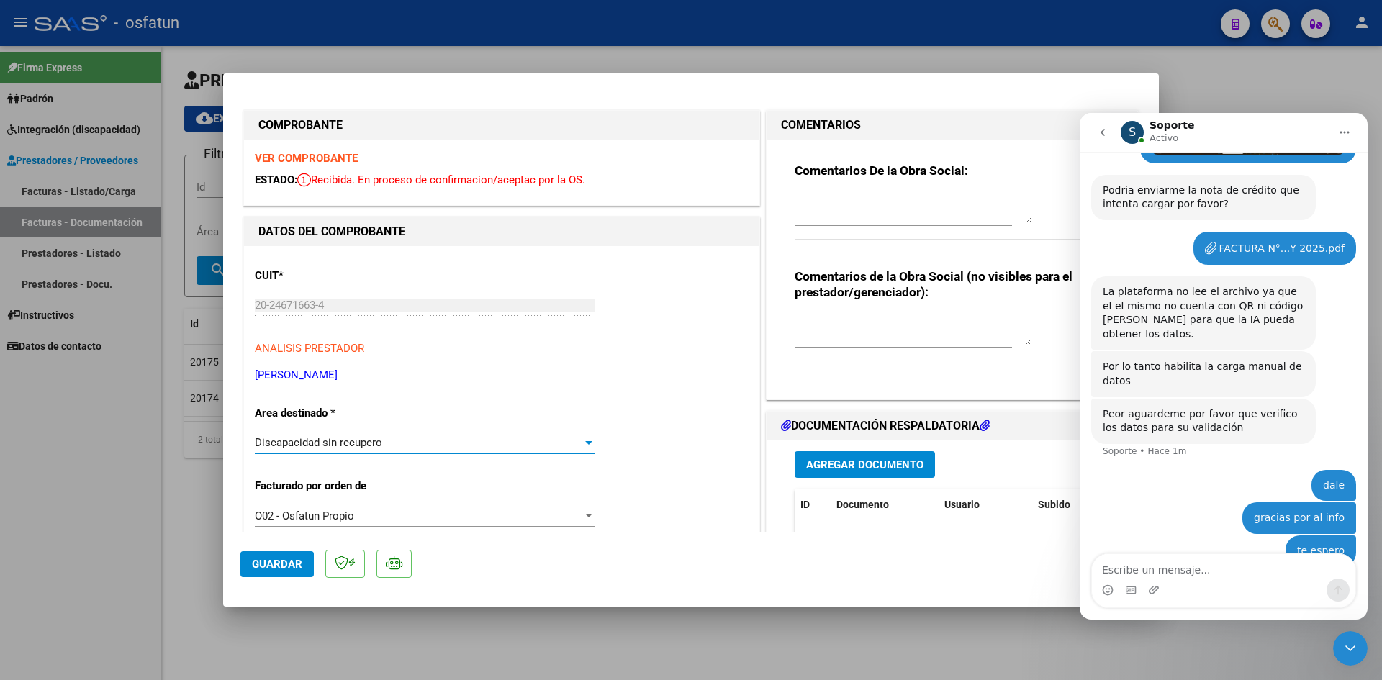
click at [834, 338] on textarea at bounding box center [914, 330] width 238 height 29
paste textarea "NO CORRESPONDE LIQUIDACIÓN DE LA FACTURA YA QUE EL PRESUPUESTO SE AUTORIZA DE J…"
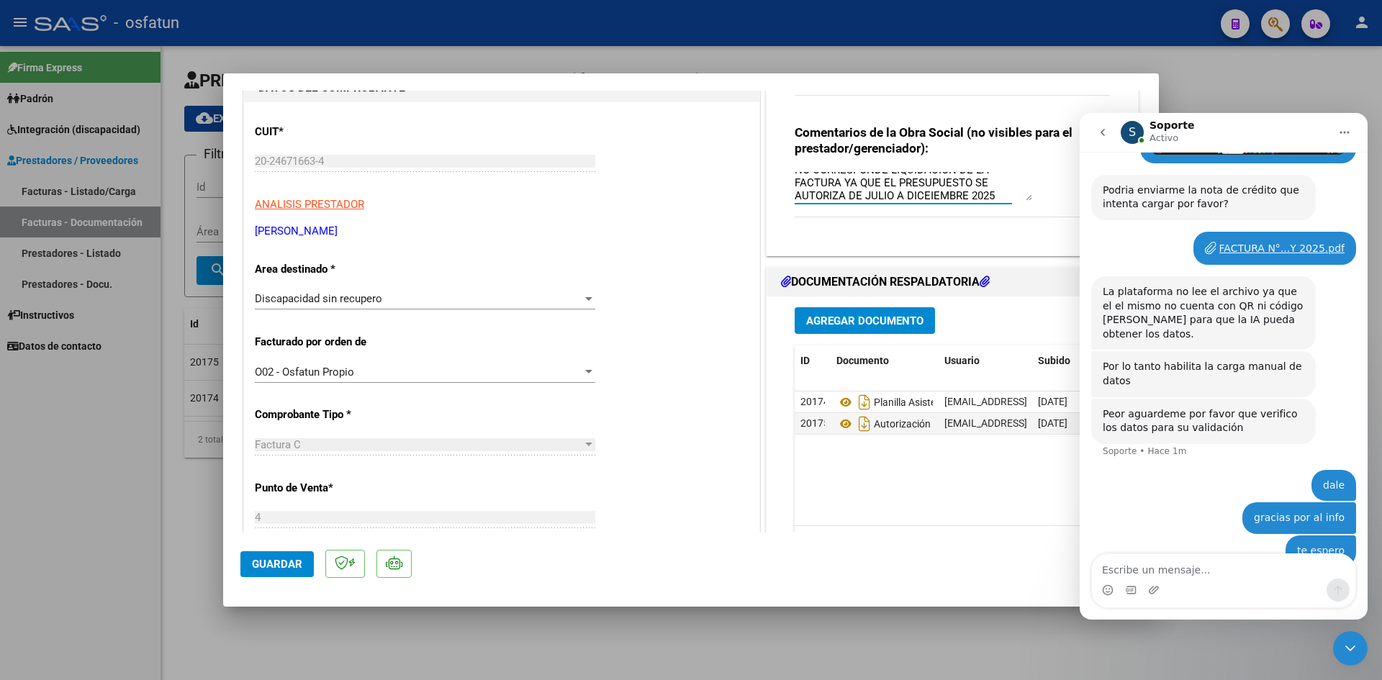
scroll to position [13, 0]
drag, startPoint x: 926, startPoint y: 194, endPoint x: 969, endPoint y: 284, distance: 99.5
click at [926, 194] on textarea "NO CORRESPONDE LIQUIDACIÓN DE LA FACTURA YA QUE EL PRESUPUESTO SE AUTORIZA DE J…" at bounding box center [914, 186] width 238 height 29
click at [1003, 188] on textarea "NO CORRESPONDE LIQUIDACIÓN DE LA FACTURA YA QUE EL PRESUPUESTO SE AUTORIZA DE J…" at bounding box center [914, 186] width 238 height 29
click at [286, 562] on span "Guardar" at bounding box center [277, 564] width 50 height 13
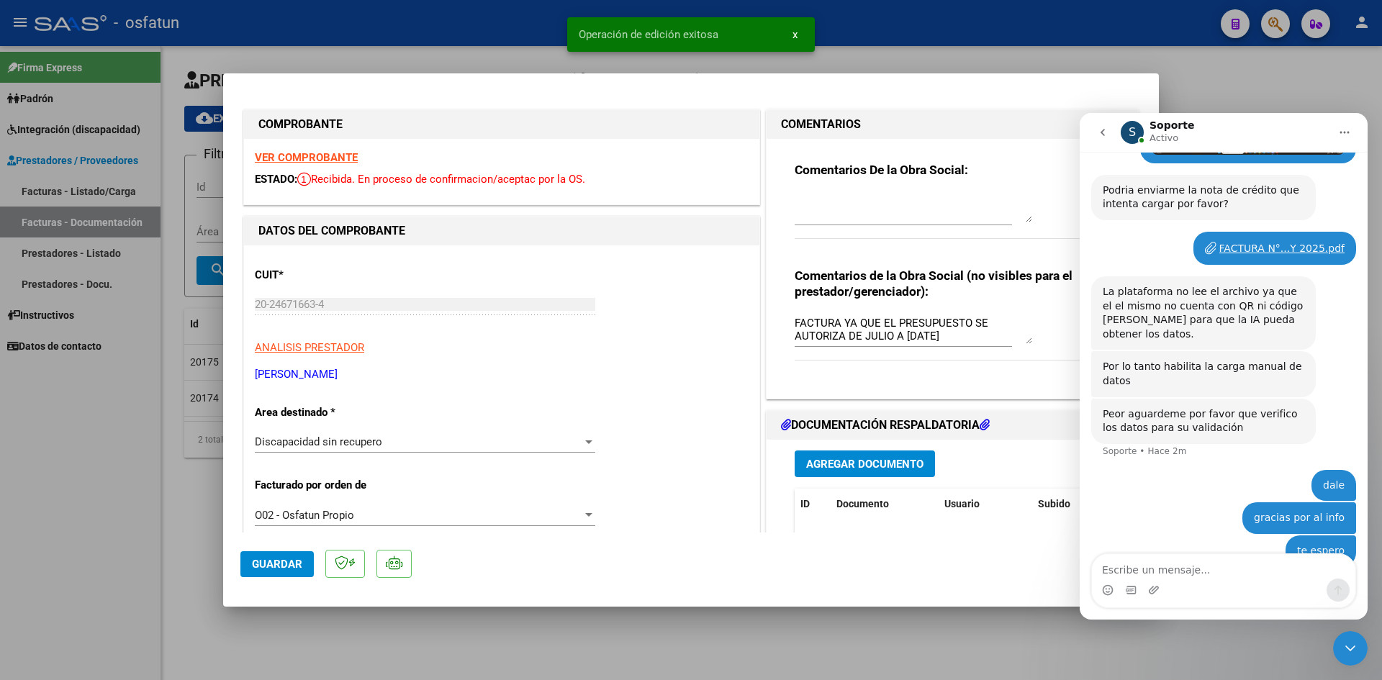
scroll to position [0, 0]
click at [539, 32] on div at bounding box center [691, 340] width 1382 height 680
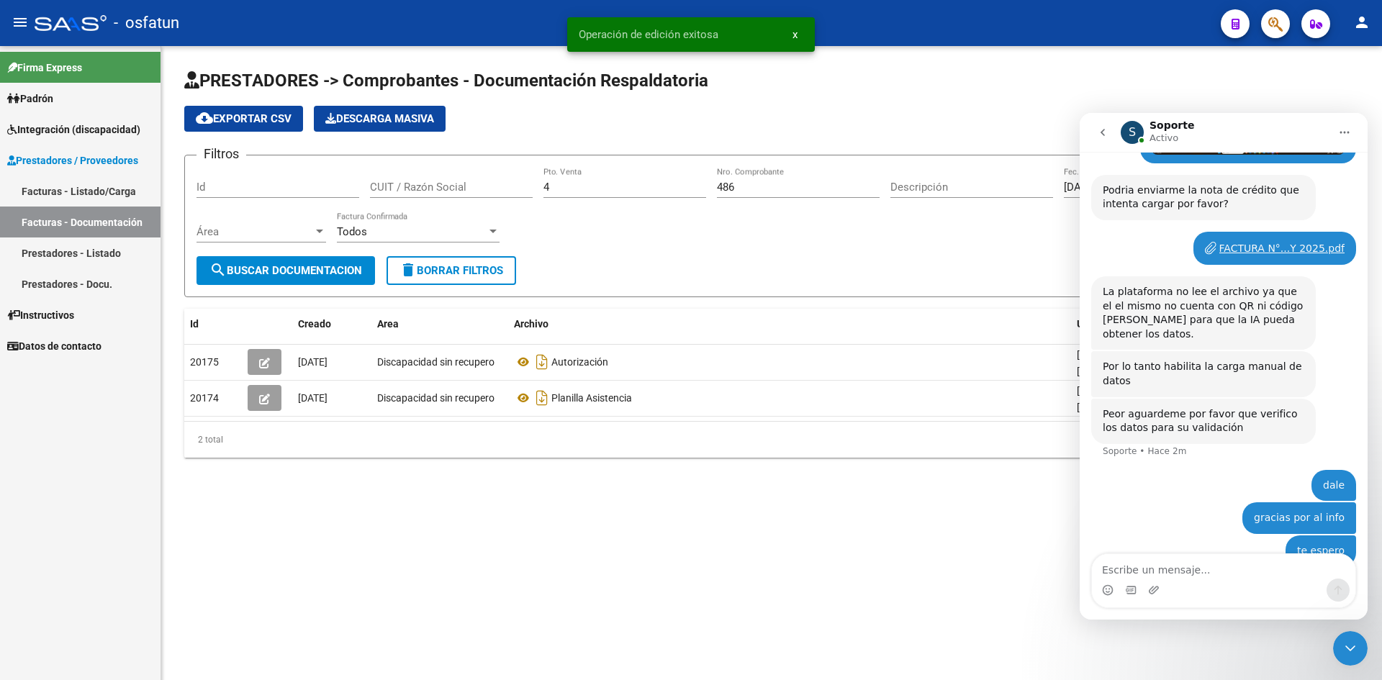
click at [745, 187] on input "486" at bounding box center [798, 187] width 163 height 13
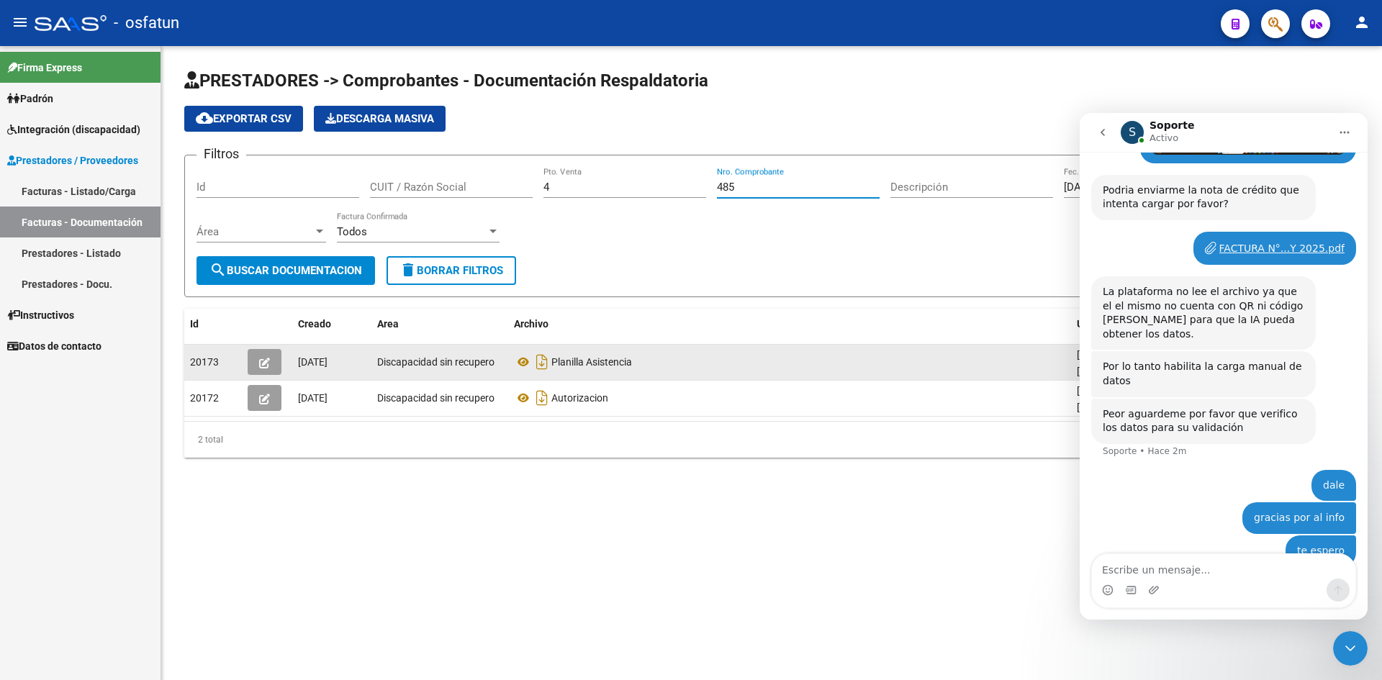
click at [263, 352] on button "button" at bounding box center [265, 362] width 34 height 26
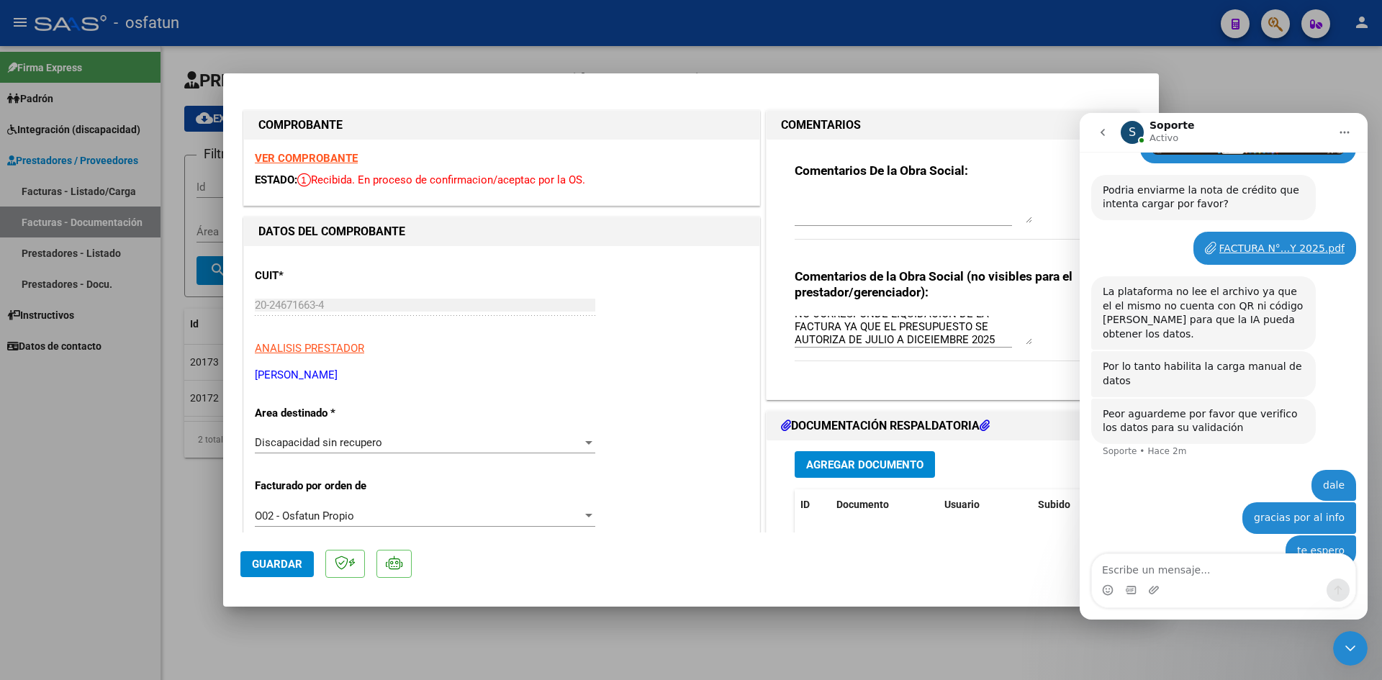
scroll to position [13, 0]
click at [926, 339] on textarea "NO CORRESPONDE LIQUIDACIÓN DE LA FACTURA YA QUE EL PRESUPUESTO SE AUTORIZA DE J…" at bounding box center [914, 330] width 238 height 29
drag, startPoint x: 284, startPoint y: 579, endPoint x: 284, endPoint y: 571, distance: 7.9
click at [284, 577] on mat-dialog-actions "Guardar" at bounding box center [690, 561] width 901 height 57
click at [284, 570] on button "Guardar" at bounding box center [276, 564] width 73 height 26
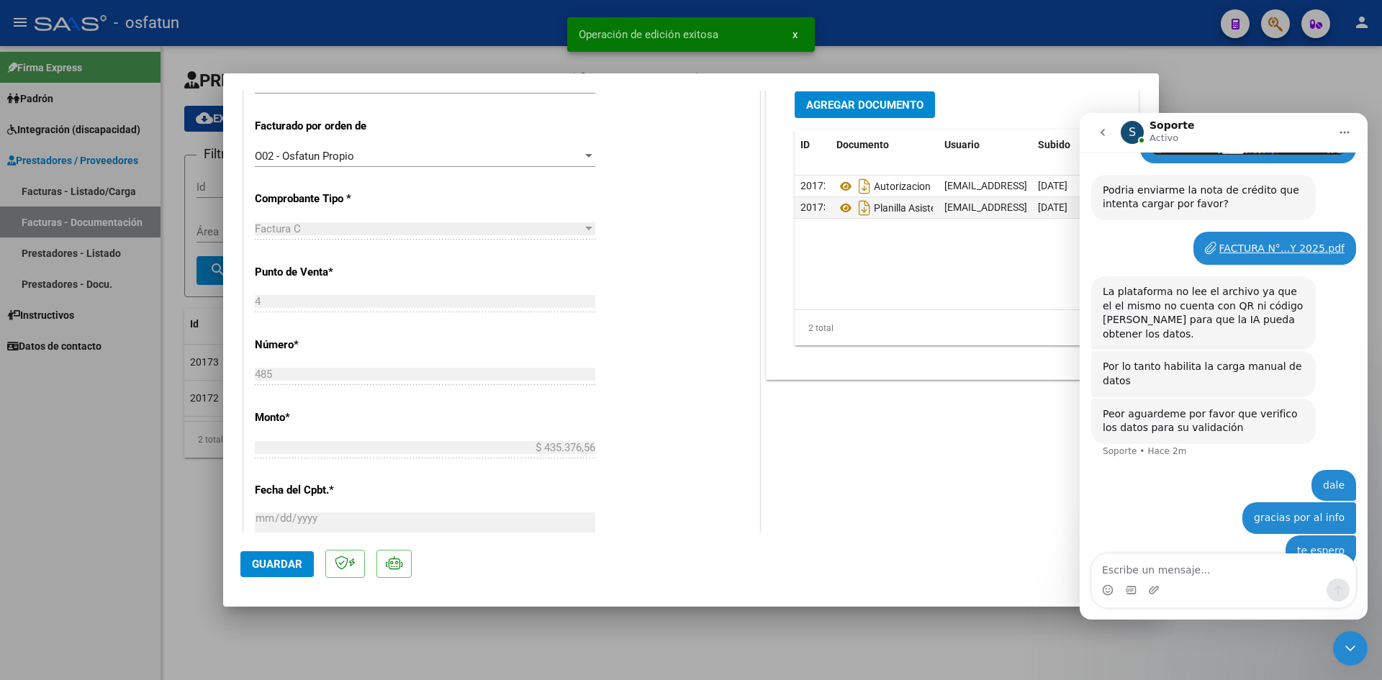
scroll to position [0, 0]
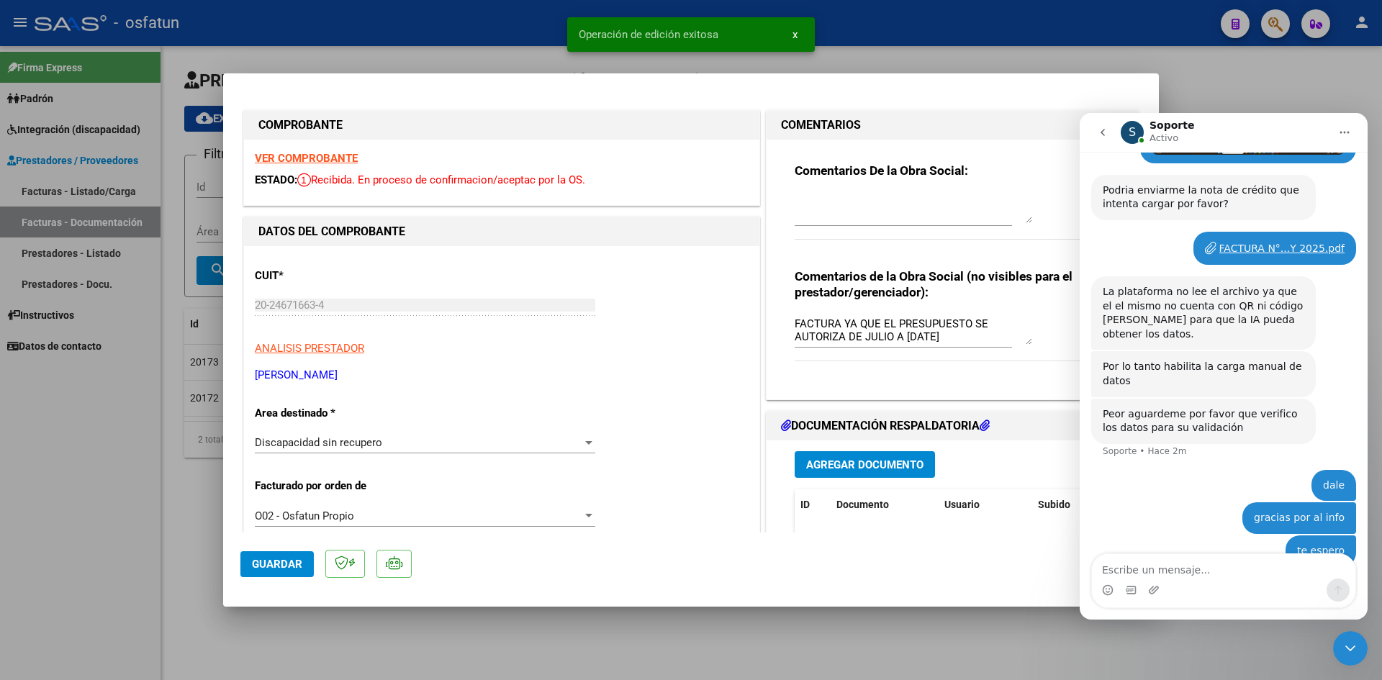
drag, startPoint x: 453, startPoint y: 46, endPoint x: 530, endPoint y: 162, distance: 139.1
click at [455, 46] on div at bounding box center [691, 340] width 1382 height 680
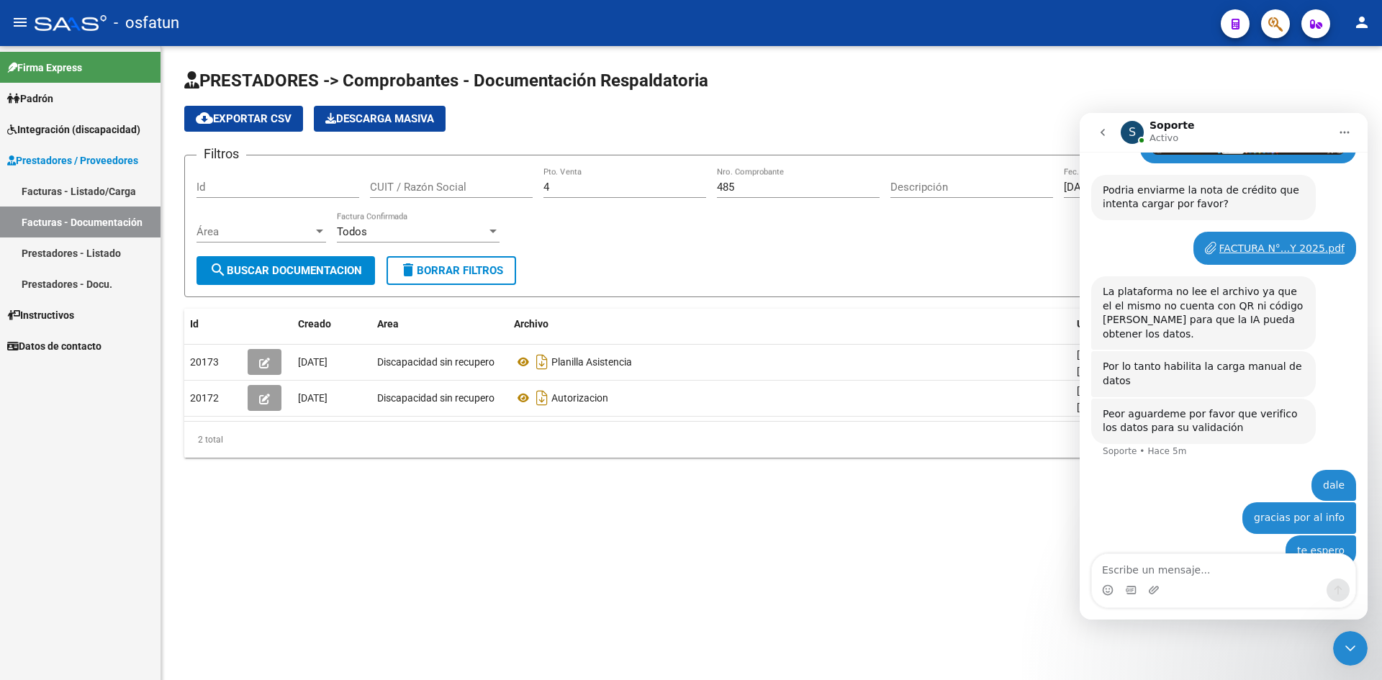
scroll to position [676, 0]
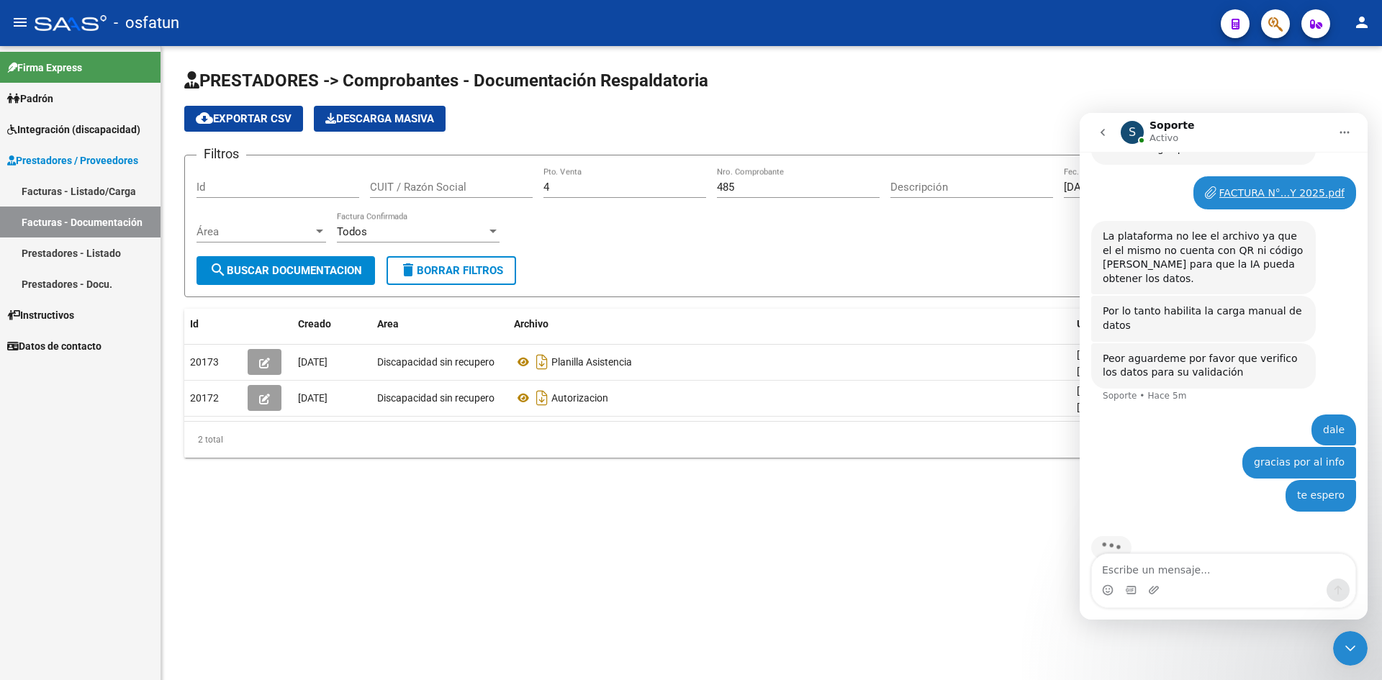
click at [1344, 136] on icon "Inicio" at bounding box center [1345, 133] width 12 height 12
drag, startPoint x: 1107, startPoint y: 132, endPoint x: 1100, endPoint y: 134, distance: 7.5
click at [1104, 132] on icon "go back" at bounding box center [1103, 133] width 12 height 12
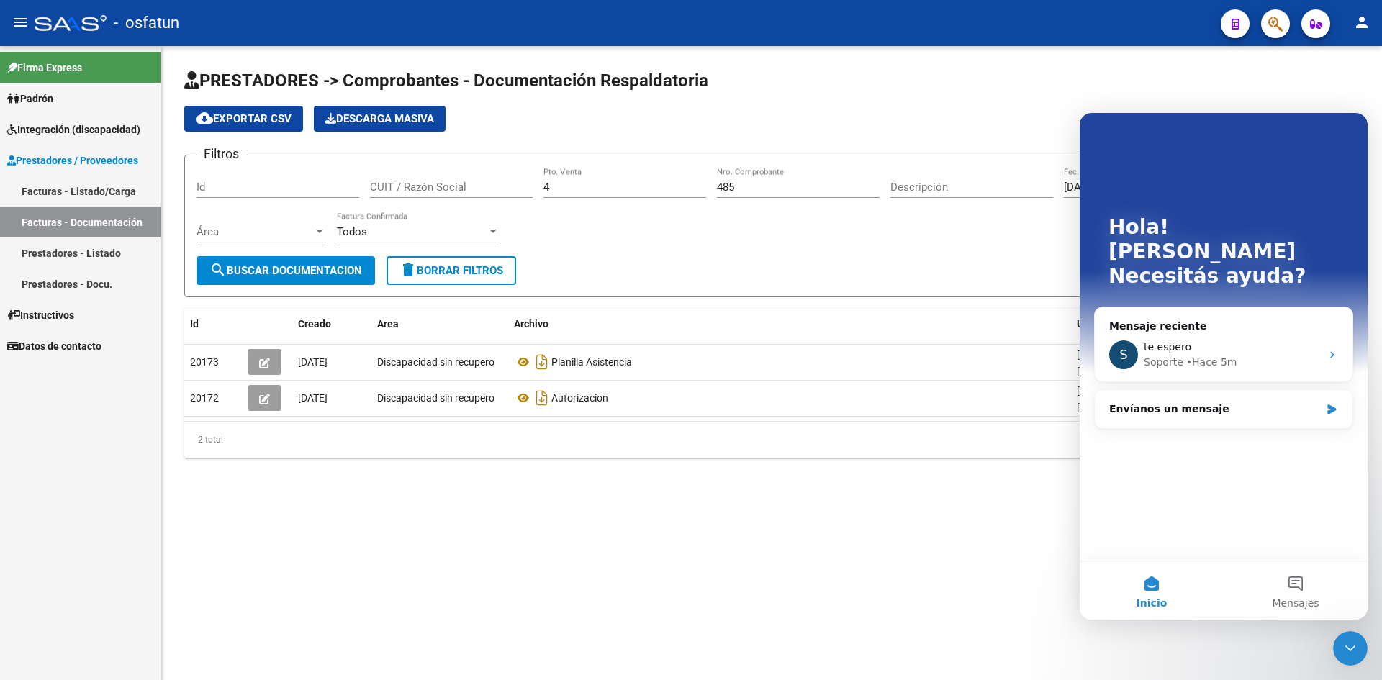
click at [1050, 110] on div "cloud_download Exportar CSV Descarga Masiva" at bounding box center [771, 119] width 1175 height 26
click at [1355, 661] on div "Cerrar Intercom Messenger" at bounding box center [1350, 648] width 35 height 35
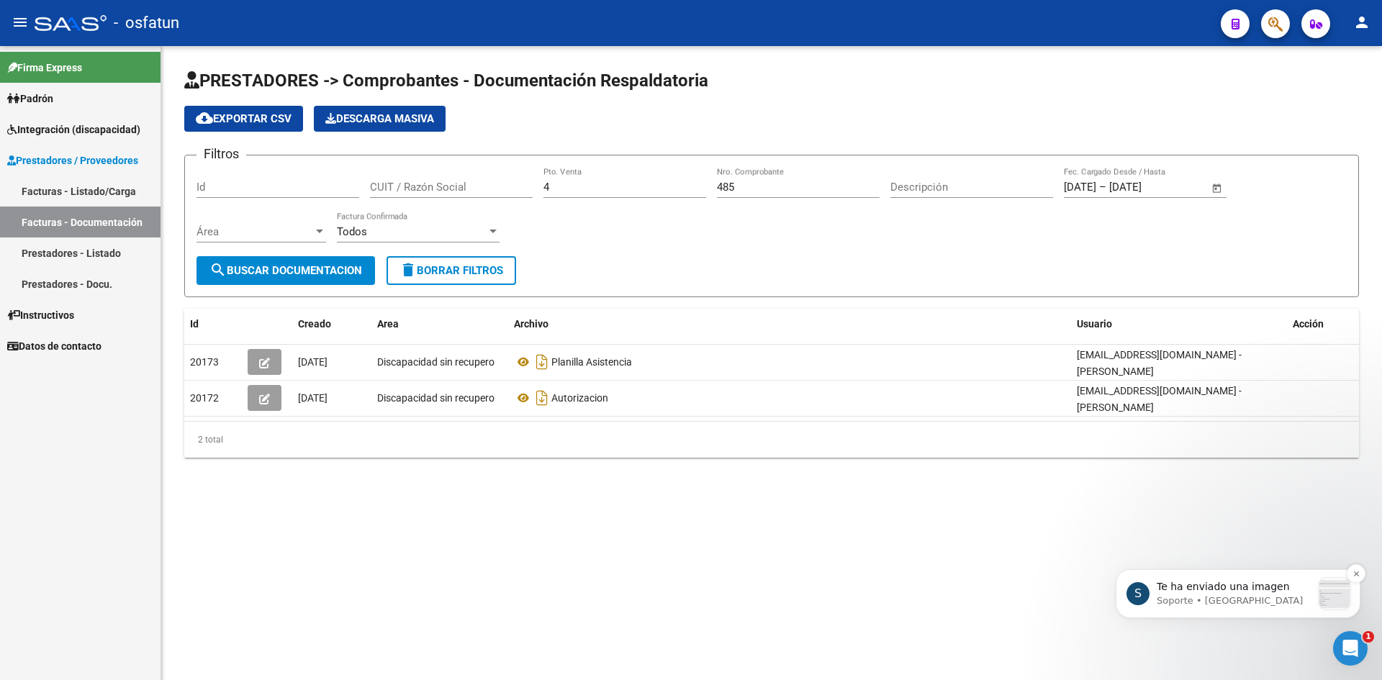
click at [1254, 605] on p "Soporte • [GEOGRAPHIC_DATA]" at bounding box center [1234, 600] width 155 height 13
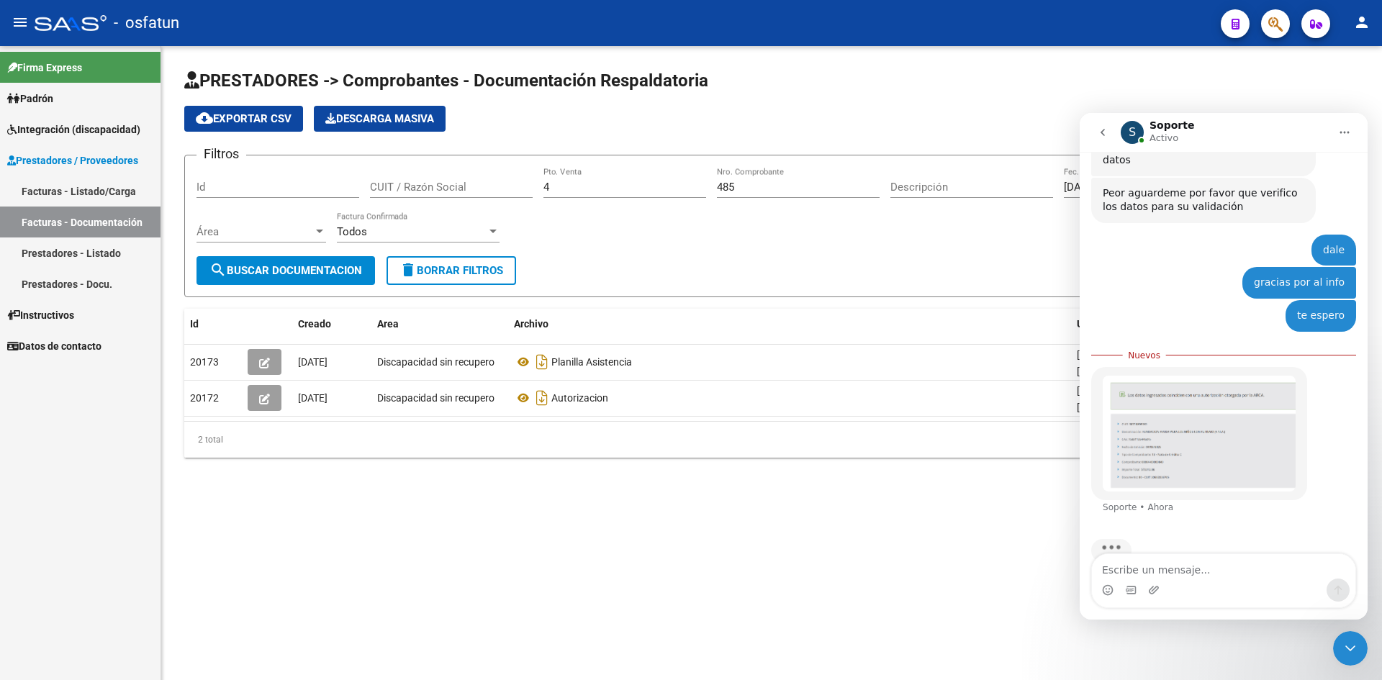
scroll to position [845, 0]
click at [1204, 414] on img "Soporte dice…" at bounding box center [1199, 428] width 193 height 116
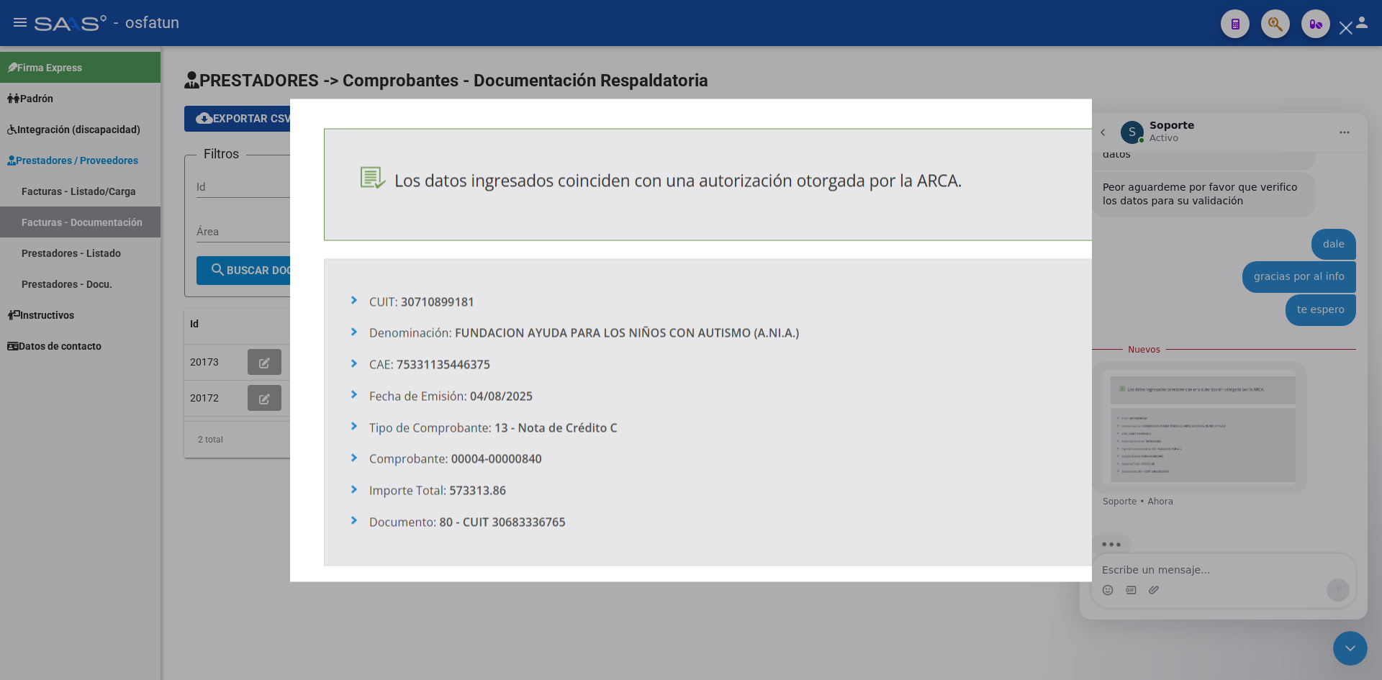
scroll to position [0, 0]
click at [833, 68] on div "Intercom Messenger" at bounding box center [691, 340] width 1382 height 680
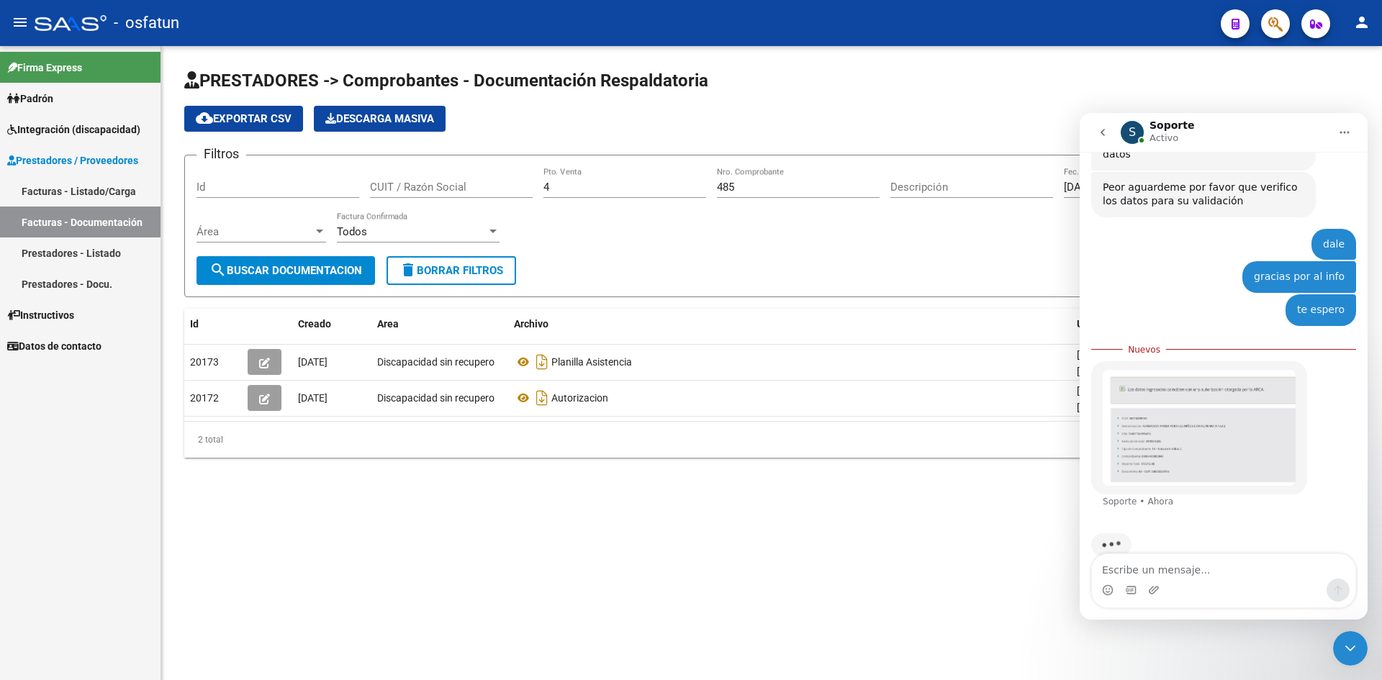
drag, startPoint x: 1347, startPoint y: 643, endPoint x: 1336, endPoint y: 640, distance: 11.4
click at [1336, 640] on div "Cerrar Intercom Messenger" at bounding box center [1350, 648] width 35 height 35
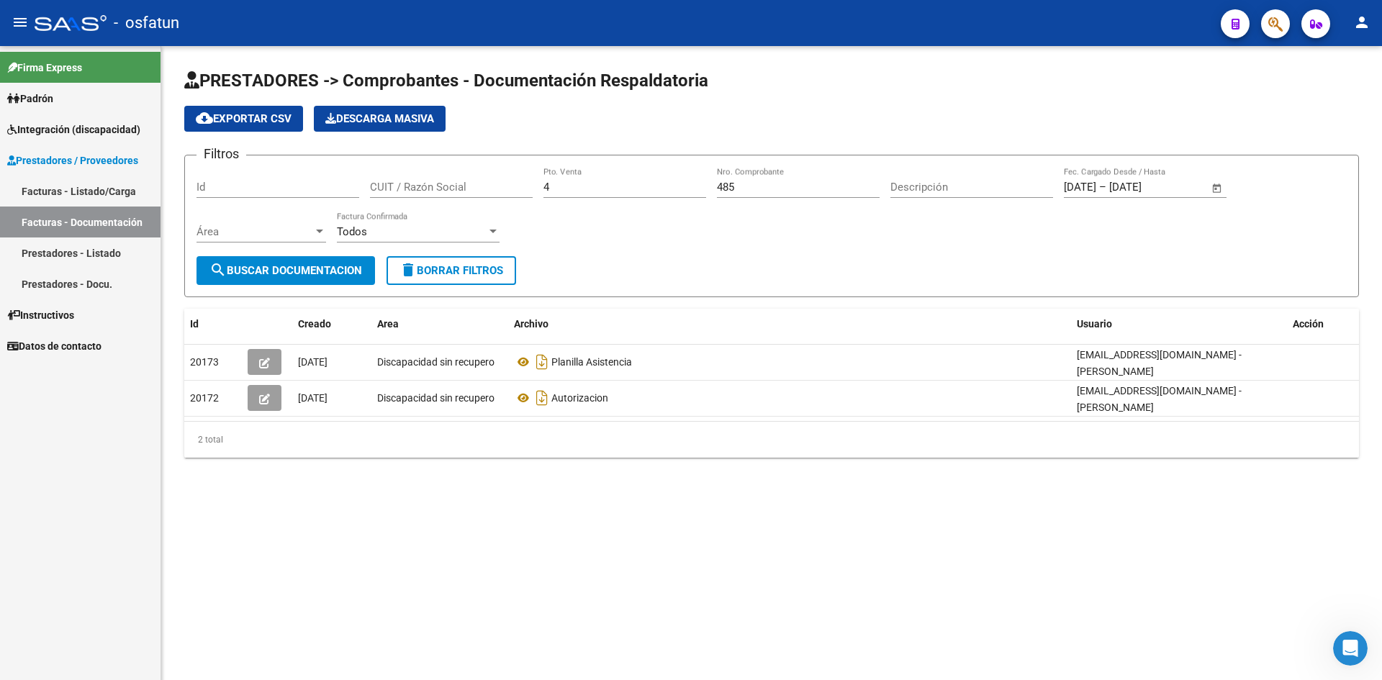
click at [82, 187] on link "Facturas - Listado/Carga" at bounding box center [80, 191] width 160 height 31
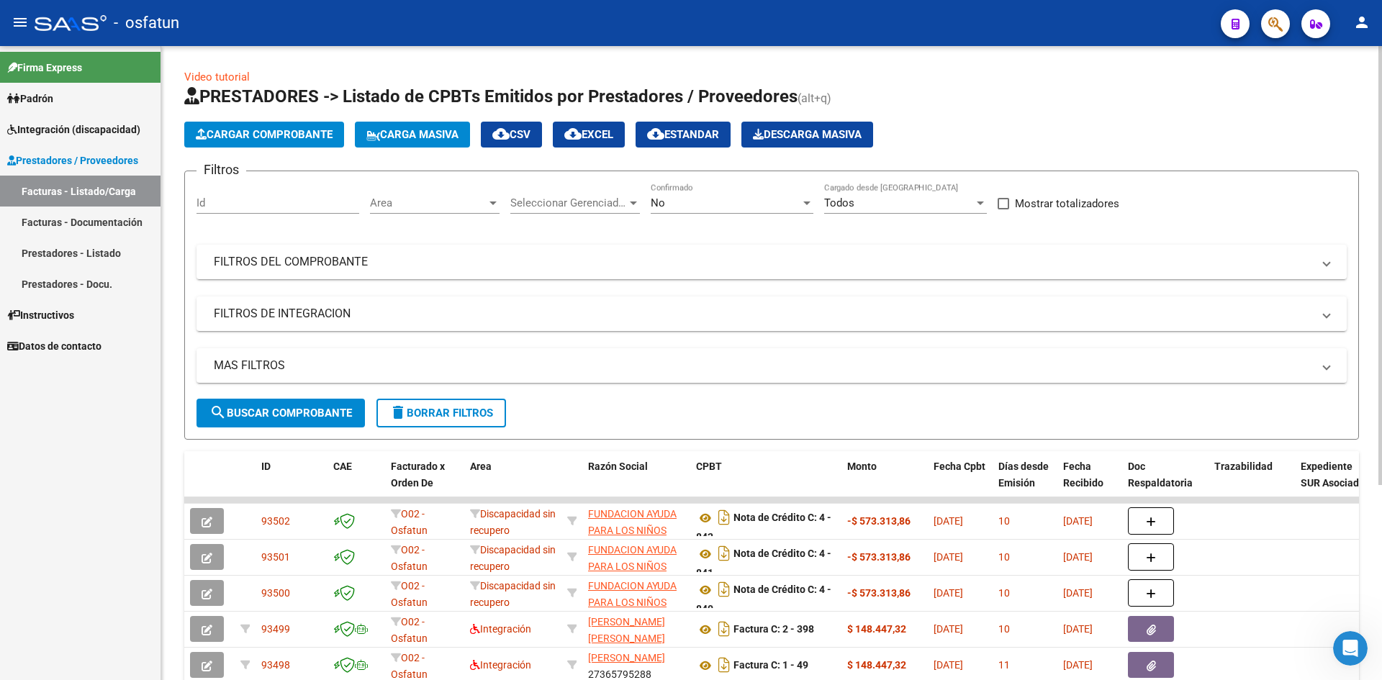
click at [707, 207] on div "No" at bounding box center [726, 202] width 150 height 13
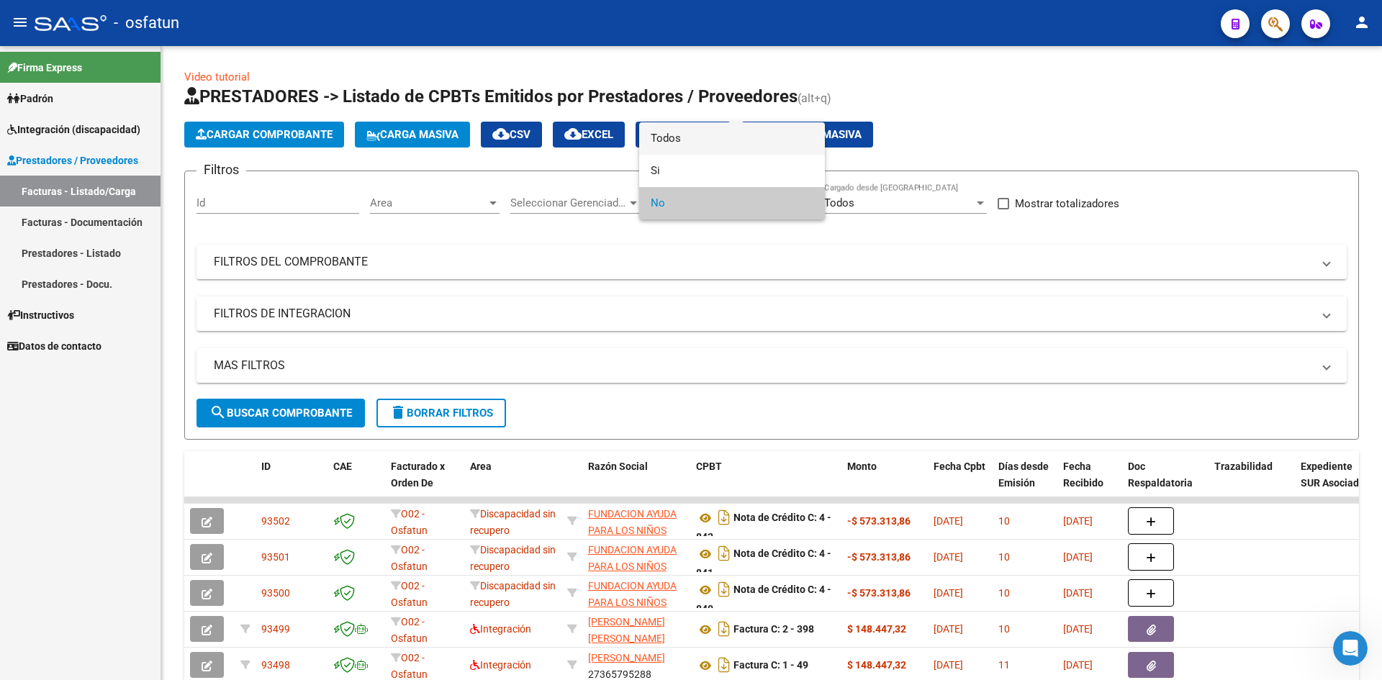
click at [691, 148] on span "Todos" at bounding box center [732, 138] width 163 height 32
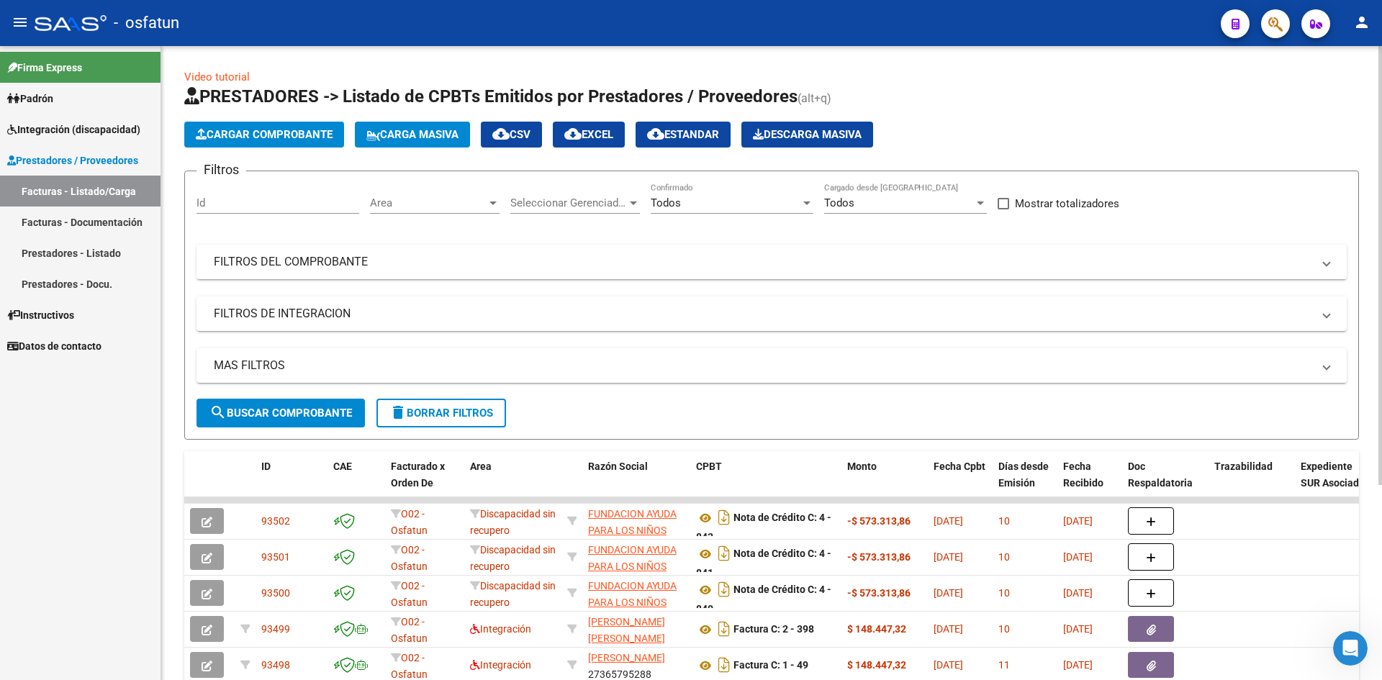
click at [772, 265] on mat-panel-title "FILTROS DEL COMPROBANTE" at bounding box center [763, 262] width 1098 height 16
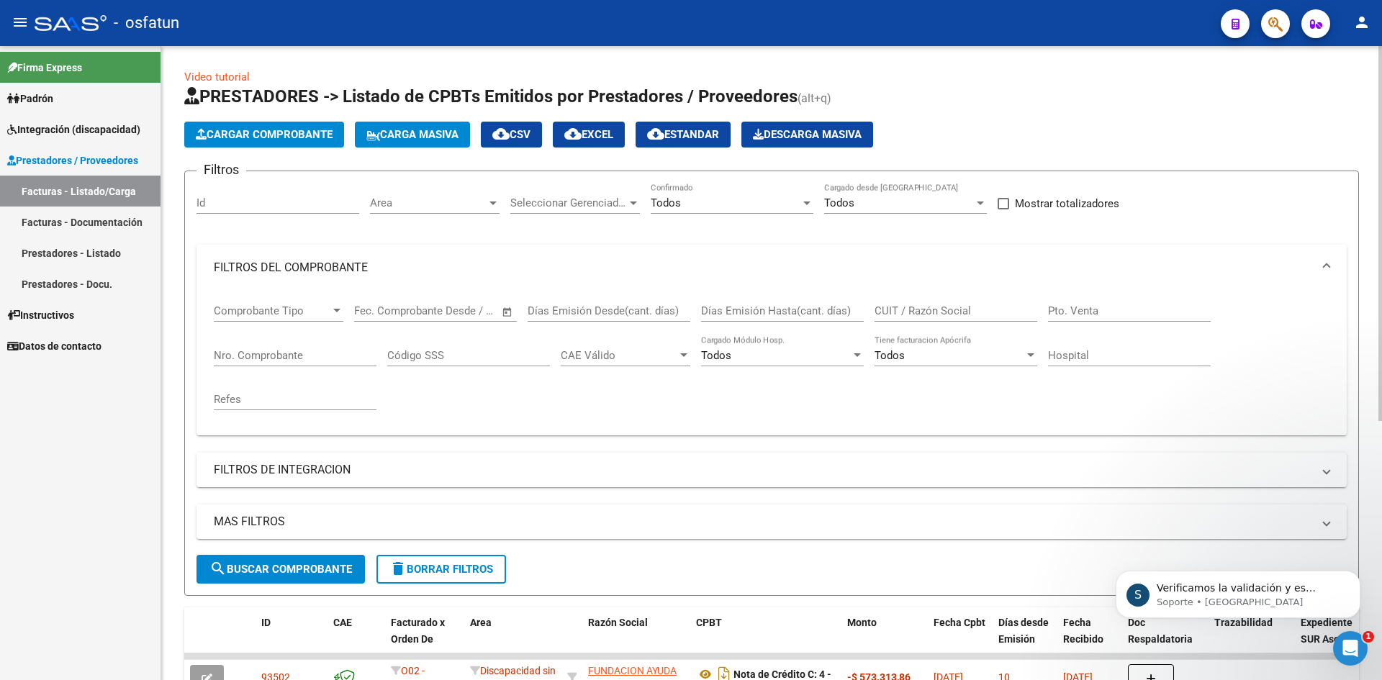
scroll to position [845, 0]
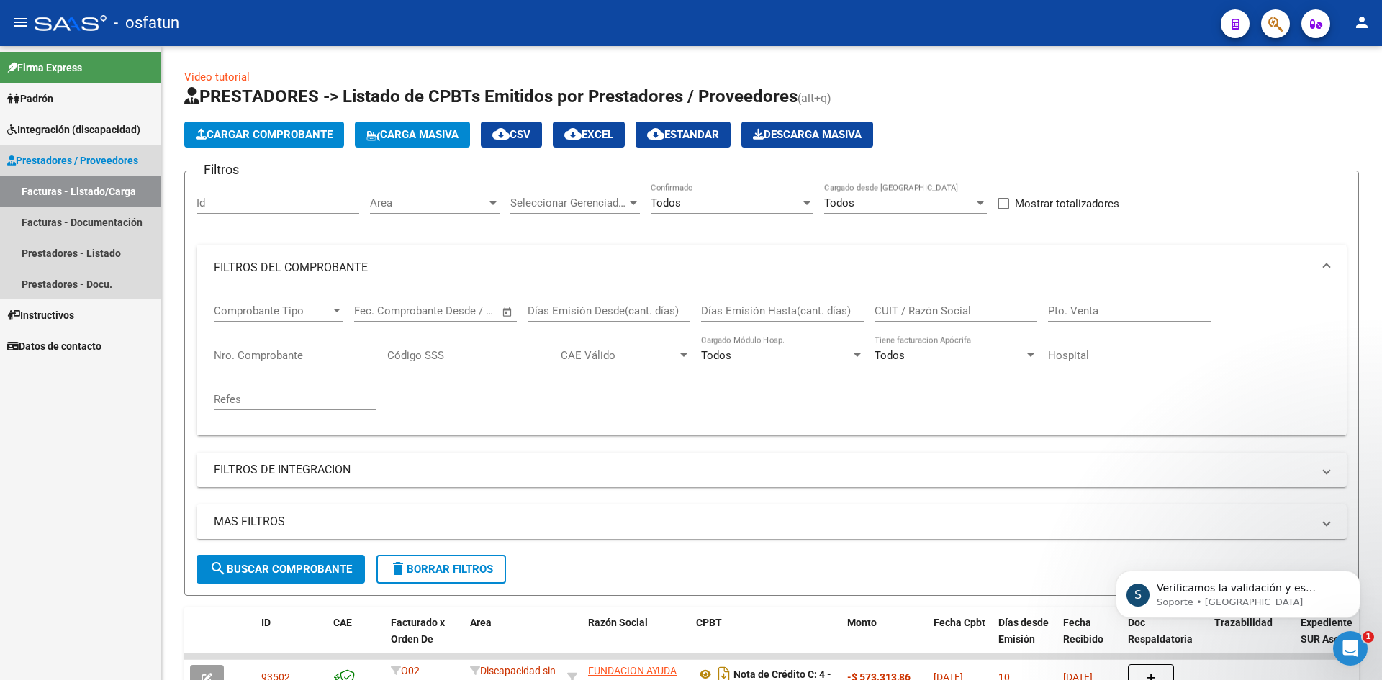
click at [93, 150] on link "Prestadores / Proveedores" at bounding box center [80, 160] width 160 height 31
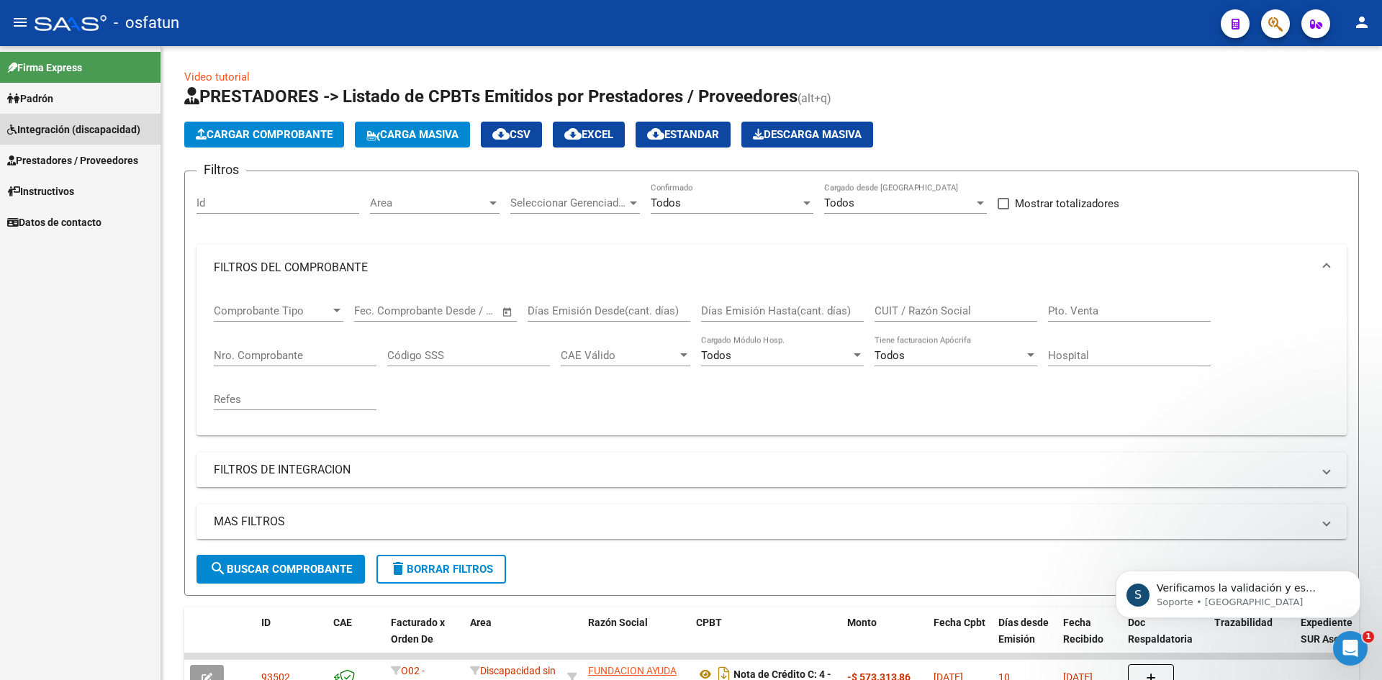
click at [102, 134] on span "Integración (discapacidad)" at bounding box center [73, 130] width 133 height 16
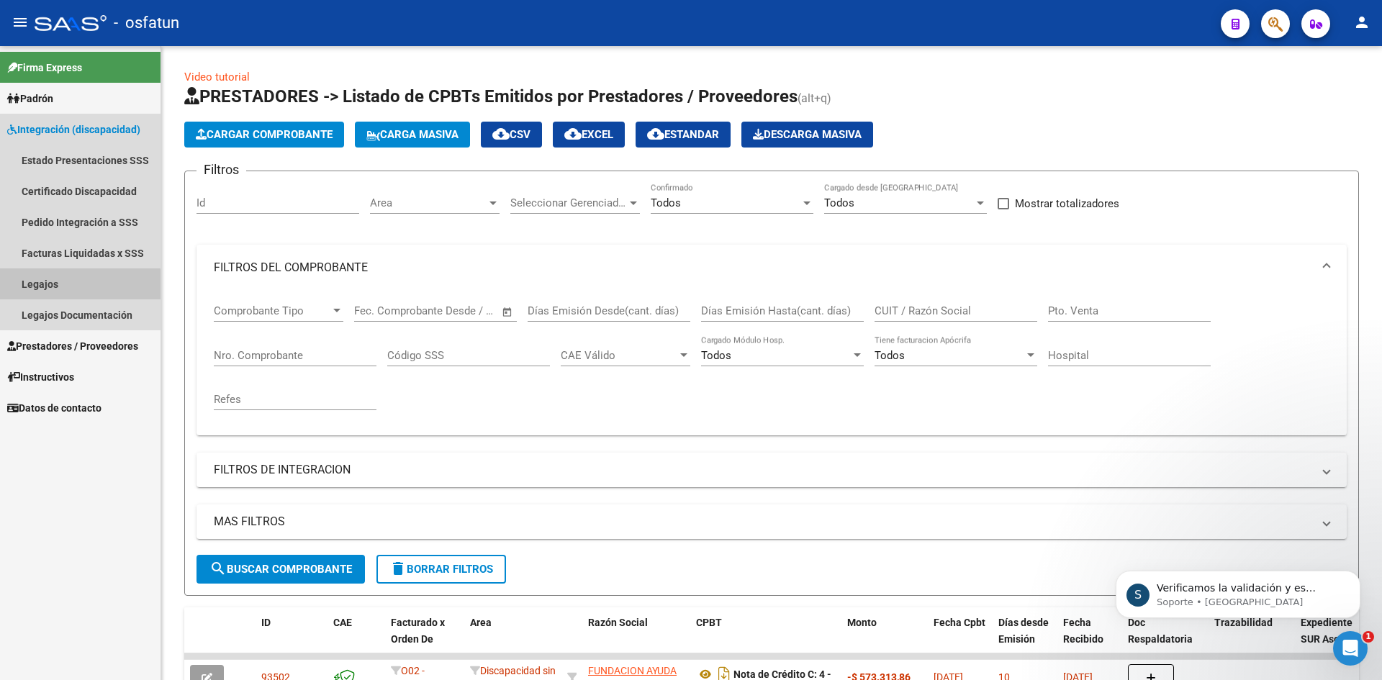
click at [74, 289] on link "Legajos" at bounding box center [80, 283] width 160 height 31
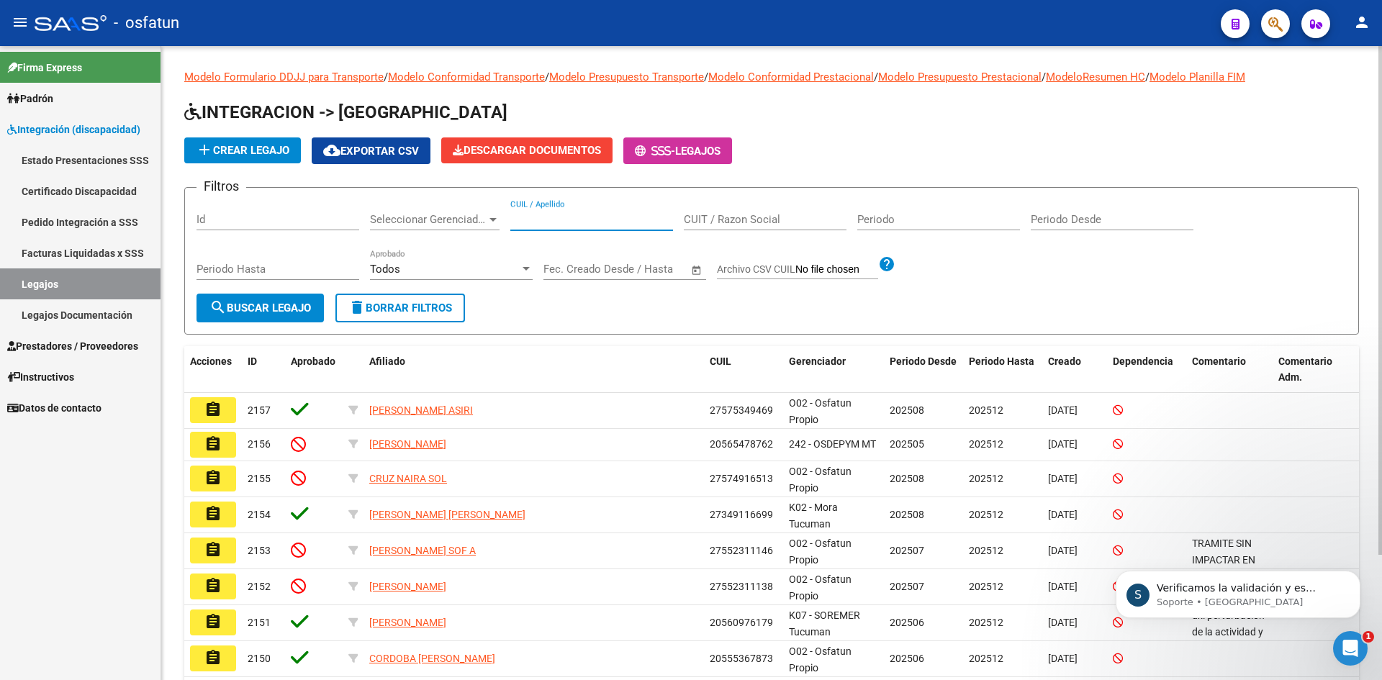
paste input "27059601887"
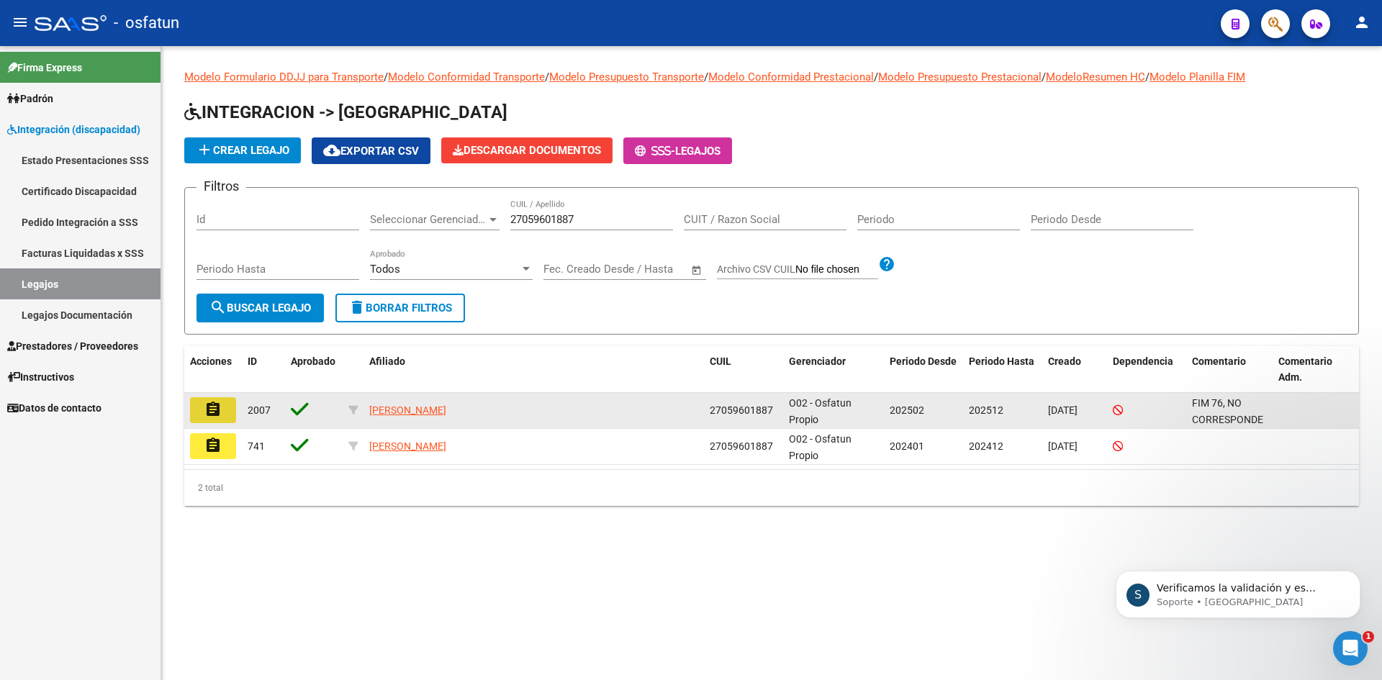
click at [211, 417] on mat-icon "assignment" at bounding box center [212, 409] width 17 height 17
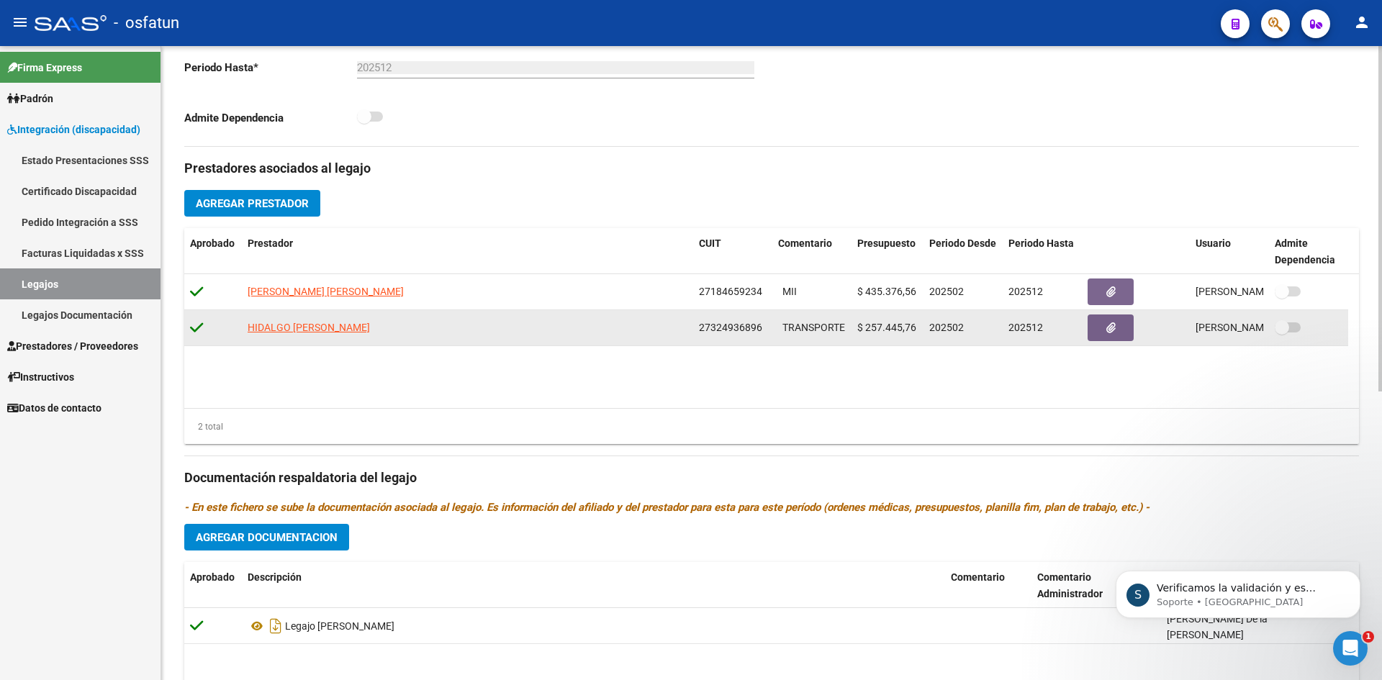
scroll to position [827, 0]
click at [1111, 327] on icon "button" at bounding box center [1110, 327] width 9 height 11
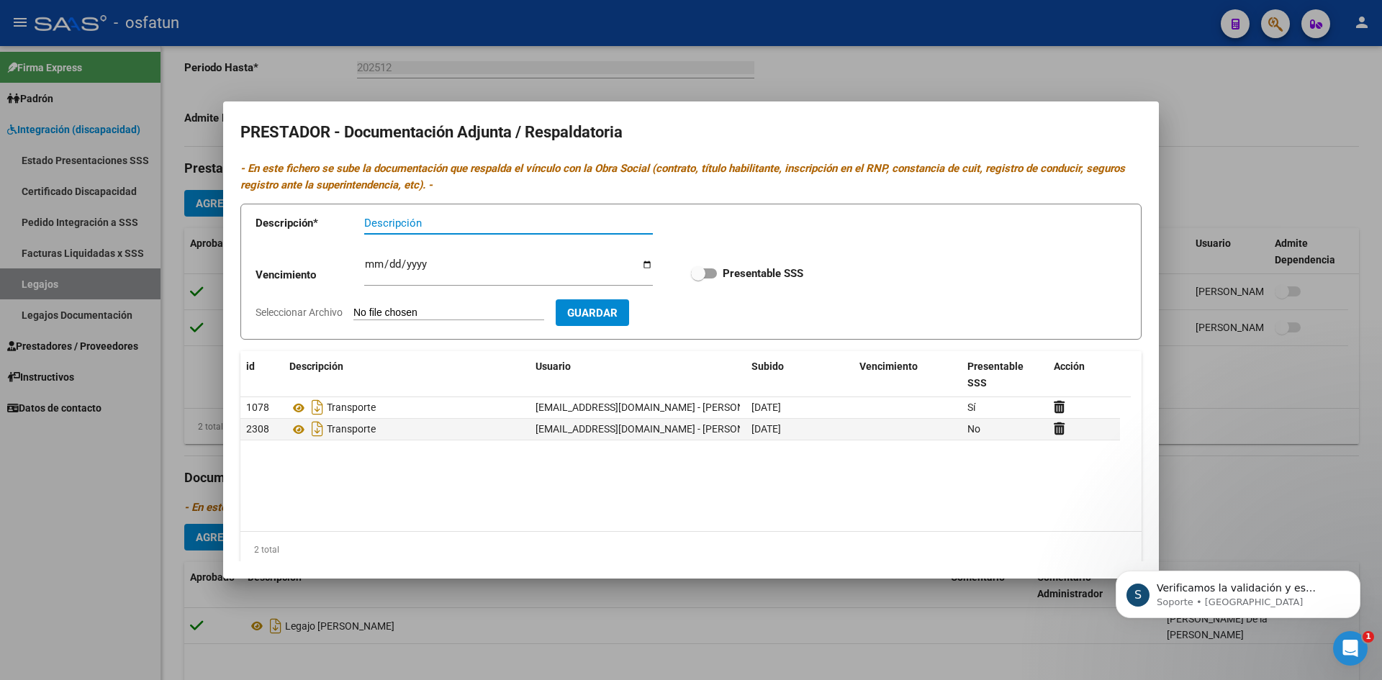
scroll to position [845, 0]
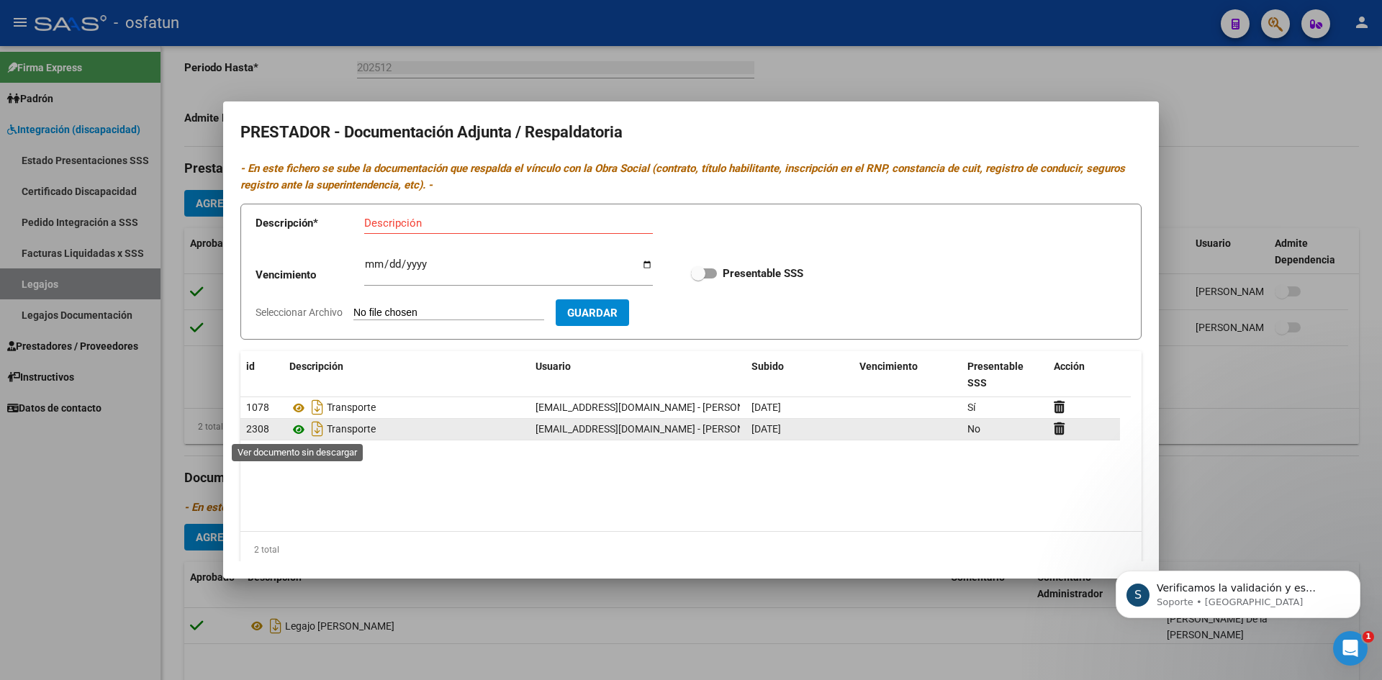
click at [299, 433] on icon at bounding box center [298, 429] width 19 height 17
drag, startPoint x: 610, startPoint y: 69, endPoint x: 733, endPoint y: 86, distance: 123.6
click at [612, 70] on div at bounding box center [691, 340] width 1382 height 680
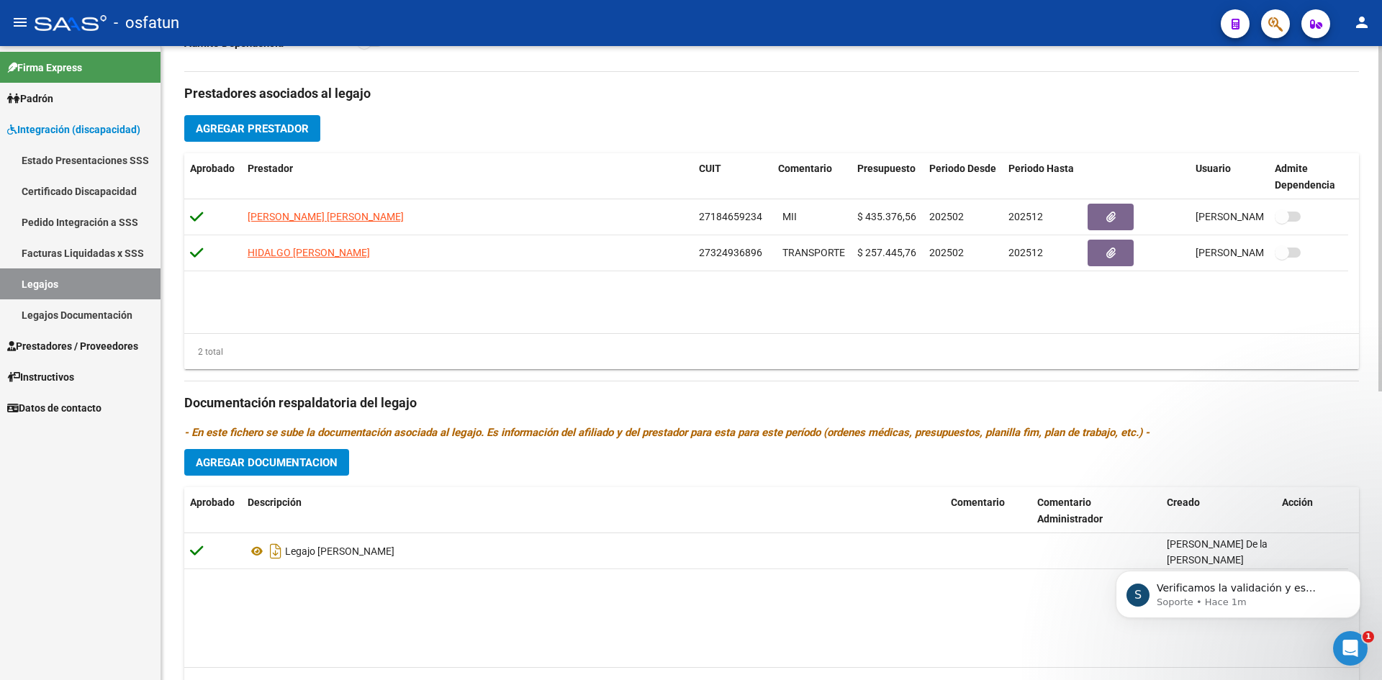
scroll to position [530, 0]
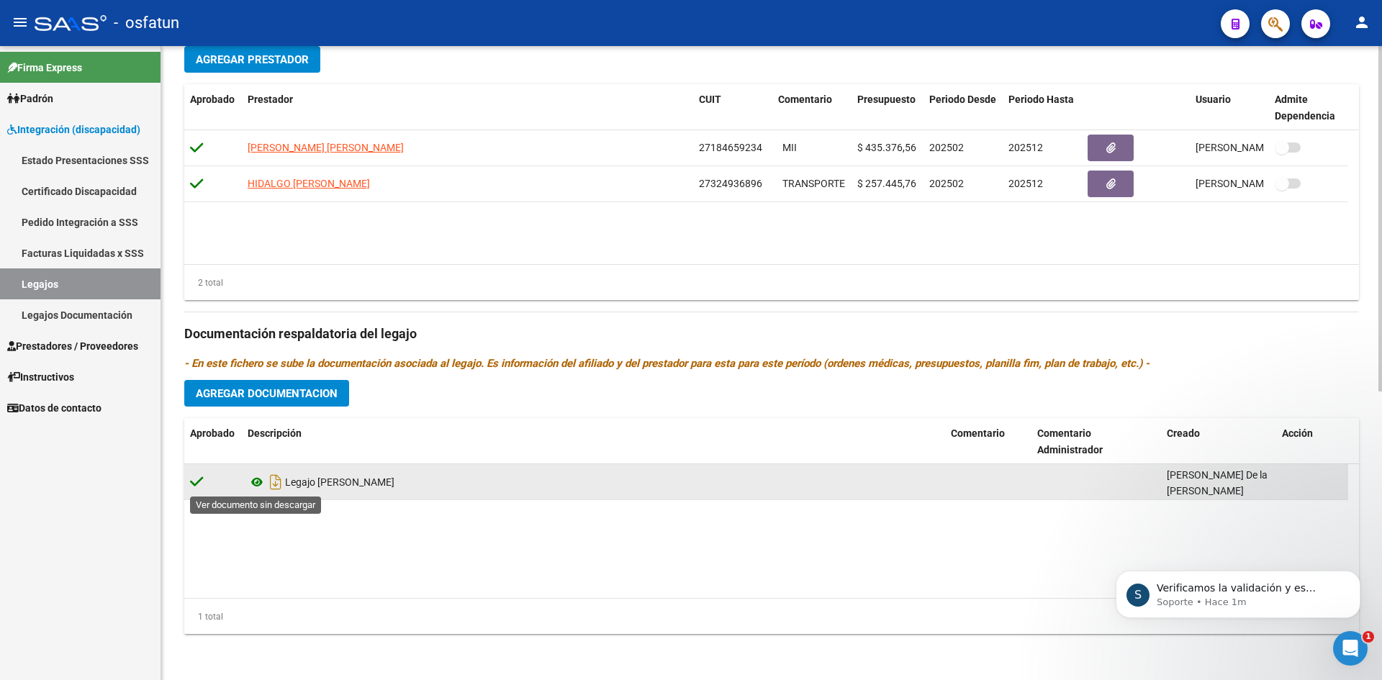
click at [258, 484] on icon at bounding box center [257, 482] width 19 height 17
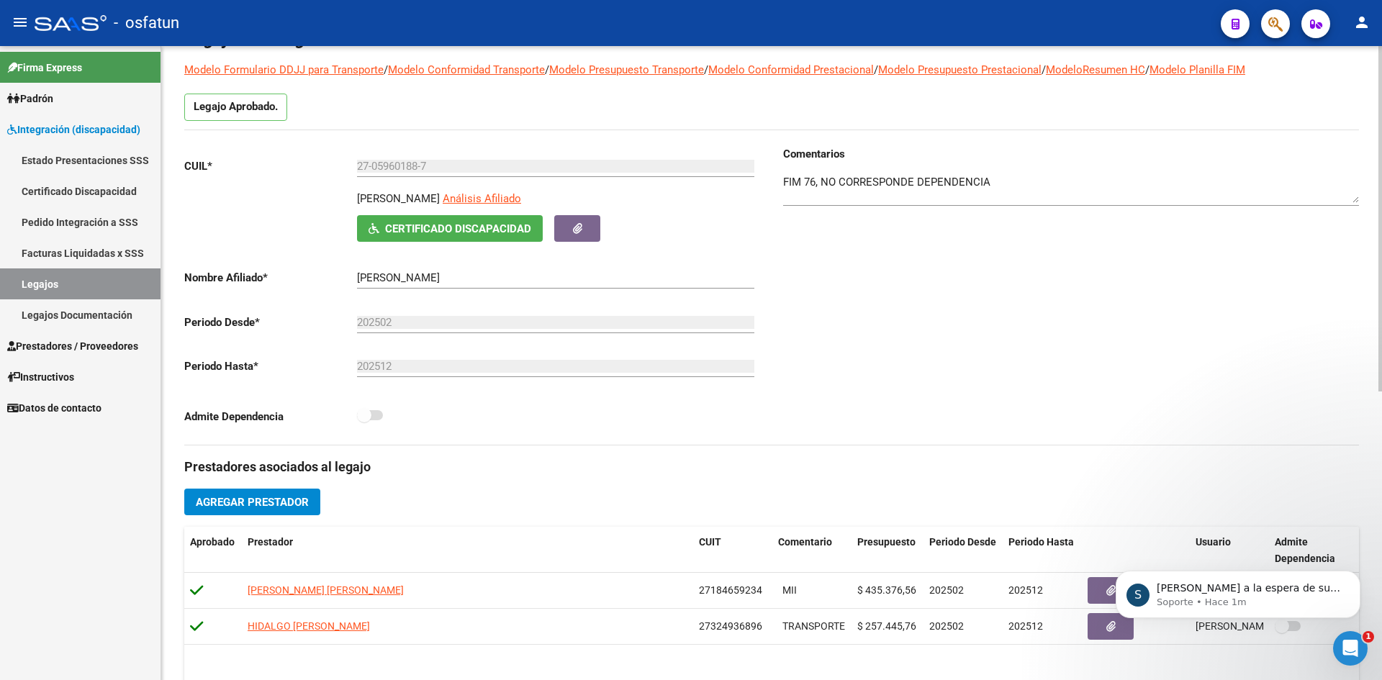
scroll to position [72, 0]
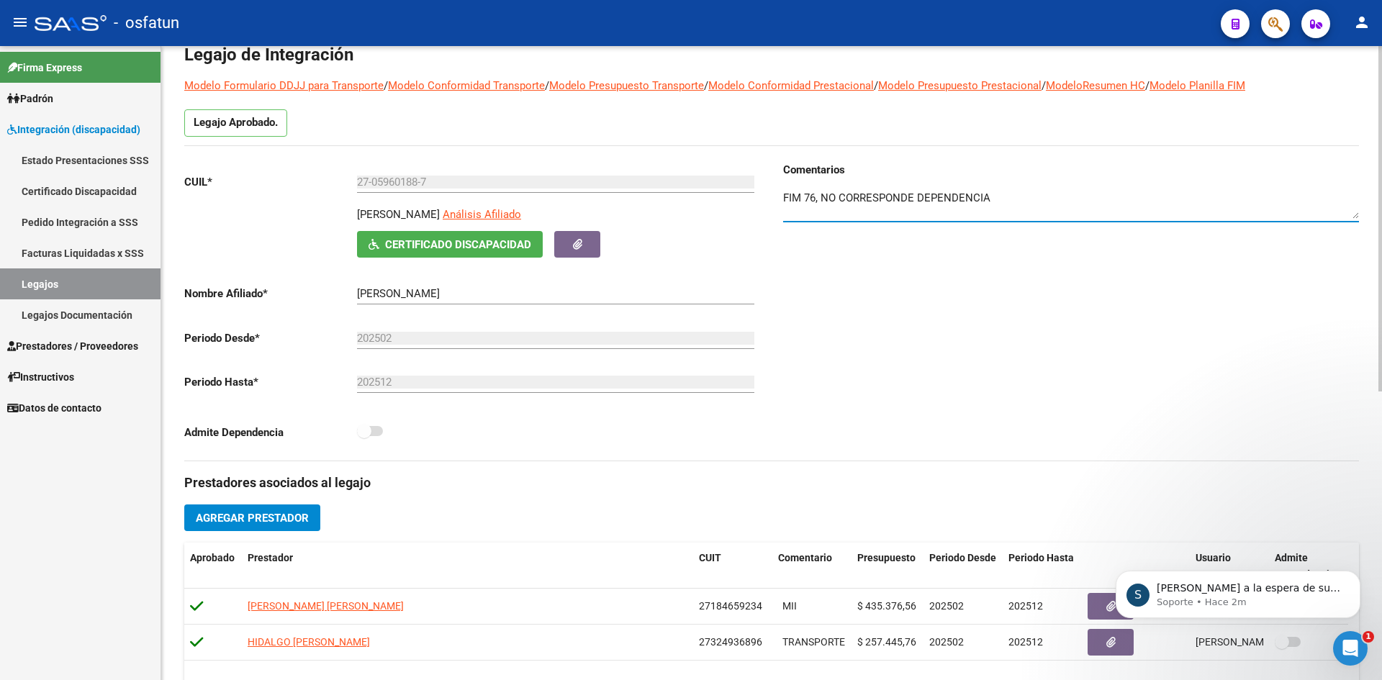
drag, startPoint x: 813, startPoint y: 194, endPoint x: 831, endPoint y: 212, distance: 25.4
click at [814, 195] on textarea at bounding box center [1071, 204] width 576 height 29
click at [1000, 213] on textarea at bounding box center [1071, 204] width 576 height 29
click at [1349, 646] on icon "Abrir Intercom Messenger" at bounding box center [1351, 649] width 24 height 24
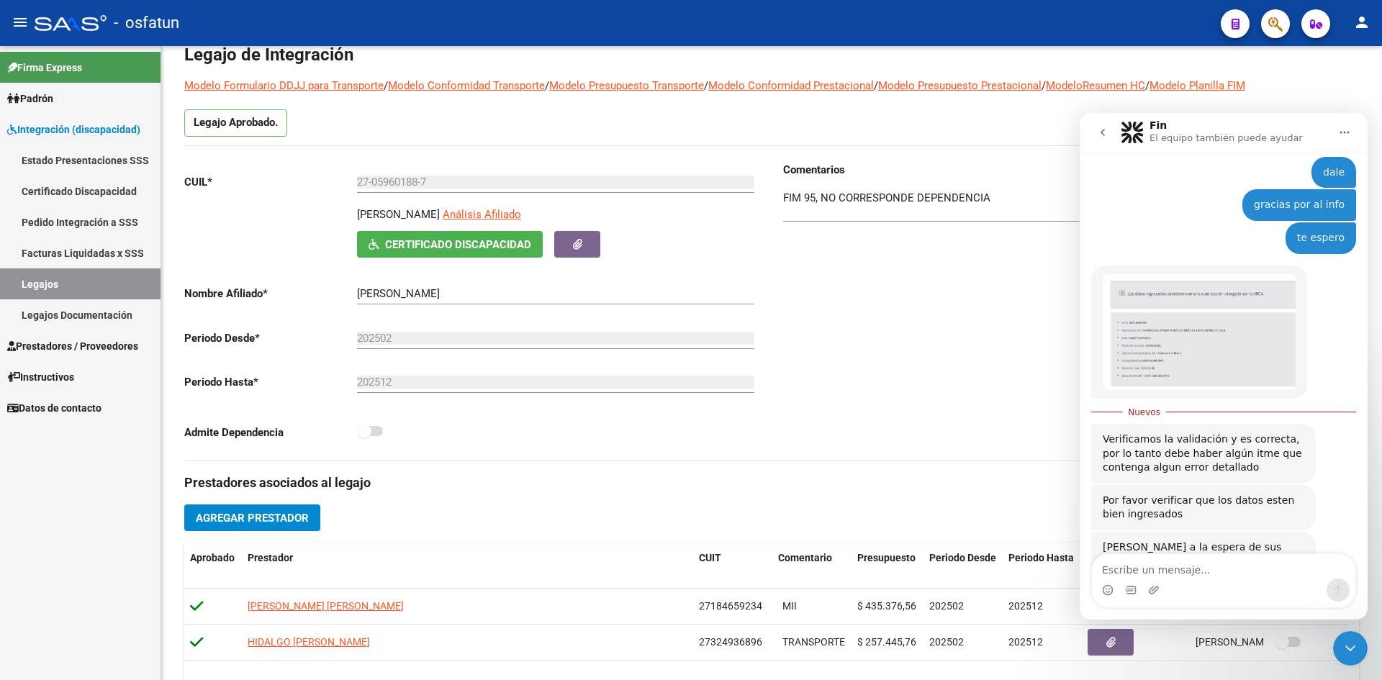
scroll to position [930, 0]
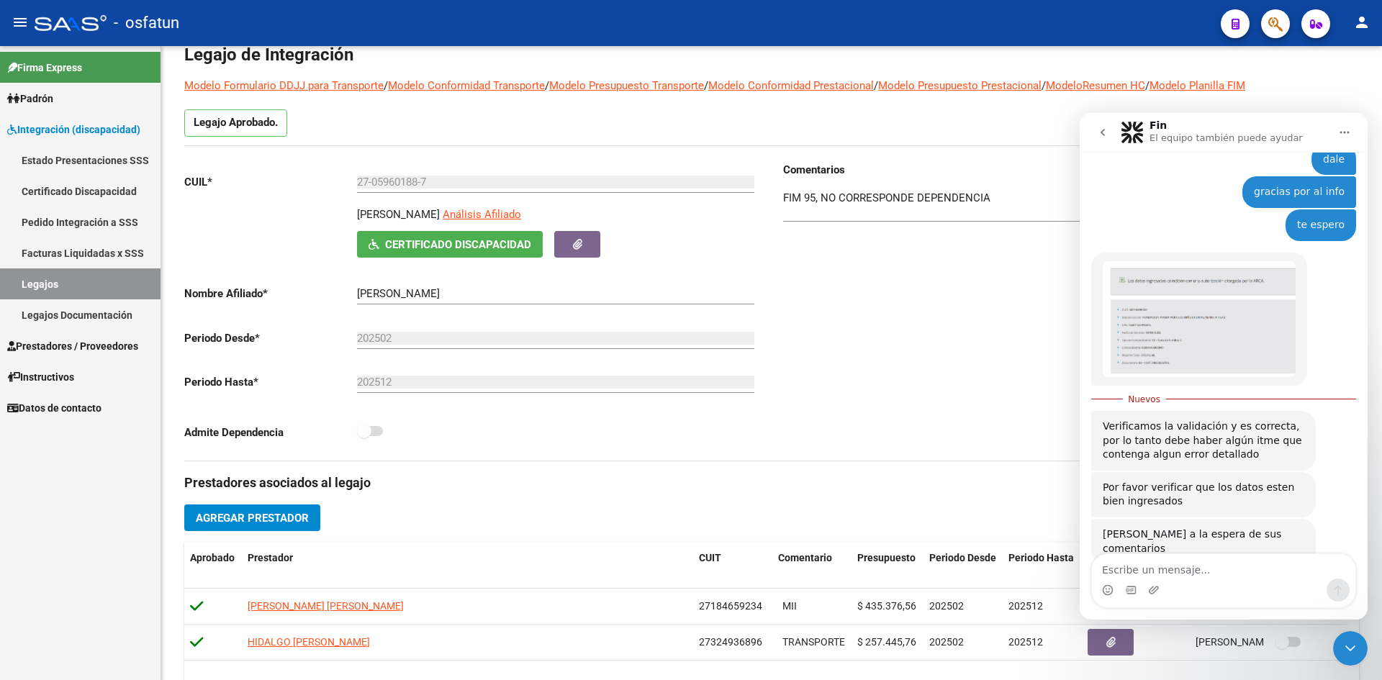
click at [1161, 574] on textarea "Escribe un mensaje..." at bounding box center [1223, 566] width 263 height 24
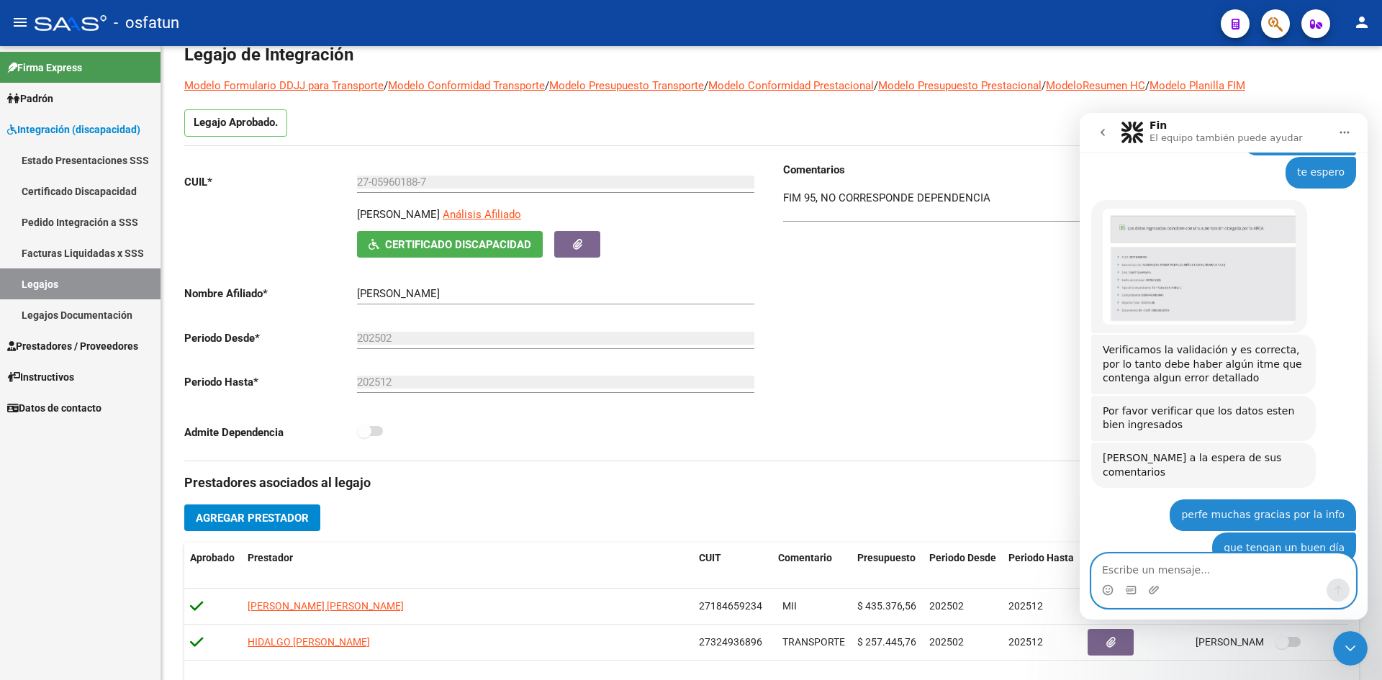
scroll to position [1025, 0]
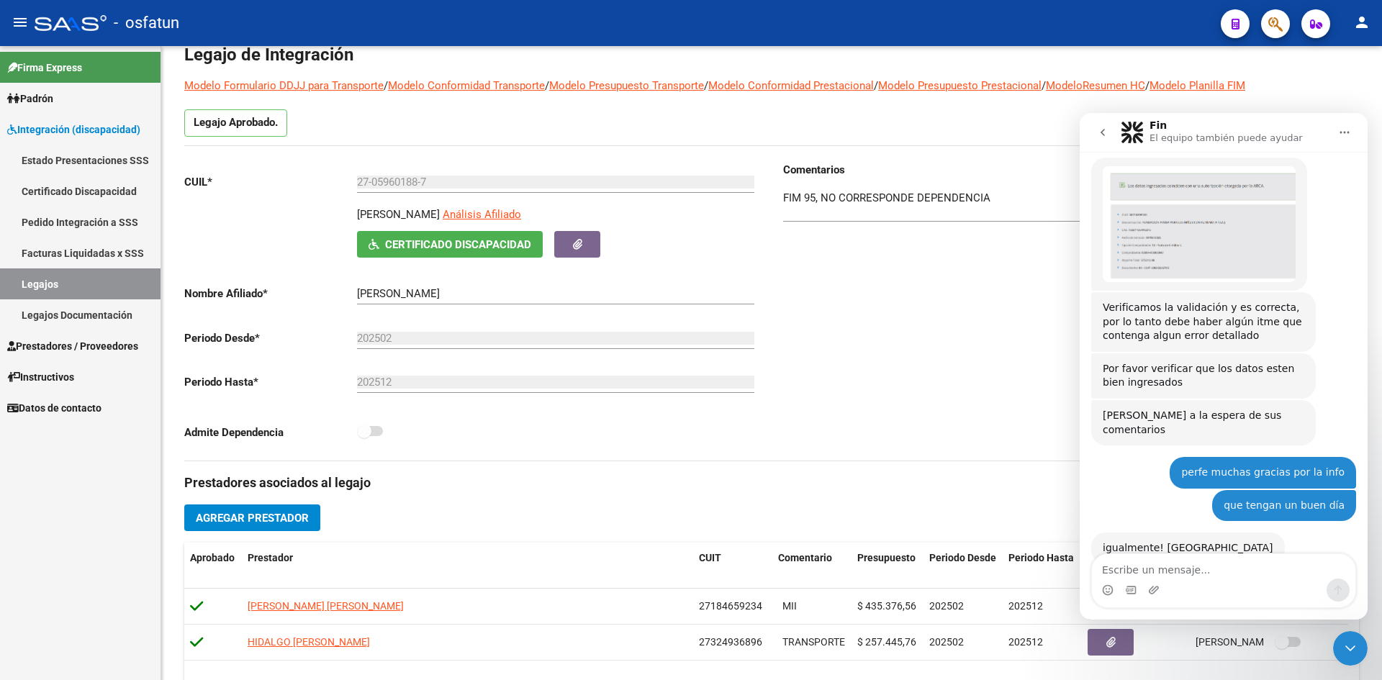
drag, startPoint x: 1349, startPoint y: 648, endPoint x: 2639, endPoint y: 1247, distance: 1422.0
click at [1349, 648] on icon "Cerrar Intercom Messenger" at bounding box center [1350, 648] width 17 height 17
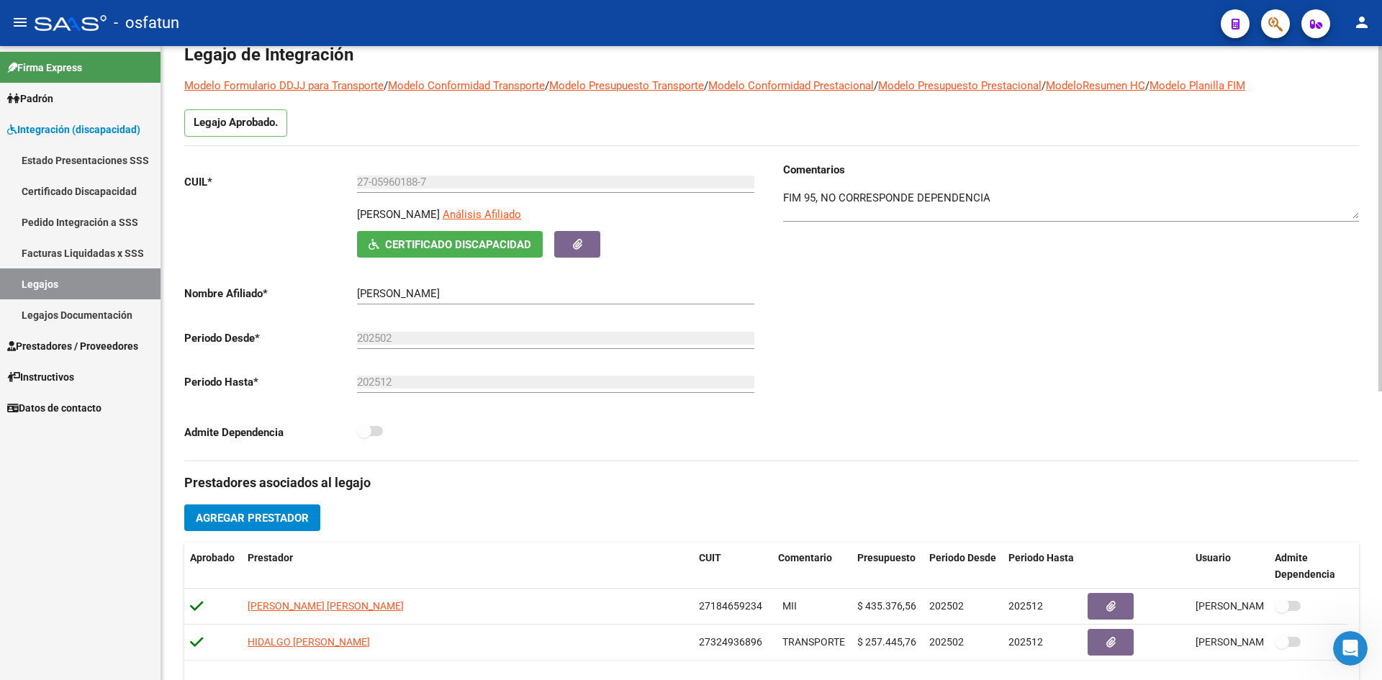
scroll to position [0, 0]
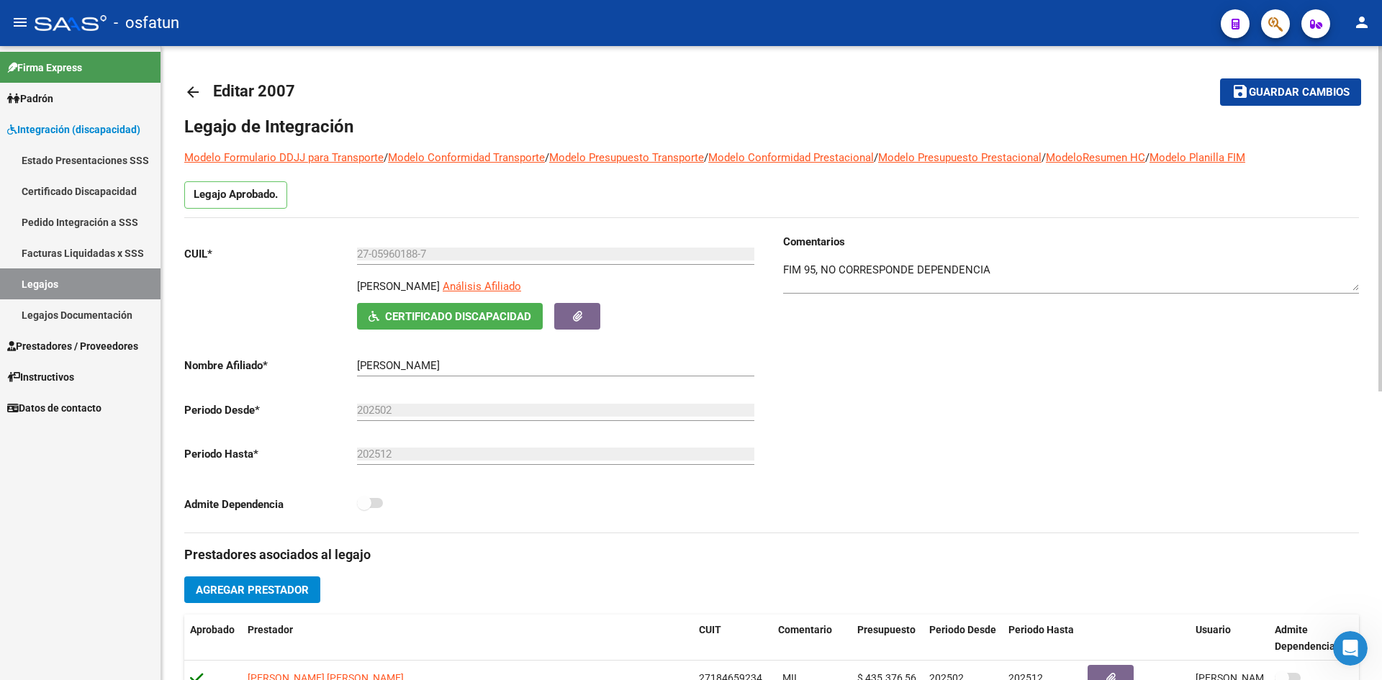
click at [182, 102] on div "arrow_back Editar 2007 save Guardar cambios Legajo de Integración Modelo Formul…" at bounding box center [771, 628] width 1221 height 1165
click at [188, 94] on mat-icon "arrow_back" at bounding box center [192, 91] width 17 height 17
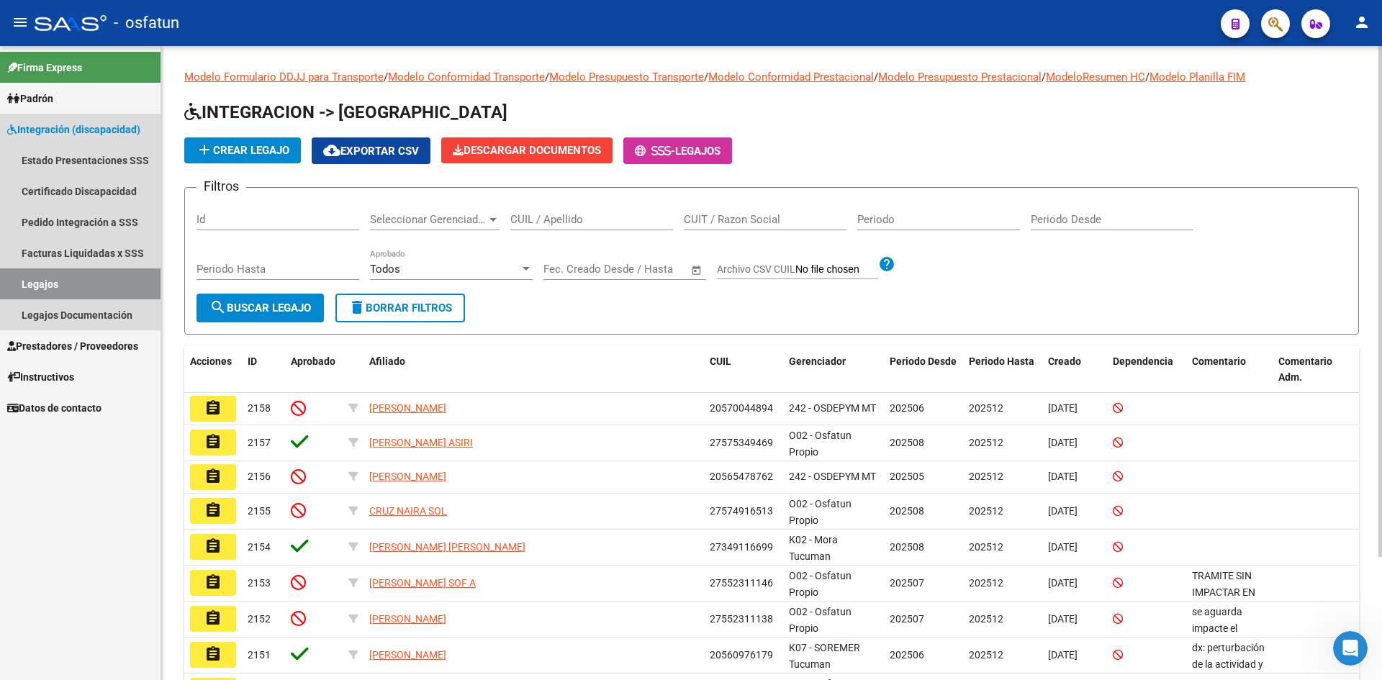
click at [104, 129] on span "Integración (discapacidad)" at bounding box center [73, 130] width 133 height 16
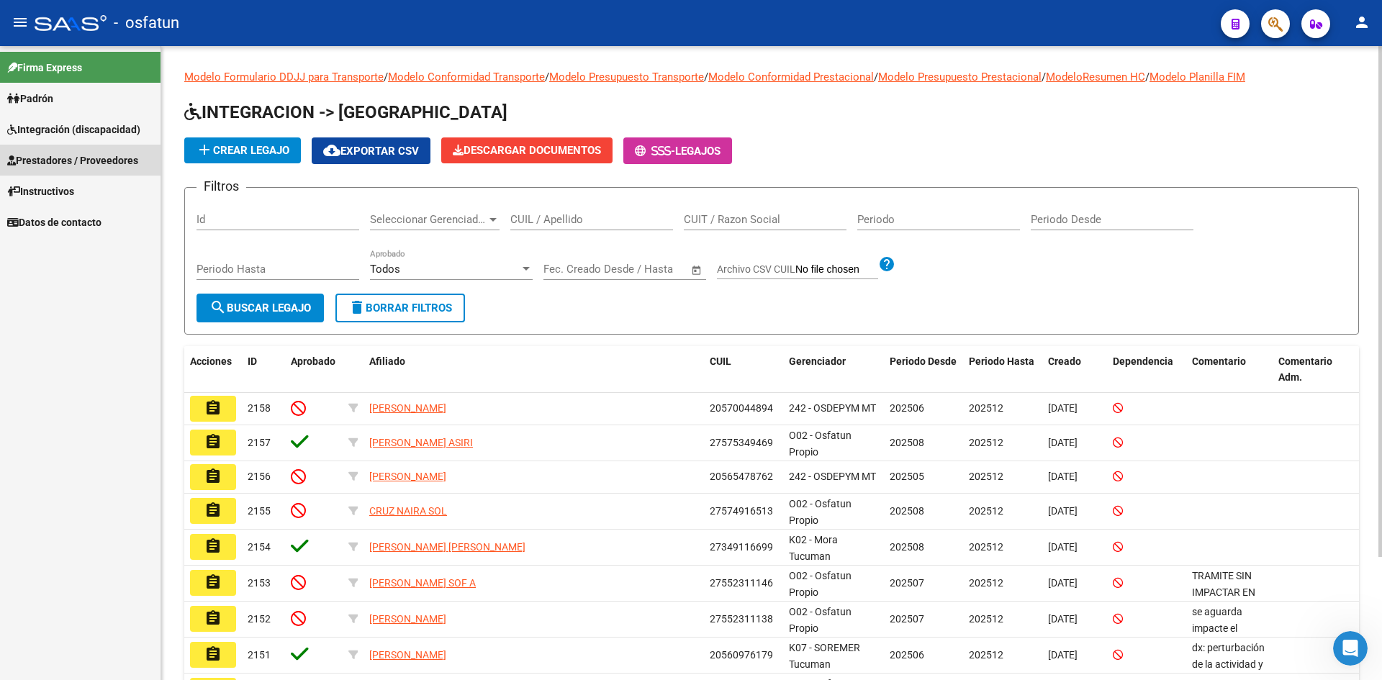
click at [80, 155] on span "Prestadores / Proveedores" at bounding box center [72, 161] width 131 height 16
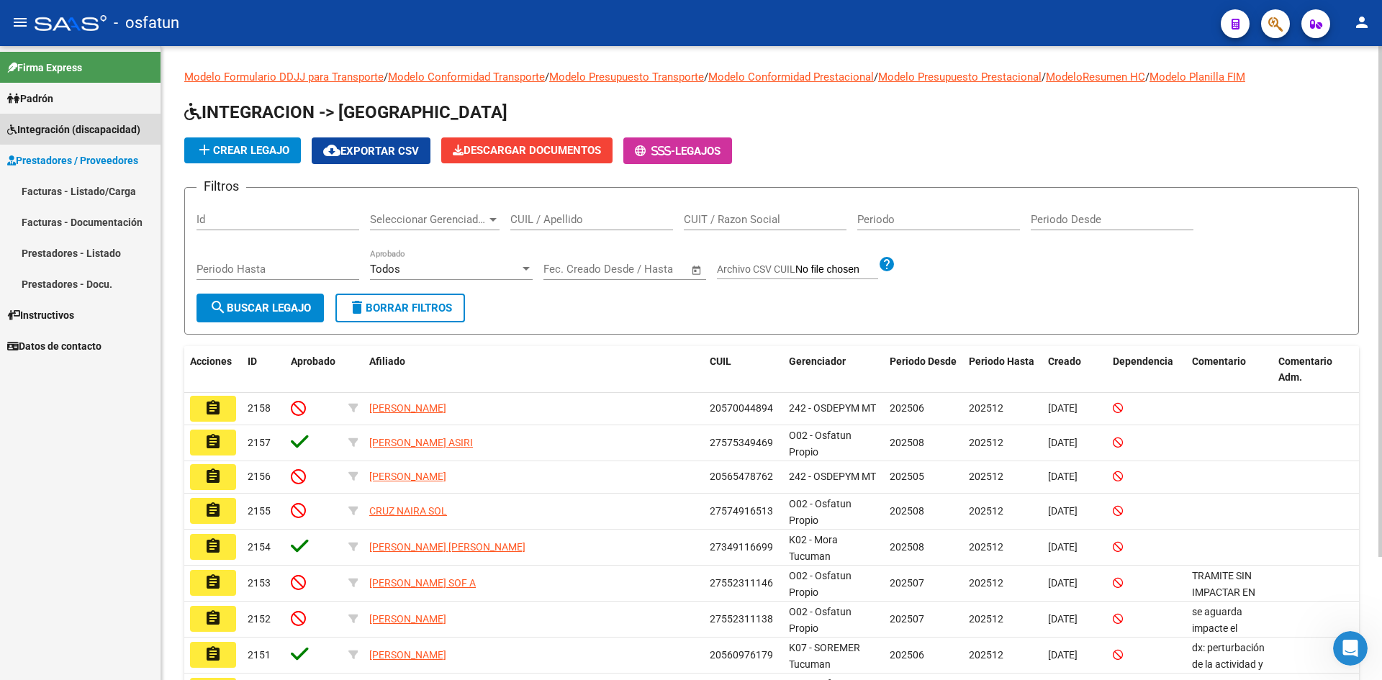
click at [92, 127] on span "Integración (discapacidad)" at bounding box center [73, 130] width 133 height 16
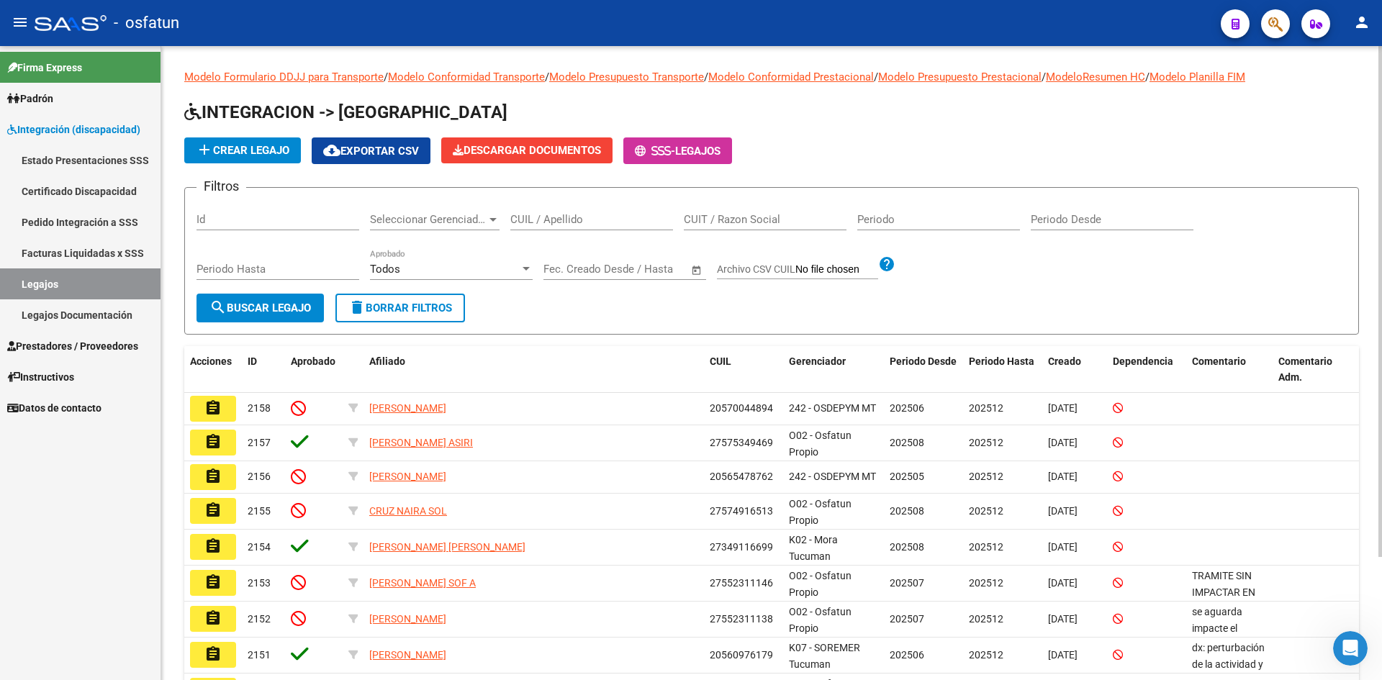
click at [99, 129] on span "Integración (discapacidad)" at bounding box center [73, 130] width 133 height 16
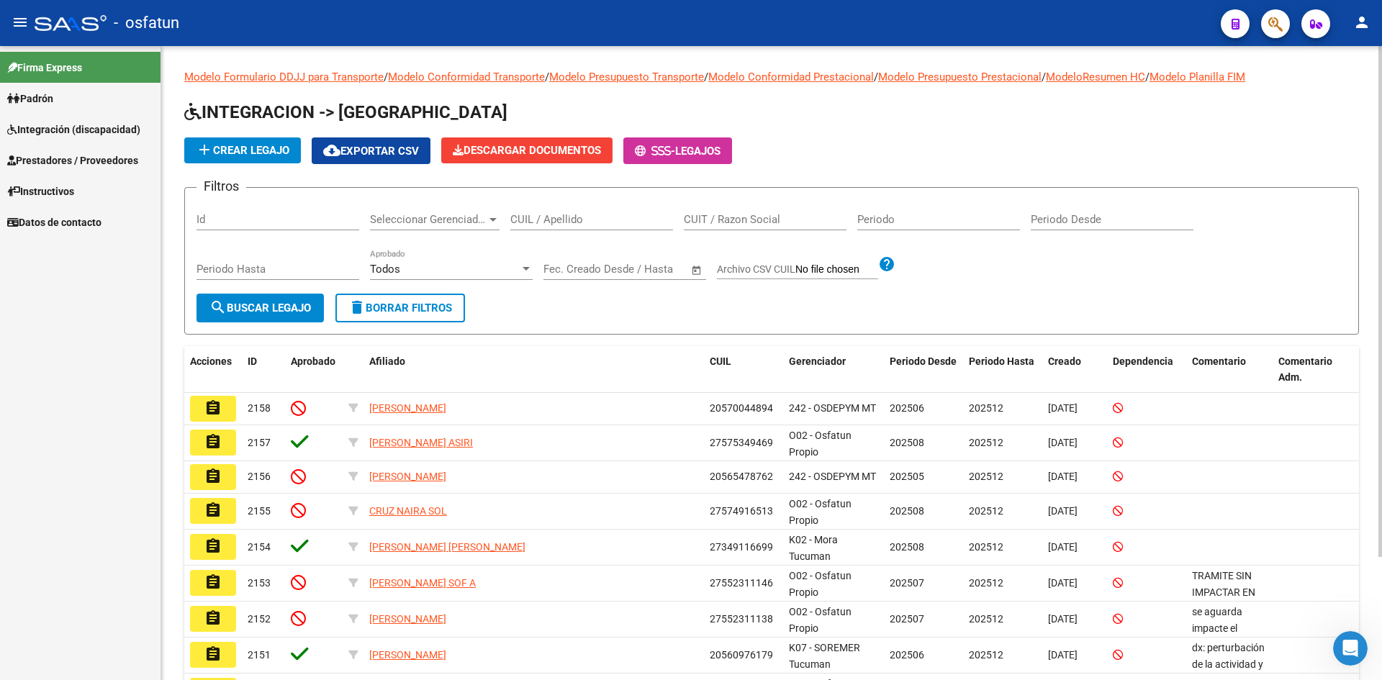
click at [84, 164] on span "Prestadores / Proveedores" at bounding box center [72, 161] width 131 height 16
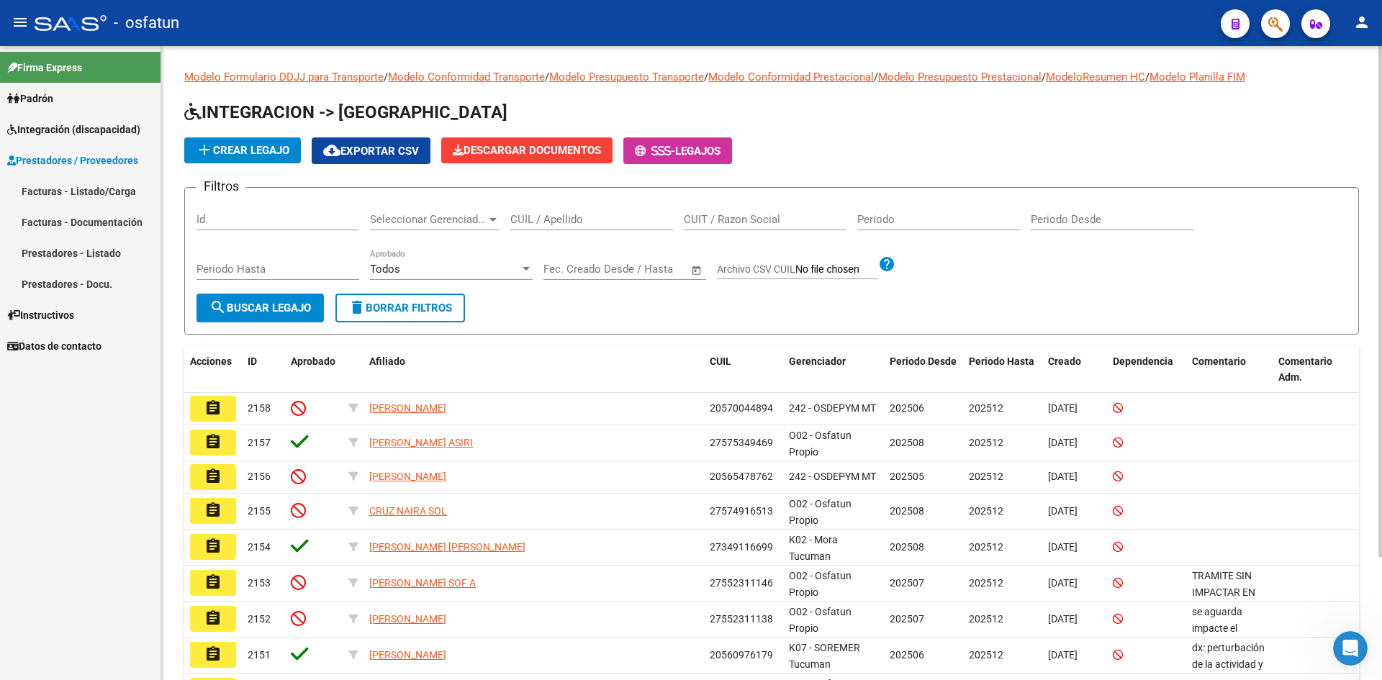
click at [84, 187] on link "Facturas - Listado/Carga" at bounding box center [80, 191] width 160 height 31
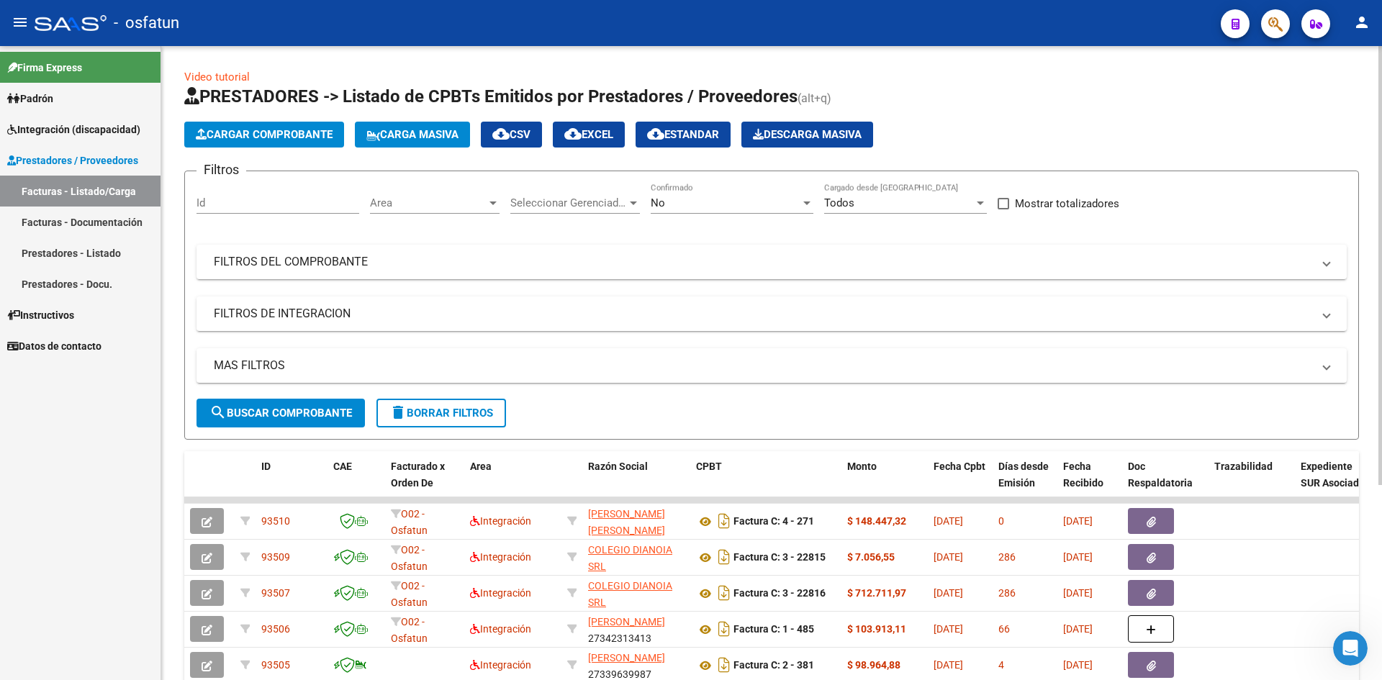
click at [64, 170] on link "Prestadores / Proveedores" at bounding box center [80, 160] width 160 height 31
